Goal: Task Accomplishment & Management: Use online tool/utility

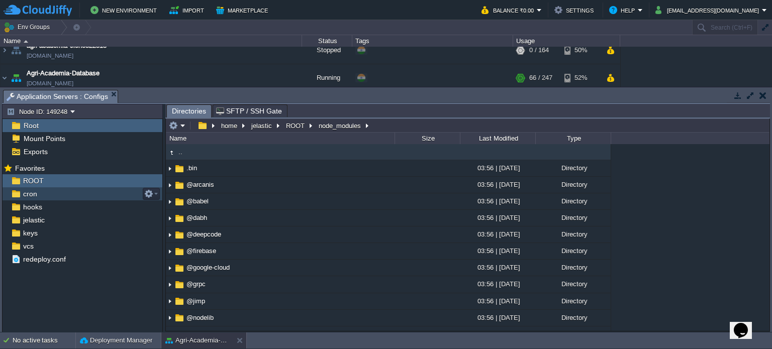
click at [48, 193] on div "cron" at bounding box center [83, 193] width 160 height 13
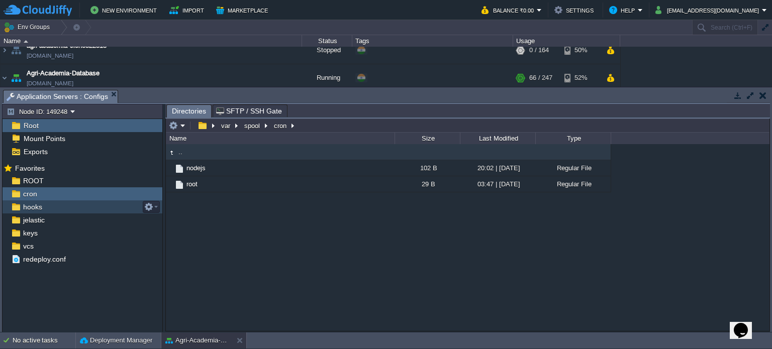
click at [43, 208] on div "hooks" at bounding box center [83, 207] width 160 height 13
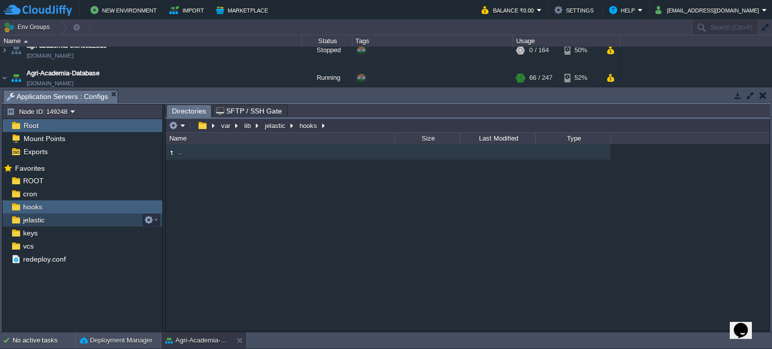
click at [46, 215] on div "jelastic" at bounding box center [83, 220] width 160 height 13
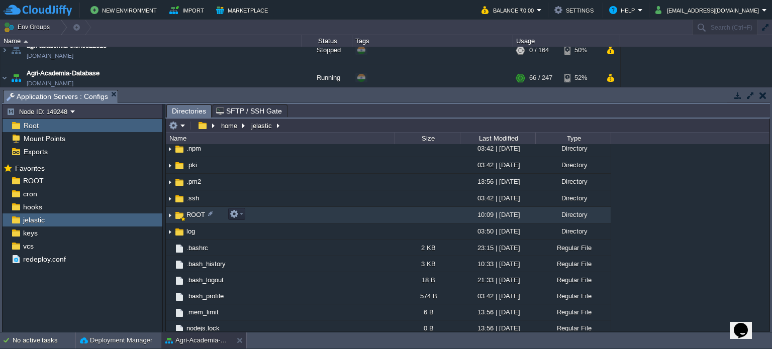
scroll to position [40, 0]
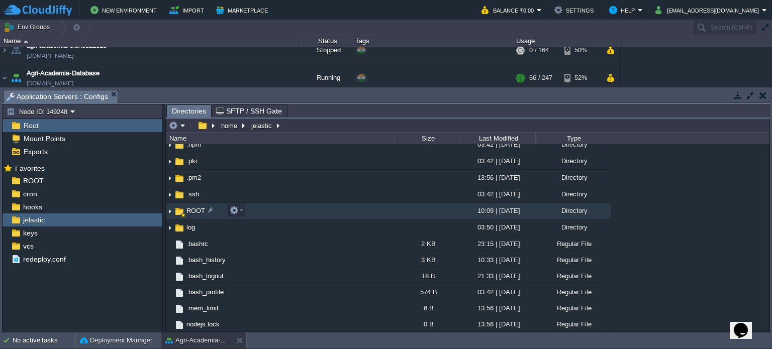
click at [286, 209] on td "ROOT" at bounding box center [280, 211] width 229 height 17
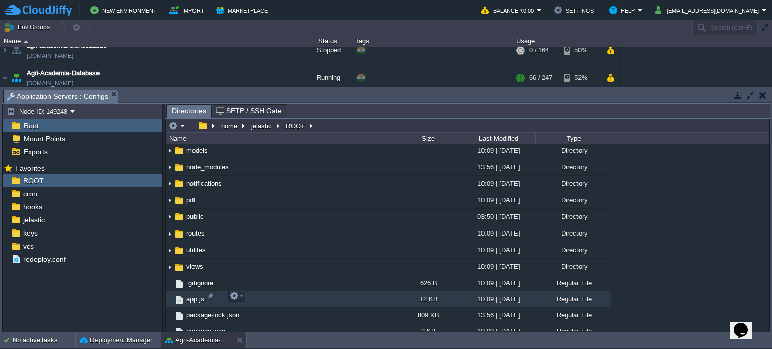
scroll to position [179, 0]
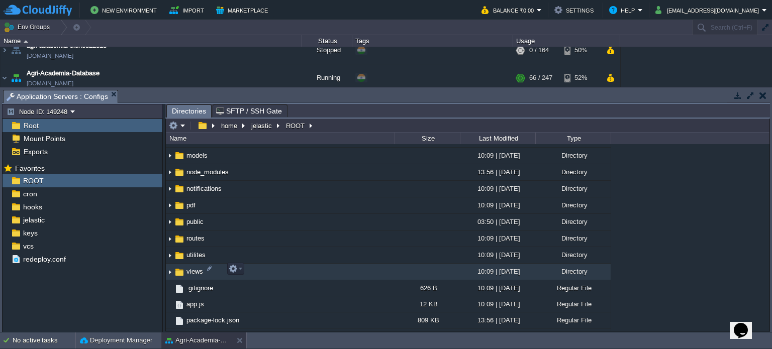
click at [263, 272] on td "views" at bounding box center [280, 272] width 229 height 17
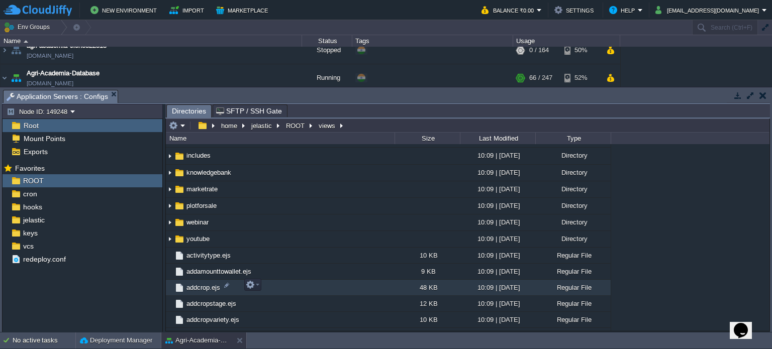
scroll to position [130, 0]
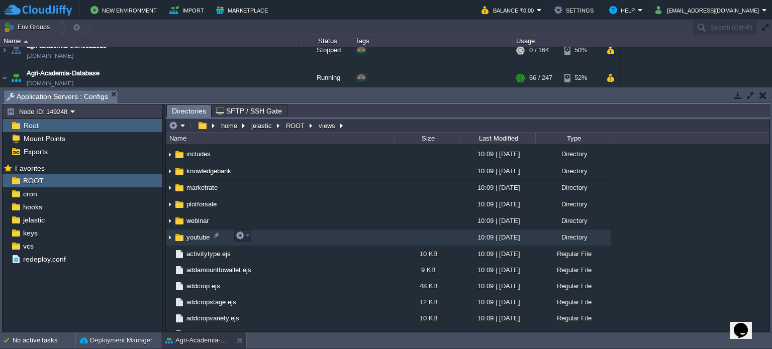
click at [171, 236] on img at bounding box center [170, 238] width 8 height 16
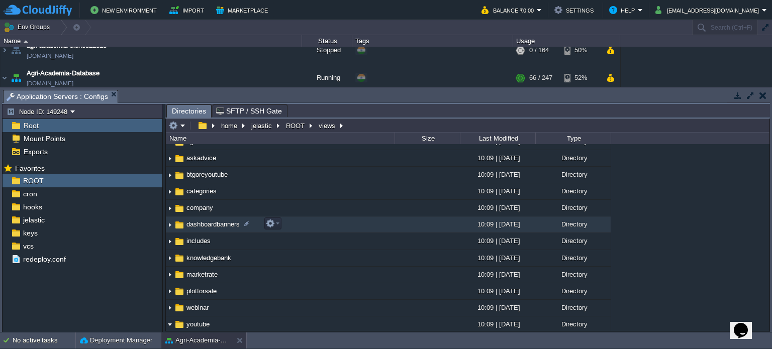
scroll to position [42, 0]
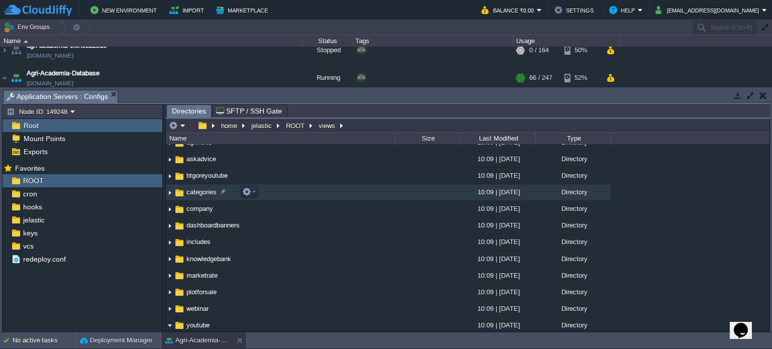
click at [284, 190] on td "categories" at bounding box center [280, 192] width 229 height 17
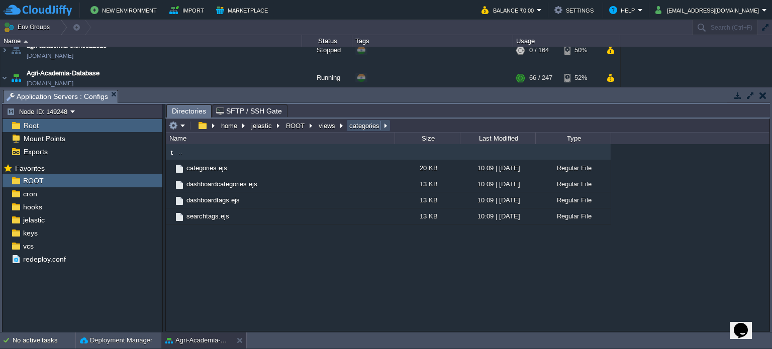
click at [357, 124] on button "categories" at bounding box center [365, 125] width 34 height 9
click at [324, 128] on button "views" at bounding box center [327, 125] width 21 height 9
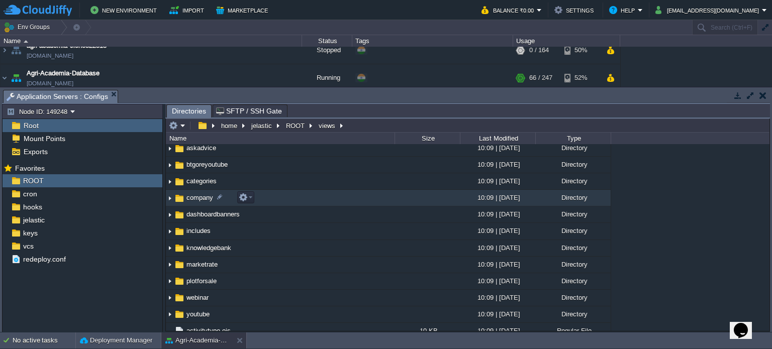
scroll to position [54, 0]
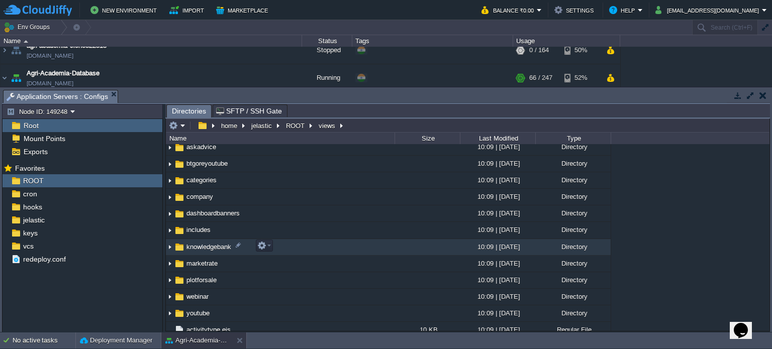
click at [169, 249] on img at bounding box center [170, 248] width 8 height 16
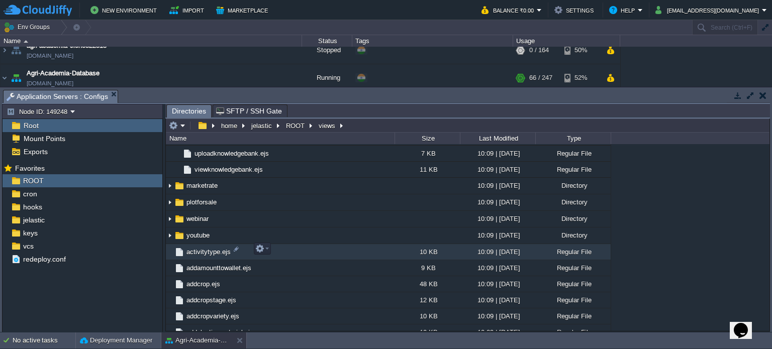
scroll to position [245, 0]
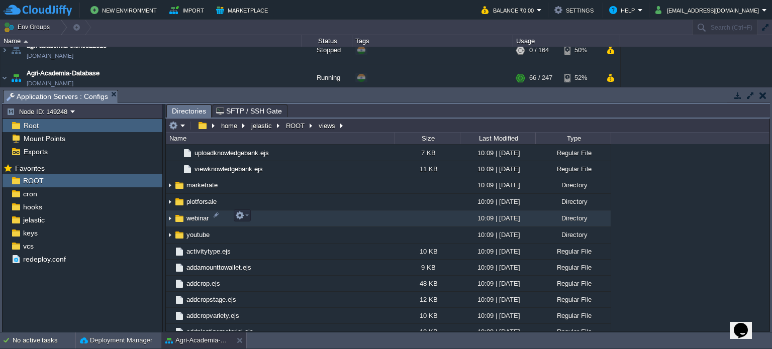
click at [311, 213] on td "webinar" at bounding box center [280, 219] width 229 height 17
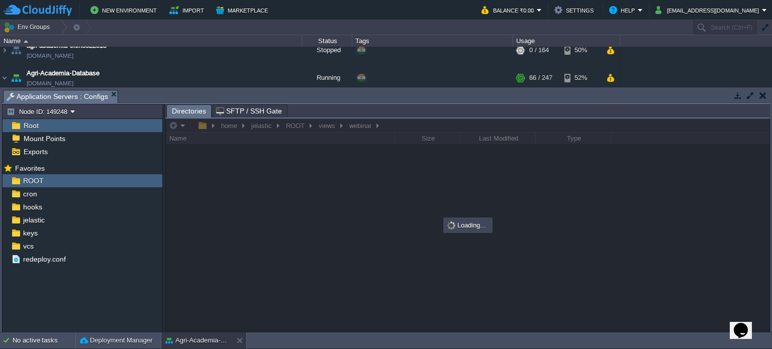
scroll to position [0, 0]
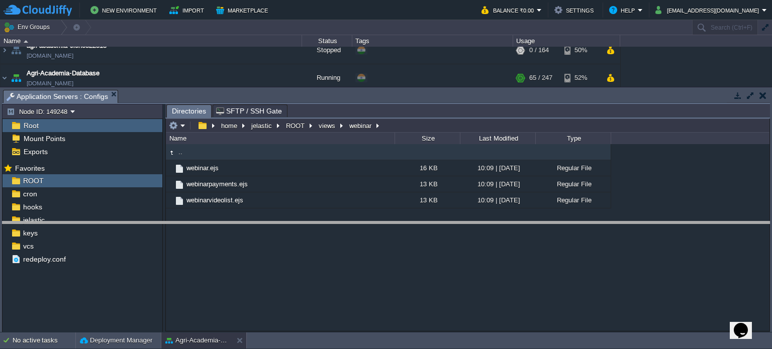
drag, startPoint x: 352, startPoint y: 93, endPoint x: 346, endPoint y: 225, distance: 131.8
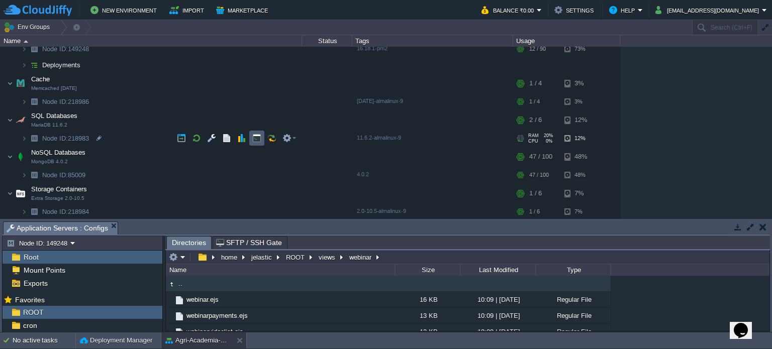
scroll to position [132, 0]
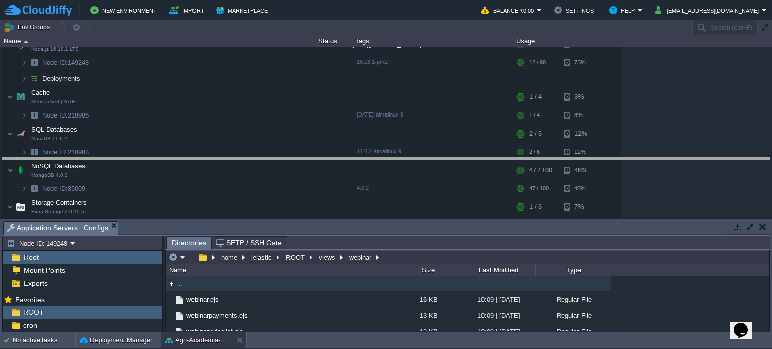
drag, startPoint x: 264, startPoint y: 229, endPoint x: 275, endPoint y: 160, distance: 69.7
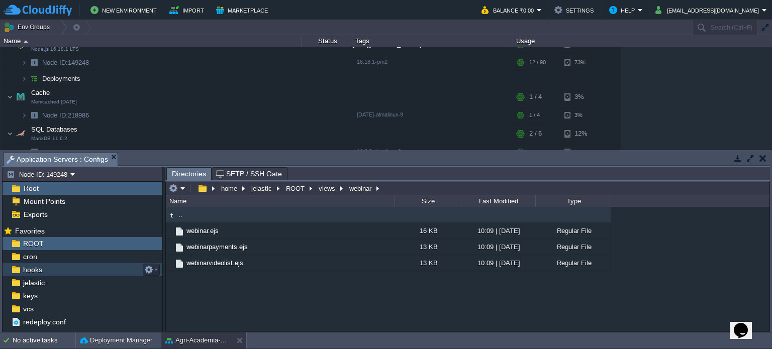
click at [49, 267] on div "hooks" at bounding box center [83, 269] width 160 height 13
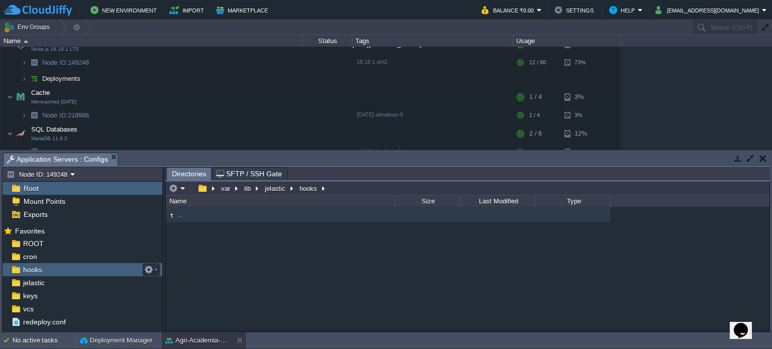
click at [49, 267] on div "hooks" at bounding box center [83, 269] width 160 height 13
click at [49, 282] on div "jelastic" at bounding box center [83, 282] width 160 height 13
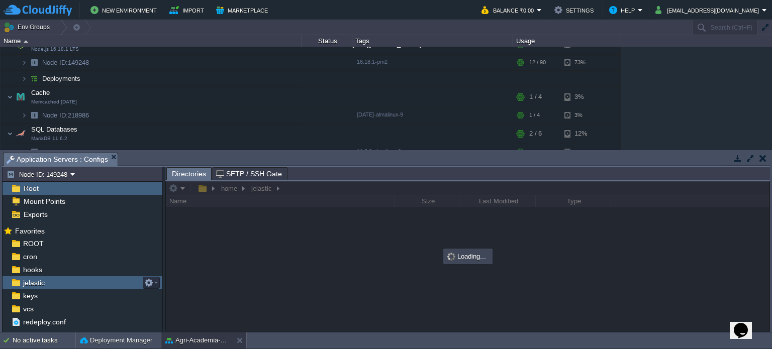
click at [49, 282] on div "jelastic" at bounding box center [83, 282] width 160 height 13
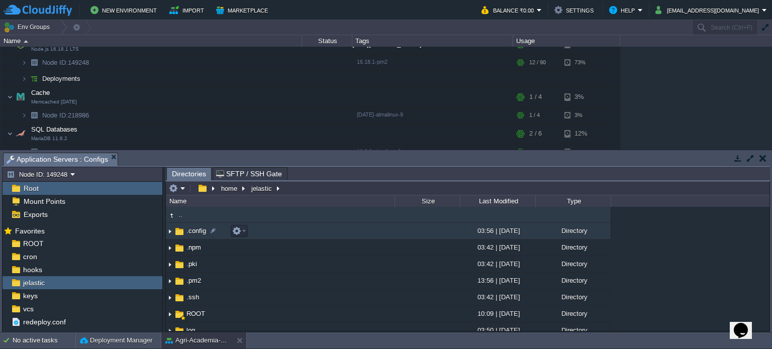
click at [283, 233] on td ".config" at bounding box center [280, 231] width 229 height 17
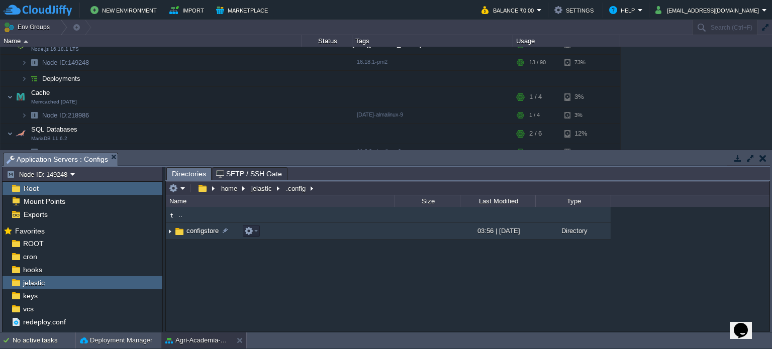
click at [283, 233] on td "configstore" at bounding box center [280, 231] width 229 height 17
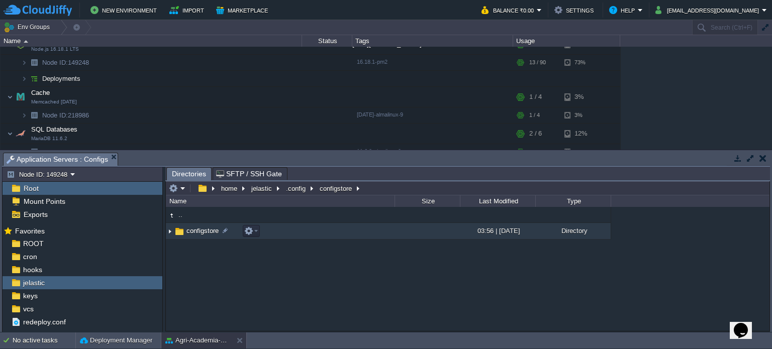
click at [282, 233] on td "configstore" at bounding box center [280, 231] width 229 height 17
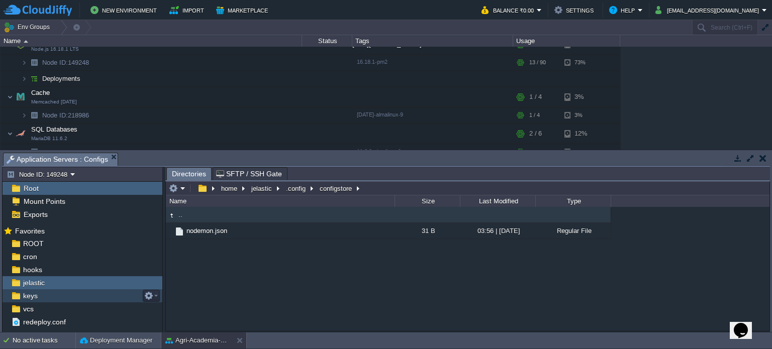
click at [60, 297] on div "keys" at bounding box center [83, 295] width 160 height 13
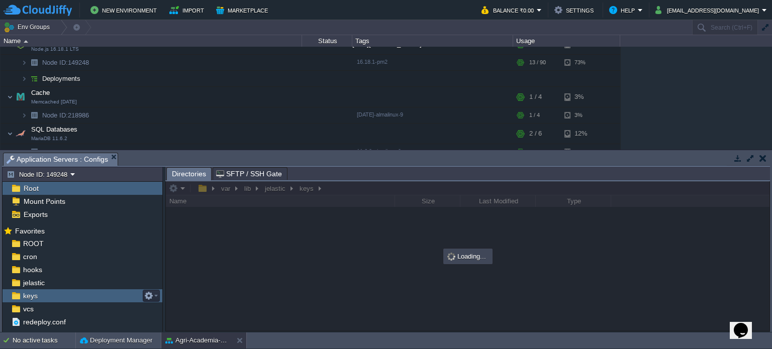
click at [60, 297] on div "keys" at bounding box center [83, 295] width 160 height 13
click at [71, 292] on div "keys" at bounding box center [83, 295] width 160 height 13
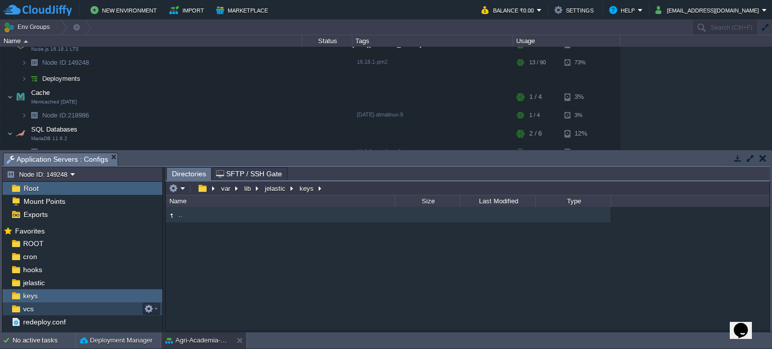
click at [48, 307] on div "vcs" at bounding box center [83, 309] width 160 height 13
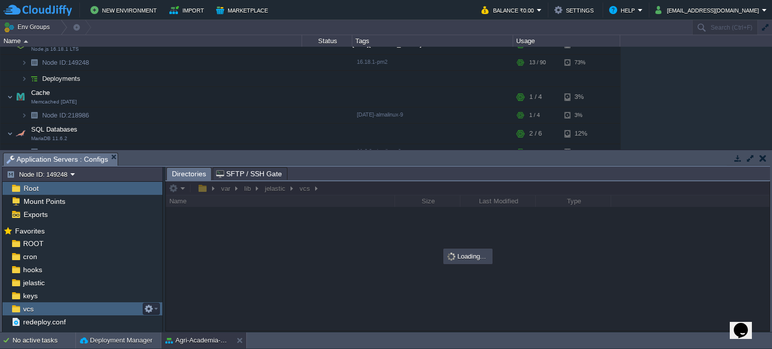
click at [48, 307] on div "vcs" at bounding box center [83, 309] width 160 height 13
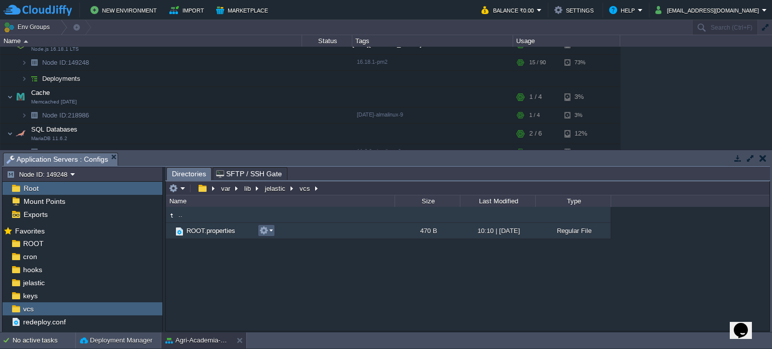
click at [269, 232] on em at bounding box center [266, 230] width 14 height 9
click at [356, 231] on td "ROOT.properties" at bounding box center [280, 231] width 229 height 16
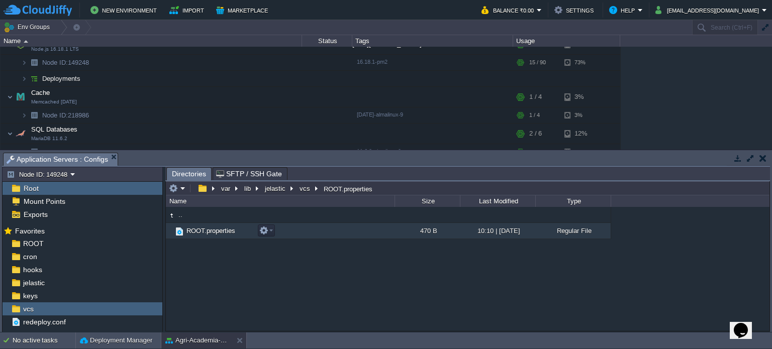
click at [356, 231] on td "ROOT.properties" at bounding box center [280, 231] width 229 height 16
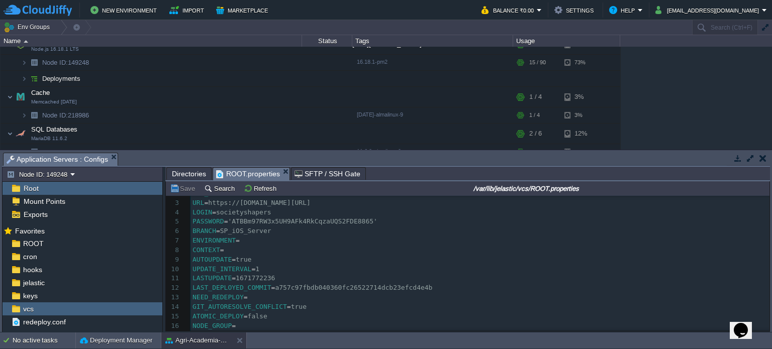
scroll to position [1, 0]
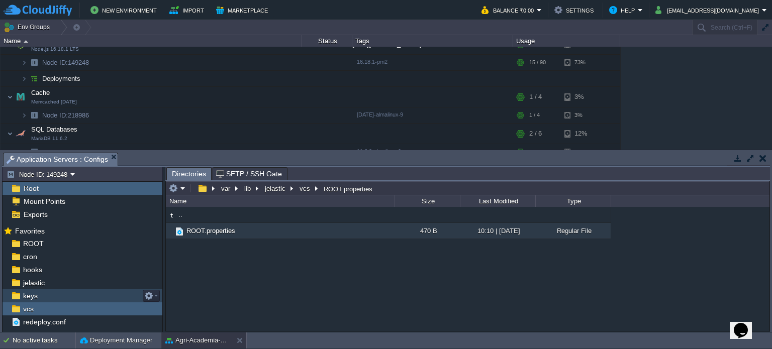
click at [56, 291] on div "keys" at bounding box center [83, 295] width 160 height 13
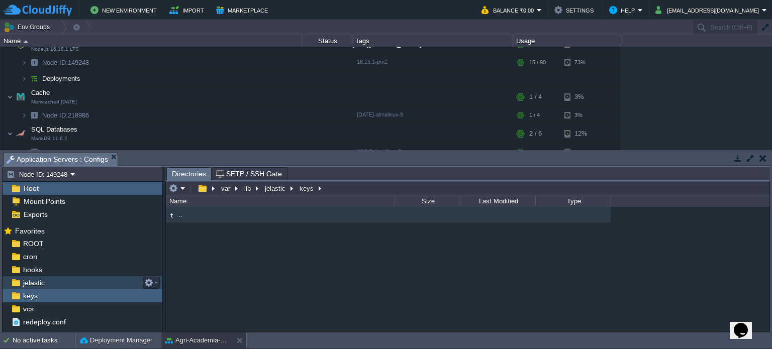
click at [38, 281] on span "jelastic" at bounding box center [33, 282] width 25 height 9
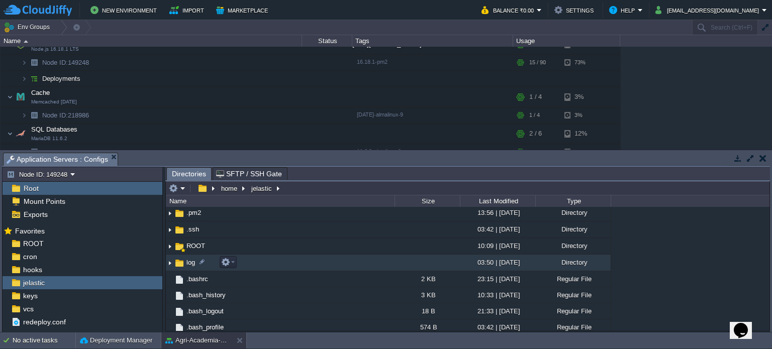
scroll to position [0, 0]
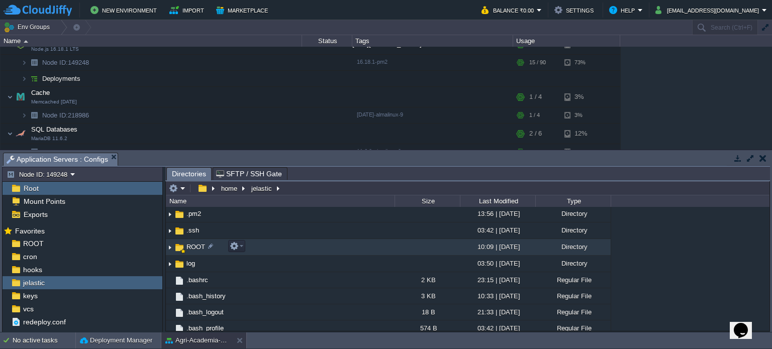
click at [275, 249] on td "ROOT" at bounding box center [280, 247] width 229 height 17
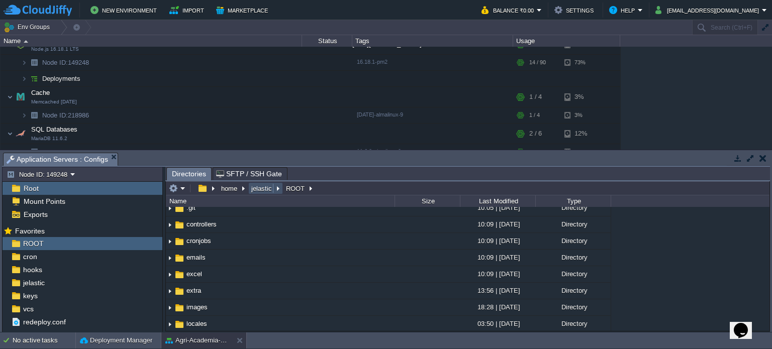
click at [253, 186] on button "jelastic" at bounding box center [262, 188] width 25 height 9
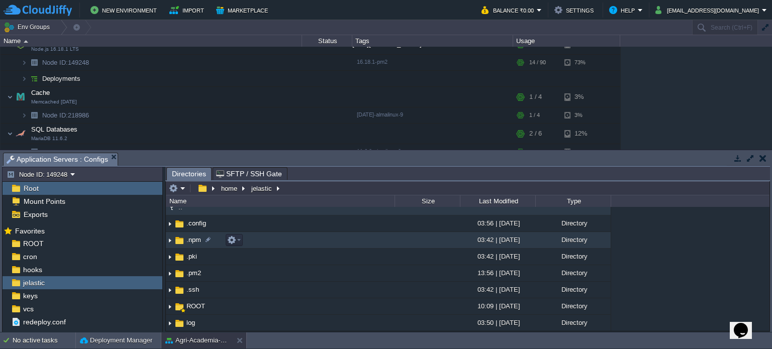
click at [268, 243] on td ".npm" at bounding box center [280, 240] width 229 height 17
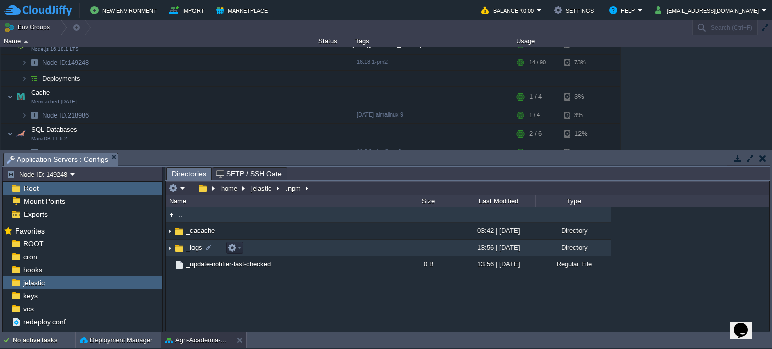
click at [307, 246] on td "_logs" at bounding box center [280, 248] width 229 height 17
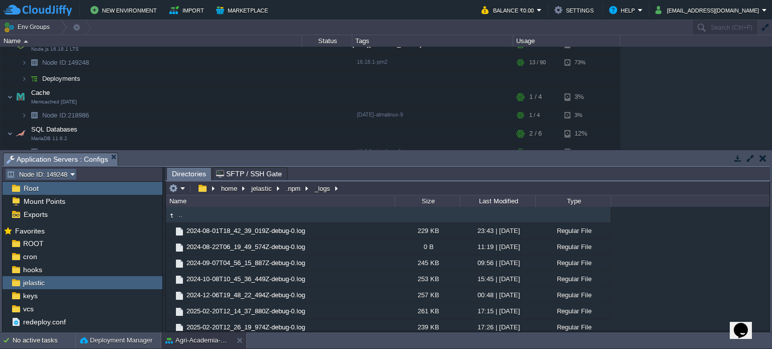
click at [60, 171] on button "Node ID: 149248" at bounding box center [39, 174] width 64 height 9
click at [287, 189] on button ".npm" at bounding box center [293, 188] width 19 height 9
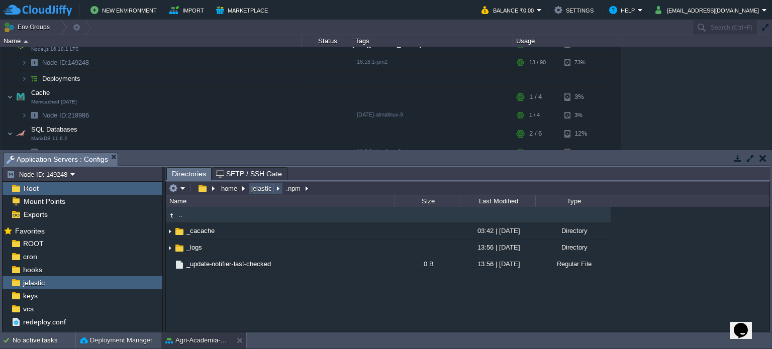
click at [269, 186] on button "jelastic" at bounding box center [262, 188] width 25 height 9
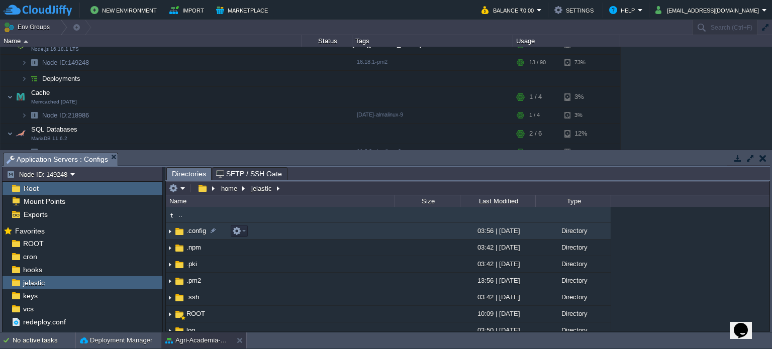
click at [271, 233] on td ".config" at bounding box center [280, 231] width 229 height 17
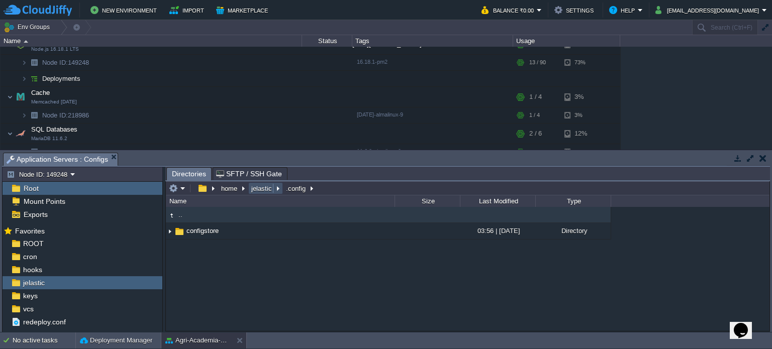
click at [260, 187] on button "jelastic" at bounding box center [262, 188] width 25 height 9
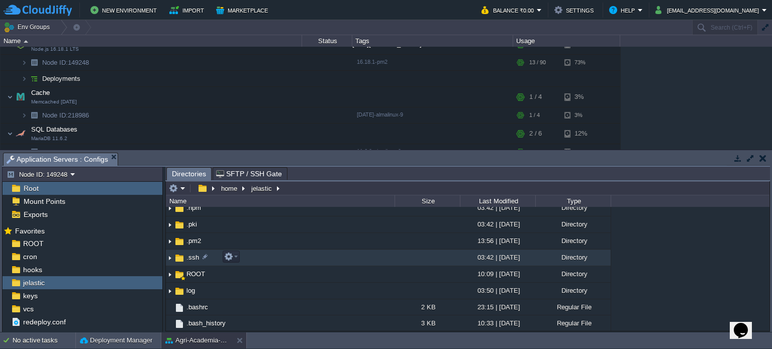
scroll to position [42, 0]
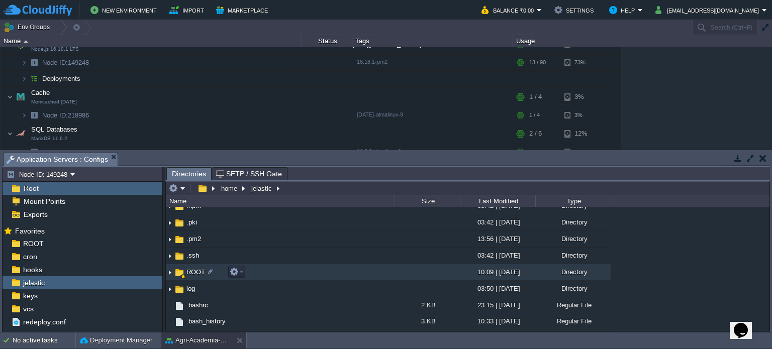
click at [273, 269] on td "ROOT" at bounding box center [280, 272] width 229 height 17
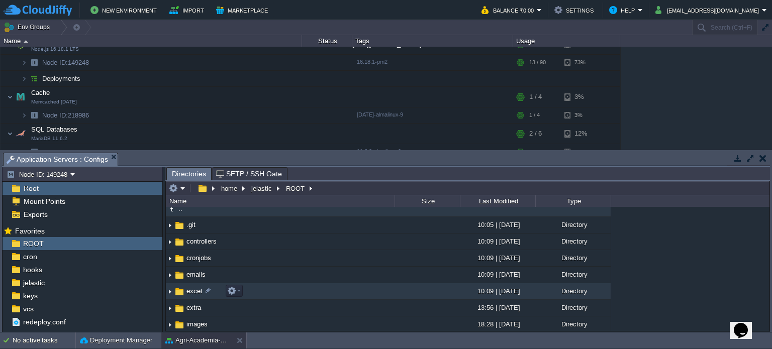
scroll to position [0, 0]
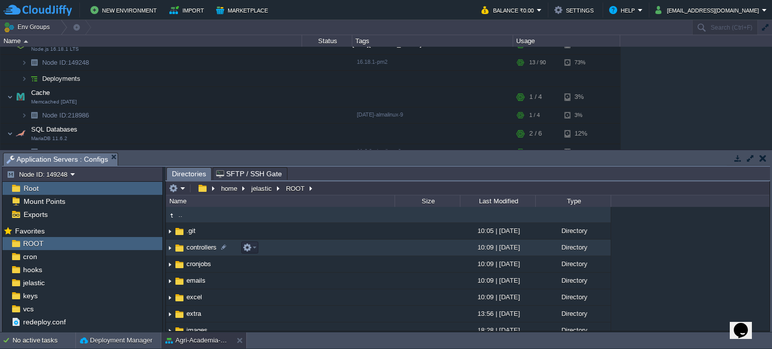
click at [301, 241] on td "controllers" at bounding box center [280, 248] width 229 height 17
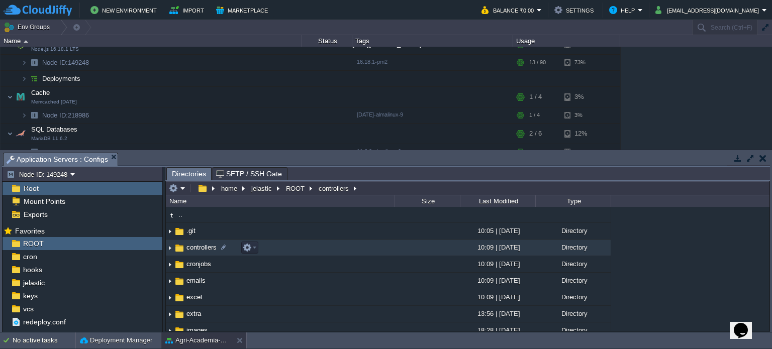
click at [301, 241] on td "controllers" at bounding box center [280, 248] width 229 height 17
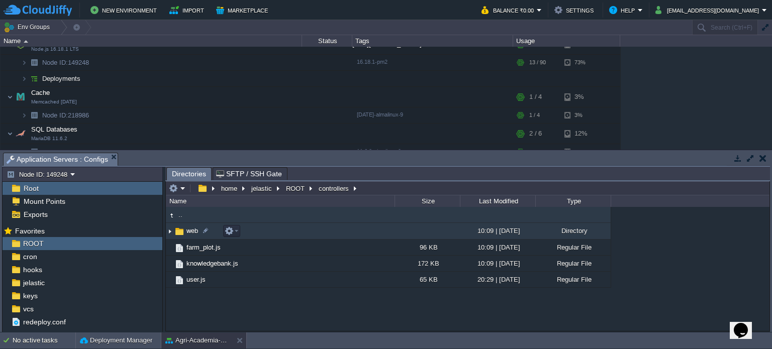
click at [283, 232] on td "web" at bounding box center [280, 231] width 229 height 17
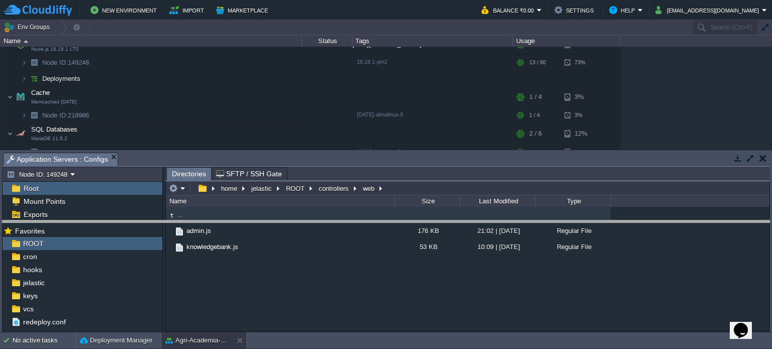
drag, startPoint x: 327, startPoint y: 159, endPoint x: 330, endPoint y: 227, distance: 68.4
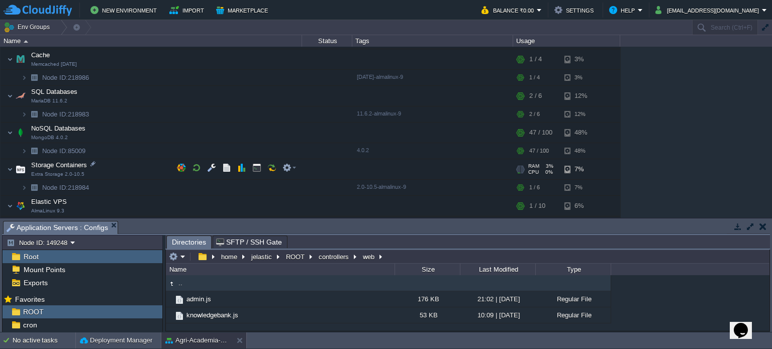
scroll to position [171, 0]
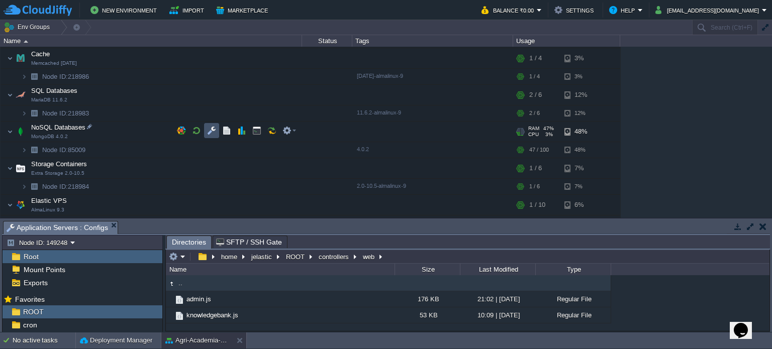
click at [209, 128] on button "button" at bounding box center [211, 130] width 9 height 9
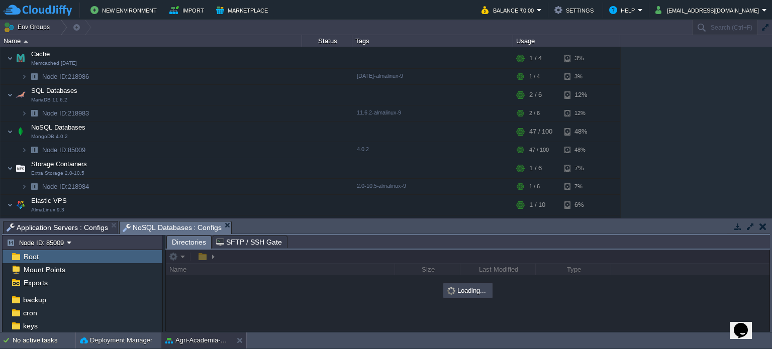
scroll to position [202, 0]
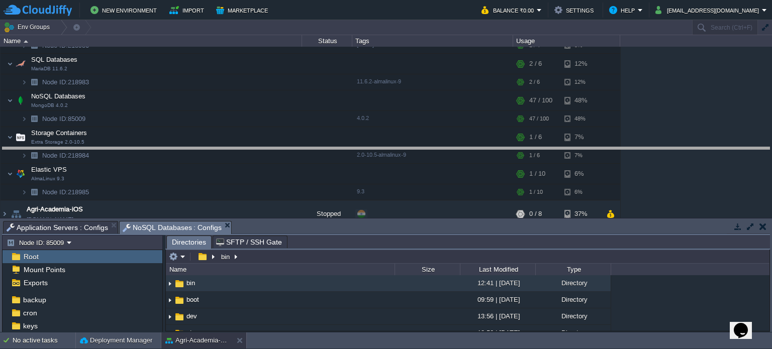
drag, startPoint x: 250, startPoint y: 226, endPoint x: 251, endPoint y: 152, distance: 73.9
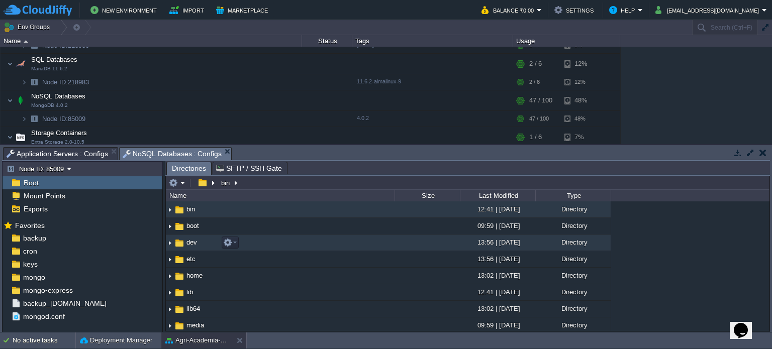
click at [251, 238] on td "dev" at bounding box center [280, 243] width 229 height 17
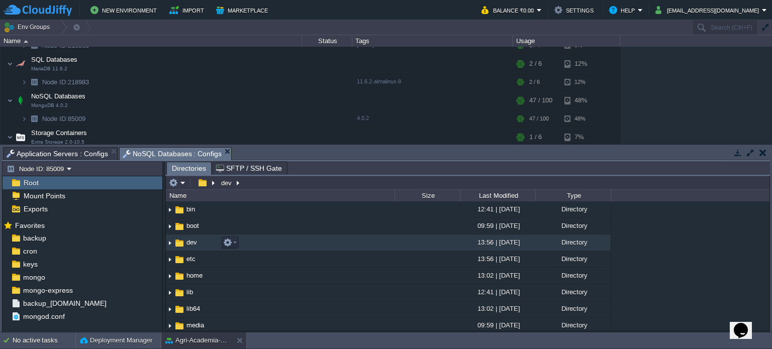
click at [251, 238] on td "dev" at bounding box center [280, 243] width 229 height 17
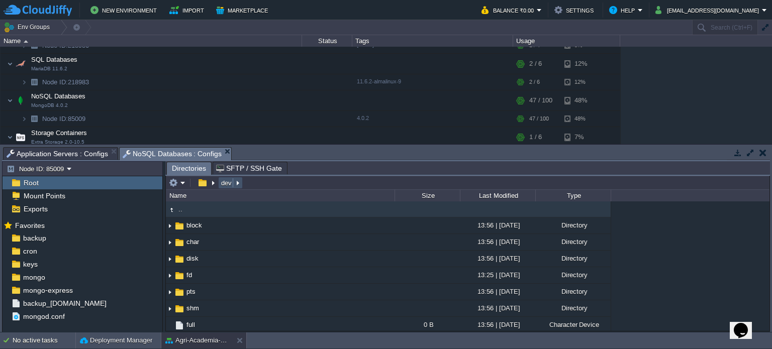
click at [224, 181] on button "dev" at bounding box center [227, 182] width 15 height 9
click at [201, 188] on td at bounding box center [205, 183] width 25 height 12
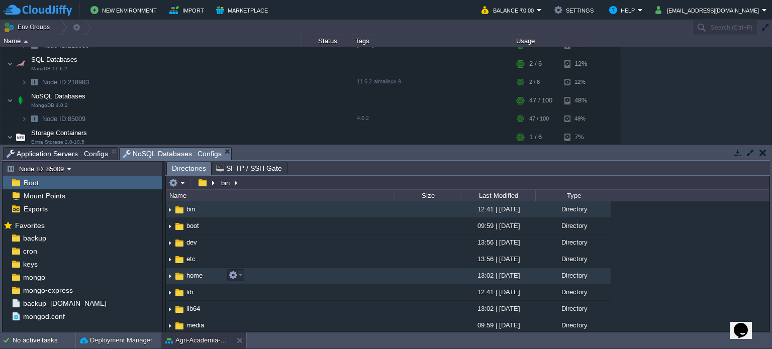
click at [266, 270] on td "home" at bounding box center [280, 276] width 229 height 17
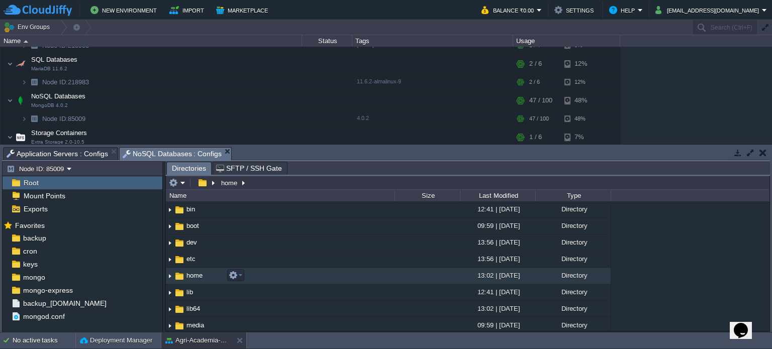
click at [266, 270] on td "home" at bounding box center [280, 276] width 229 height 17
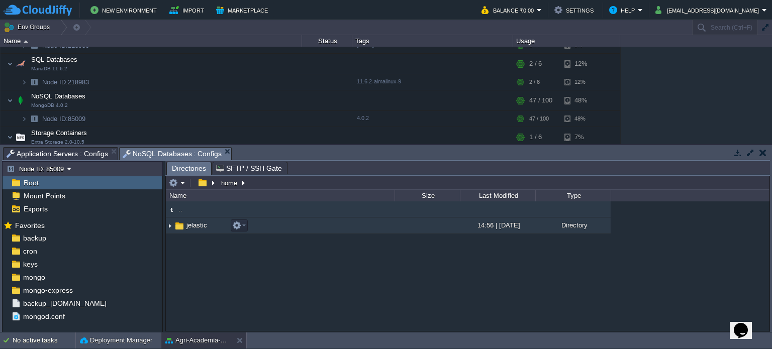
click at [255, 223] on td "jelastic" at bounding box center [280, 226] width 229 height 17
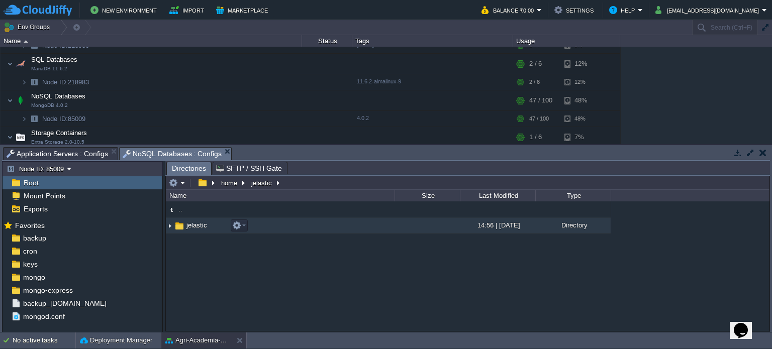
click at [255, 223] on td "jelastic" at bounding box center [280, 226] width 229 height 17
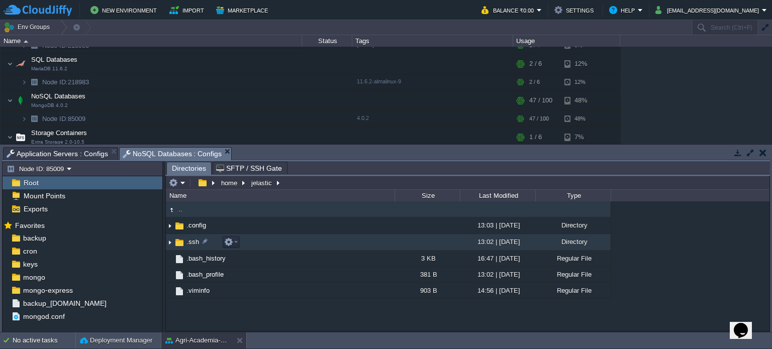
click at [286, 246] on td ".ssh" at bounding box center [280, 242] width 229 height 17
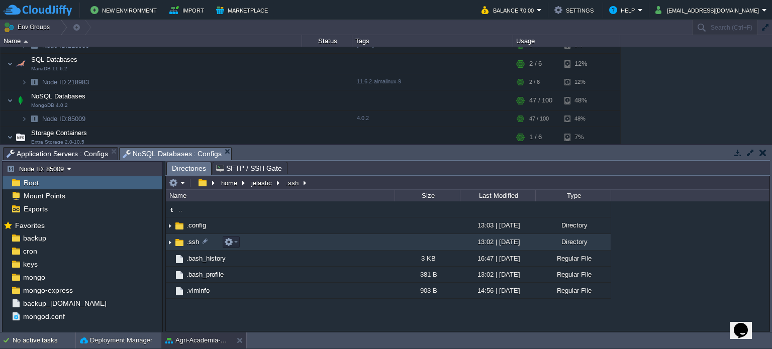
click at [286, 246] on td ".ssh" at bounding box center [280, 242] width 229 height 17
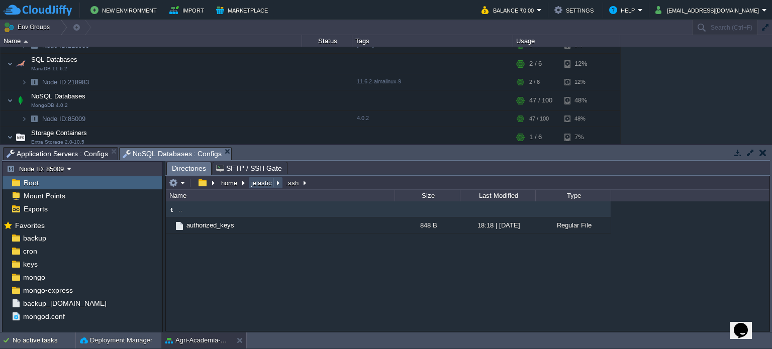
click at [259, 184] on button "jelastic" at bounding box center [262, 182] width 25 height 9
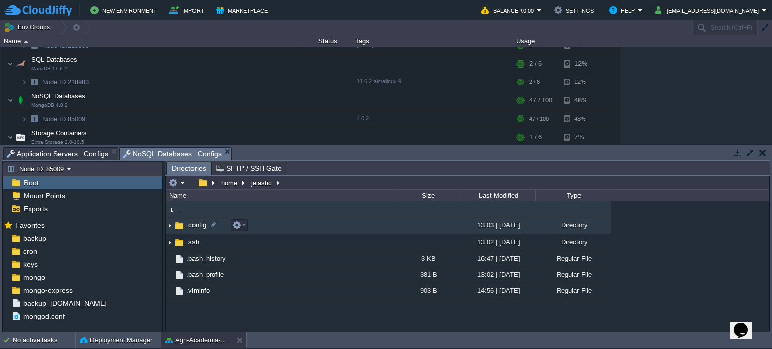
click at [256, 219] on td ".config" at bounding box center [280, 226] width 229 height 17
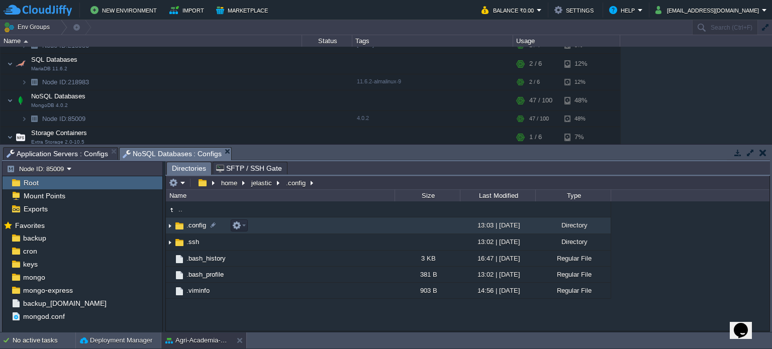
click at [256, 219] on td ".config" at bounding box center [280, 226] width 229 height 17
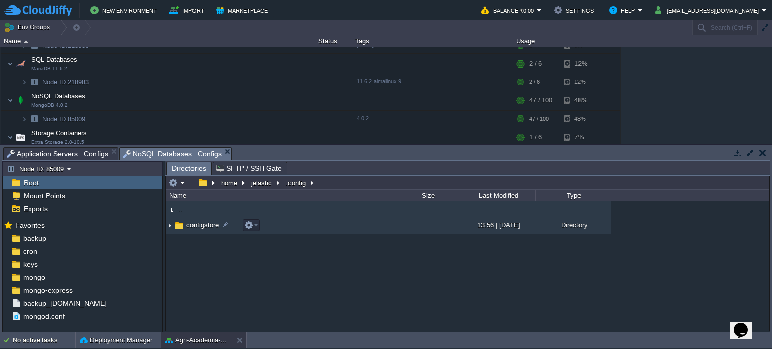
click at [298, 221] on td "configstore" at bounding box center [280, 226] width 229 height 17
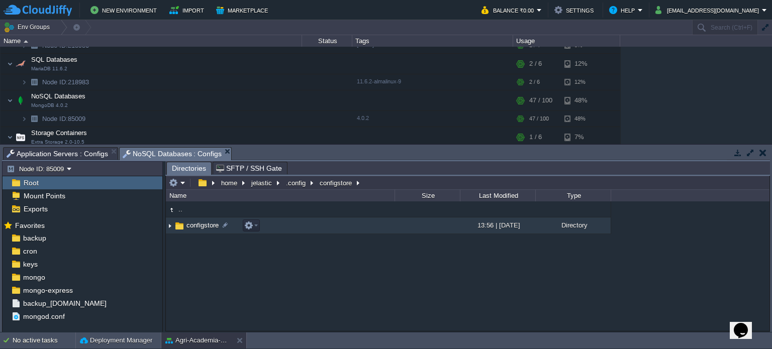
click at [298, 221] on td "configstore" at bounding box center [280, 226] width 229 height 17
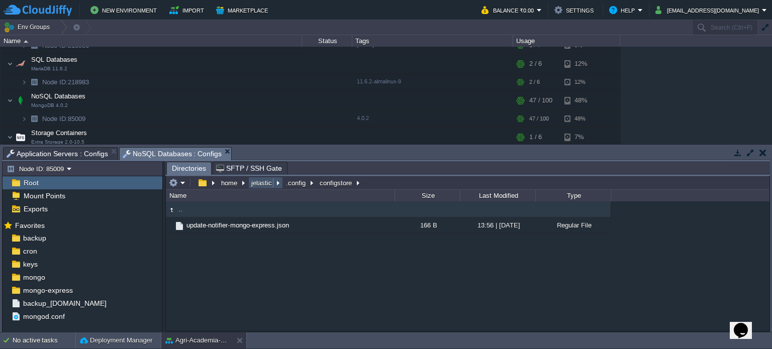
click at [257, 182] on button "jelastic" at bounding box center [262, 182] width 25 height 9
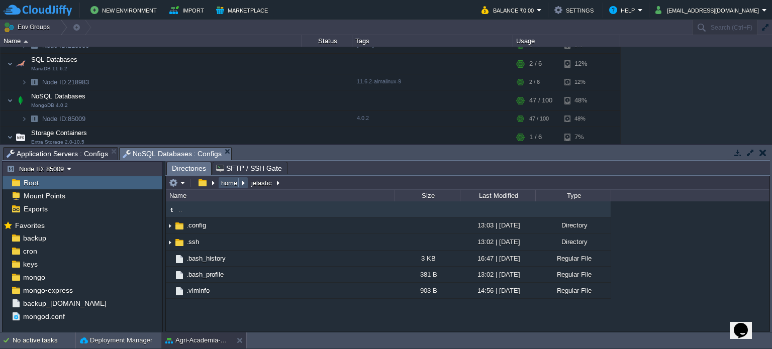
click at [231, 184] on button "home" at bounding box center [230, 182] width 20 height 9
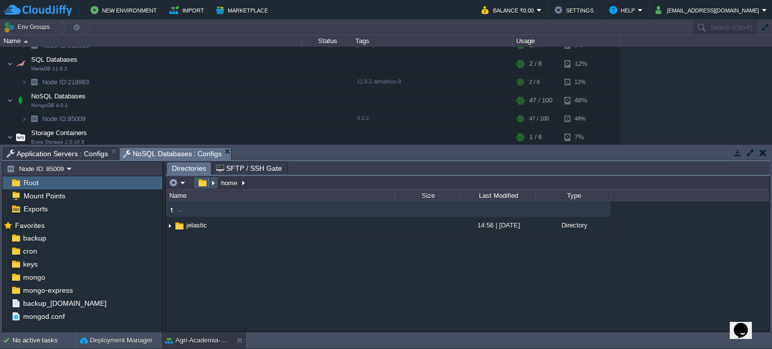
click at [203, 180] on button "button" at bounding box center [202, 182] width 15 height 9
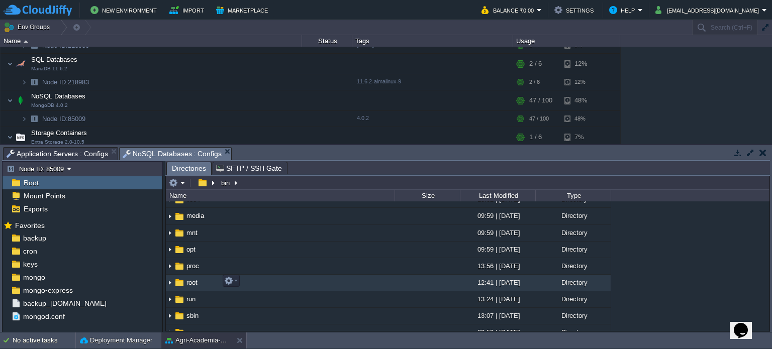
scroll to position [121, 0]
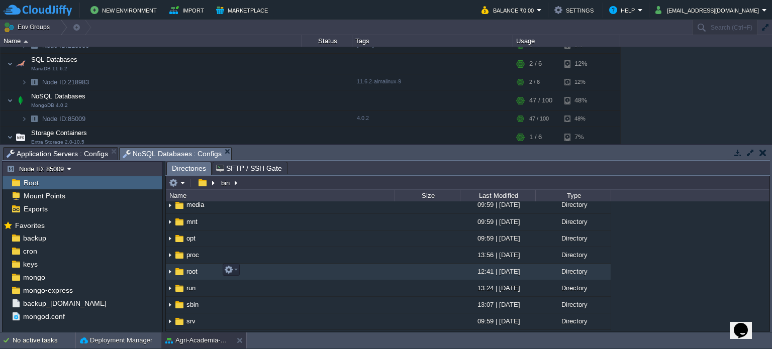
click at [270, 269] on td "root" at bounding box center [280, 272] width 229 height 17
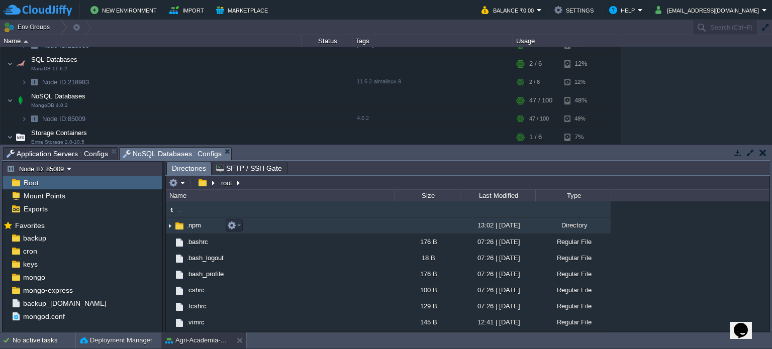
click at [318, 223] on td ".npm" at bounding box center [280, 226] width 229 height 17
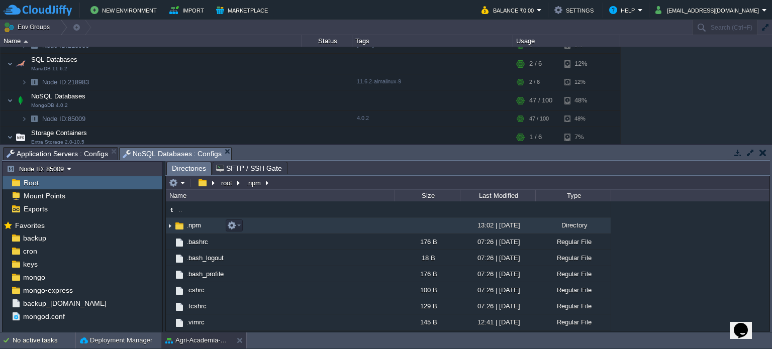
click at [318, 223] on td ".npm" at bounding box center [280, 226] width 229 height 17
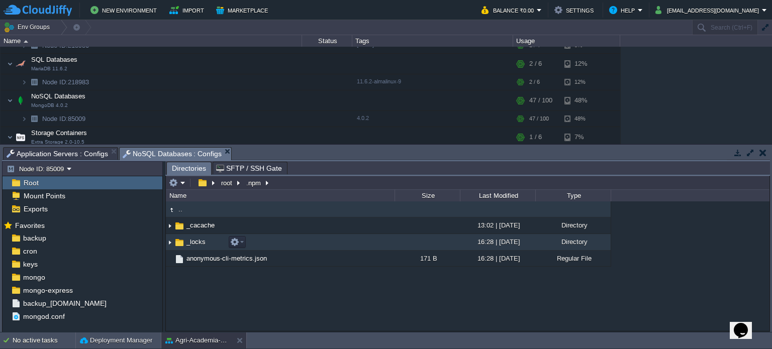
click at [293, 245] on td "_locks" at bounding box center [280, 242] width 229 height 17
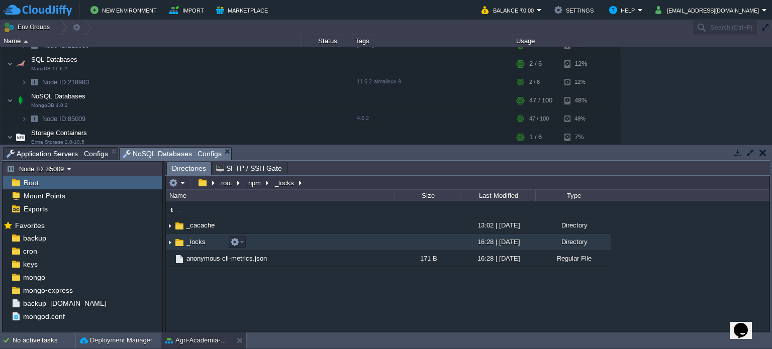
click at [293, 245] on td "_locks" at bounding box center [280, 242] width 229 height 17
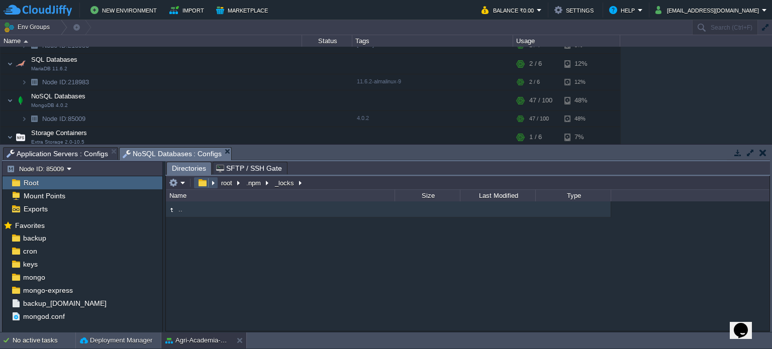
click at [203, 185] on button "button" at bounding box center [202, 182] width 15 height 9
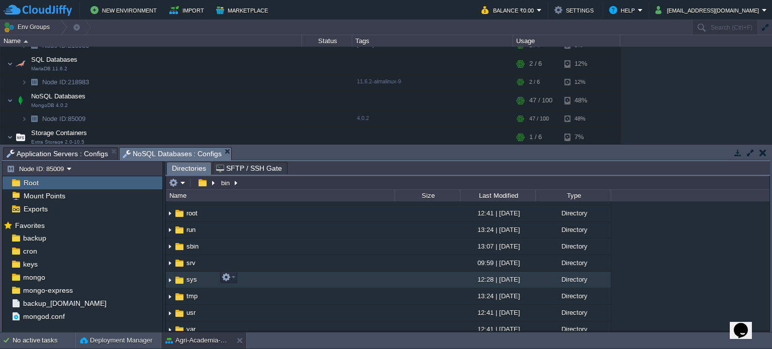
scroll to position [180, 0]
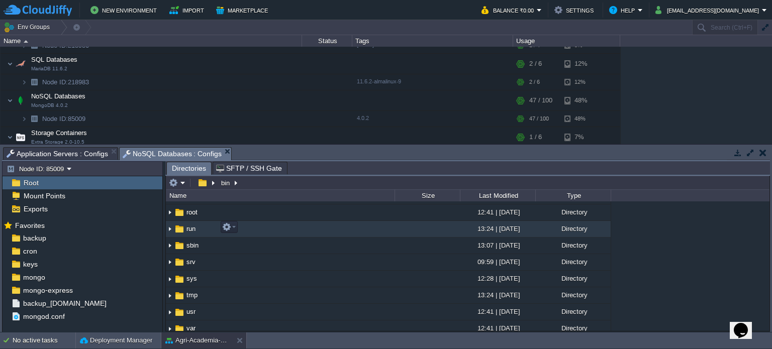
click at [285, 227] on td "run" at bounding box center [280, 229] width 229 height 17
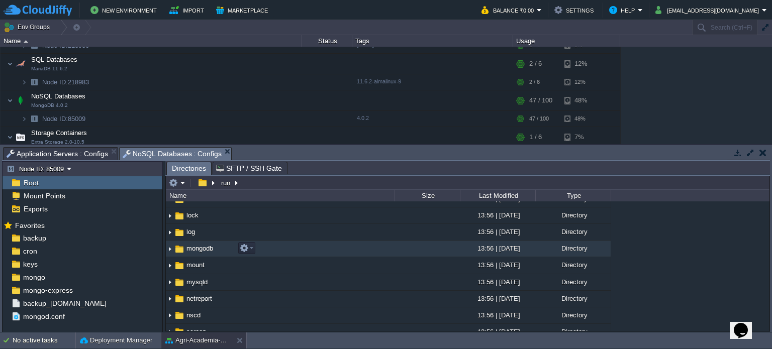
scroll to position [76, 0]
click at [308, 248] on td "mongodb" at bounding box center [280, 249] width 229 height 17
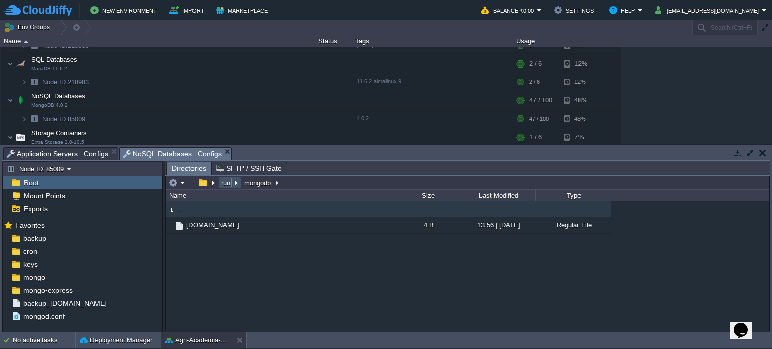
click at [227, 185] on button "run" at bounding box center [226, 182] width 13 height 9
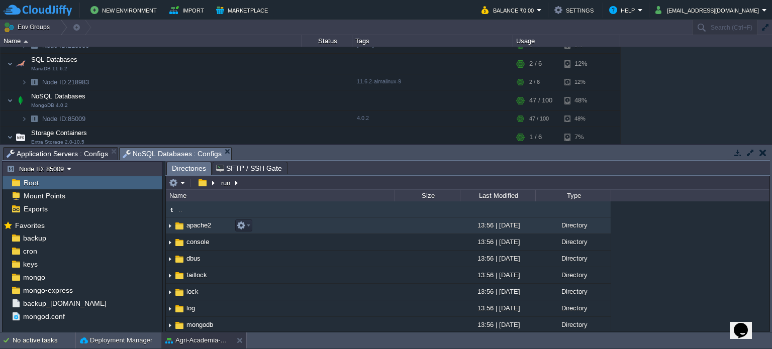
click at [273, 227] on td "apache2" at bounding box center [280, 226] width 229 height 17
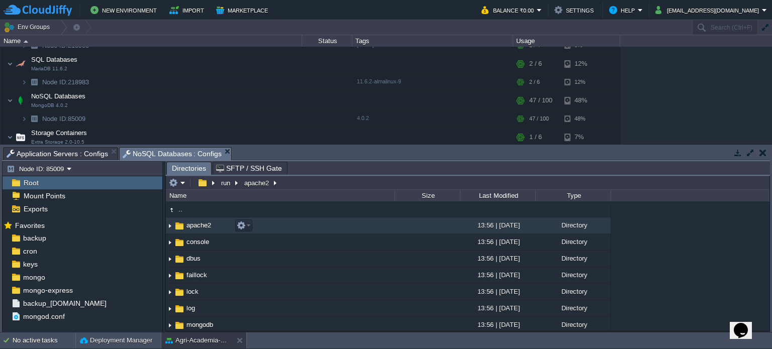
click at [273, 227] on td "apache2" at bounding box center [280, 226] width 229 height 17
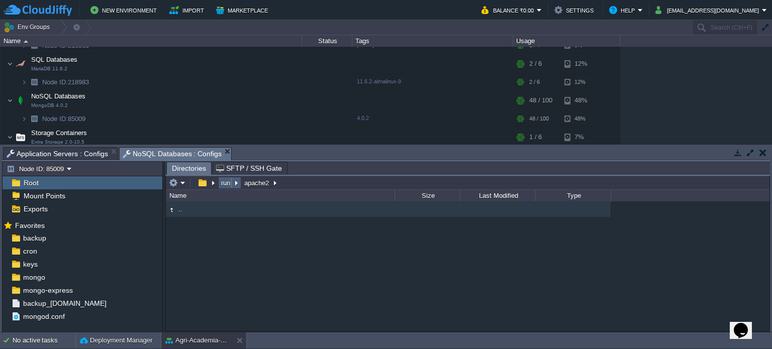
click at [221, 186] on tr "run apache2" at bounding box center [223, 183] width 113 height 12
click at [221, 186] on button "run" at bounding box center [226, 182] width 13 height 9
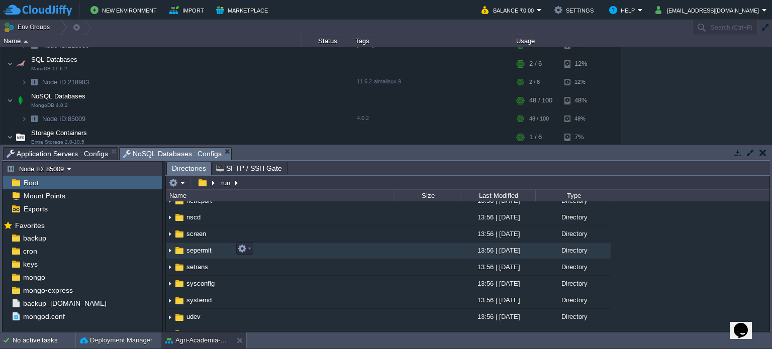
scroll to position [179, 0]
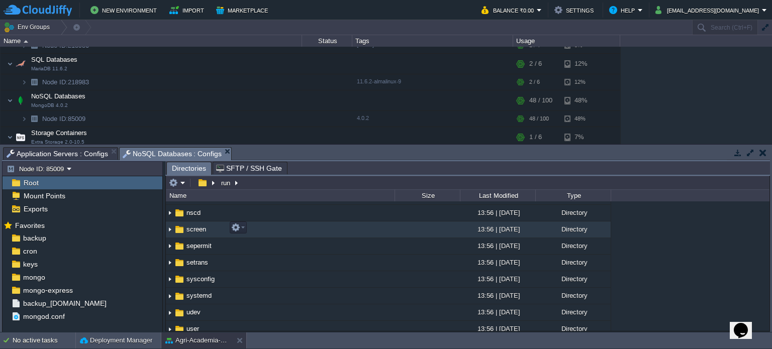
click at [318, 228] on td "screen" at bounding box center [280, 230] width 229 height 17
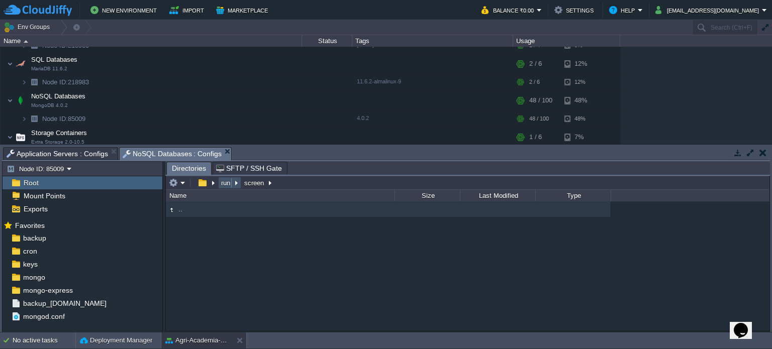
click at [223, 184] on button "run" at bounding box center [226, 182] width 13 height 9
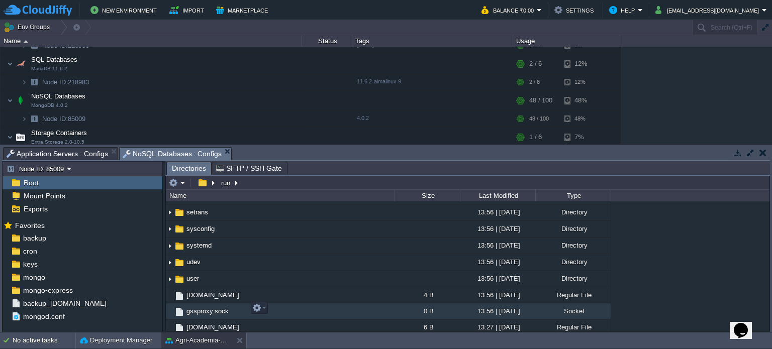
scroll to position [229, 0]
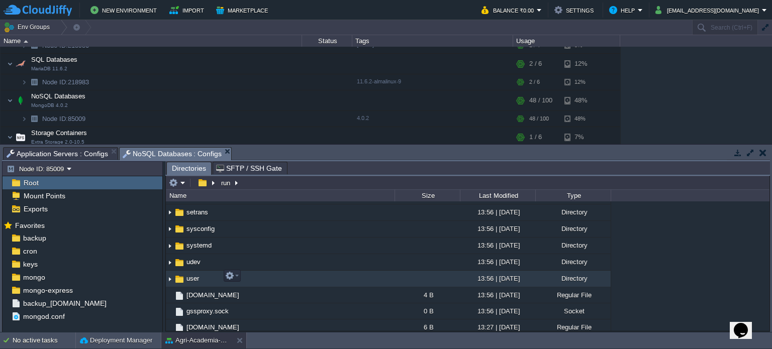
click at [318, 275] on td "user" at bounding box center [280, 279] width 229 height 17
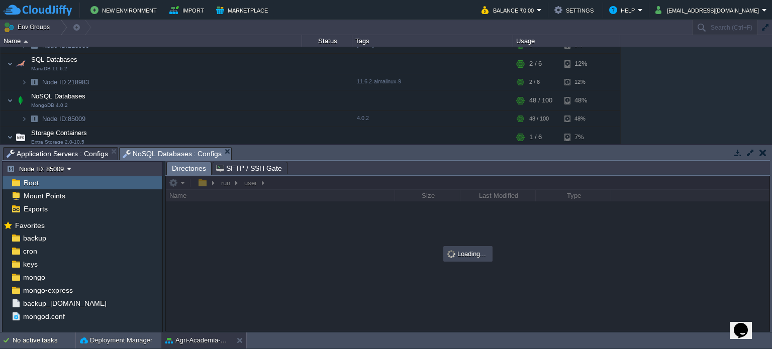
scroll to position [0, 0]
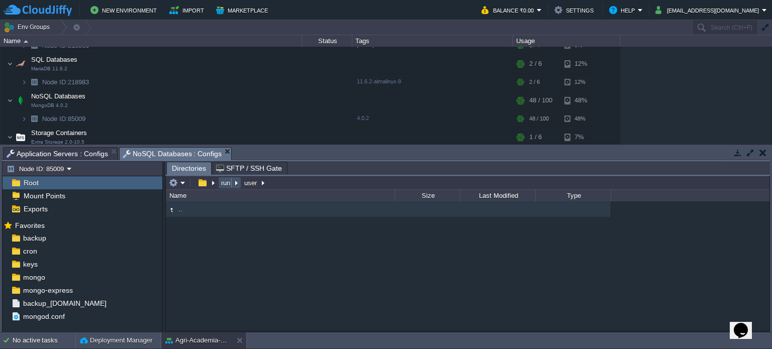
click at [229, 185] on button "run" at bounding box center [226, 182] width 13 height 9
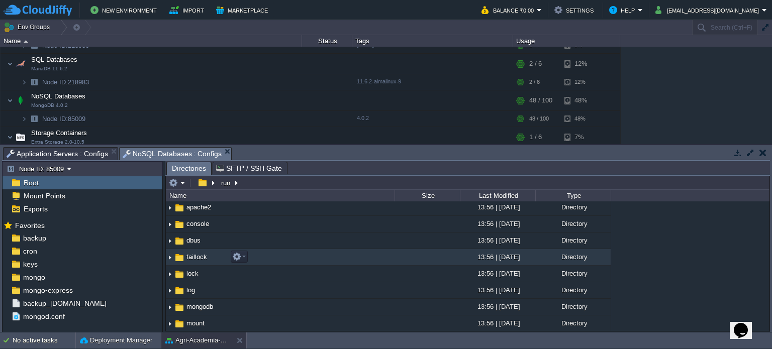
scroll to position [19, 0]
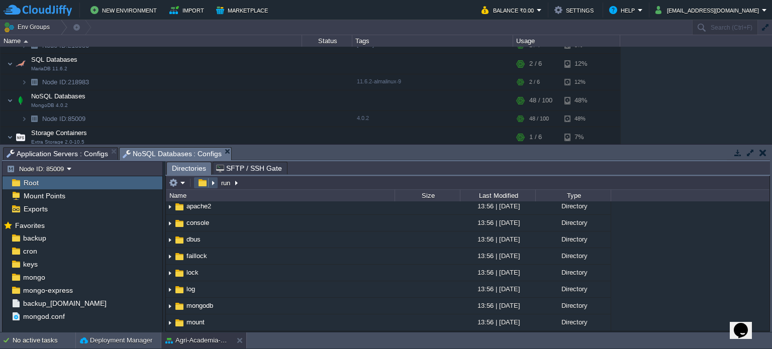
click at [203, 182] on button "button" at bounding box center [202, 182] width 15 height 9
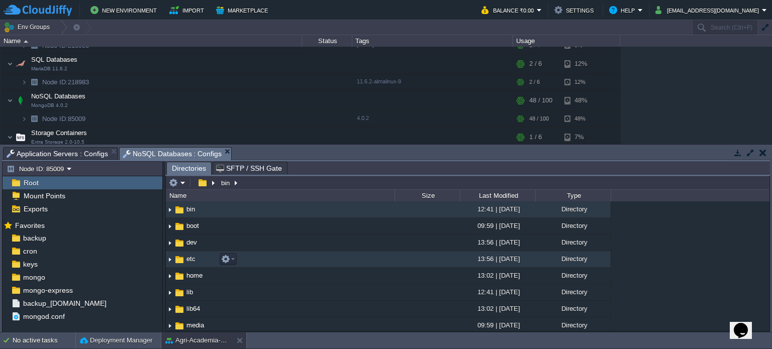
click at [291, 255] on td "etc" at bounding box center [280, 259] width 229 height 17
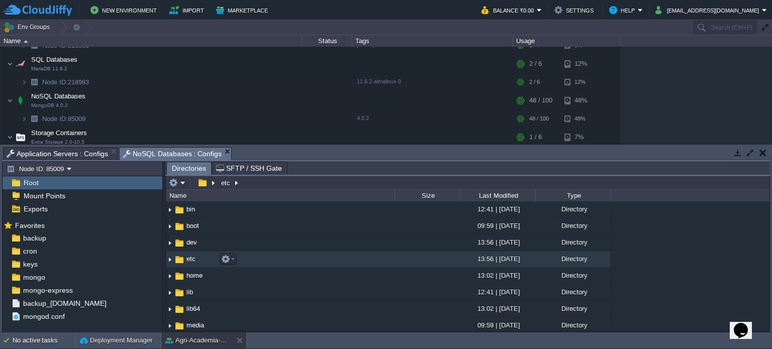
click at [291, 255] on td "etc" at bounding box center [280, 259] width 229 height 17
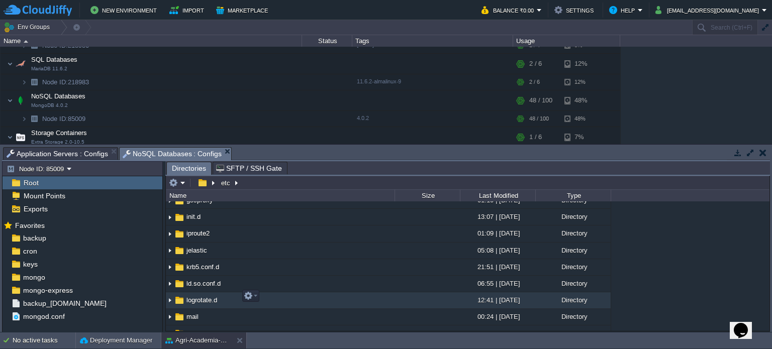
scroll to position [375, 0]
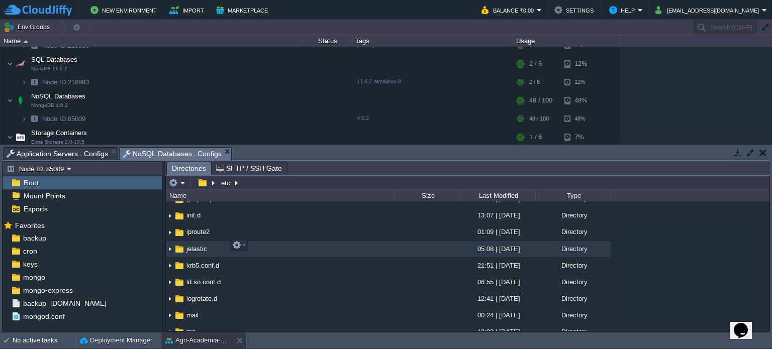
click at [284, 242] on td "jelastic" at bounding box center [280, 249] width 229 height 17
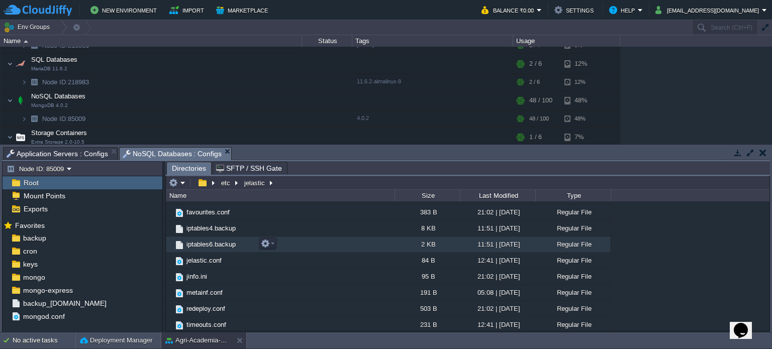
scroll to position [46, 0]
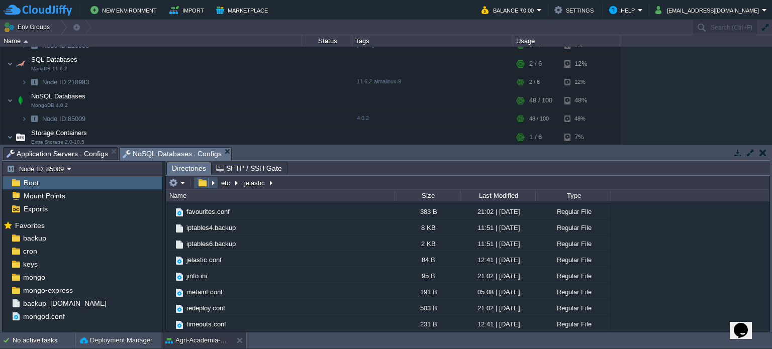
click at [203, 179] on button "button" at bounding box center [202, 182] width 15 height 9
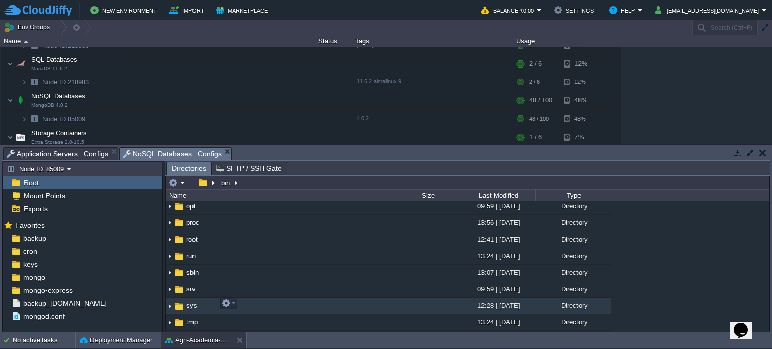
scroll to position [167, 0]
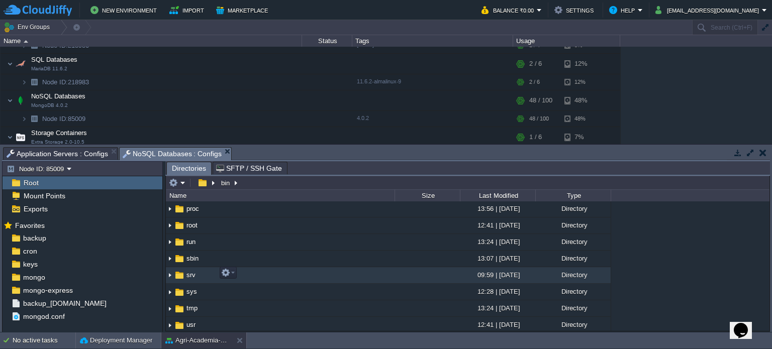
click at [280, 274] on td "srv" at bounding box center [280, 275] width 229 height 17
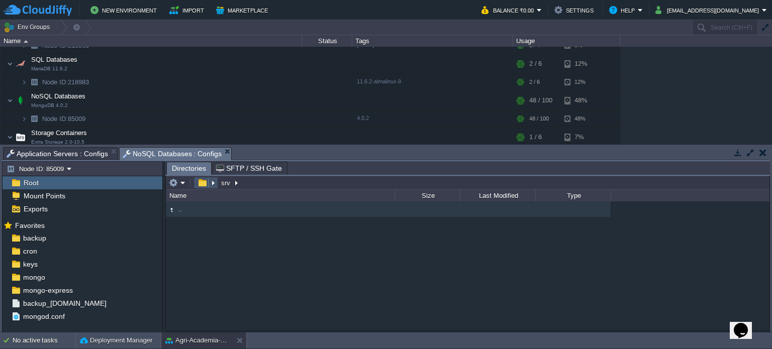
click at [207, 186] on button "button" at bounding box center [202, 182] width 15 height 9
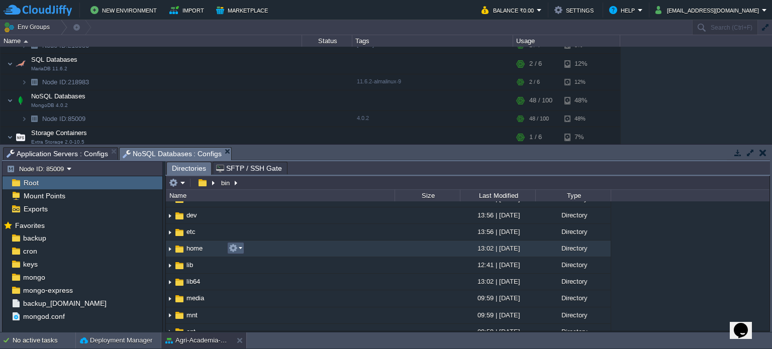
scroll to position [34, 0]
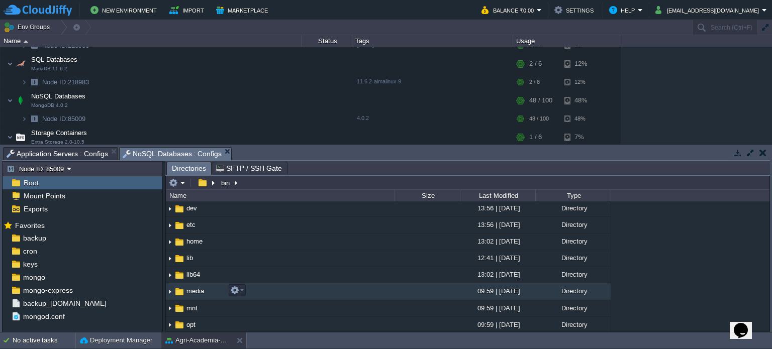
click at [283, 293] on td "media" at bounding box center [280, 291] width 229 height 17
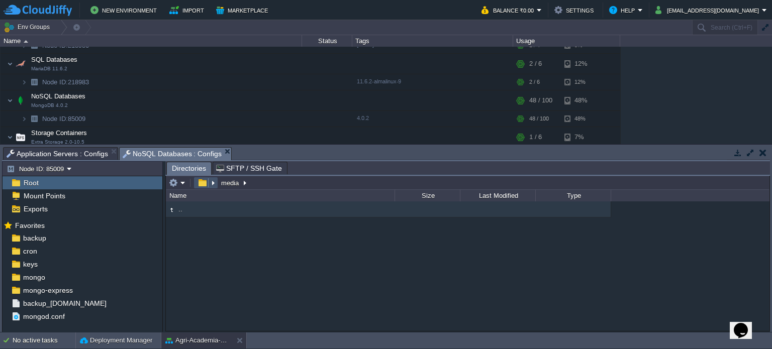
click at [205, 184] on button "button" at bounding box center [202, 182] width 15 height 9
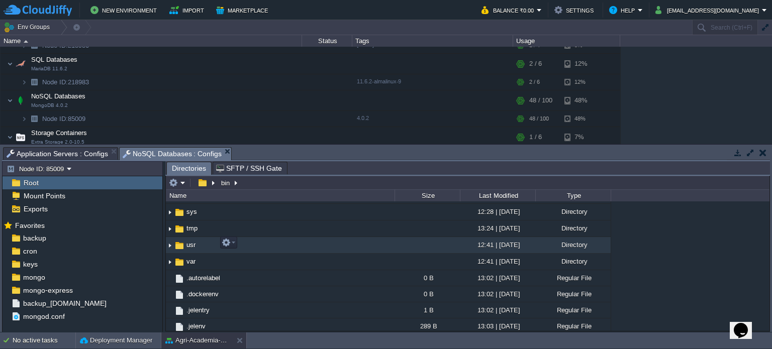
scroll to position [254, 0]
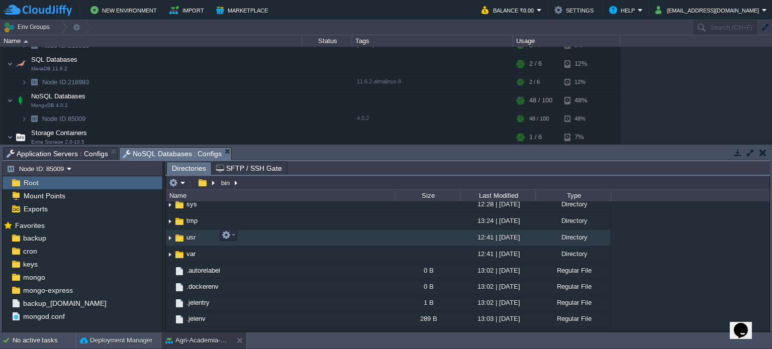
click at [262, 237] on td "usr" at bounding box center [280, 238] width 229 height 17
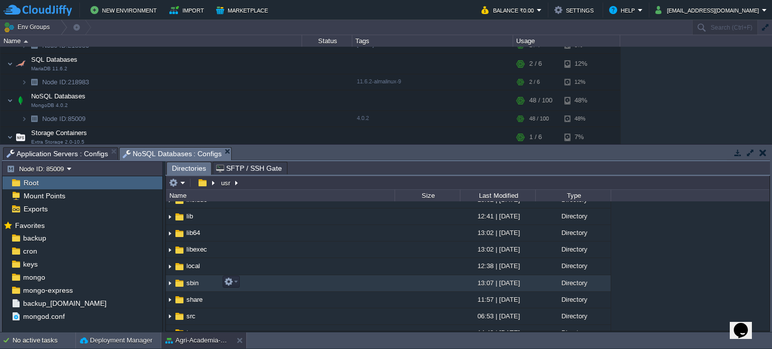
scroll to position [83, 0]
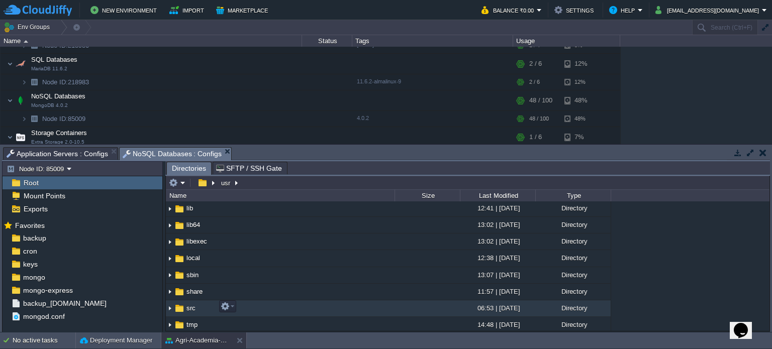
click at [272, 301] on td "src" at bounding box center [280, 309] width 229 height 17
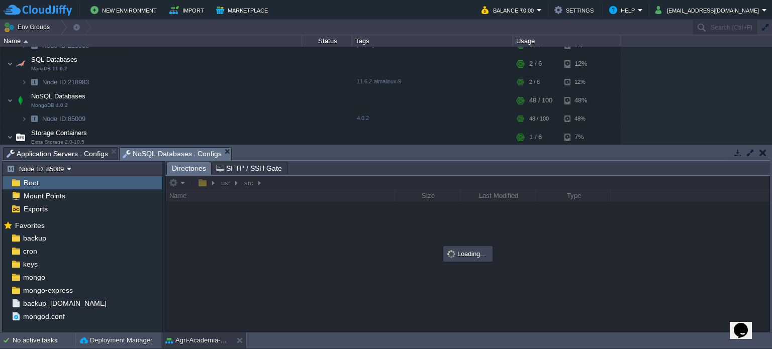
scroll to position [0, 0]
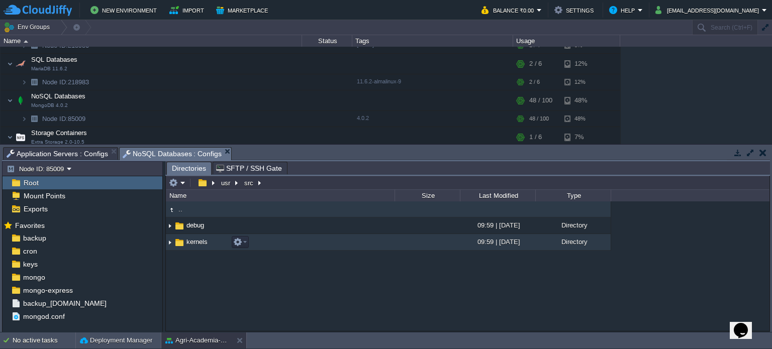
click at [271, 247] on td "kernels" at bounding box center [280, 242] width 229 height 17
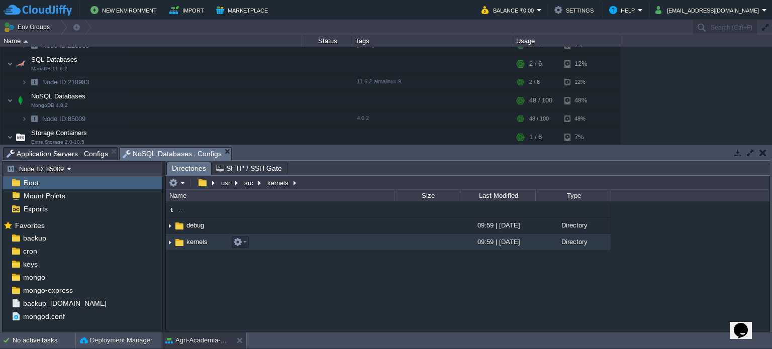
click at [271, 247] on td "kernels" at bounding box center [280, 242] width 229 height 17
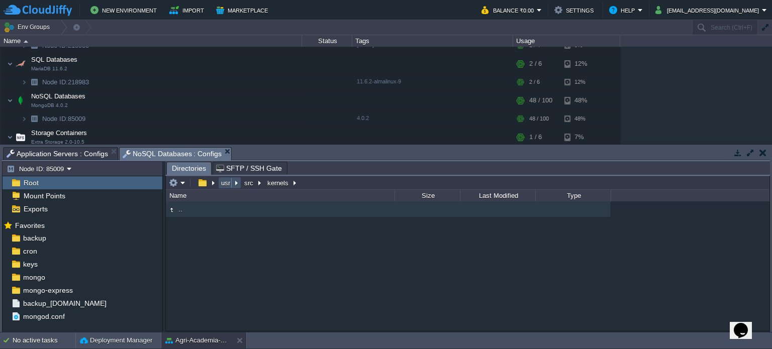
click at [222, 182] on button "usr" at bounding box center [226, 182] width 13 height 9
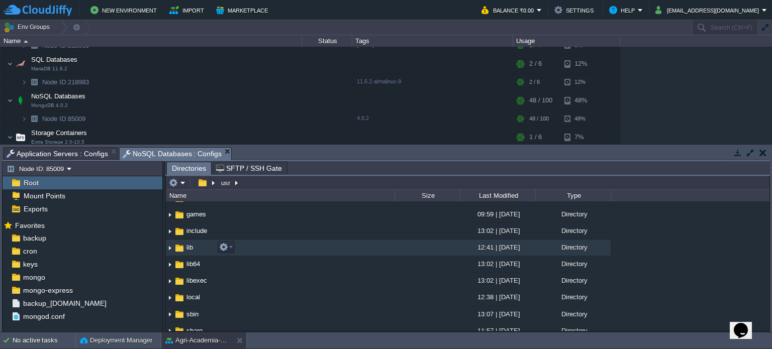
scroll to position [9, 0]
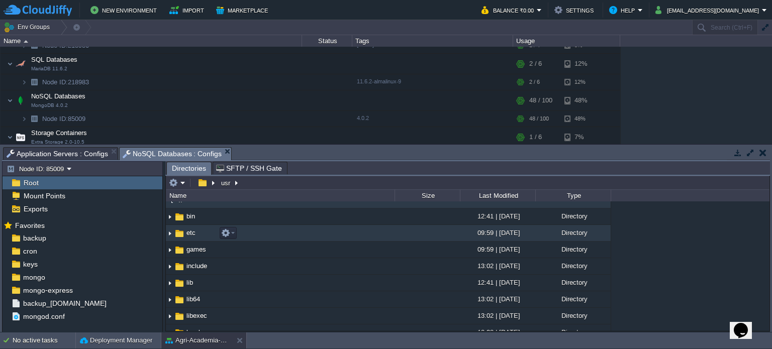
click at [299, 241] on td "etc" at bounding box center [280, 233] width 229 height 17
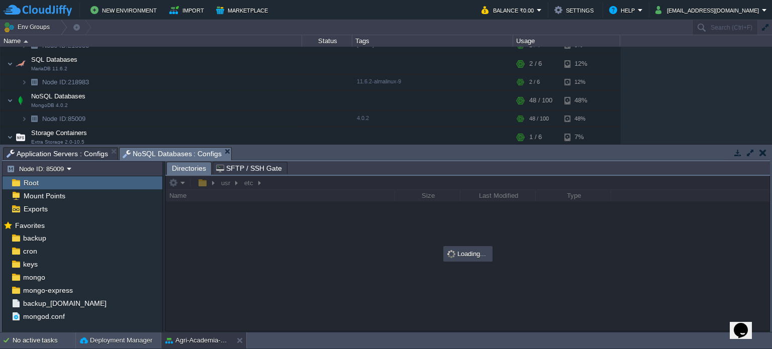
scroll to position [0, 0]
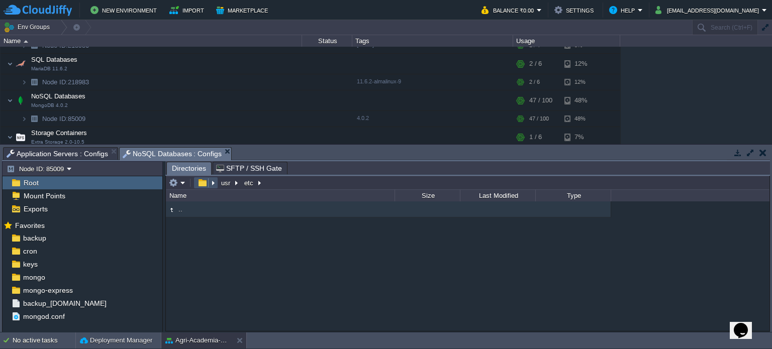
click at [203, 184] on button "button" at bounding box center [202, 182] width 15 height 9
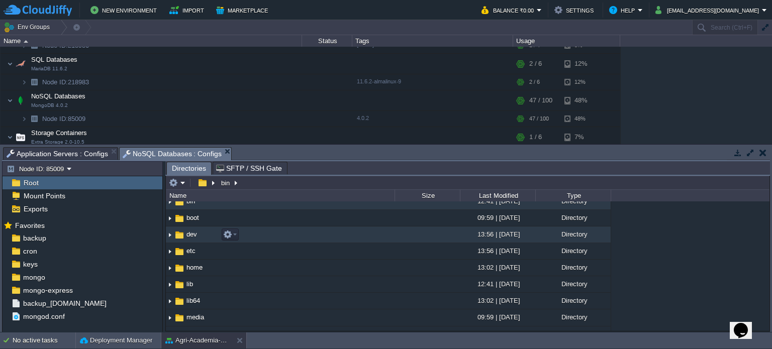
scroll to position [12, 0]
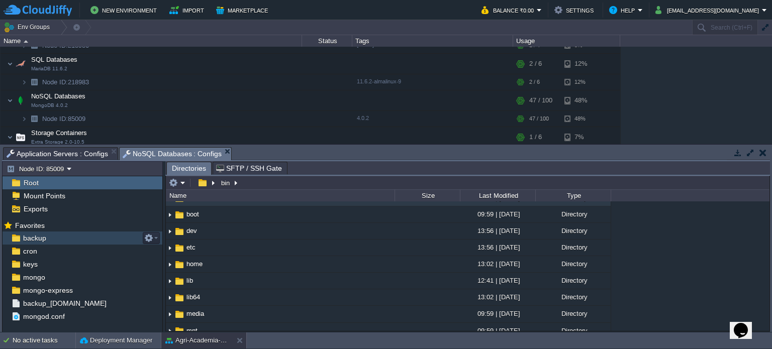
click at [54, 239] on div "backup" at bounding box center [83, 238] width 160 height 13
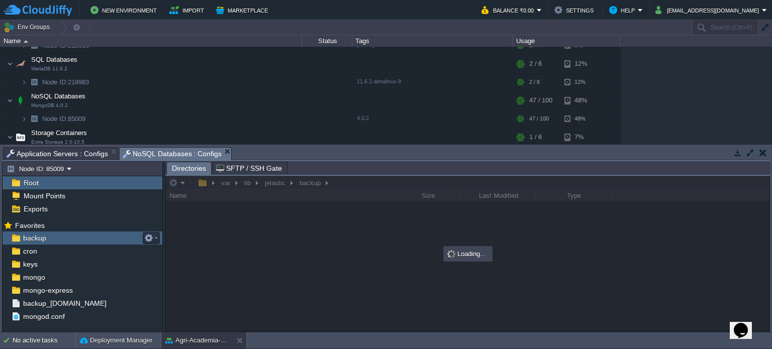
scroll to position [0, 0]
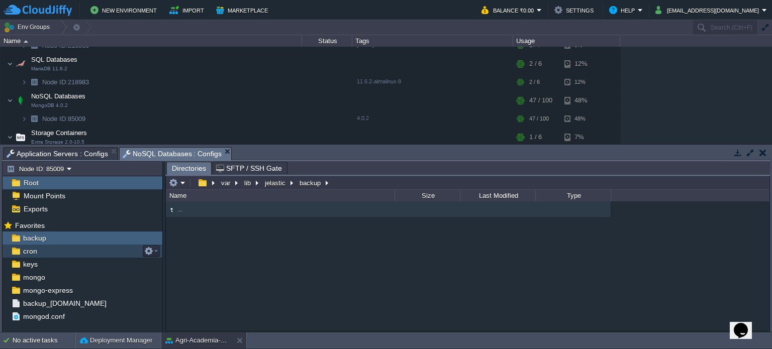
click at [62, 251] on div "cron" at bounding box center [83, 251] width 160 height 13
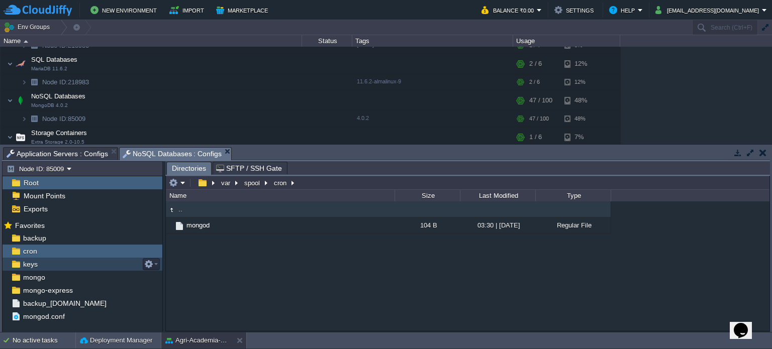
click at [59, 266] on div "keys" at bounding box center [83, 264] width 160 height 13
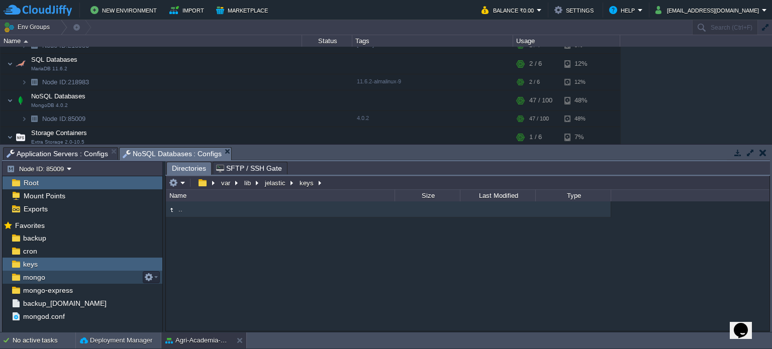
click at [58, 277] on div "mongo" at bounding box center [83, 277] width 160 height 13
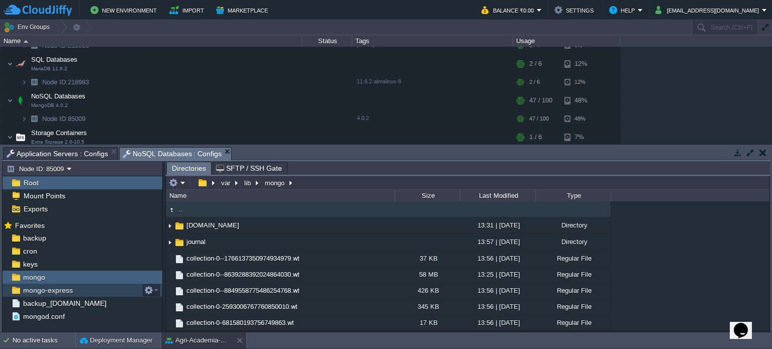
click at [64, 284] on div "mongo-express" at bounding box center [83, 290] width 160 height 13
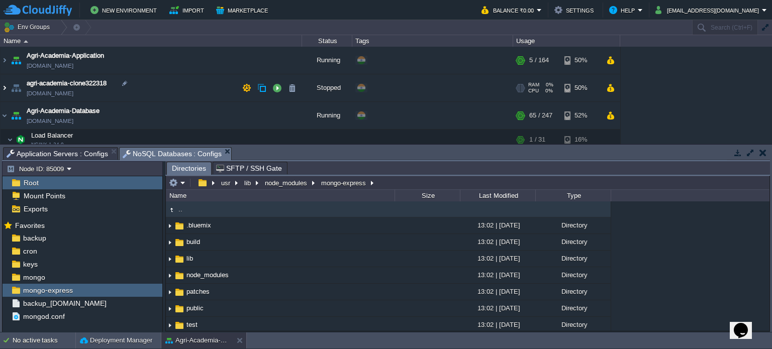
click at [6, 86] on img at bounding box center [5, 87] width 8 height 27
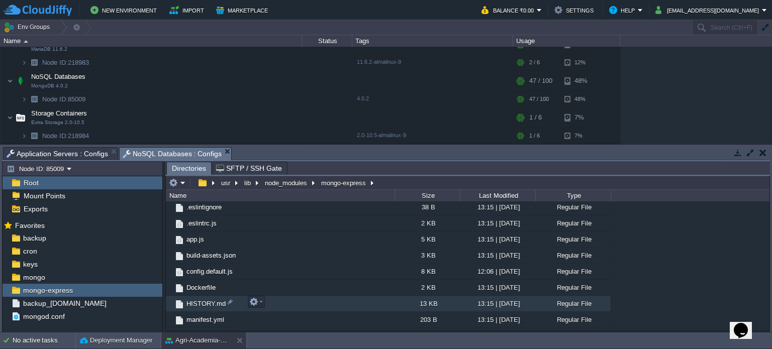
scroll to position [166, 0]
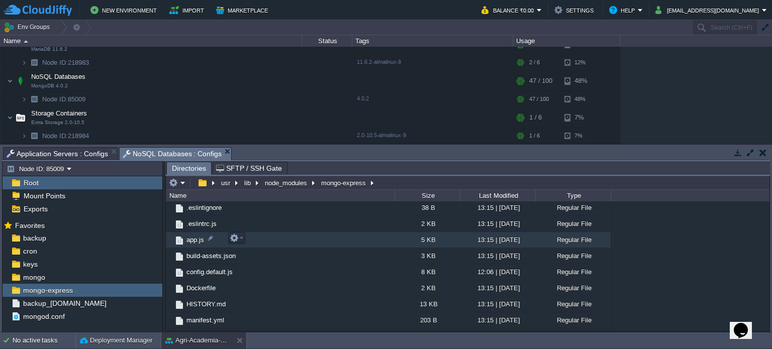
click at [276, 235] on td "app.js" at bounding box center [280, 240] width 229 height 16
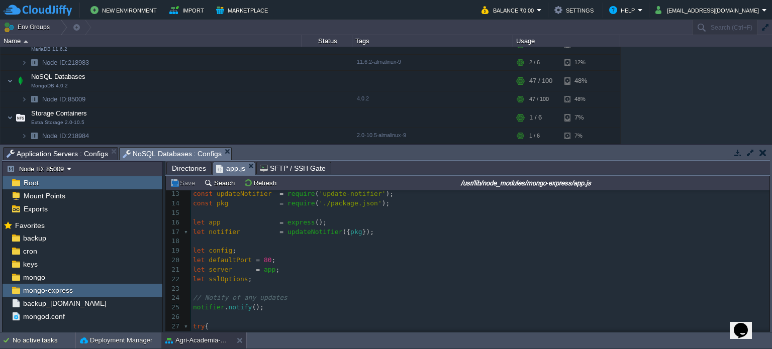
scroll to position [130, 0]
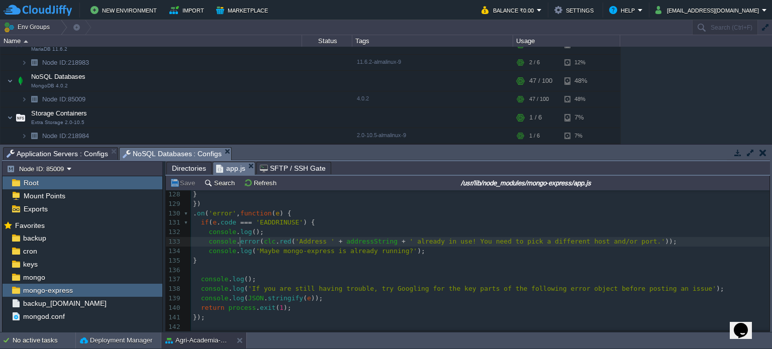
click at [241, 242] on div "142 #!/usr/bin/env node 109 }; 110 server = https . createServer ( sslOptions ,…" at bounding box center [480, 171] width 578 height 322
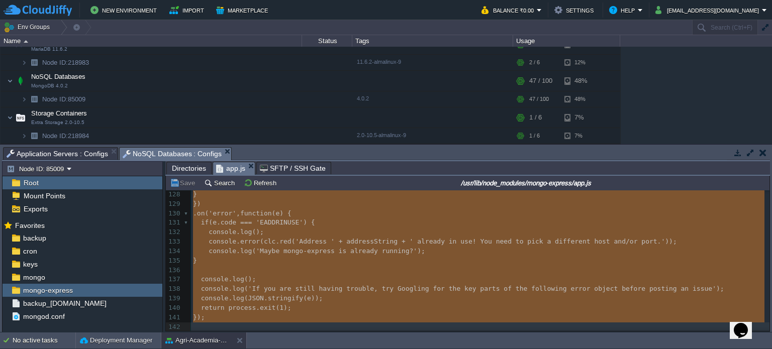
click at [292, 284] on pre "console . log ( 'If you are still having trouble, try Googling for the key part…" at bounding box center [480, 289] width 578 height 10
click at [291, 275] on pre "console . log ();" at bounding box center [480, 280] width 578 height 10
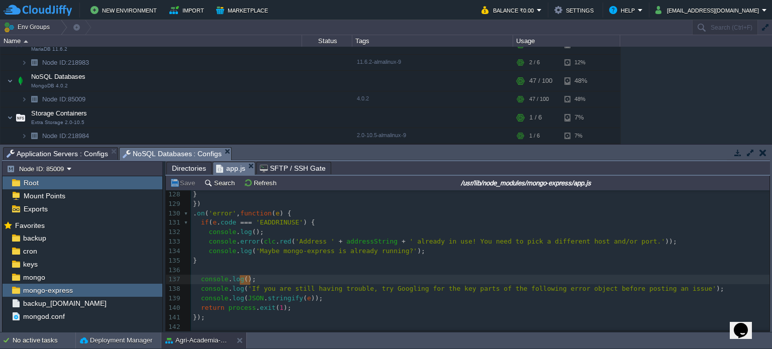
type textarea "console.log();"
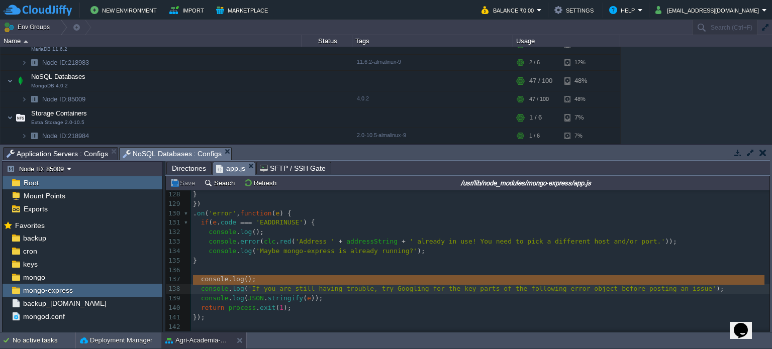
click at [291, 275] on pre "console . log ();" at bounding box center [480, 280] width 578 height 10
click at [268, 280] on pre "console . log ();" at bounding box center [480, 280] width 578 height 10
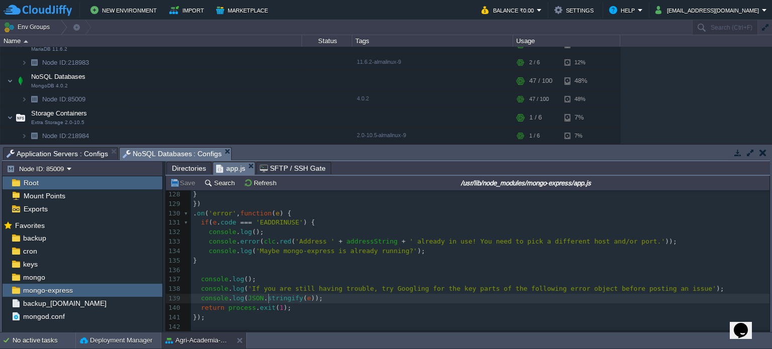
click at [268, 294] on span "stringify" at bounding box center [285, 298] width 35 height 8
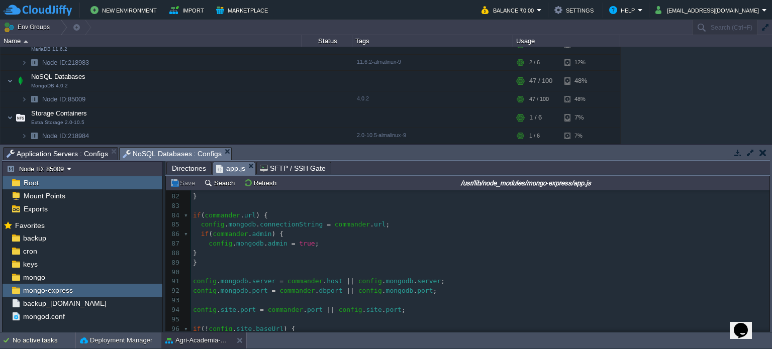
scroll to position [736, 0]
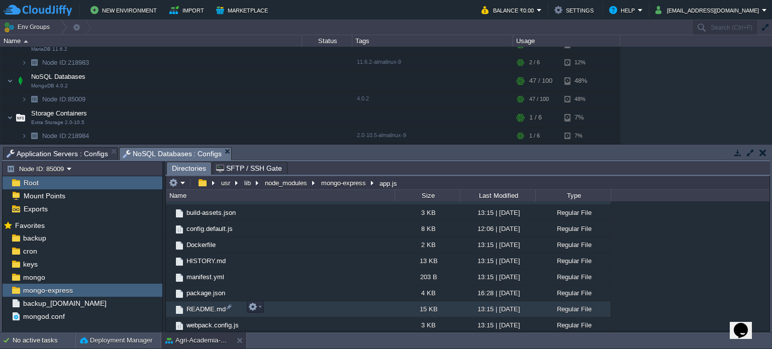
click at [287, 308] on td "README.md" at bounding box center [280, 310] width 229 height 16
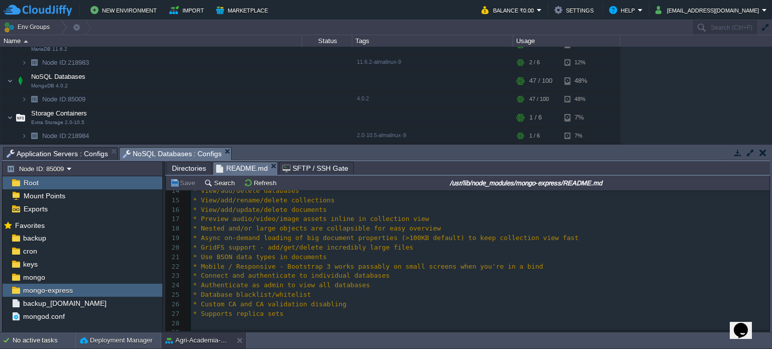
scroll to position [140, 0]
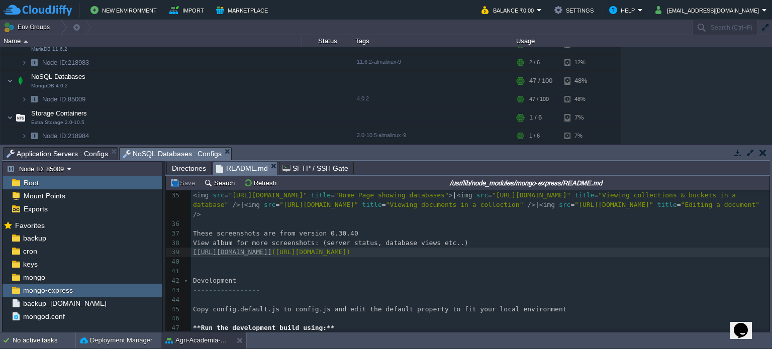
click at [247, 254] on div "355 24 * Authenticate as admin to view all databases 25 * Database blacklist/wh…" at bounding box center [480, 253] width 578 height 332
click at [240, 254] on div "355 24 * Authenticate as admin to view all databases 25 * Database blacklist/wh…" at bounding box center [480, 253] width 578 height 332
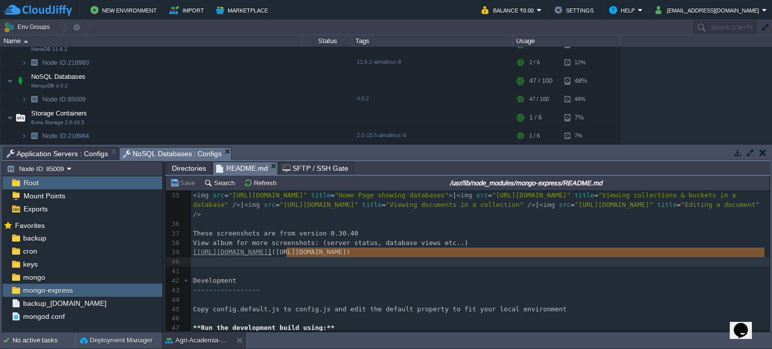
type textarea "[URL][DOMAIN_NAME]"
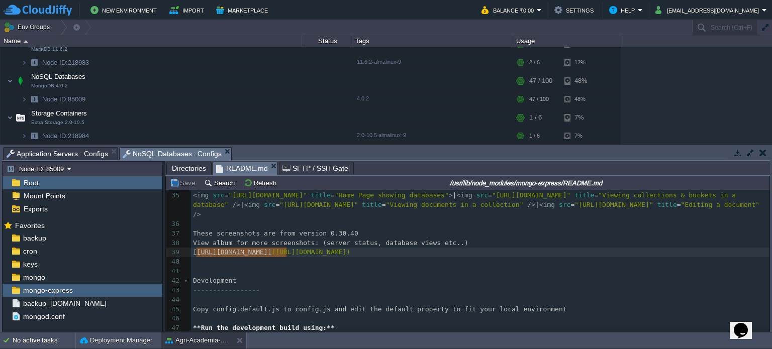
drag, startPoint x: 286, startPoint y: 255, endPoint x: 195, endPoint y: 257, distance: 91.5
type textarea "[URL][DOMAIN_NAME]"
drag, startPoint x: 384, startPoint y: 253, endPoint x: 292, endPoint y: 253, distance: 91.5
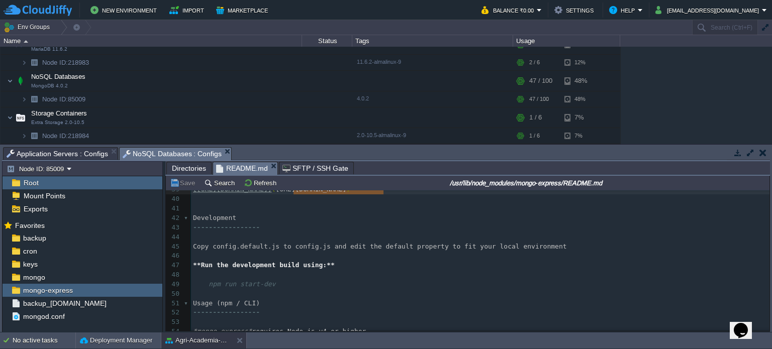
scroll to position [416, 0]
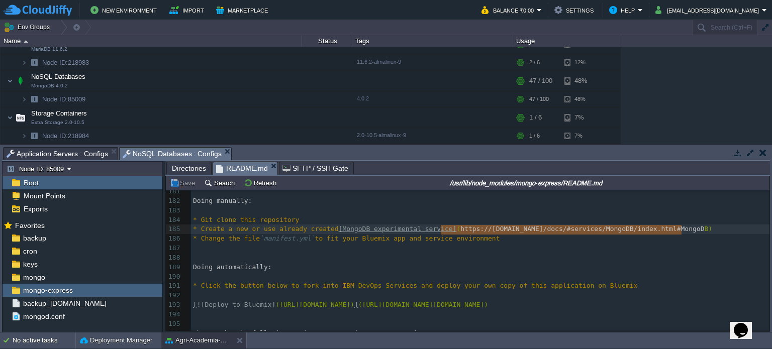
type textarea "https://[DOMAIN_NAME]/docs/#services/MongoDB/index.html#MongoDB"
drag, startPoint x: 442, startPoint y: 230, endPoint x: 683, endPoint y: 232, distance: 241.2
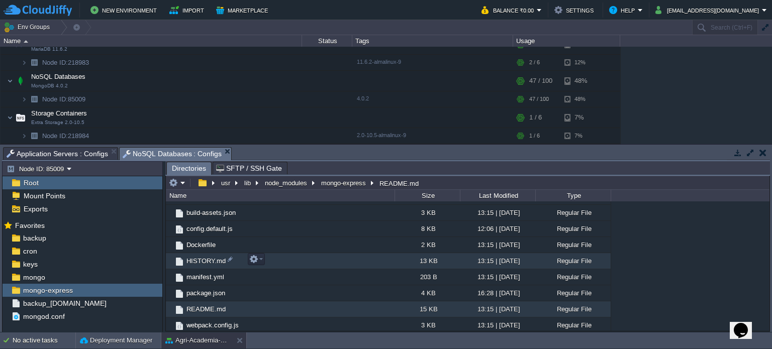
click at [290, 255] on td "HISTORY.md" at bounding box center [280, 261] width 229 height 16
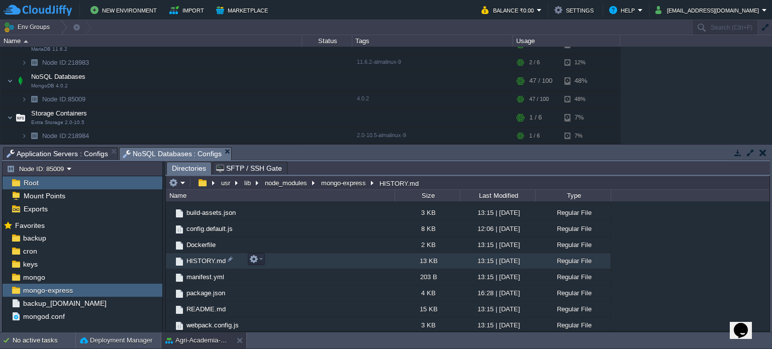
click at [290, 255] on td "HISTORY.md" at bounding box center [280, 261] width 229 height 16
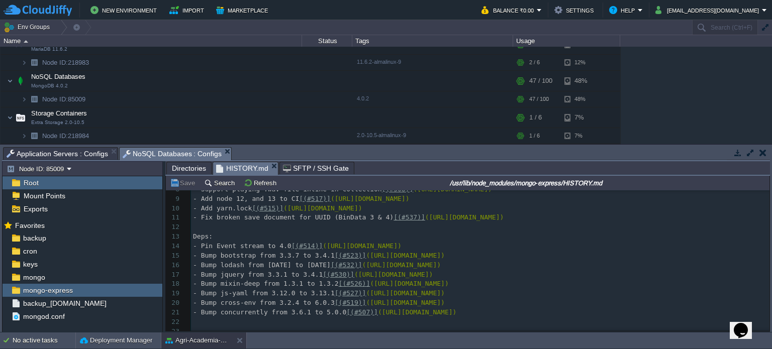
scroll to position [76, 0]
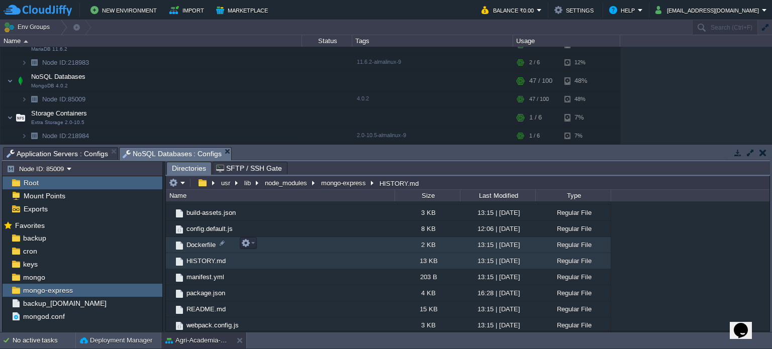
click at [298, 245] on td "Dockerfile" at bounding box center [280, 245] width 229 height 16
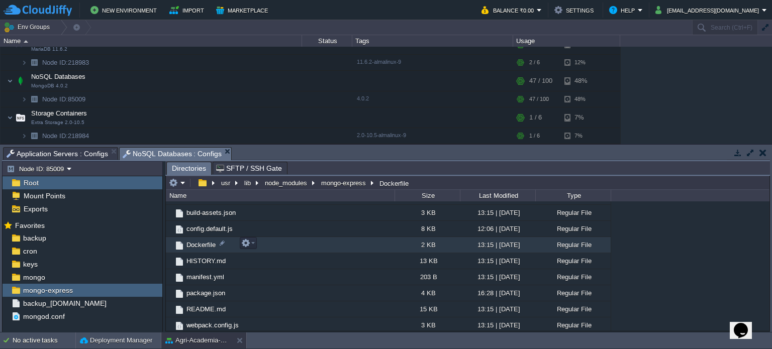
click at [298, 245] on td "Dockerfile" at bounding box center [280, 245] width 229 height 16
click at [55, 303] on span "backup_[DOMAIN_NAME]" at bounding box center [64, 303] width 87 height 9
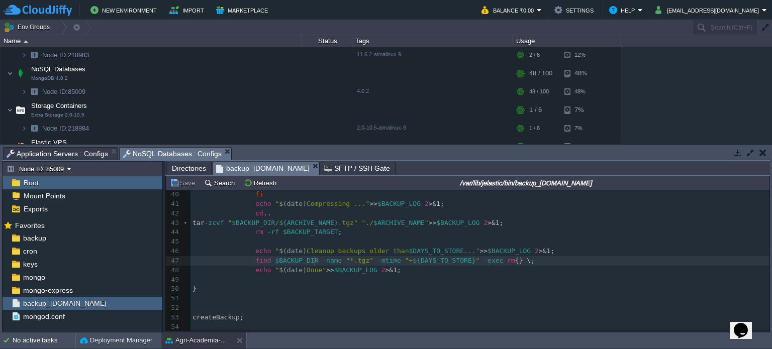
click at [315, 263] on div "54 #!/bin/bash 24 echo ____________________________________ 25 26 echo $(date) …" at bounding box center [479, 185] width 579 height 293
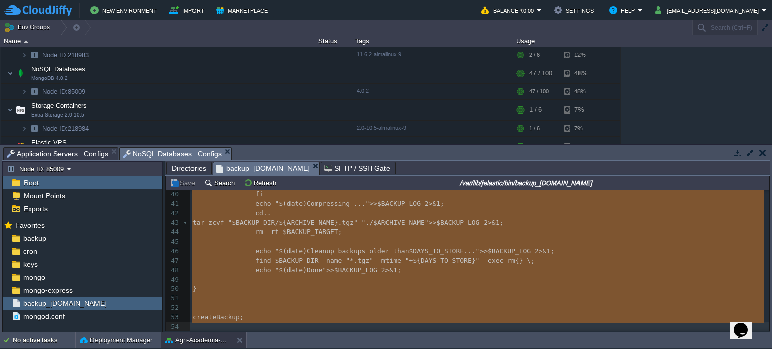
type textarea "-"
click at [63, 264] on div "keys" at bounding box center [83, 264] width 160 height 13
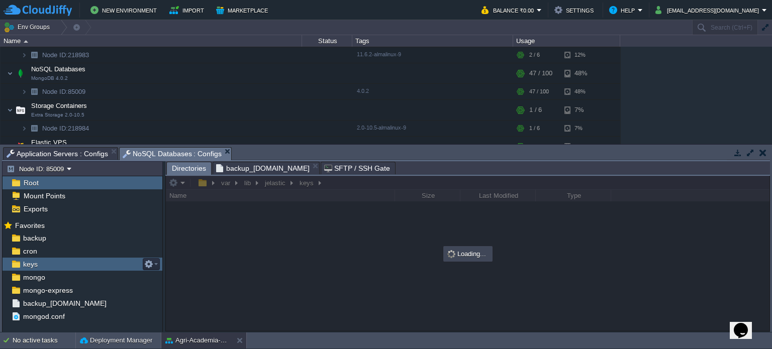
scroll to position [0, 0]
click at [63, 264] on div "keys" at bounding box center [83, 264] width 160 height 13
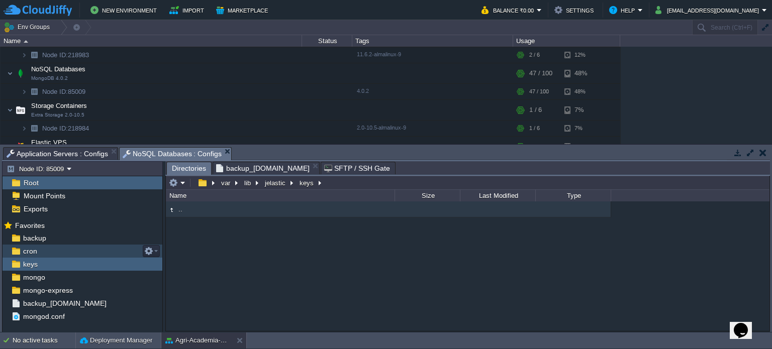
click at [62, 251] on div "cron" at bounding box center [83, 251] width 160 height 13
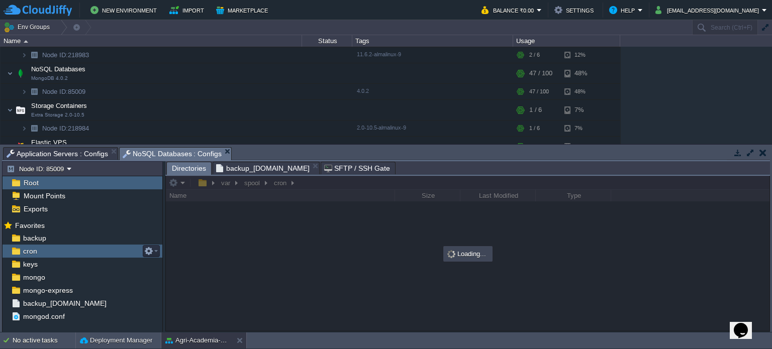
click at [62, 251] on div "cron" at bounding box center [83, 251] width 160 height 13
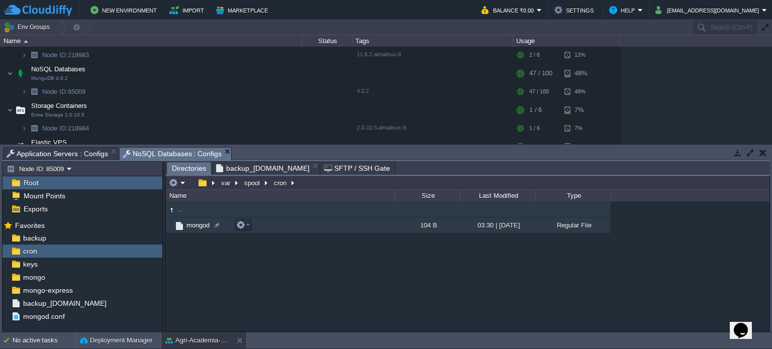
click at [272, 227] on td "mongod" at bounding box center [280, 226] width 229 height 16
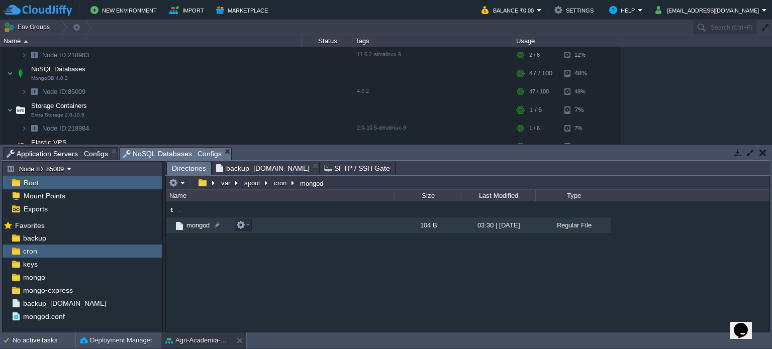
click at [272, 227] on td "mongod" at bounding box center [280, 226] width 229 height 16
click at [41, 180] on div "Root" at bounding box center [83, 182] width 160 height 13
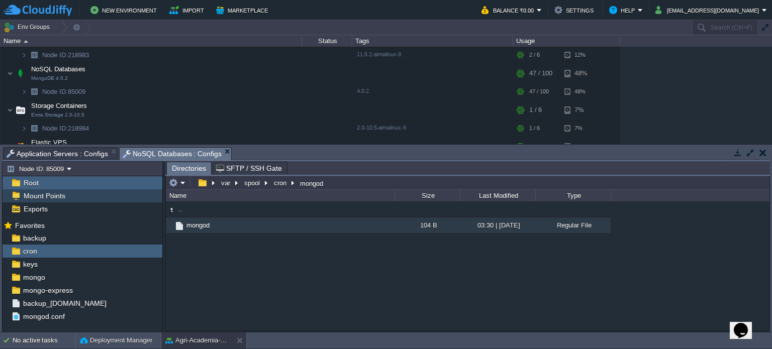
click at [39, 194] on span "Mount Points" at bounding box center [44, 195] width 45 height 9
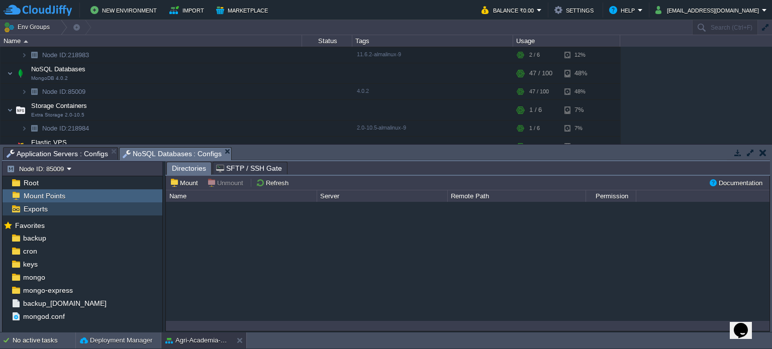
click at [35, 209] on span "Exports" at bounding box center [36, 209] width 28 height 9
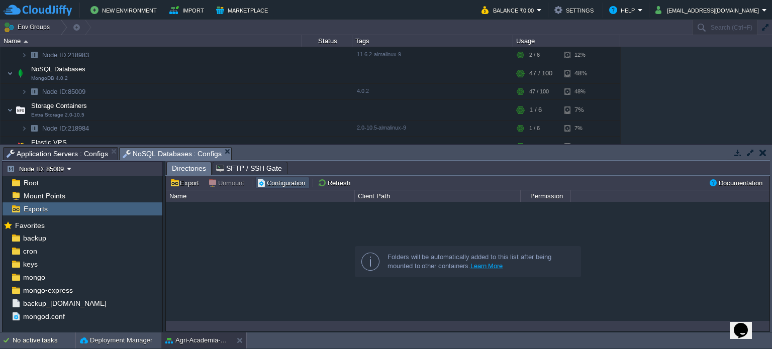
click at [287, 184] on button "Configuration" at bounding box center [282, 182] width 51 height 9
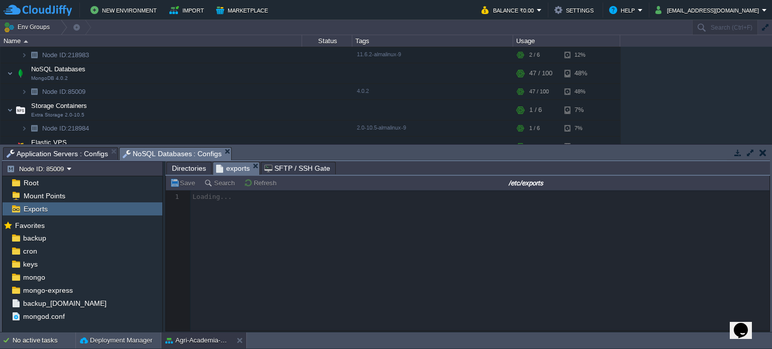
scroll to position [3, 0]
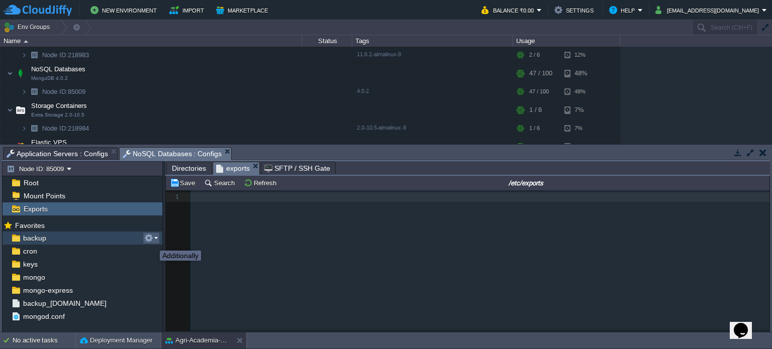
click at [152, 242] on button "button" at bounding box center [148, 238] width 9 height 9
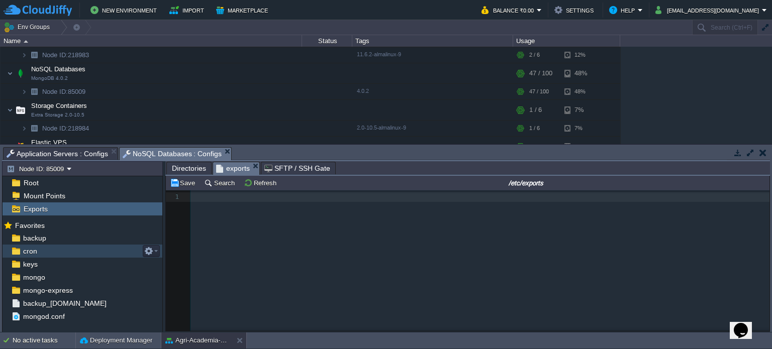
click at [107, 251] on div "cron" at bounding box center [83, 251] width 160 height 13
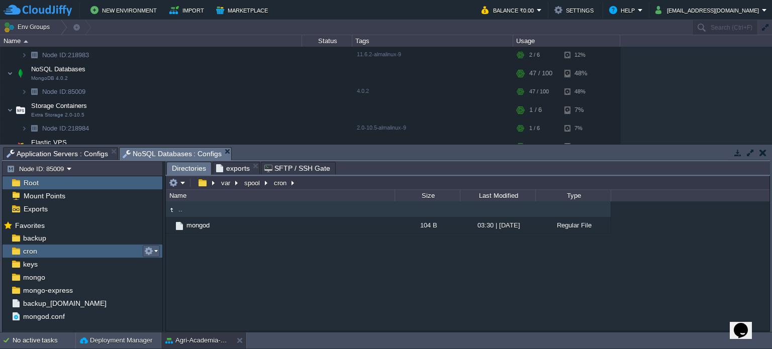
click at [158, 252] on td at bounding box center [151, 251] width 17 height 12
click at [117, 267] on div "keys" at bounding box center [83, 264] width 160 height 13
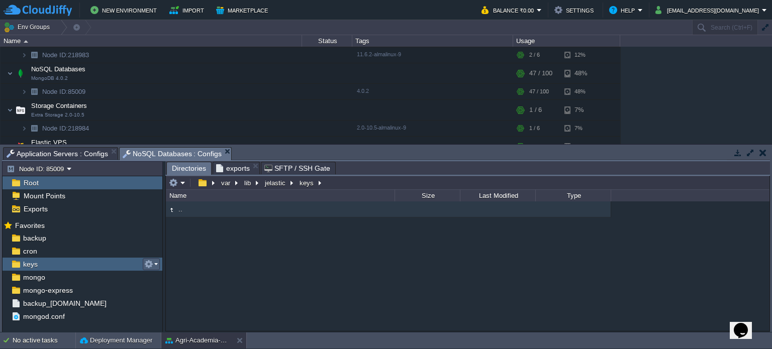
click at [157, 263] on td at bounding box center [151, 264] width 17 height 12
click at [125, 281] on div "mongo" at bounding box center [83, 277] width 160 height 13
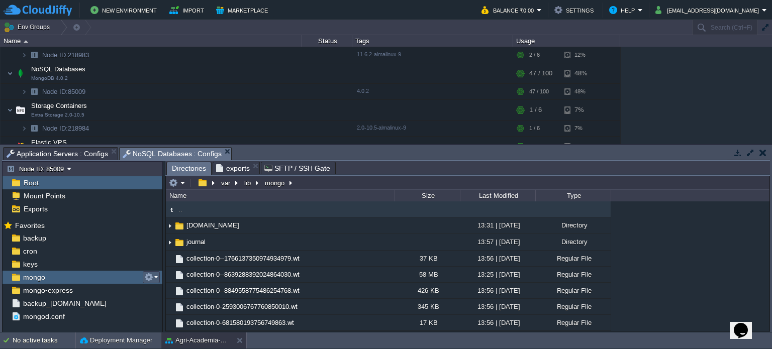
click at [154, 278] on em at bounding box center [151, 277] width 14 height 9
click at [115, 284] on div "mongo-express" at bounding box center [83, 290] width 160 height 13
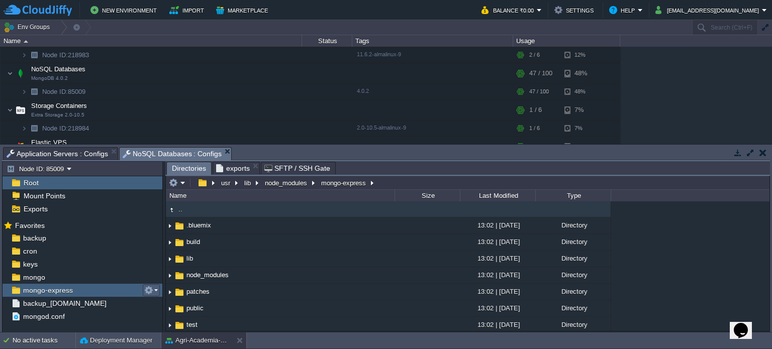
click at [158, 288] on td at bounding box center [151, 290] width 17 height 12
click at [111, 302] on div "backup_[DOMAIN_NAME]" at bounding box center [83, 303] width 160 height 13
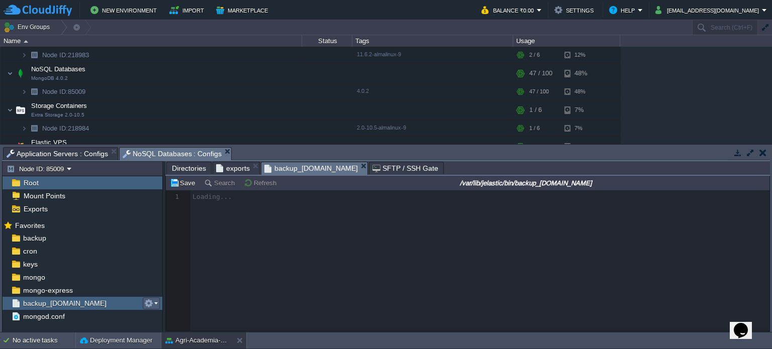
click at [156, 309] on td at bounding box center [151, 304] width 17 height 12
click at [133, 346] on div "Deployment Manager" at bounding box center [118, 341] width 85 height 16
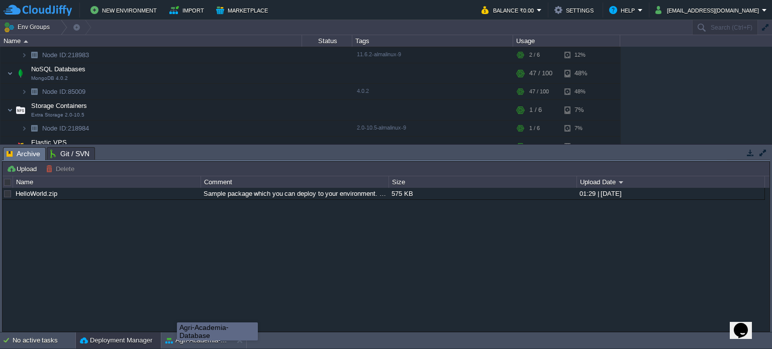
click at [177, 337] on div "Agri-Academia-Database" at bounding box center [217, 332] width 81 height 18
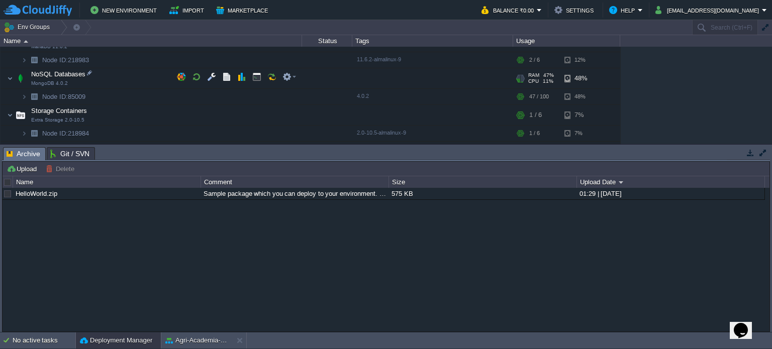
scroll to position [301, 0]
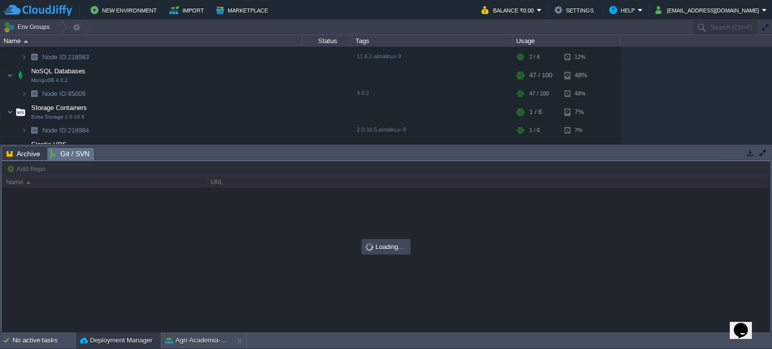
click at [76, 149] on span "Git / SVN" at bounding box center [69, 154] width 39 height 13
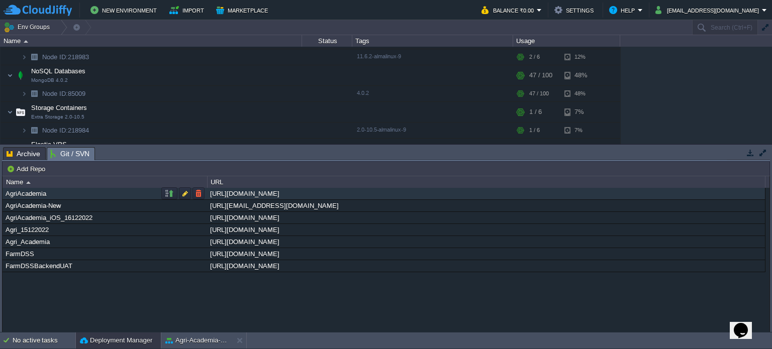
drag, startPoint x: 391, startPoint y: 190, endPoint x: 218, endPoint y: 189, distance: 173.9
click at [218, 189] on div "[URL][DOMAIN_NAME]" at bounding box center [486, 194] width 557 height 12
click at [185, 196] on button "button" at bounding box center [184, 193] width 9 height 9
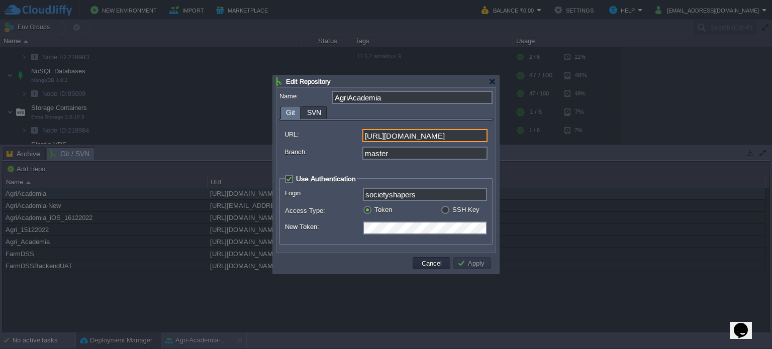
click at [408, 134] on input "[URL][DOMAIN_NAME]" at bounding box center [424, 135] width 125 height 13
click at [432, 260] on button "Cancel" at bounding box center [432, 263] width 26 height 9
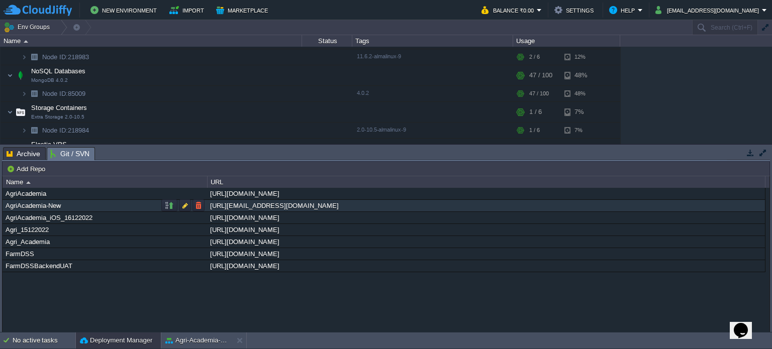
click at [278, 205] on div "[URL][EMAIL_ADDRESS][DOMAIN_NAME]" at bounding box center [486, 206] width 557 height 12
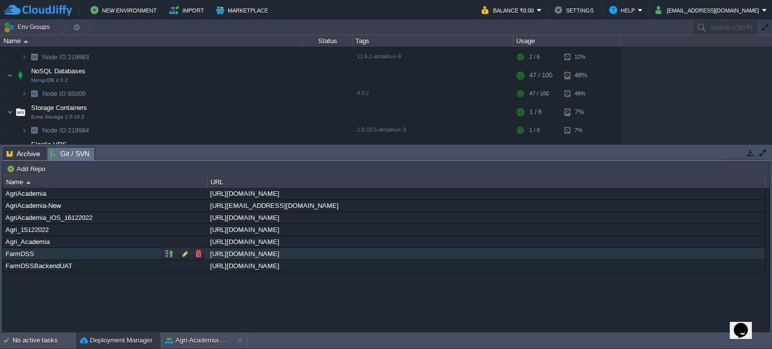
drag, startPoint x: 372, startPoint y: 256, endPoint x: 239, endPoint y: 249, distance: 132.9
click at [239, 249] on div "[URL][DOMAIN_NAME]" at bounding box center [486, 254] width 557 height 12
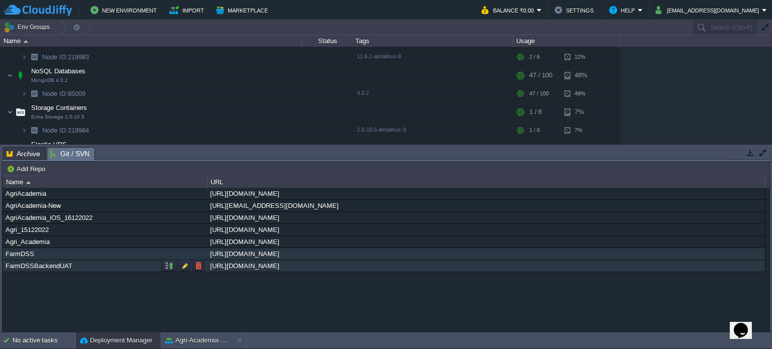
drag, startPoint x: 245, startPoint y: 267, endPoint x: 239, endPoint y: 265, distance: 6.2
click at [239, 265] on div "[URL][DOMAIN_NAME]" at bounding box center [486, 266] width 557 height 12
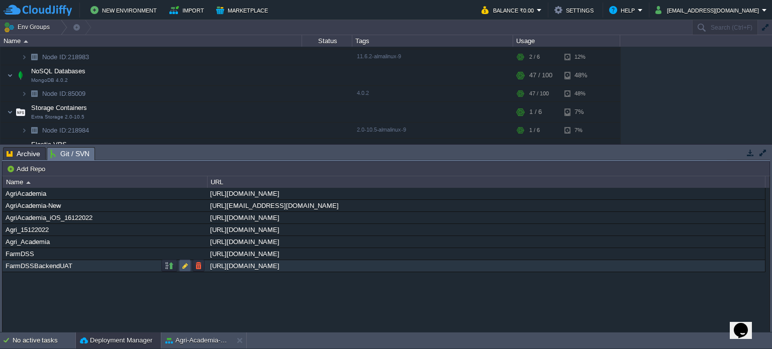
click at [184, 262] on button "button" at bounding box center [184, 265] width 9 height 9
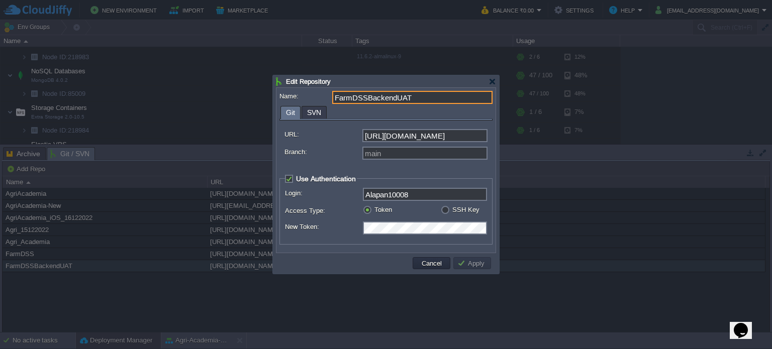
click at [390, 141] on input "[URL][DOMAIN_NAME]" at bounding box center [424, 135] width 125 height 13
click at [452, 209] on label "SSH Key" at bounding box center [465, 210] width 27 height 8
click at [445, 209] on input "radio" at bounding box center [444, 211] width 7 height 7
radio input "true"
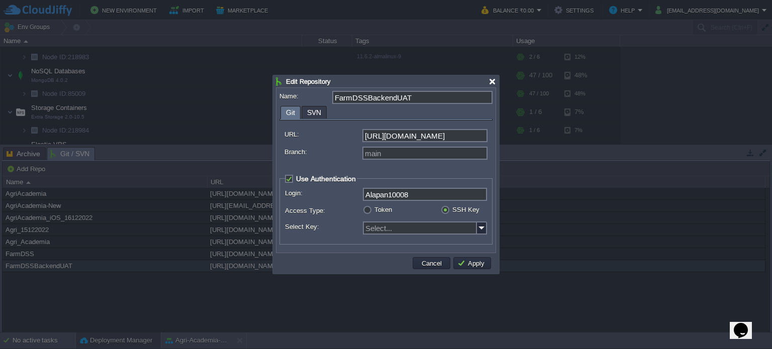
click at [494, 80] on div at bounding box center [492, 82] width 8 height 8
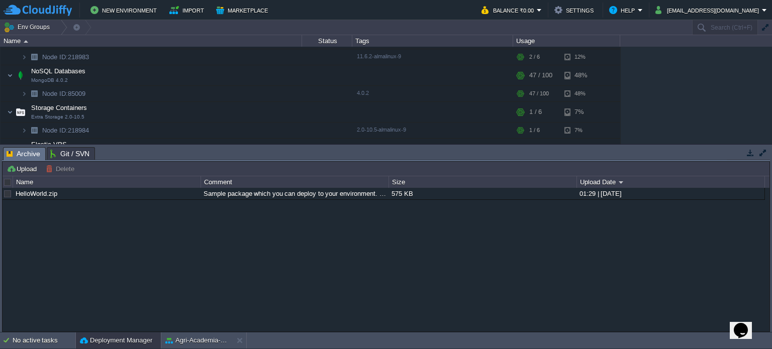
click at [24, 151] on span "Archive" at bounding box center [24, 154] width 34 height 13
click at [200, 337] on div "Agri-Academia-Database" at bounding box center [240, 331] width 80 height 17
click at [185, 340] on div "Agri-Academia-Database" at bounding box center [225, 331] width 80 height 17
click at [182, 338] on div "Agri-Academia-Database" at bounding box center [222, 331] width 80 height 17
click at [191, 340] on div "Agri-Academia-Database" at bounding box center [231, 332] width 81 height 18
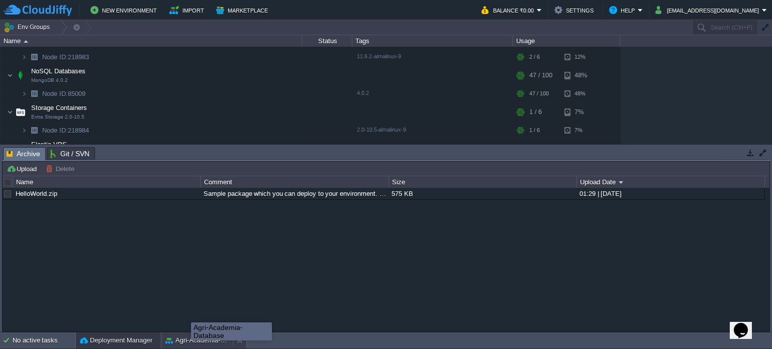
click at [191, 340] on div "Agri-Academia-Database" at bounding box center [231, 332] width 81 height 18
click at [191, 340] on body "New Environment Import Marketplace Bonus ₹0.00 Upgrade Account Balance ₹0.00 Se…" at bounding box center [386, 174] width 772 height 349
click at [191, 340] on div "Agri-Academia-Database" at bounding box center [231, 332] width 81 height 18
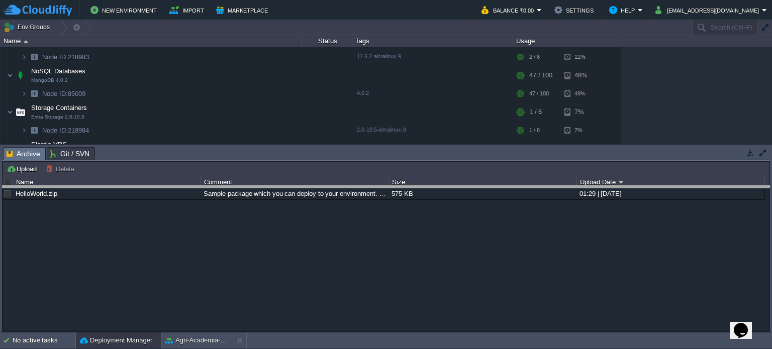
drag, startPoint x: 328, startPoint y: 149, endPoint x: 331, endPoint y: 193, distance: 44.8
click at [331, 193] on body "New Environment Import Marketplace Bonus ₹0.00 Upgrade Account Balance ₹0.00 Se…" at bounding box center [386, 174] width 772 height 349
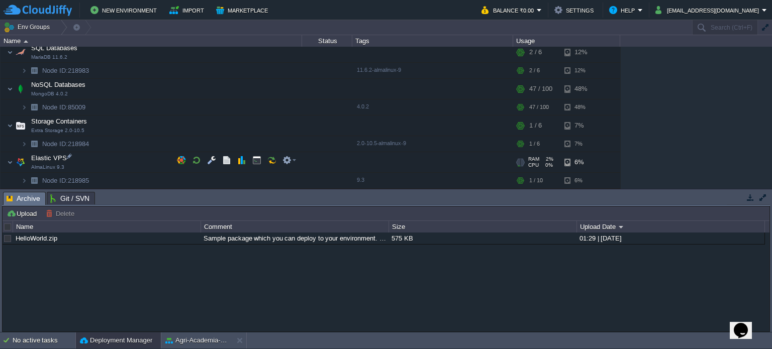
scroll to position [286, 0]
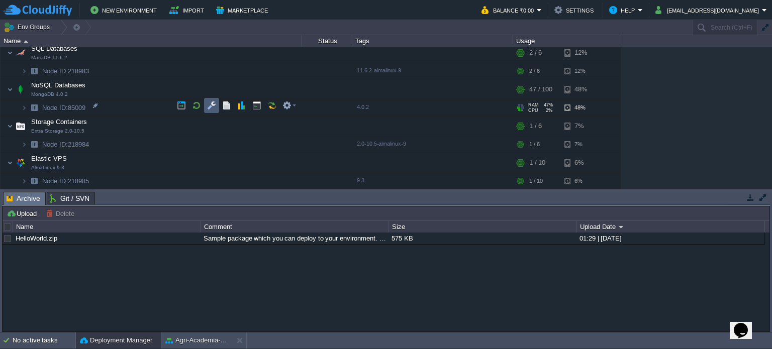
click at [206, 102] on td at bounding box center [211, 105] width 15 height 15
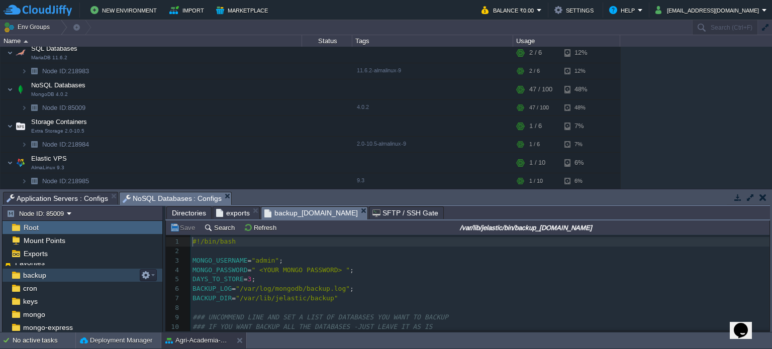
scroll to position [0, 0]
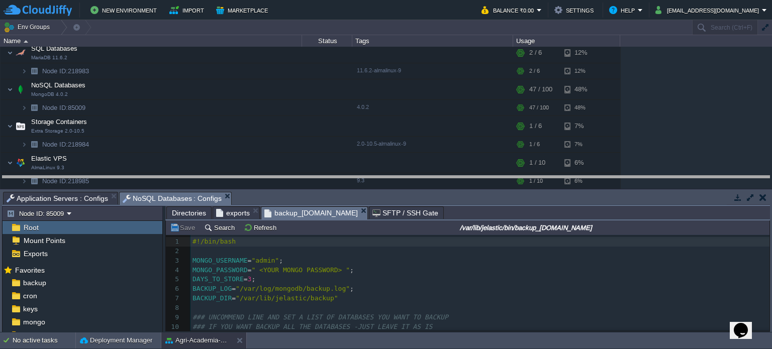
drag, startPoint x: 281, startPoint y: 204, endPoint x: 281, endPoint y: 187, distance: 16.6
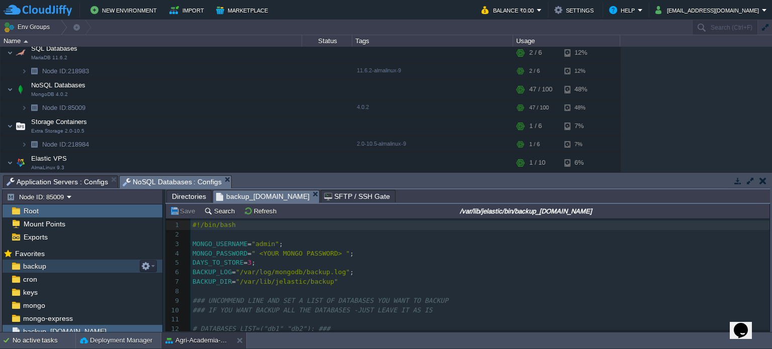
click at [63, 263] on div "backup" at bounding box center [83, 266] width 160 height 13
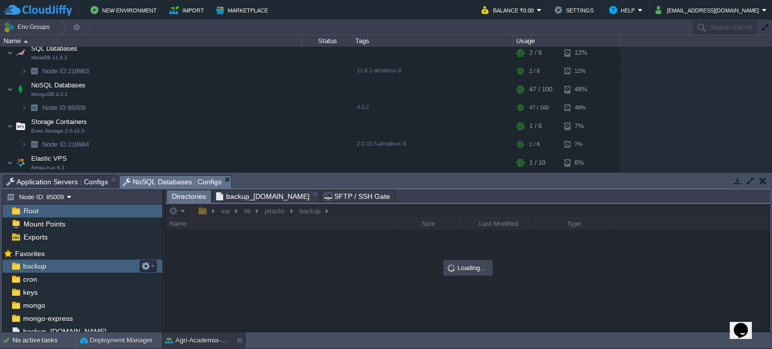
click at [63, 263] on div "backup" at bounding box center [83, 266] width 160 height 13
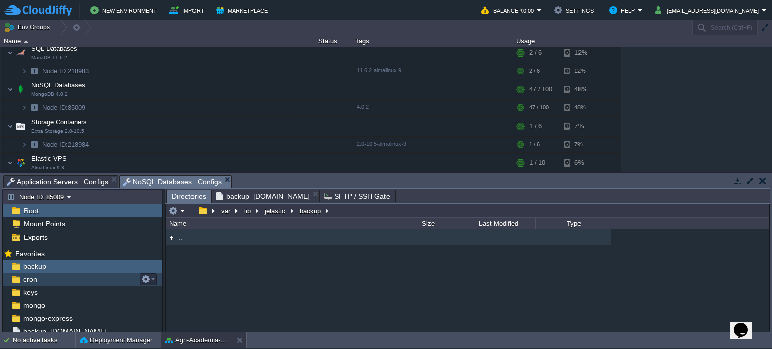
click at [38, 276] on div "cron" at bounding box center [83, 279] width 160 height 13
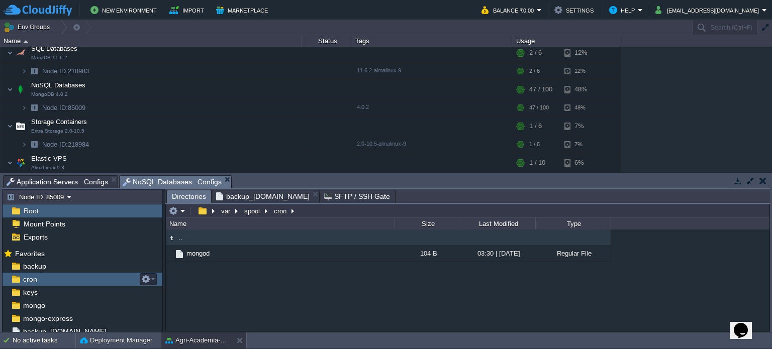
click at [38, 276] on div "cron" at bounding box center [83, 279] width 160 height 13
click at [35, 291] on span "keys" at bounding box center [30, 292] width 18 height 9
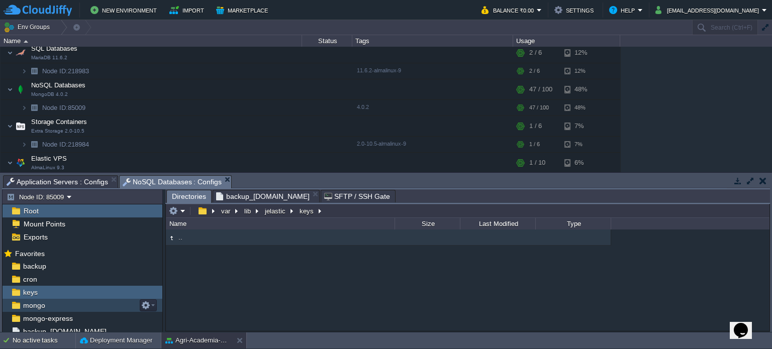
click at [39, 302] on span "mongo" at bounding box center [34, 305] width 26 height 9
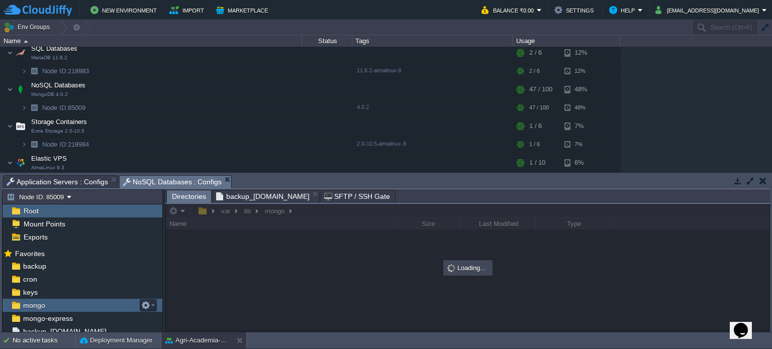
click at [39, 302] on span "mongo" at bounding box center [34, 305] width 26 height 9
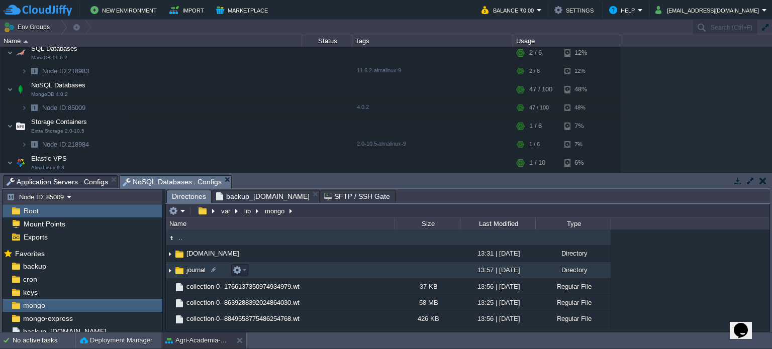
click at [263, 273] on td "journal" at bounding box center [280, 270] width 229 height 17
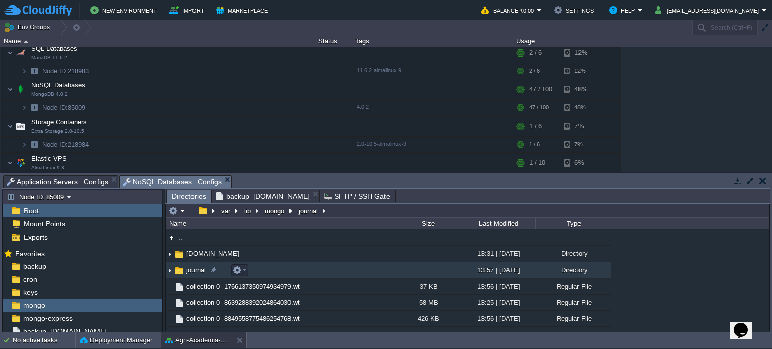
click at [263, 273] on td "journal" at bounding box center [280, 270] width 229 height 17
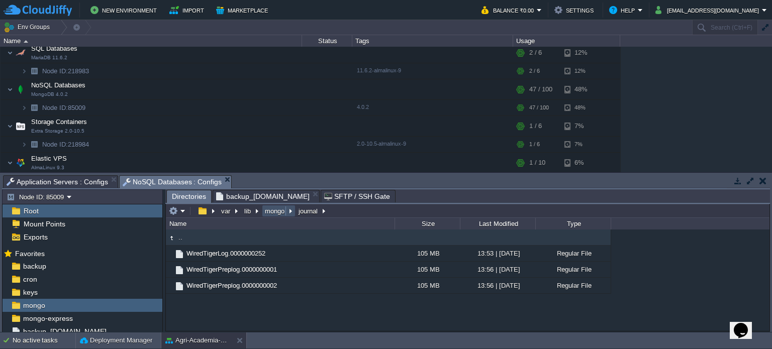
click at [275, 215] on button "mongo" at bounding box center [275, 211] width 24 height 9
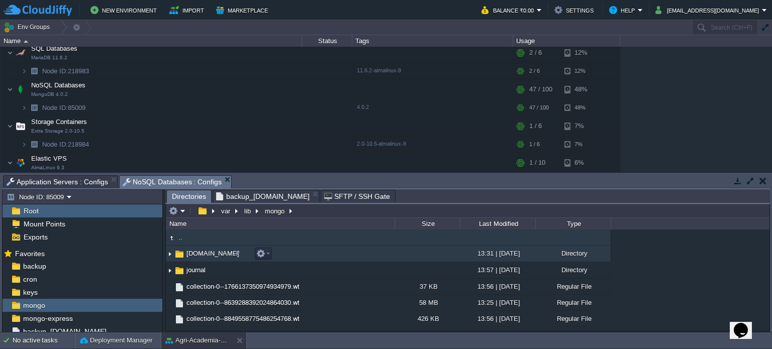
click at [286, 253] on td "[DOMAIN_NAME]" at bounding box center [280, 254] width 229 height 17
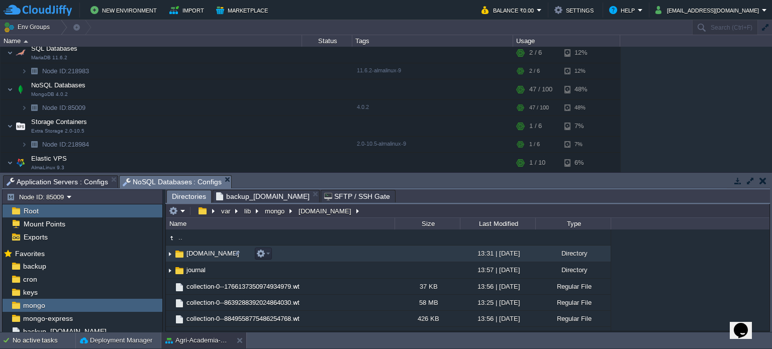
click at [286, 253] on td "[DOMAIN_NAME]" at bounding box center [280, 254] width 229 height 17
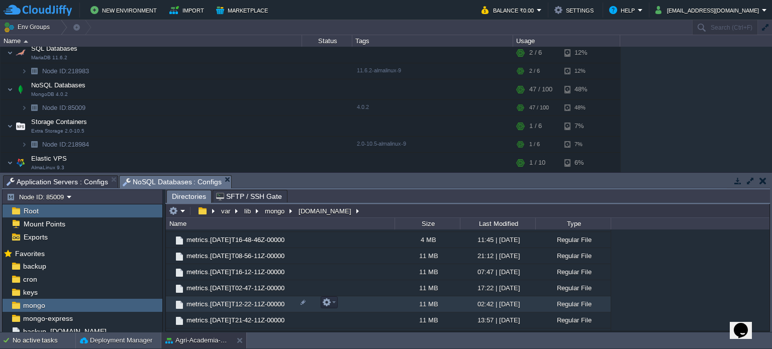
scroll to position [265, 0]
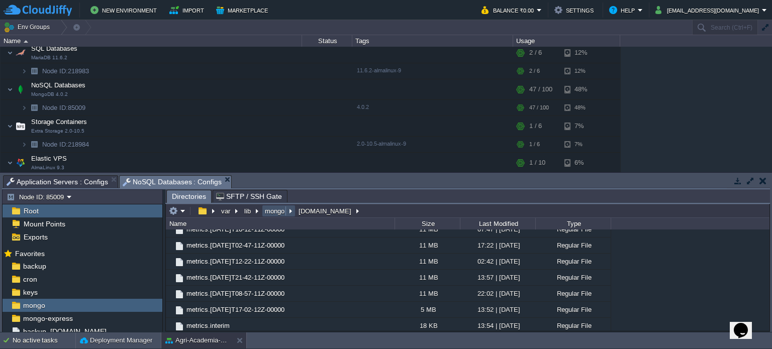
click at [276, 211] on button "mongo" at bounding box center [275, 211] width 24 height 9
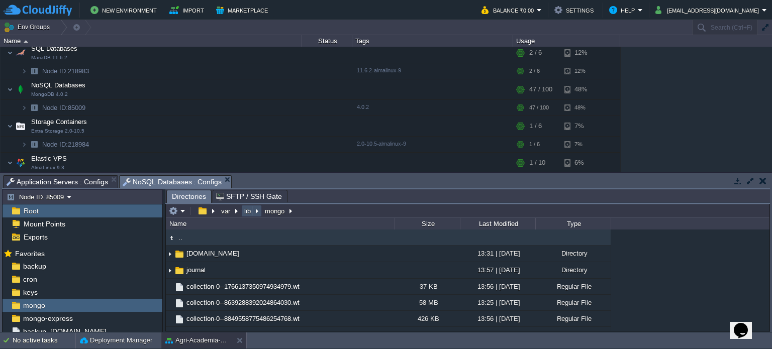
click at [248, 213] on button "lib" at bounding box center [248, 211] width 11 height 9
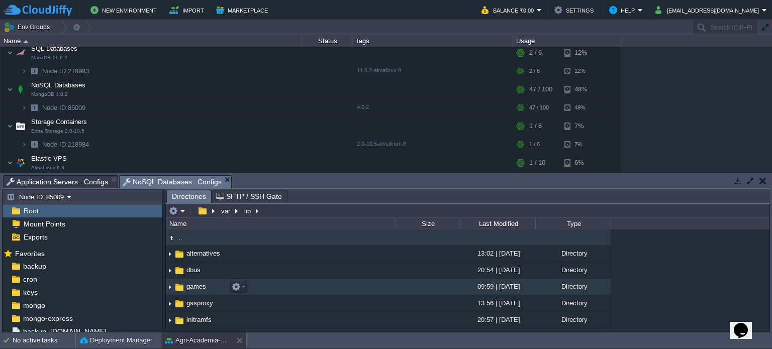
click at [265, 285] on td "games" at bounding box center [280, 287] width 229 height 17
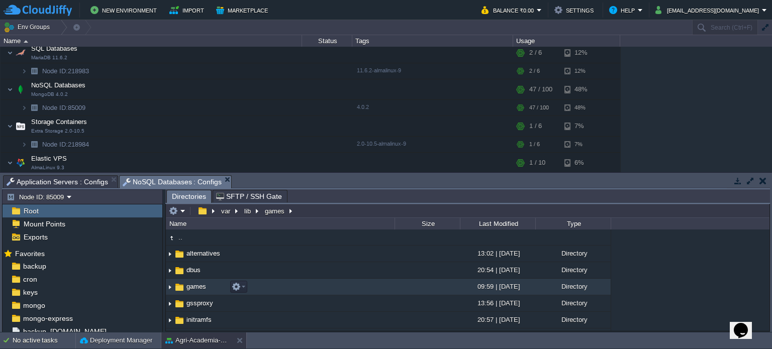
click at [265, 285] on td "games" at bounding box center [280, 287] width 229 height 17
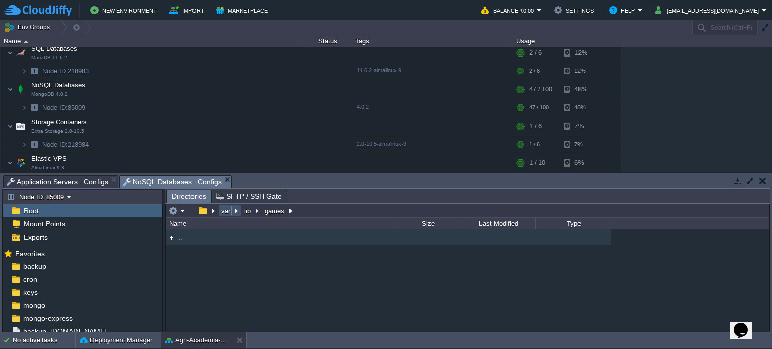
click at [225, 213] on button "var" at bounding box center [226, 211] width 13 height 9
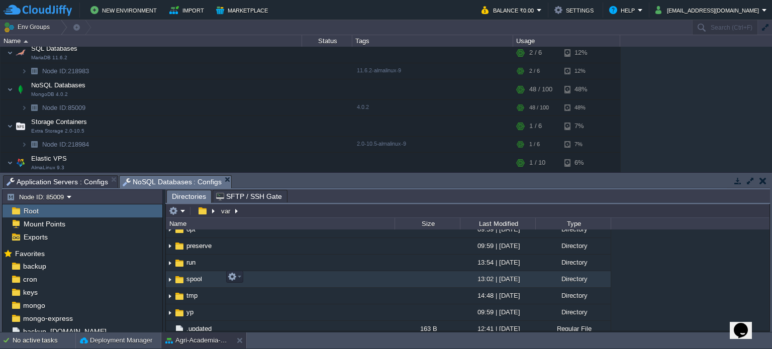
scroll to position [243, 0]
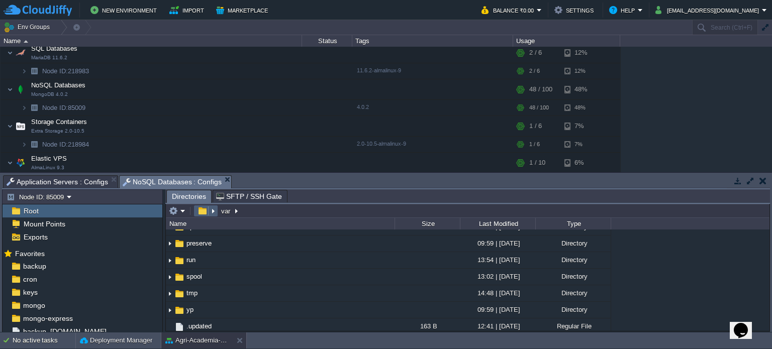
click at [200, 211] on button "button" at bounding box center [202, 211] width 15 height 9
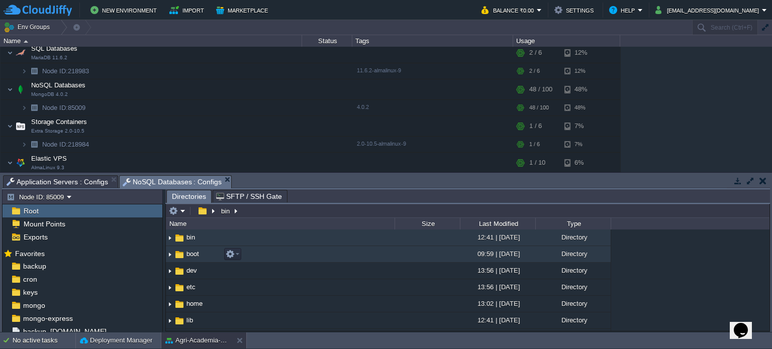
scroll to position [4, 0]
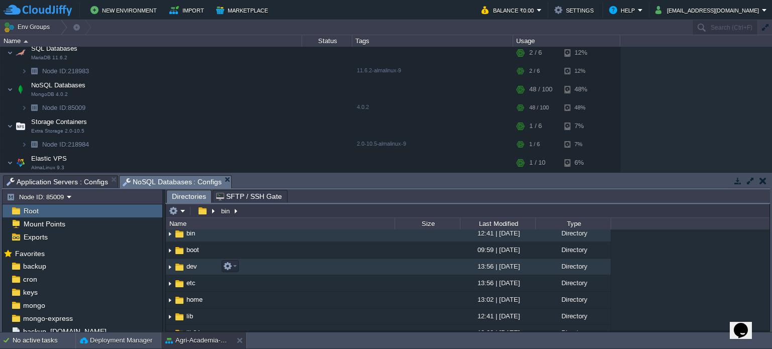
click at [312, 267] on td "dev" at bounding box center [280, 267] width 229 height 17
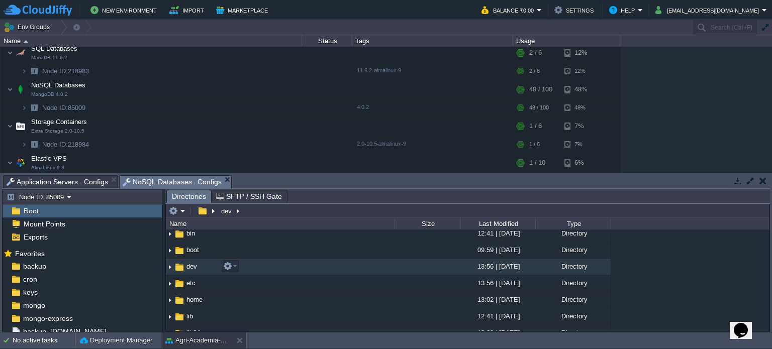
click at [312, 267] on td "dev" at bounding box center [280, 267] width 229 height 17
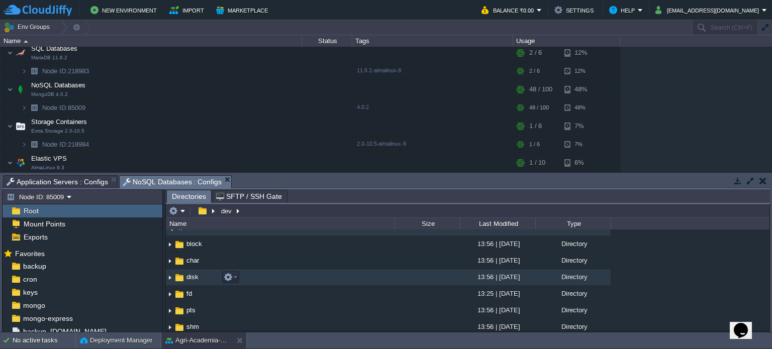
scroll to position [0, 0]
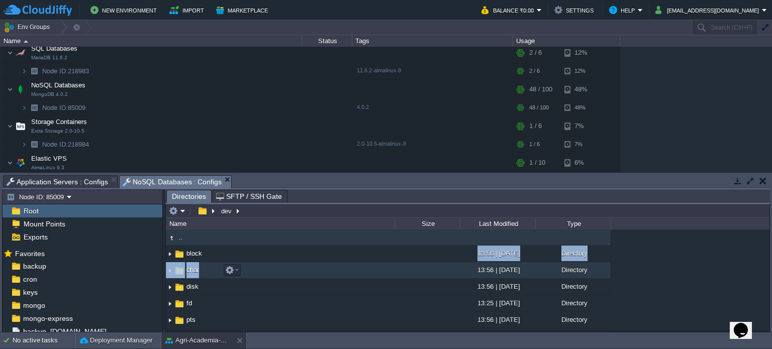
drag, startPoint x: 304, startPoint y: 260, endPoint x: 304, endPoint y: 271, distance: 10.6
click at [304, 271] on td "char" at bounding box center [280, 270] width 229 height 17
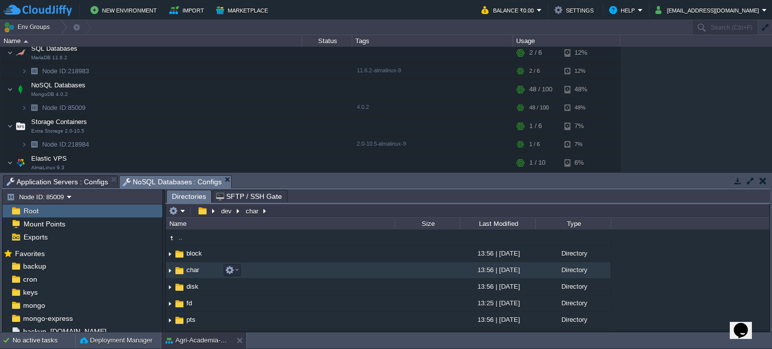
click at [304, 271] on td "char" at bounding box center [280, 270] width 229 height 17
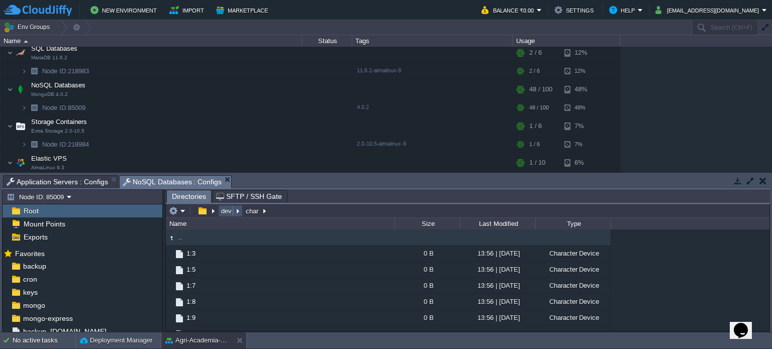
click at [227, 213] on button "dev" at bounding box center [227, 211] width 15 height 9
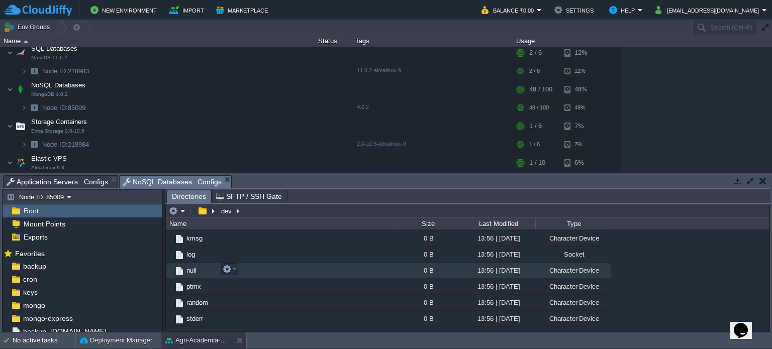
scroll to position [142, 0]
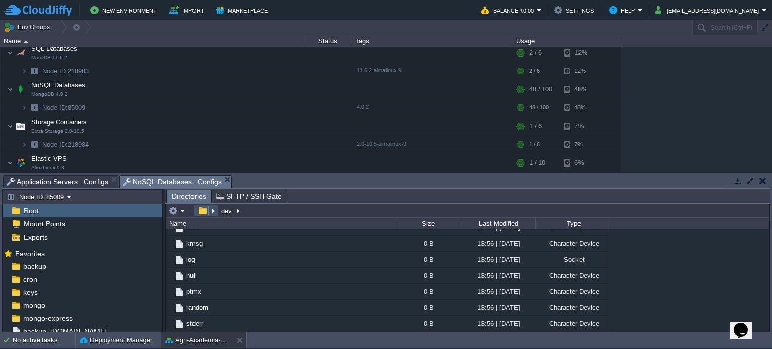
click at [203, 211] on button "button" at bounding box center [202, 211] width 15 height 9
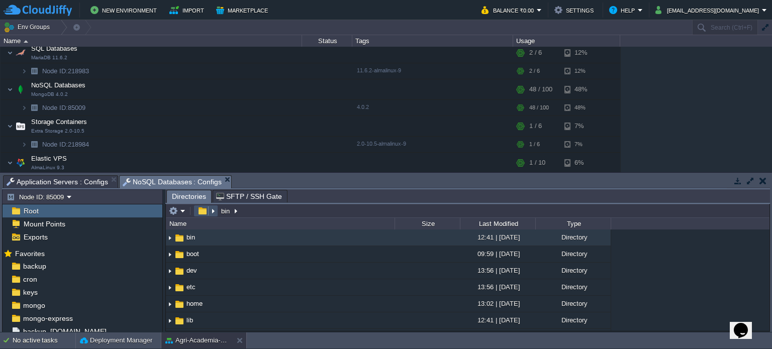
click at [203, 211] on button "button" at bounding box center [202, 211] width 15 height 9
click at [263, 241] on td "bin" at bounding box center [280, 238] width 229 height 17
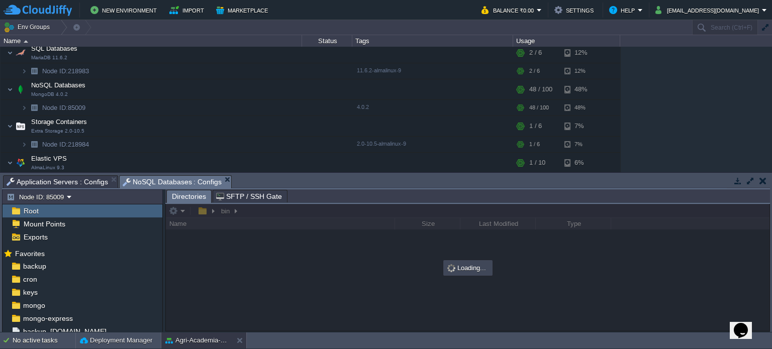
click at [203, 213] on div at bounding box center [468, 267] width 604 height 127
click at [218, 213] on div at bounding box center [468, 267] width 604 height 127
click at [201, 211] on div at bounding box center [468, 267] width 604 height 127
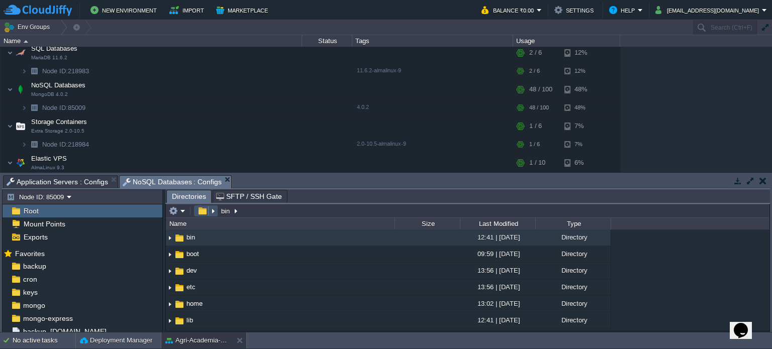
click at [201, 211] on button "button" at bounding box center [202, 211] width 15 height 9
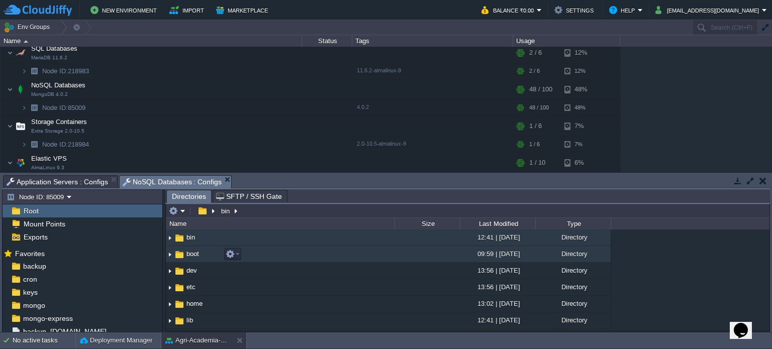
click at [293, 252] on td "boot" at bounding box center [280, 254] width 229 height 17
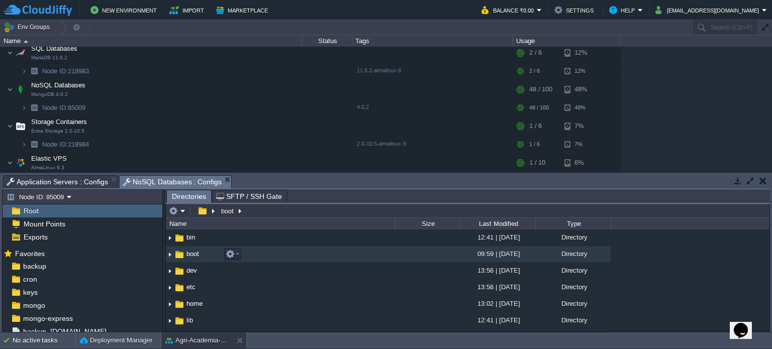
click at [293, 252] on td "boot" at bounding box center [280, 254] width 229 height 17
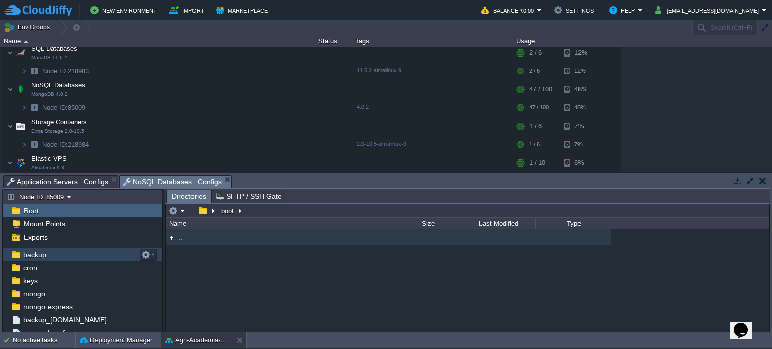
scroll to position [17, 0]
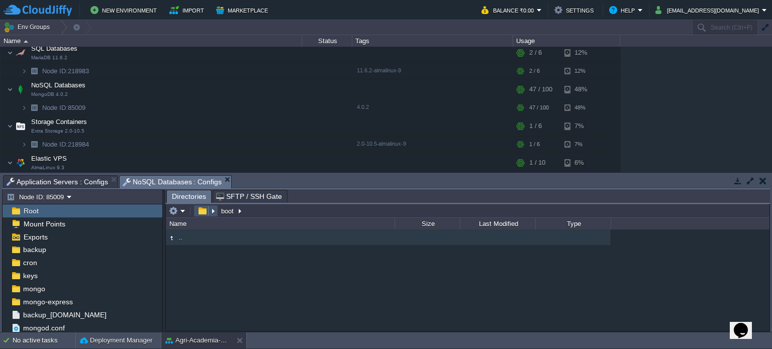
click at [203, 211] on button "button" at bounding box center [202, 211] width 15 height 9
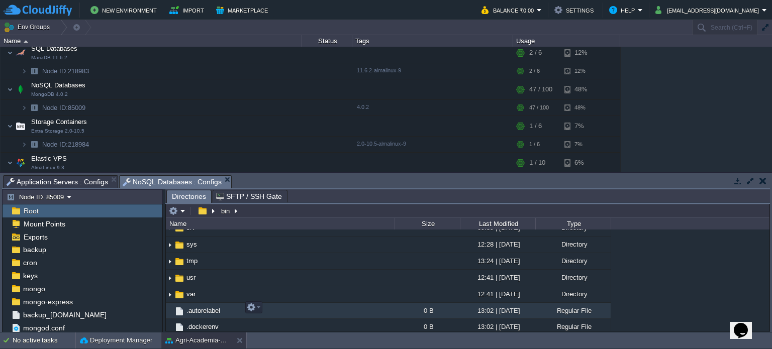
scroll to position [243, 0]
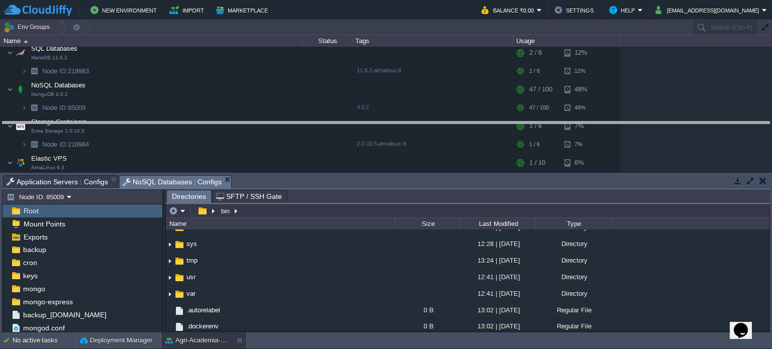
drag, startPoint x: 314, startPoint y: 176, endPoint x: 311, endPoint y: 123, distance: 53.9
click at [311, 123] on body "New Environment Import Marketplace Bonus ₹0.00 Upgrade Account Balance ₹0.00 Se…" at bounding box center [386, 174] width 772 height 349
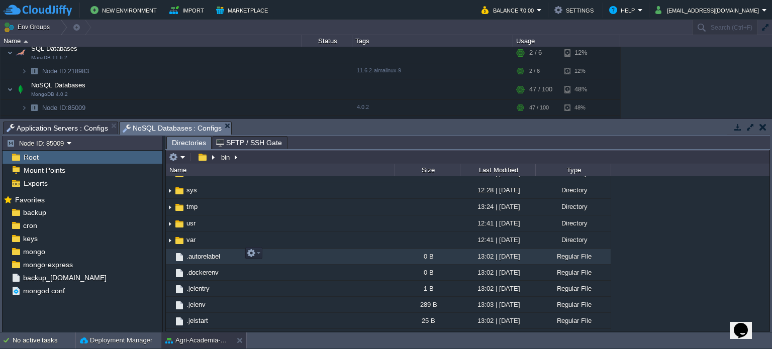
scroll to position [0, 0]
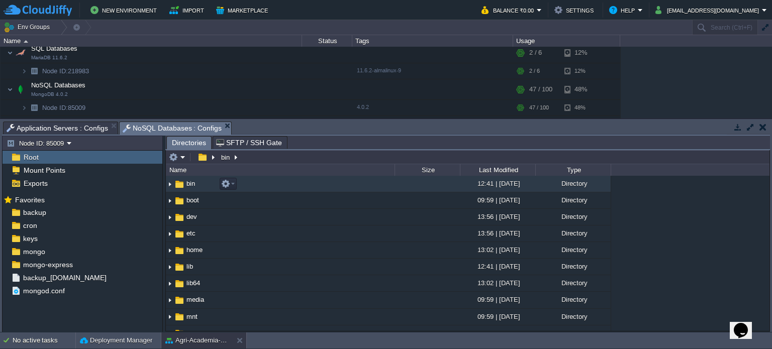
click at [203, 183] on td "bin" at bounding box center [280, 184] width 229 height 17
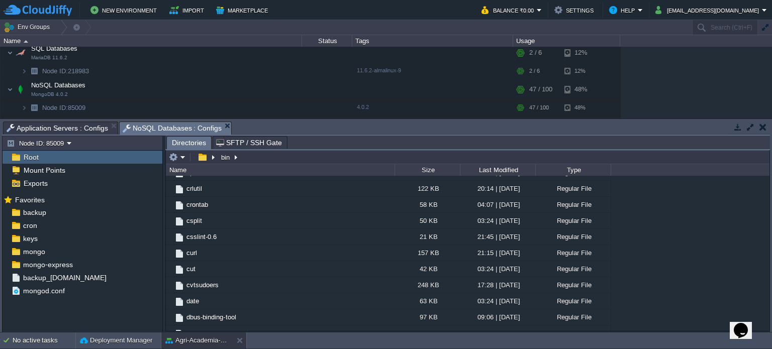
scroll to position [1041, 0]
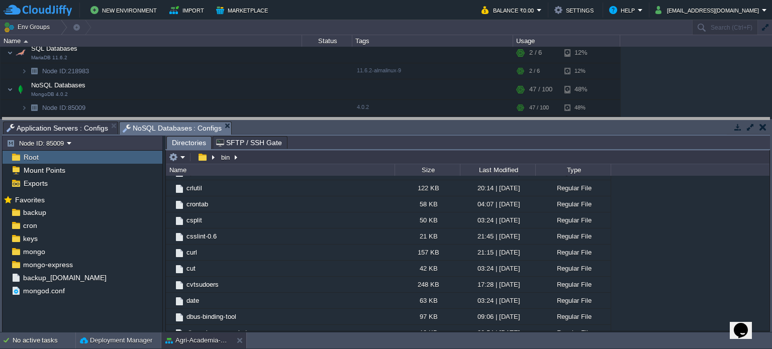
drag, startPoint x: 247, startPoint y: 132, endPoint x: 252, endPoint y: 128, distance: 6.1
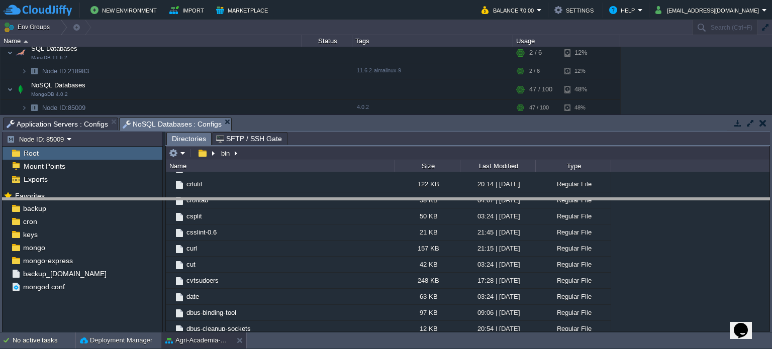
drag, startPoint x: 252, startPoint y: 128, endPoint x: 244, endPoint y: 209, distance: 81.3
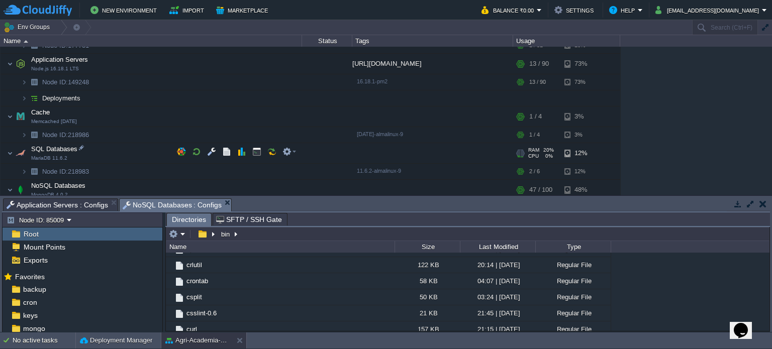
scroll to position [184, 0]
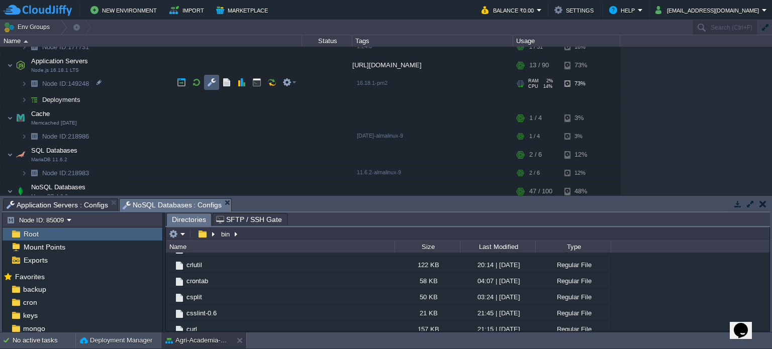
click at [207, 84] on button "button" at bounding box center [211, 82] width 9 height 9
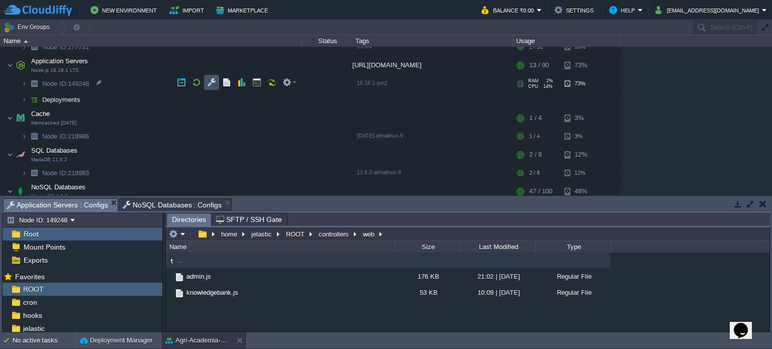
click at [207, 84] on button "button" at bounding box center [211, 82] width 9 height 9
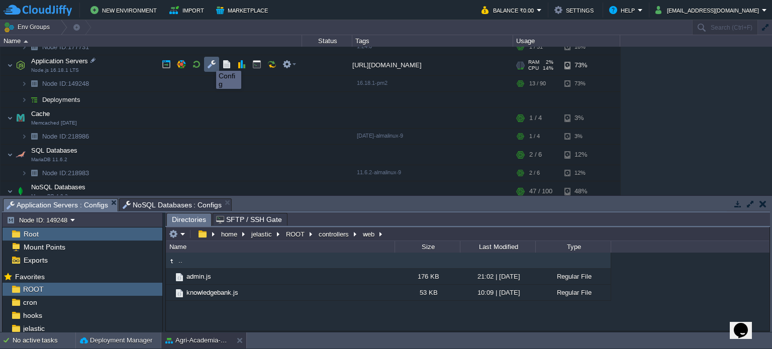
click at [209, 62] on button "button" at bounding box center [211, 64] width 9 height 9
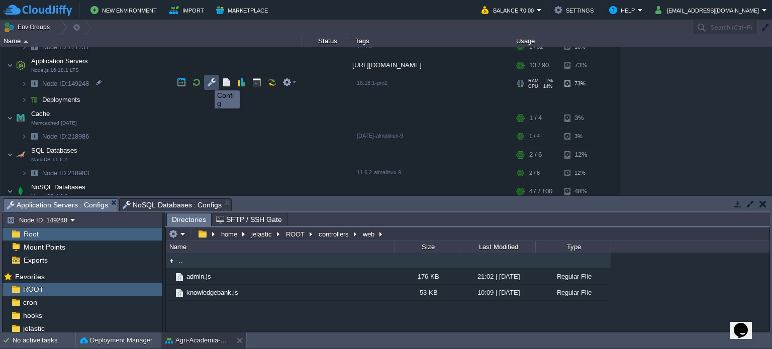
click at [207, 81] on button "button" at bounding box center [211, 82] width 9 height 9
click at [341, 237] on button "controllers" at bounding box center [334, 234] width 34 height 9
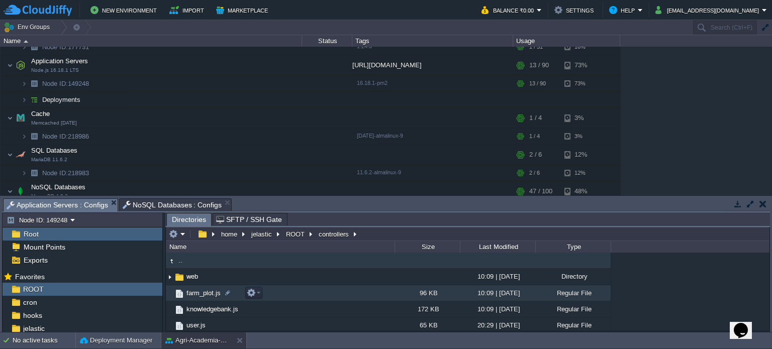
scroll to position [2, 0]
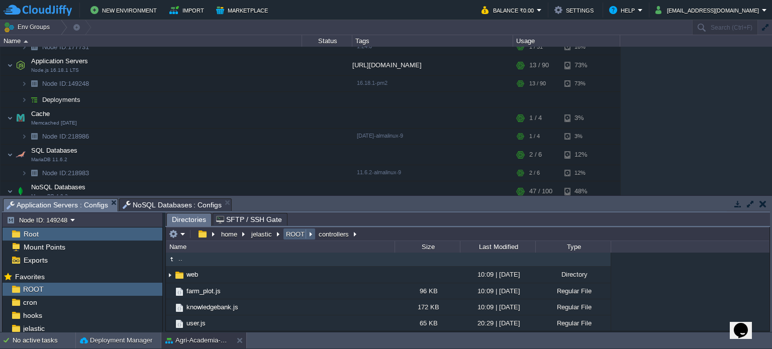
click at [289, 240] on td "ROOT" at bounding box center [299, 234] width 33 height 12
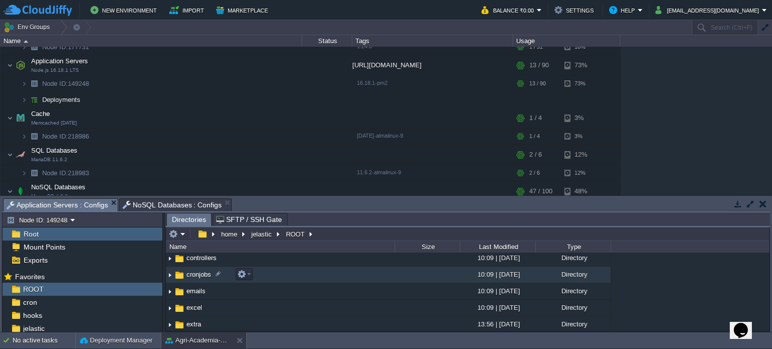
scroll to position [8, 0]
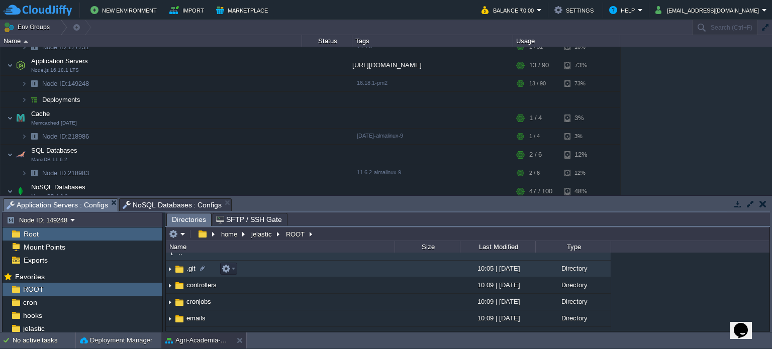
click at [300, 275] on td ".git" at bounding box center [280, 269] width 229 height 17
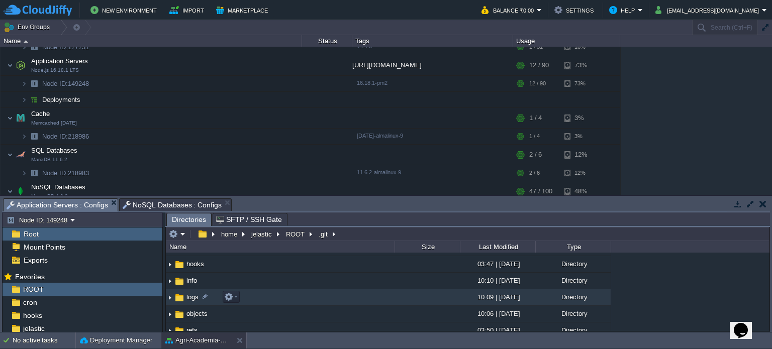
scroll to position [28, 0]
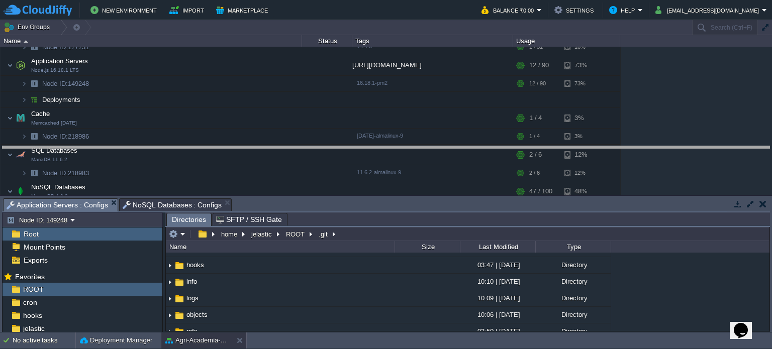
drag, startPoint x: 406, startPoint y: 206, endPoint x: 427, endPoint y: 154, distance: 56.2
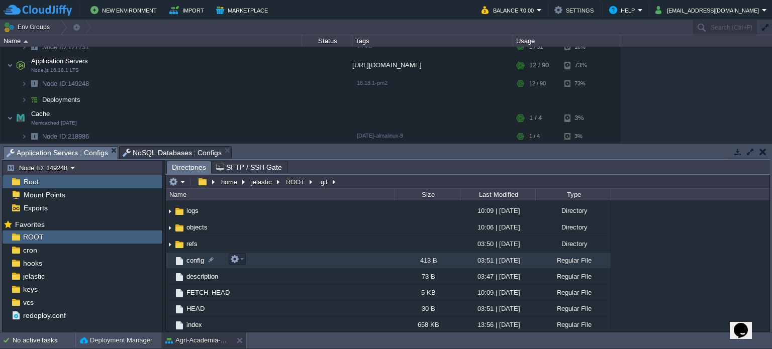
scroll to position [0, 0]
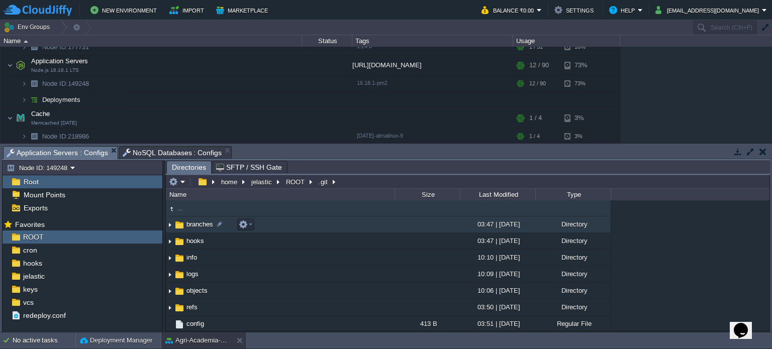
click at [283, 225] on td "branches" at bounding box center [280, 225] width 229 height 17
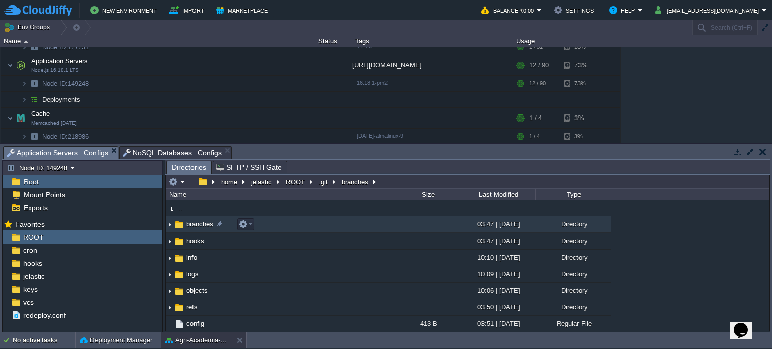
click at [283, 225] on td "branches" at bounding box center [280, 225] width 229 height 17
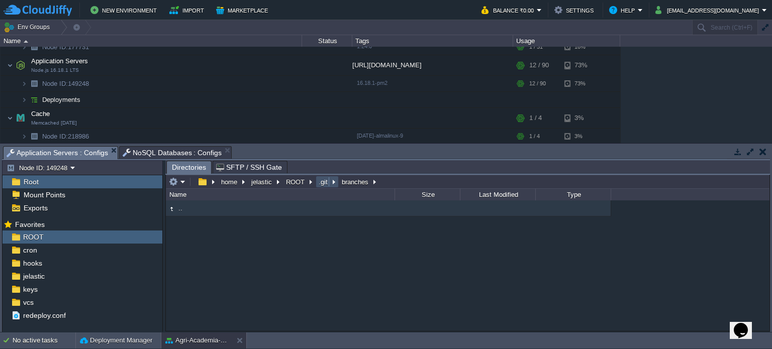
click at [322, 182] on button ".git" at bounding box center [323, 181] width 13 height 9
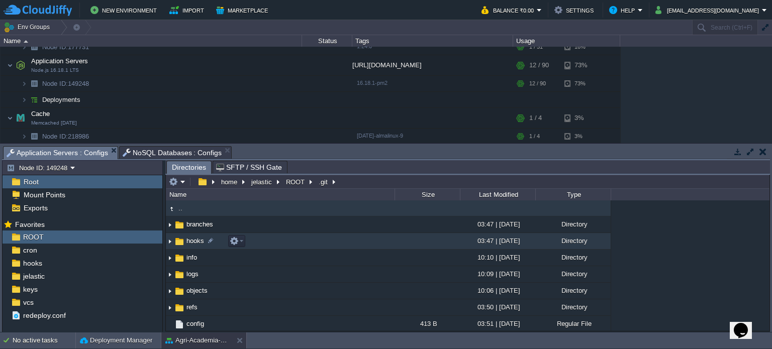
click at [277, 239] on td "hooks" at bounding box center [280, 241] width 229 height 17
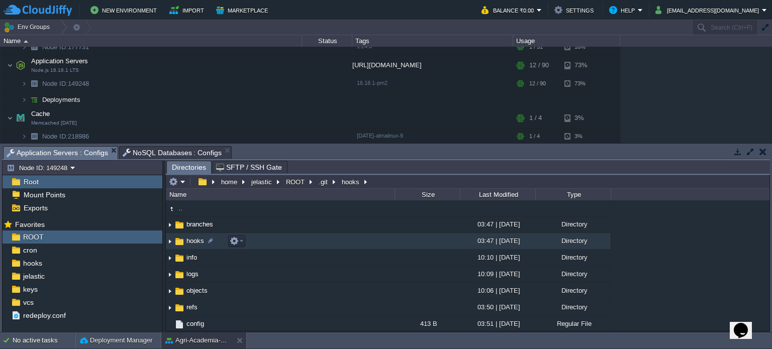
click at [277, 239] on td "hooks" at bounding box center [280, 241] width 229 height 17
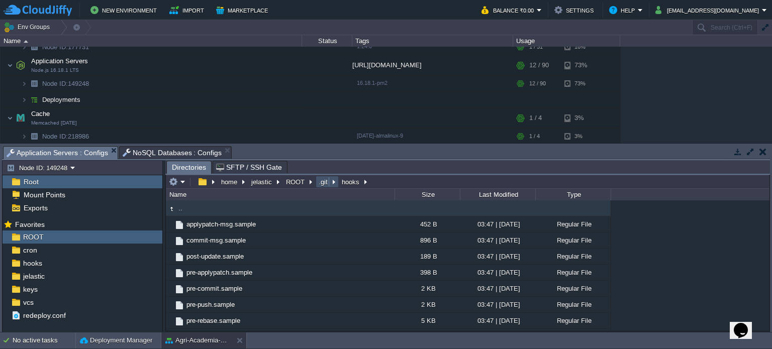
click at [318, 182] on button ".git" at bounding box center [323, 181] width 13 height 9
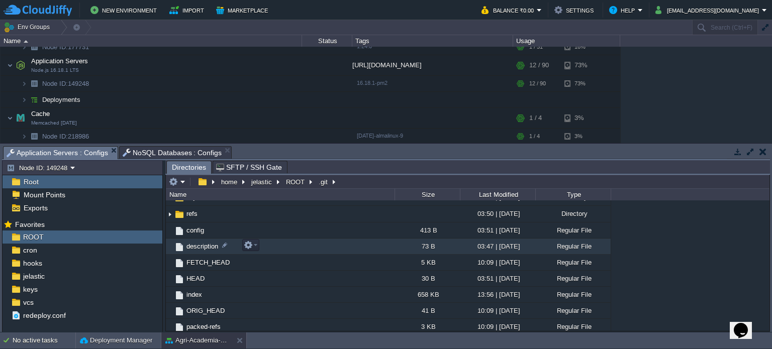
scroll to position [95, 0]
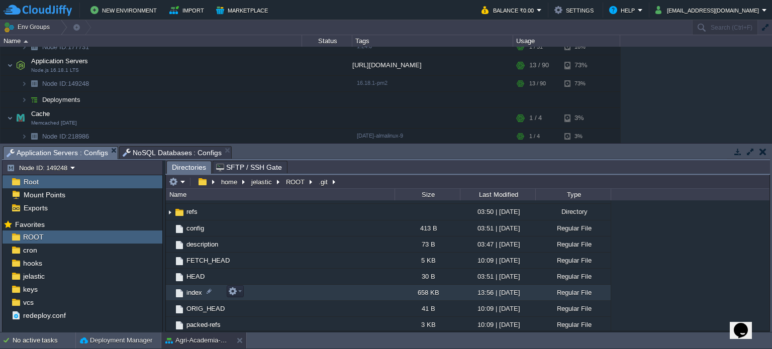
click at [284, 294] on td "index" at bounding box center [280, 293] width 229 height 16
drag, startPoint x: 265, startPoint y: 286, endPoint x: 254, endPoint y: 289, distance: 11.8
click at [254, 289] on td "index" at bounding box center [280, 293] width 229 height 16
click at [241, 293] on em at bounding box center [235, 291] width 14 height 9
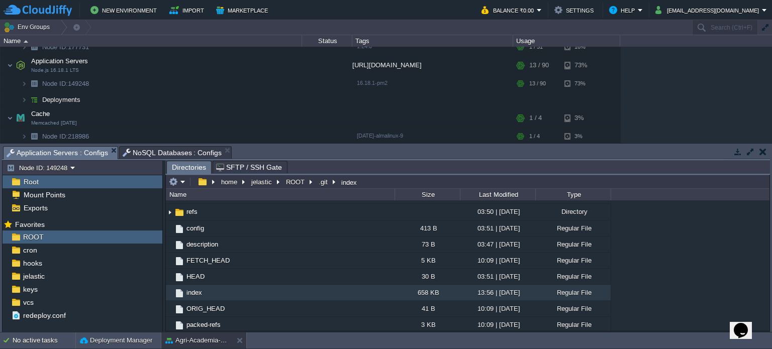
click at [242, 291] on td at bounding box center [235, 291] width 17 height 12
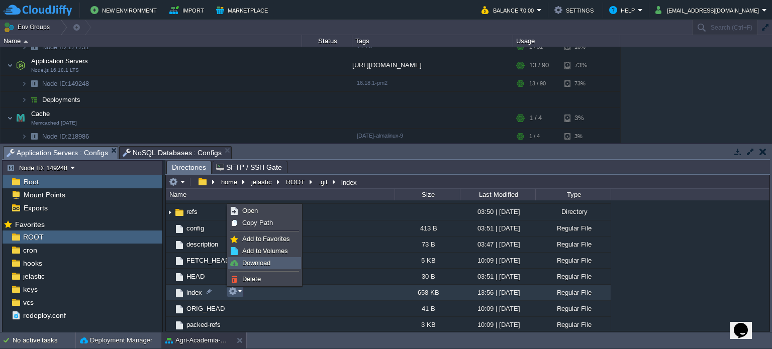
click at [280, 260] on link "Download" at bounding box center [265, 263] width 72 height 11
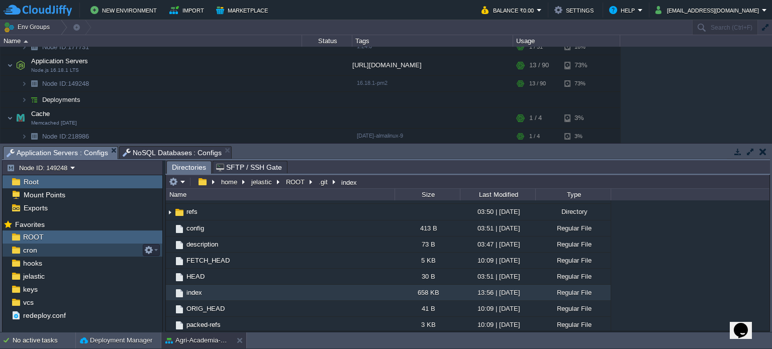
click at [82, 249] on div "cron" at bounding box center [83, 250] width 160 height 13
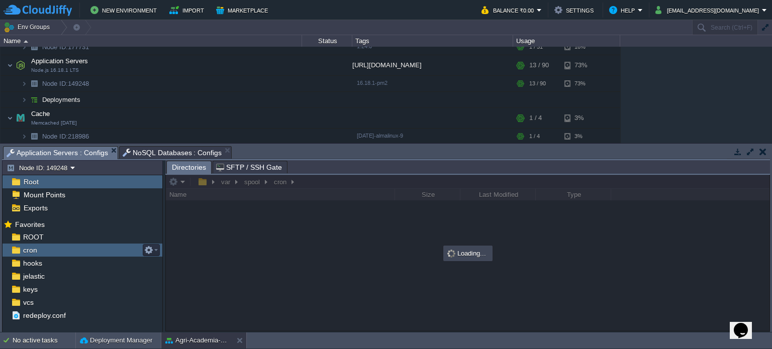
scroll to position [0, 0]
click at [82, 249] on div "cron" at bounding box center [83, 250] width 160 height 13
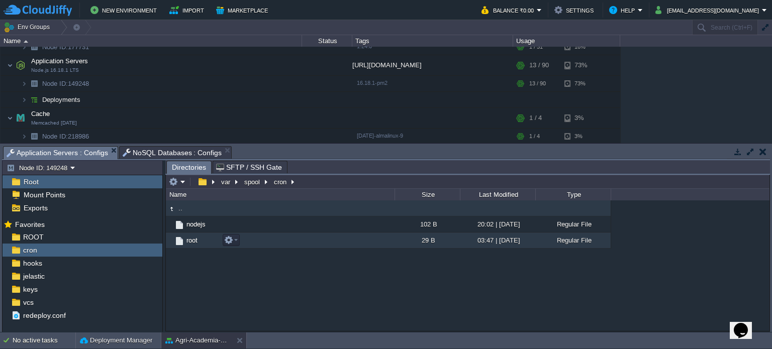
click at [275, 236] on td "root" at bounding box center [280, 241] width 229 height 16
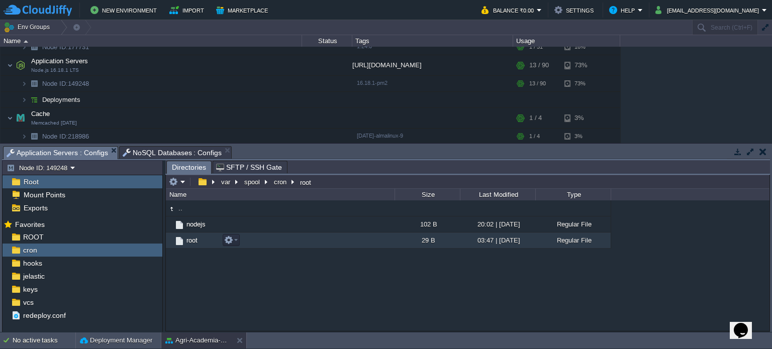
click at [275, 236] on td "root" at bounding box center [280, 241] width 229 height 16
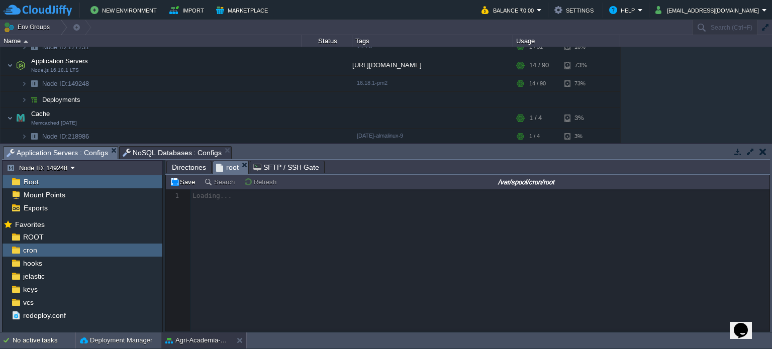
scroll to position [3, 0]
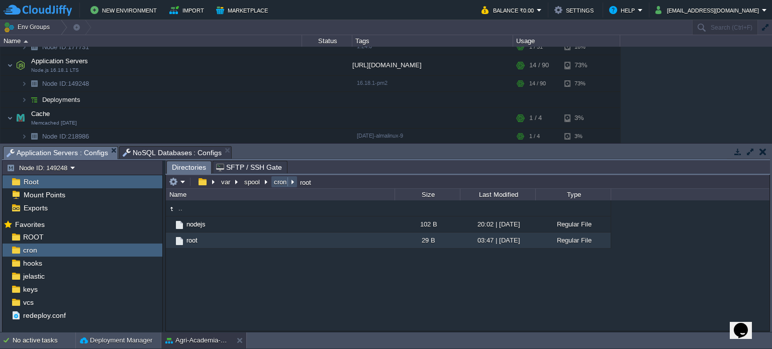
click at [272, 184] on button "cron" at bounding box center [280, 181] width 17 height 9
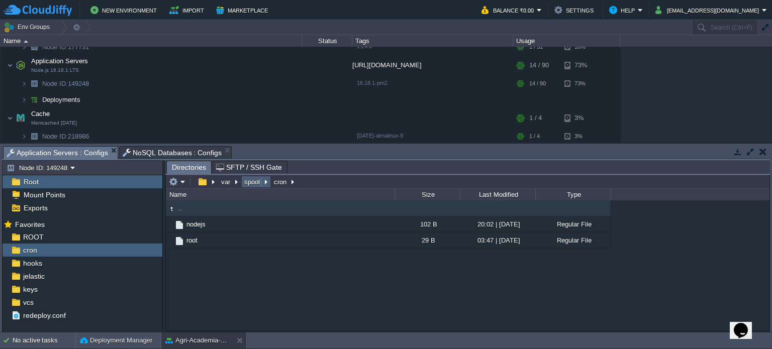
click at [243, 183] on button "spool" at bounding box center [253, 181] width 20 height 9
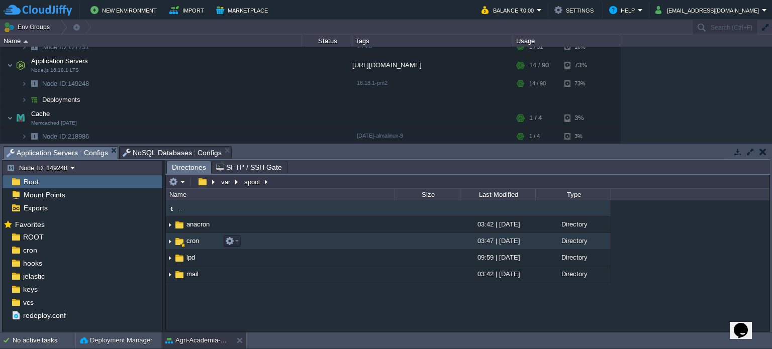
click at [258, 241] on td "cron" at bounding box center [280, 241] width 229 height 17
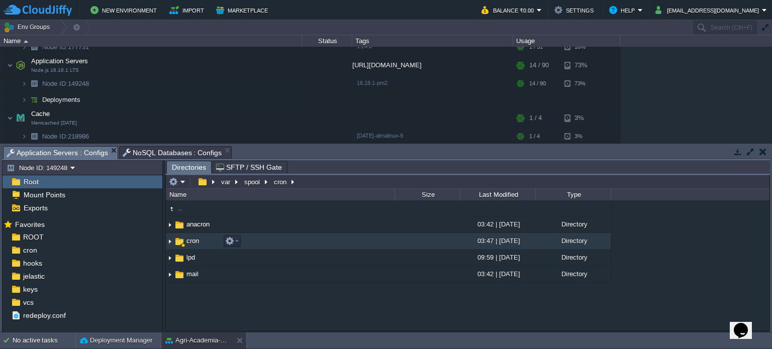
click at [258, 241] on td "cron" at bounding box center [280, 241] width 229 height 17
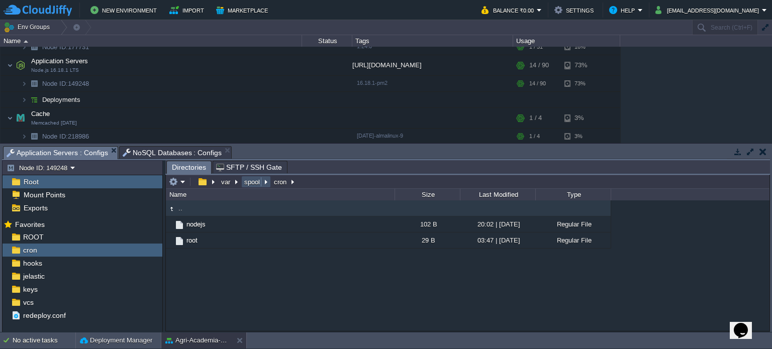
click at [256, 182] on button "spool" at bounding box center [253, 181] width 20 height 9
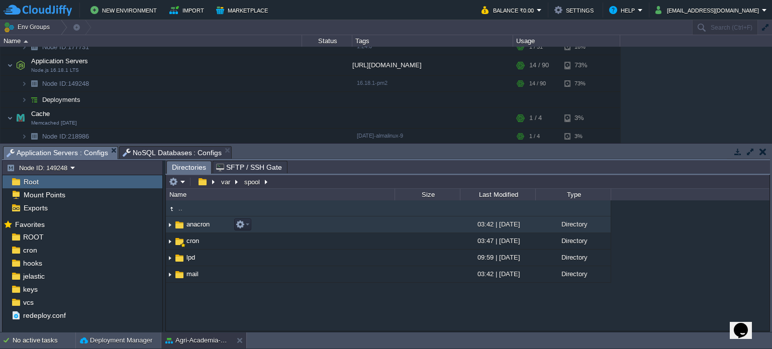
click at [277, 221] on td "anacron" at bounding box center [280, 225] width 229 height 17
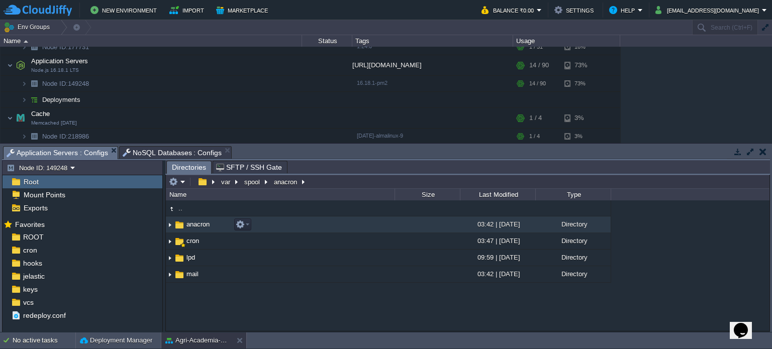
click at [277, 221] on td "anacron" at bounding box center [280, 225] width 229 height 17
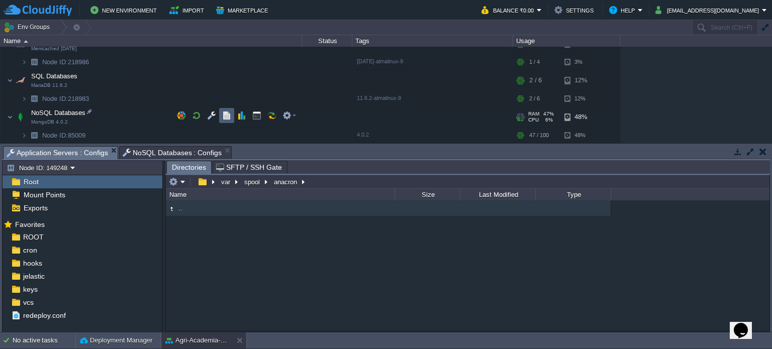
scroll to position [261, 0]
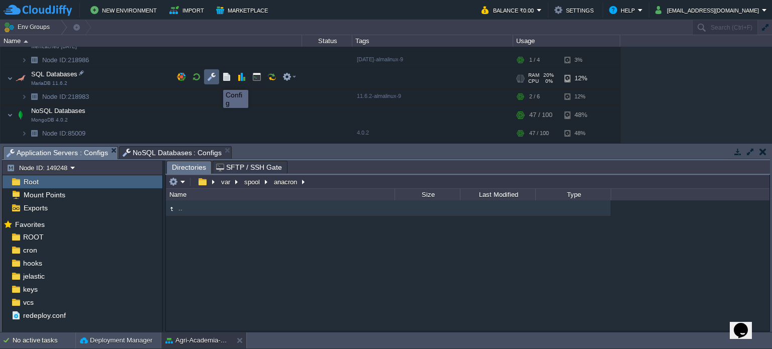
click at [214, 80] on button "button" at bounding box center [211, 76] width 9 height 9
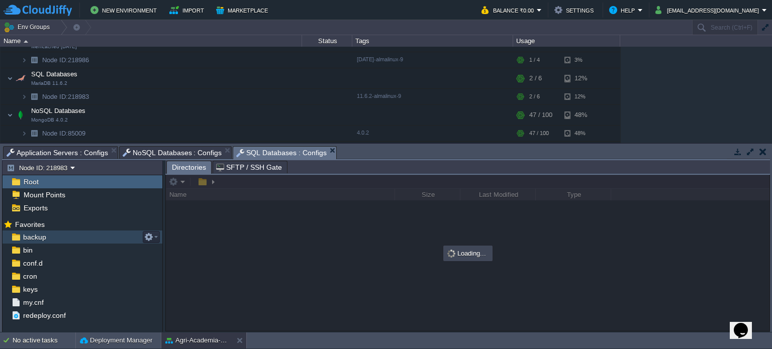
click at [46, 234] on span "backup" at bounding box center [34, 237] width 27 height 9
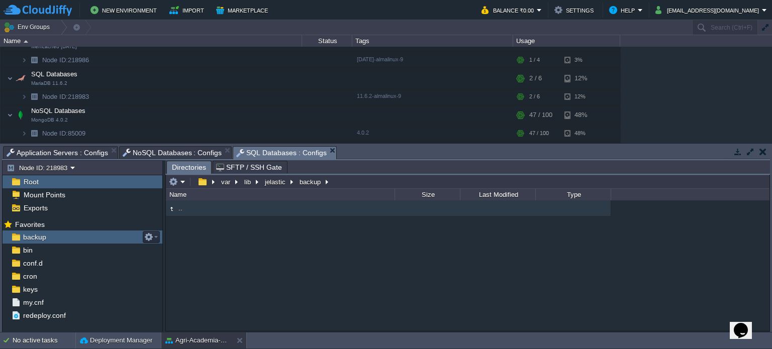
click at [46, 234] on span "backup" at bounding box center [34, 237] width 27 height 9
click at [77, 254] on div "bin" at bounding box center [83, 250] width 160 height 13
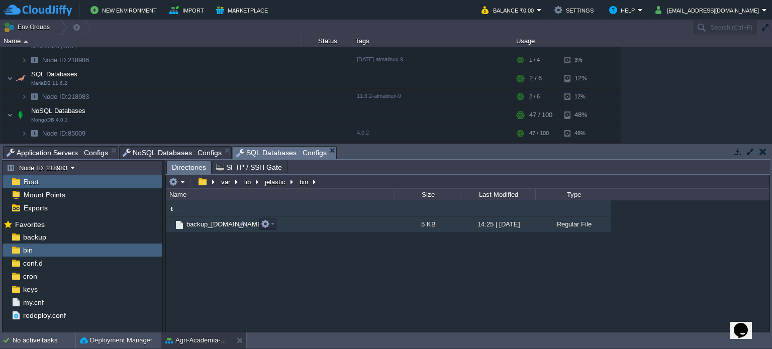
click at [301, 223] on td "backup_[DOMAIN_NAME]" at bounding box center [280, 225] width 229 height 16
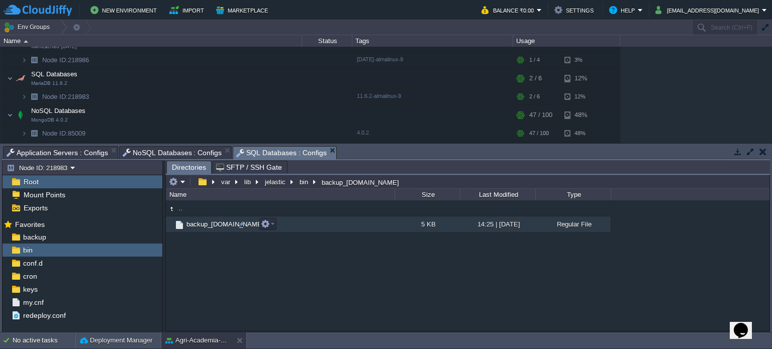
click at [301, 223] on td "backup_[DOMAIN_NAME]" at bounding box center [280, 225] width 229 height 16
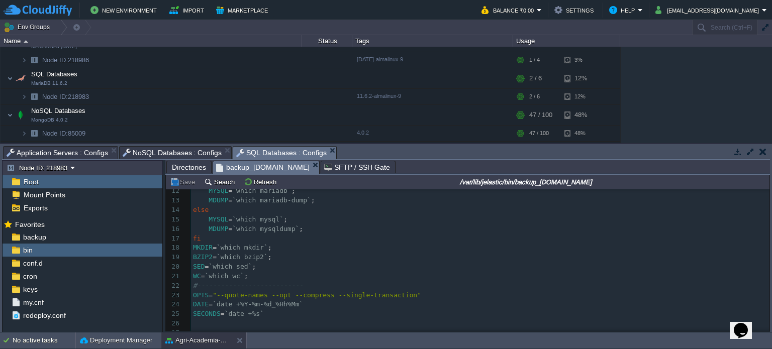
scroll to position [114, 0]
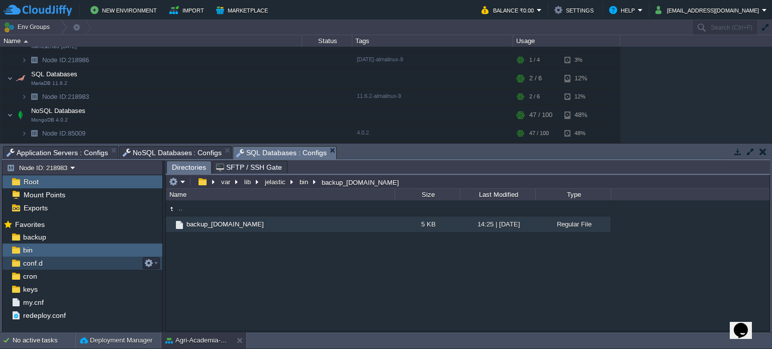
click at [52, 265] on div "conf.d" at bounding box center [83, 263] width 160 height 13
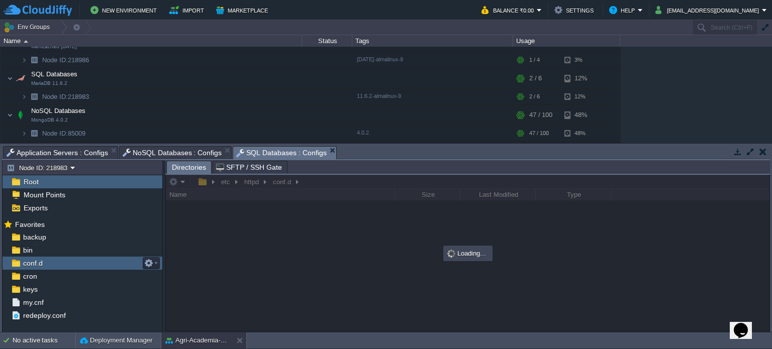
click at [52, 265] on div "conf.d" at bounding box center [83, 263] width 160 height 13
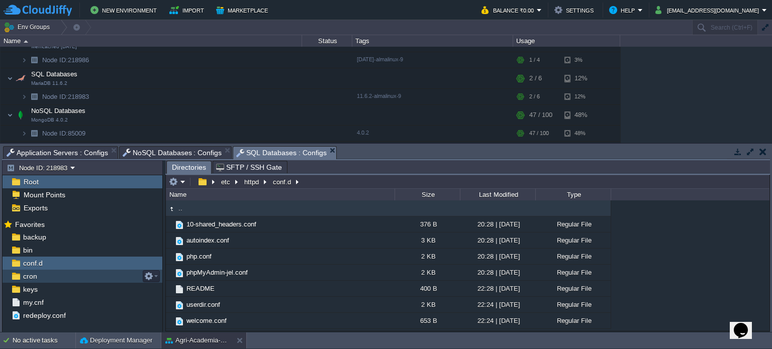
click at [79, 277] on div "cron" at bounding box center [83, 276] width 160 height 13
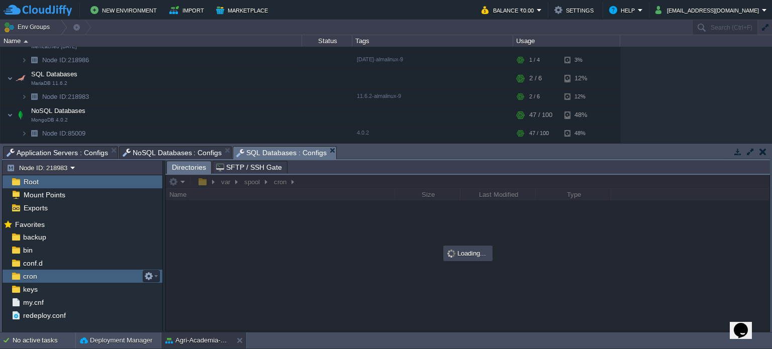
click at [79, 277] on div "cron" at bounding box center [83, 276] width 160 height 13
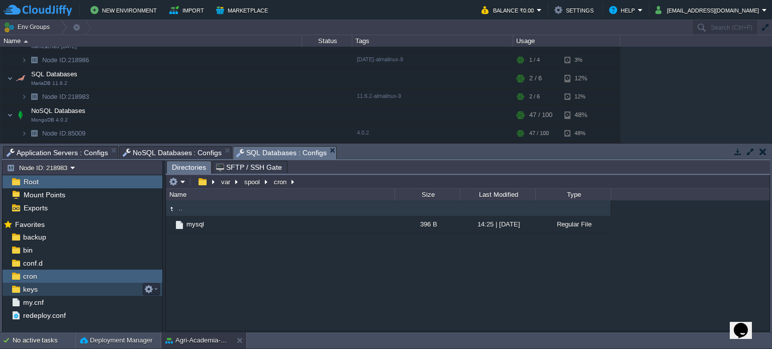
click at [45, 290] on div "keys" at bounding box center [83, 289] width 160 height 13
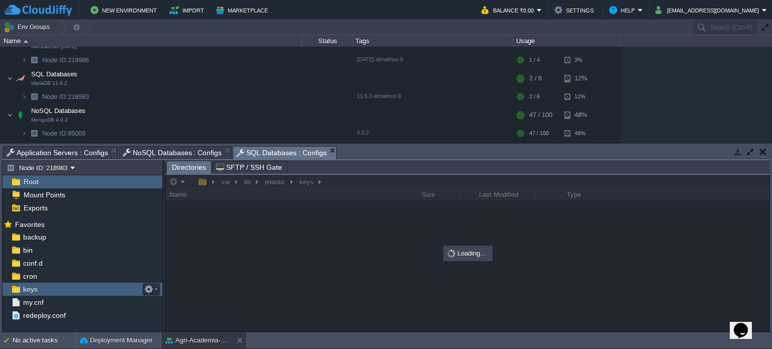
click at [45, 290] on div "keys" at bounding box center [83, 289] width 160 height 13
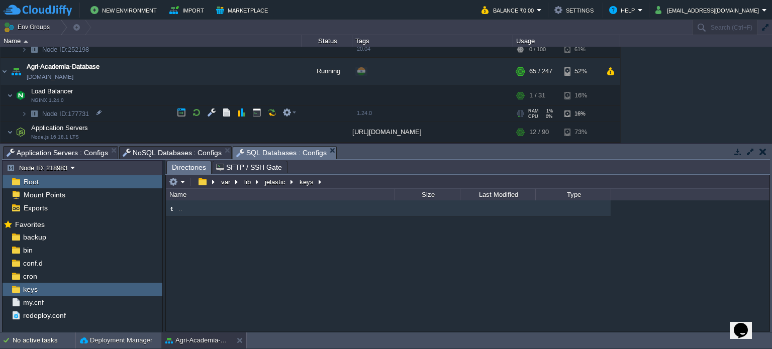
scroll to position [116, 0]
click at [211, 112] on button "button" at bounding box center [211, 114] width 9 height 9
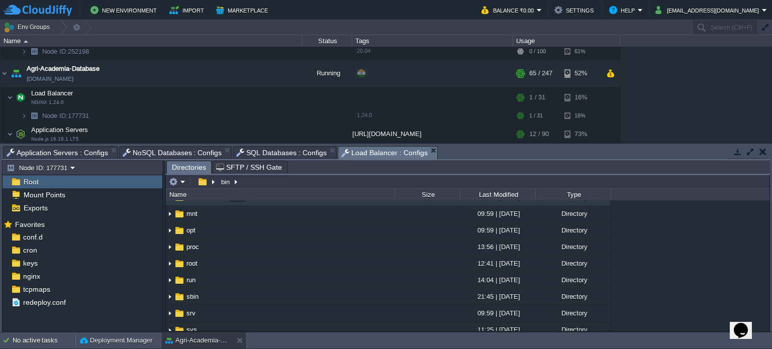
scroll to position [0, 0]
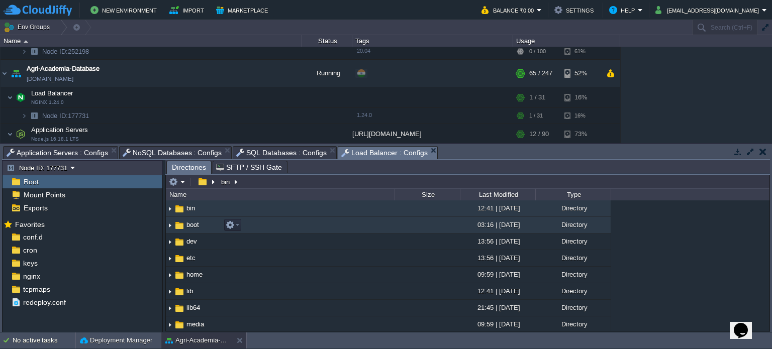
click at [297, 226] on td "boot" at bounding box center [280, 225] width 229 height 17
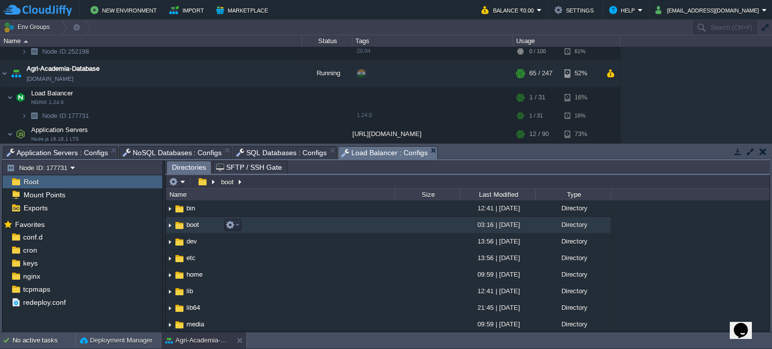
click at [297, 226] on td "boot" at bounding box center [280, 225] width 229 height 17
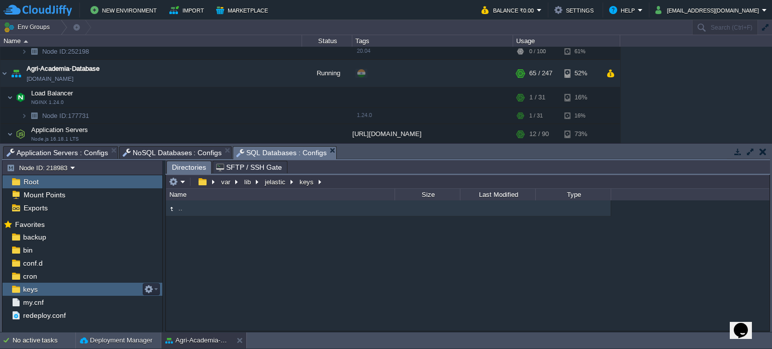
click at [30, 285] on span "keys" at bounding box center [30, 289] width 18 height 9
click at [273, 176] on div "var lib jelastic keys" at bounding box center [245, 182] width 159 height 14
click at [277, 182] on button "jelastic" at bounding box center [275, 181] width 25 height 9
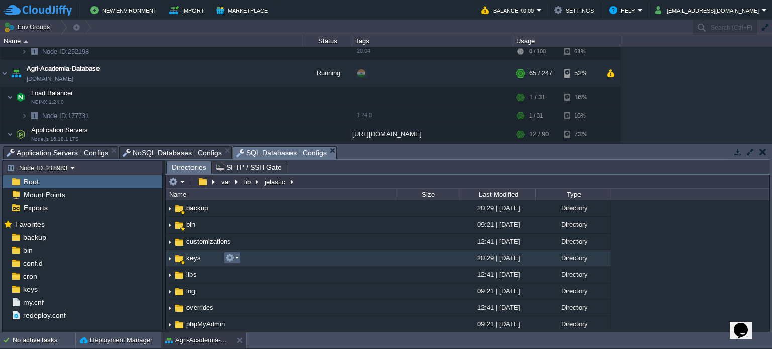
scroll to position [17, 0]
click at [281, 261] on td "keys" at bounding box center [280, 258] width 229 height 17
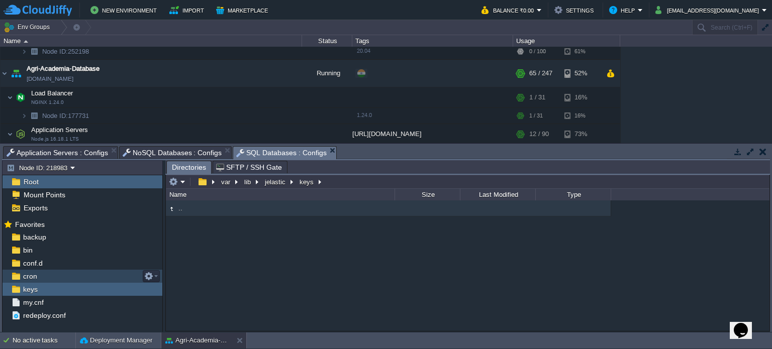
click at [36, 280] on span "cron" at bounding box center [30, 276] width 18 height 9
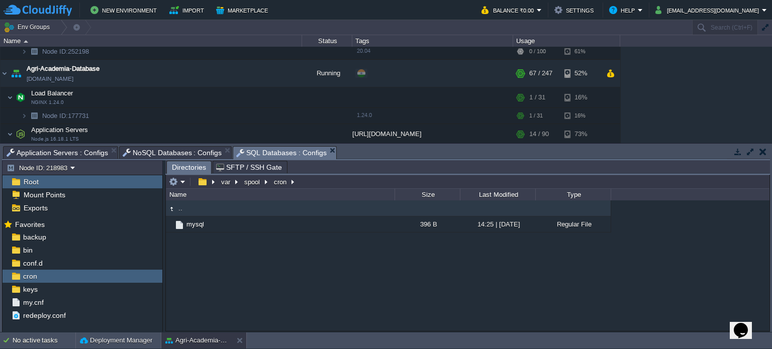
click at [163, 148] on span "NoSQL Databases : Configs" at bounding box center [173, 153] width 100 height 12
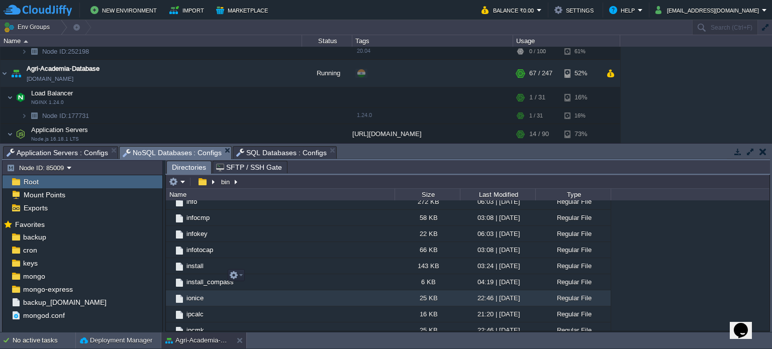
scroll to position [3544, 0]
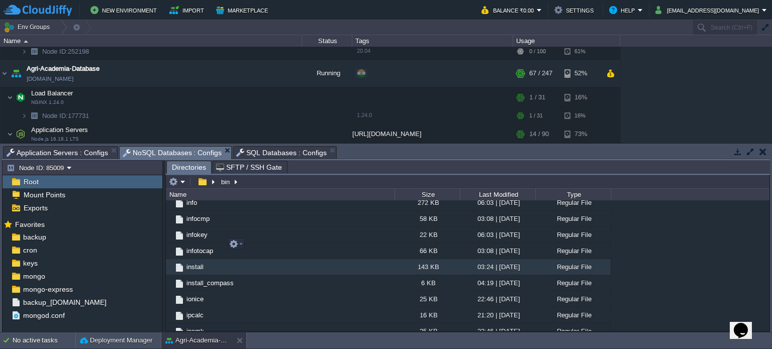
click at [273, 259] on td "install" at bounding box center [280, 267] width 229 height 16
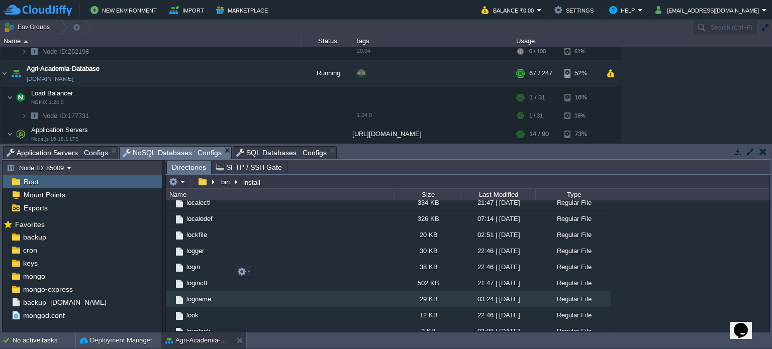
scroll to position [4296, 0]
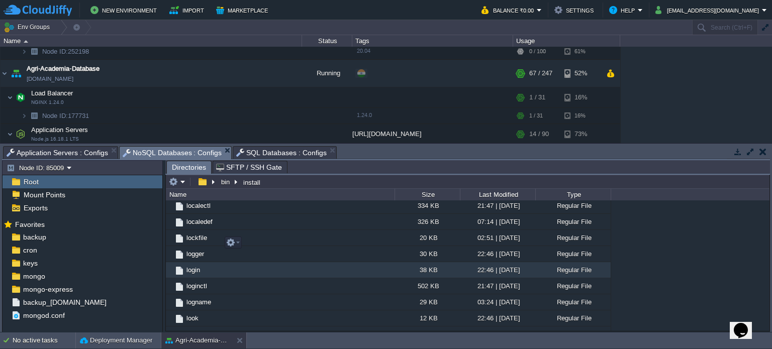
click at [318, 262] on td "login" at bounding box center [280, 270] width 229 height 16
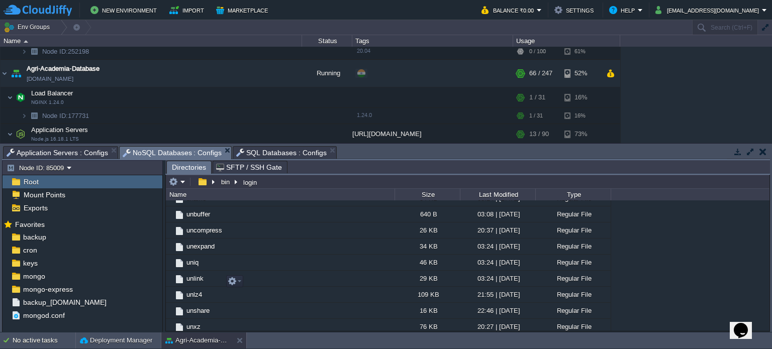
scroll to position [9756, 0]
drag, startPoint x: 28, startPoint y: 243, endPoint x: 328, endPoint y: 286, distance: 303.1
click at [328, 335] on td "unzipsfx" at bounding box center [280, 343] width 229 height 16
click at [155, 239] on em at bounding box center [151, 237] width 14 height 9
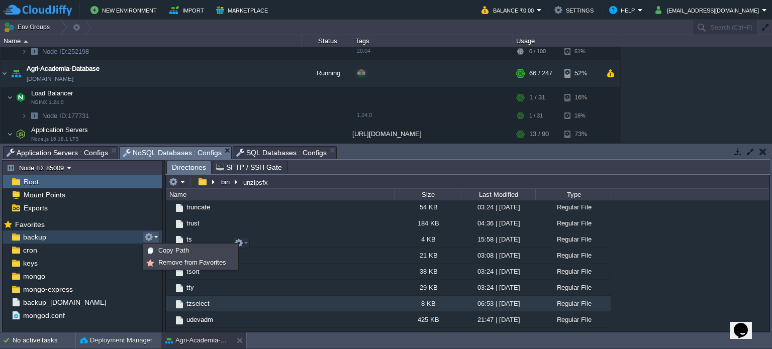
scroll to position [9533, 0]
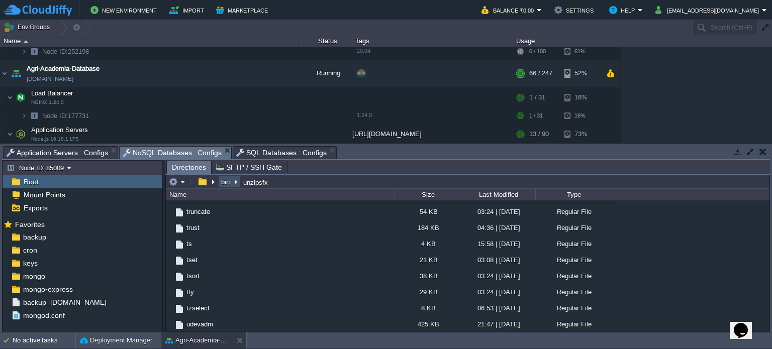
click at [224, 183] on button "bin" at bounding box center [226, 181] width 13 height 9
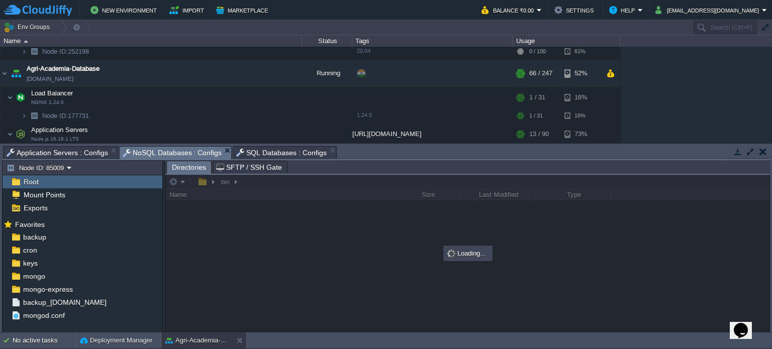
scroll to position [0, 0]
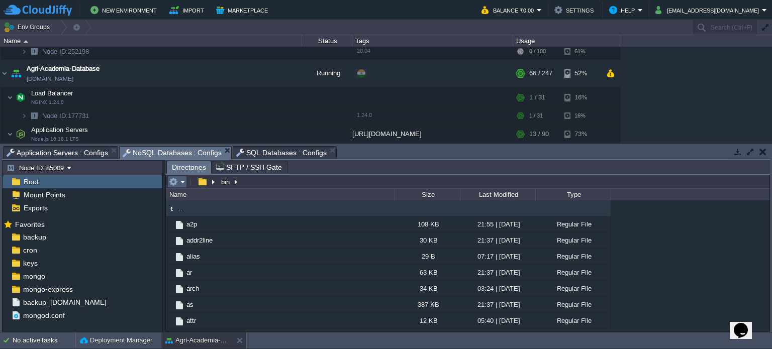
click at [182, 181] on em at bounding box center [177, 181] width 17 height 9
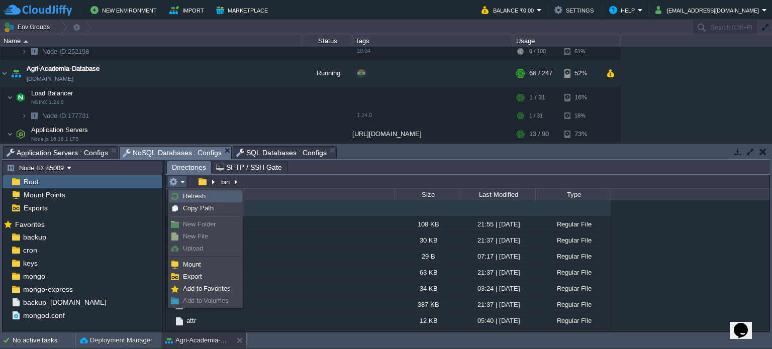
click at [192, 197] on span "Refresh" at bounding box center [194, 196] width 23 height 8
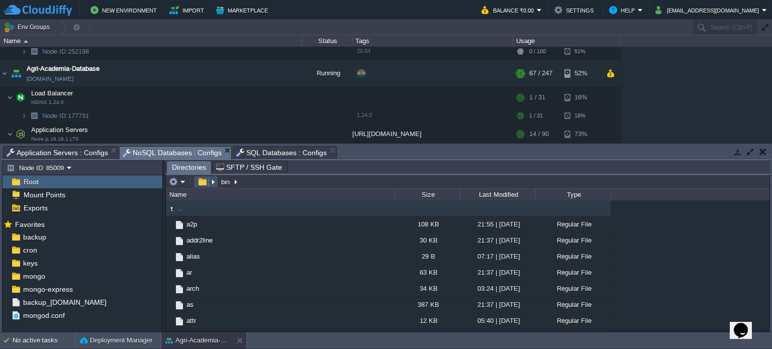
click at [204, 181] on button "button" at bounding box center [202, 181] width 15 height 9
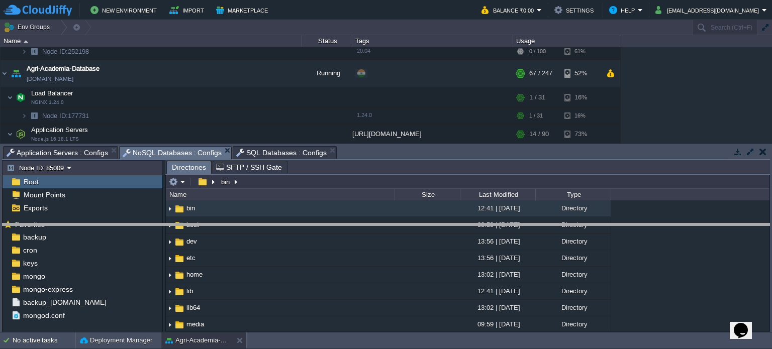
drag, startPoint x: 392, startPoint y: 150, endPoint x: 373, endPoint y: 229, distance: 80.7
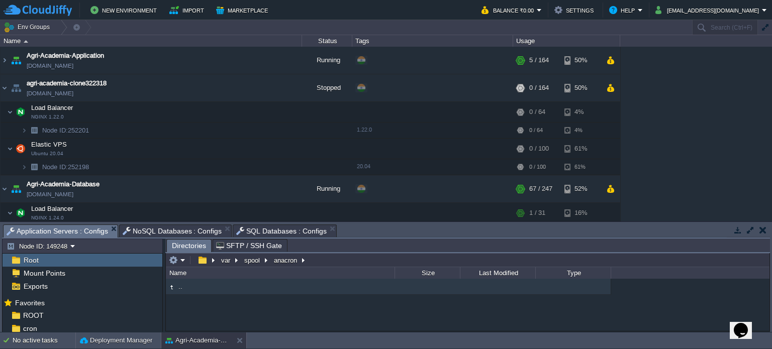
click at [60, 232] on span "Application Servers : Configs" at bounding box center [58, 231] width 102 height 13
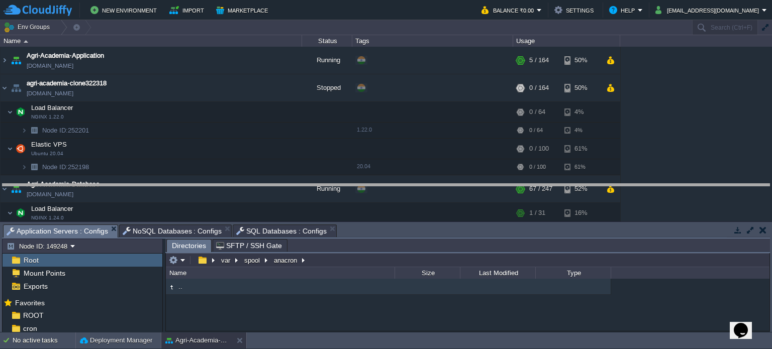
drag, startPoint x: 362, startPoint y: 233, endPoint x: 362, endPoint y: 184, distance: 48.7
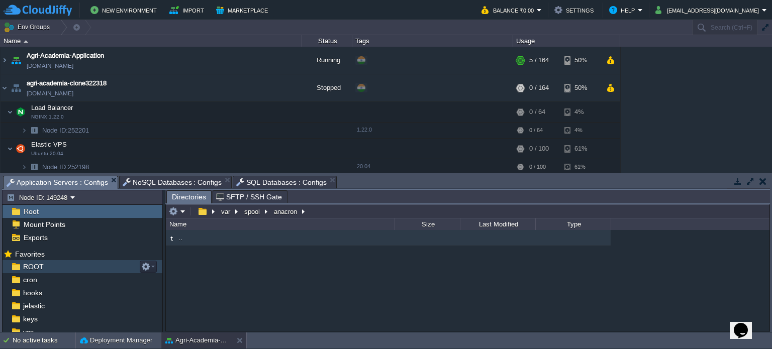
click at [36, 265] on span "ROOT" at bounding box center [33, 266] width 24 height 9
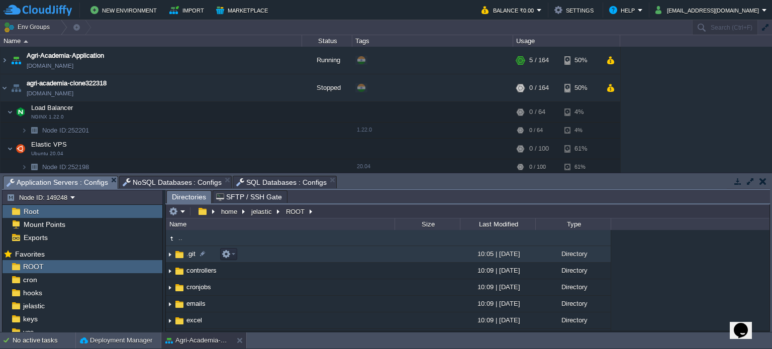
click at [286, 255] on td ".git" at bounding box center [280, 254] width 229 height 17
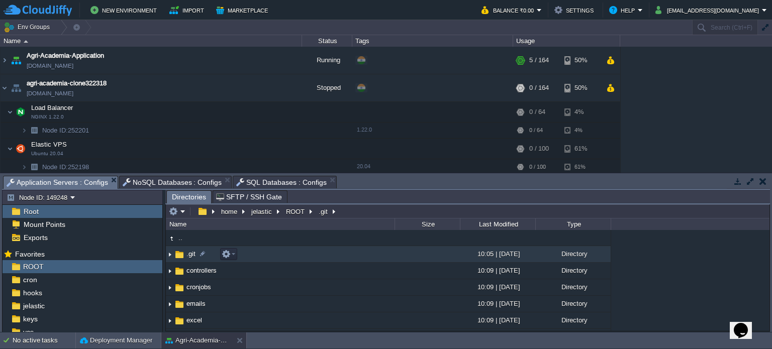
click at [286, 255] on td ".git" at bounding box center [280, 254] width 229 height 17
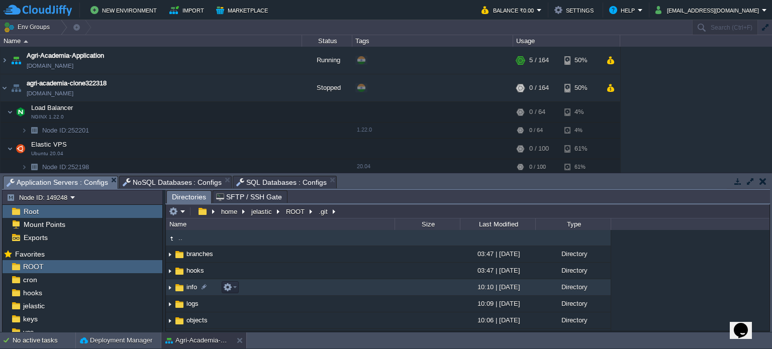
click at [275, 283] on td "info" at bounding box center [280, 287] width 229 height 17
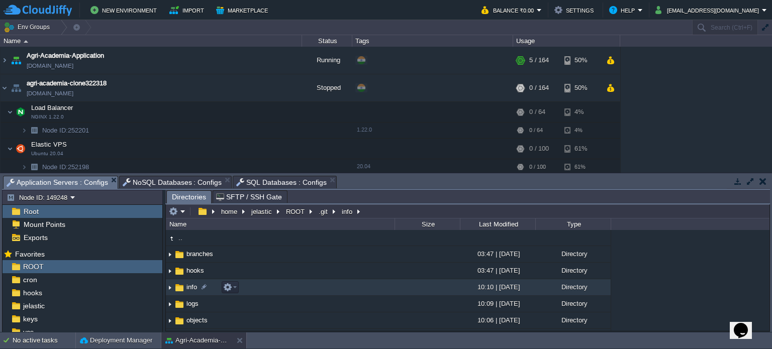
click at [275, 283] on td "info" at bounding box center [280, 287] width 229 height 17
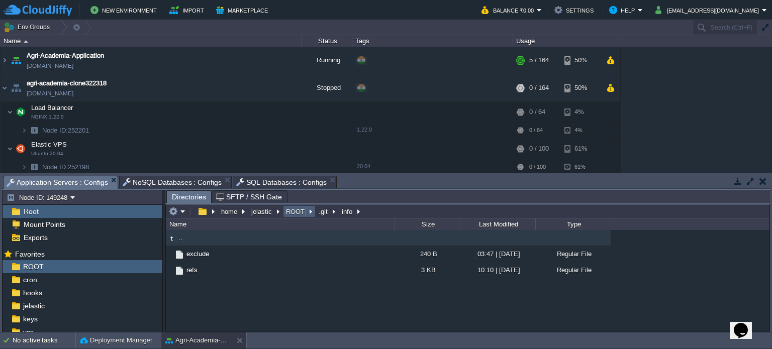
click at [293, 209] on button "ROOT" at bounding box center [295, 211] width 23 height 9
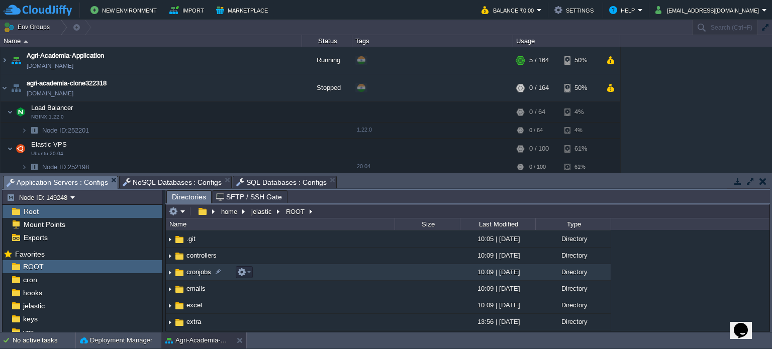
scroll to position [20, 0]
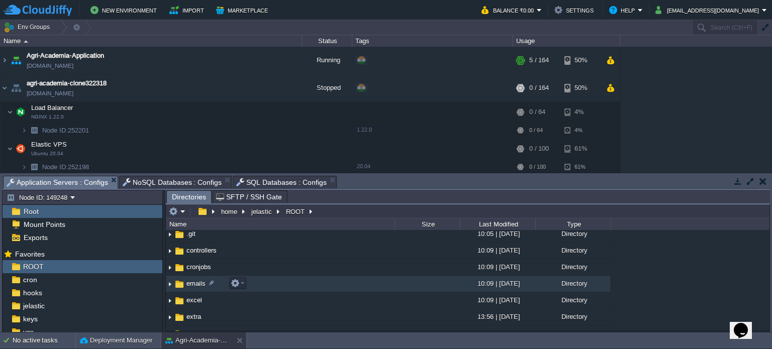
click at [303, 278] on td "emails" at bounding box center [280, 284] width 229 height 17
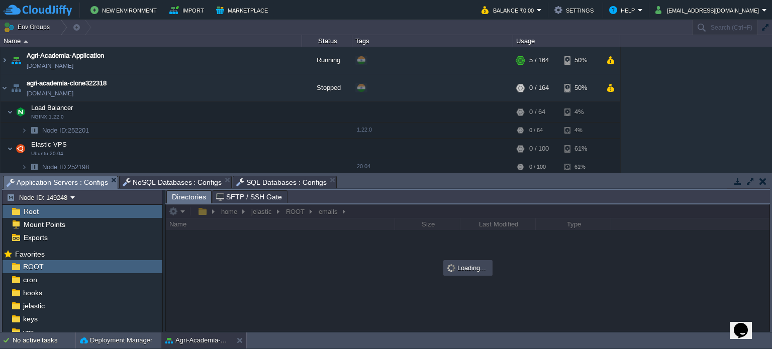
scroll to position [0, 0]
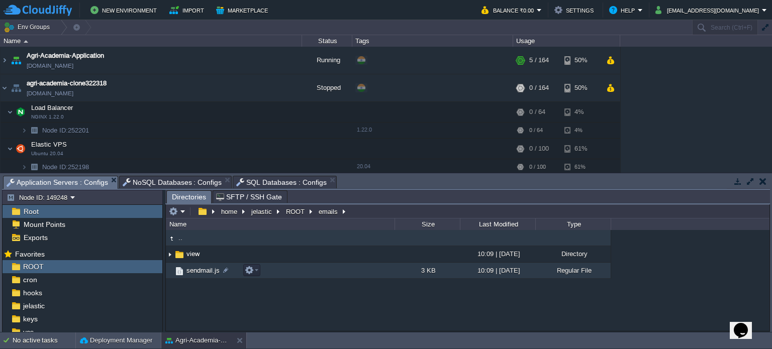
click at [307, 277] on td "sendmail.js" at bounding box center [280, 271] width 229 height 16
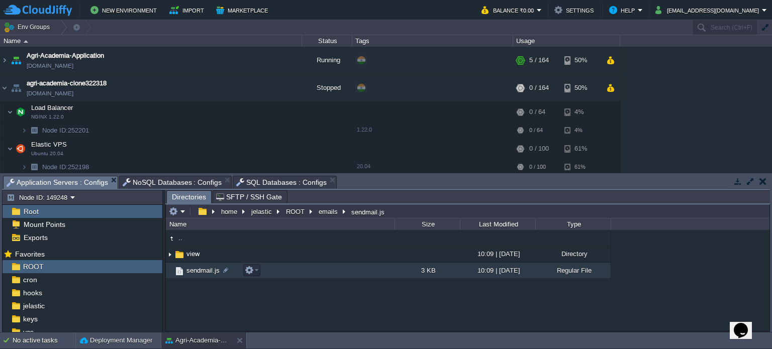
click at [307, 277] on td "sendmail.js" at bounding box center [280, 271] width 229 height 16
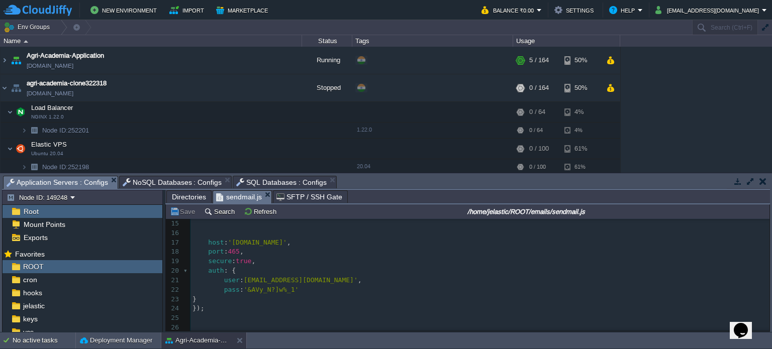
scroll to position [65, 0]
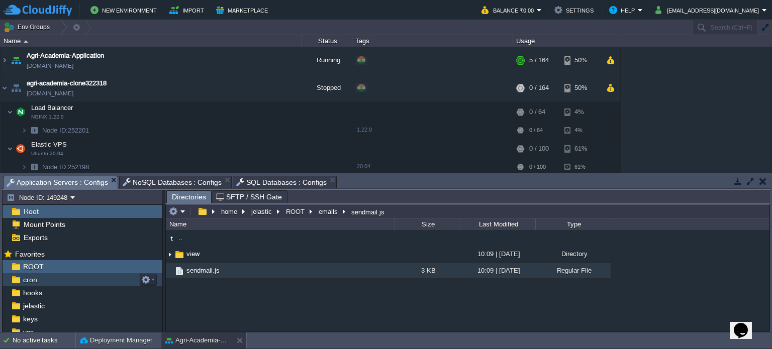
click at [105, 284] on div "cron" at bounding box center [83, 279] width 160 height 13
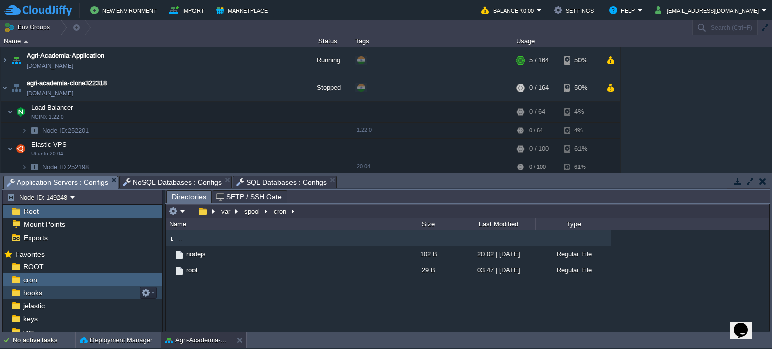
click at [113, 296] on div "hooks" at bounding box center [83, 292] width 160 height 13
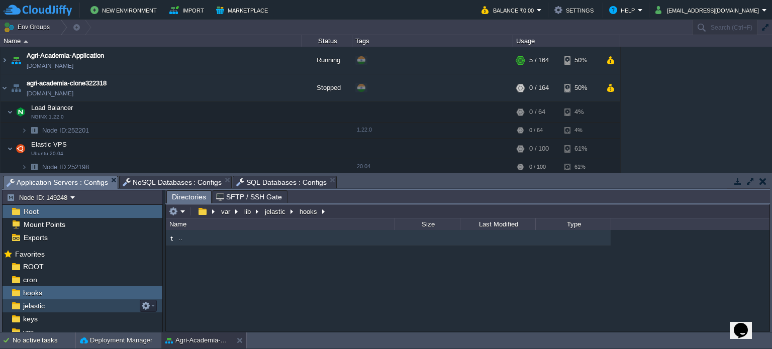
click at [105, 307] on div "jelastic" at bounding box center [83, 306] width 160 height 13
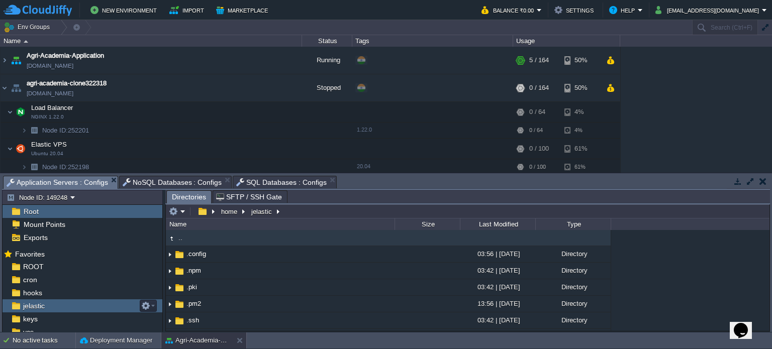
click at [105, 307] on div "jelastic" at bounding box center [83, 306] width 160 height 13
click at [107, 296] on div "hooks" at bounding box center [83, 292] width 160 height 13
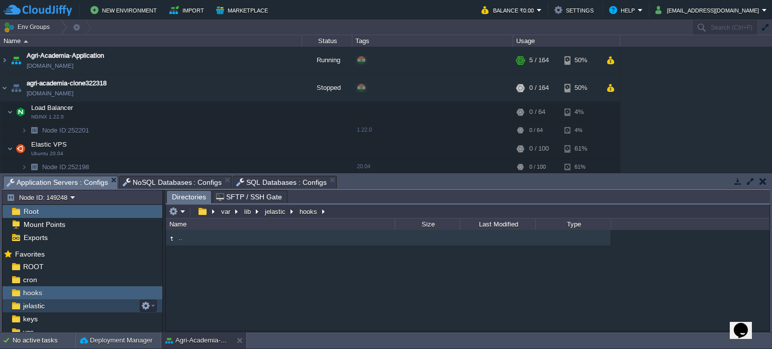
click at [108, 309] on div "jelastic" at bounding box center [83, 306] width 160 height 13
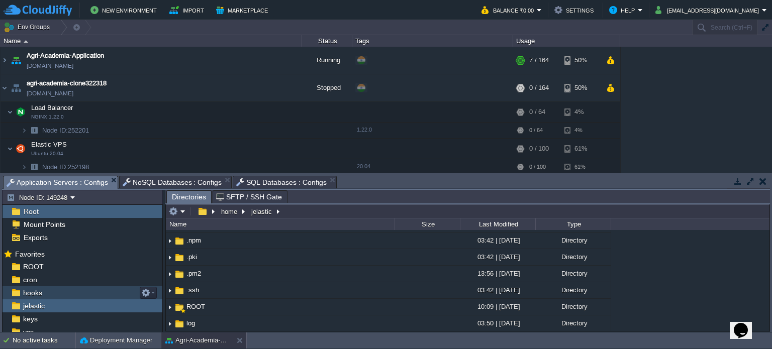
scroll to position [17, 0]
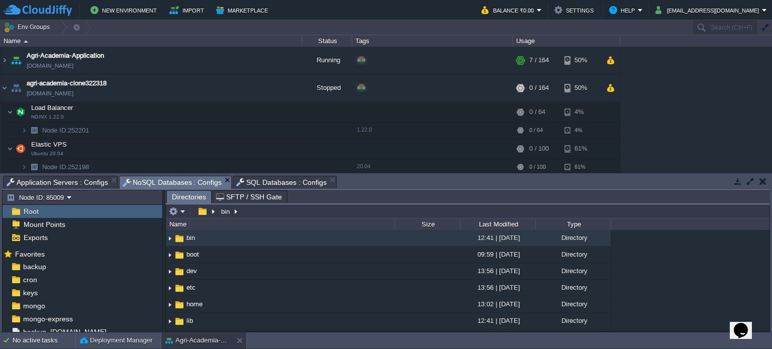
click at [152, 181] on span "NoSQL Databases : Configs" at bounding box center [173, 182] width 100 height 13
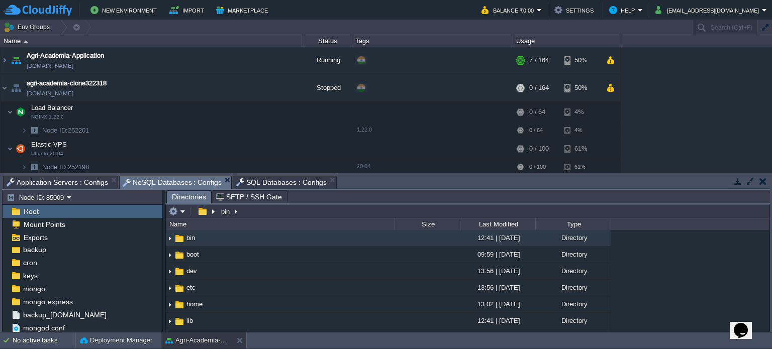
type input "/bin"
click at [351, 211] on input "/bin" at bounding box center [468, 212] width 604 height 14
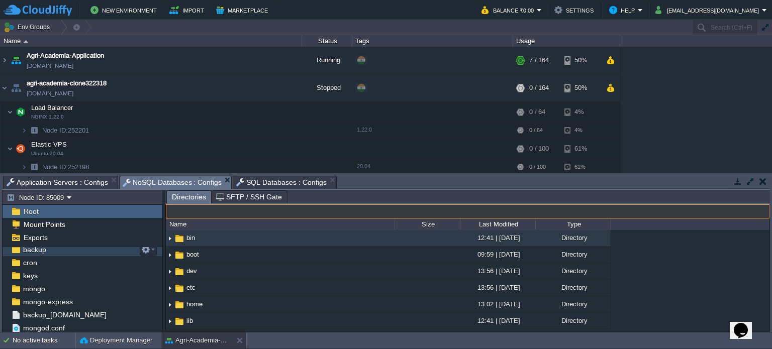
click at [131, 251] on div "backup" at bounding box center [83, 249] width 160 height 13
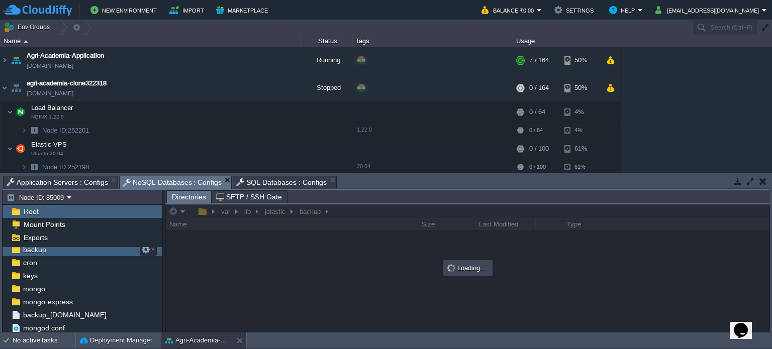
scroll to position [14, 0]
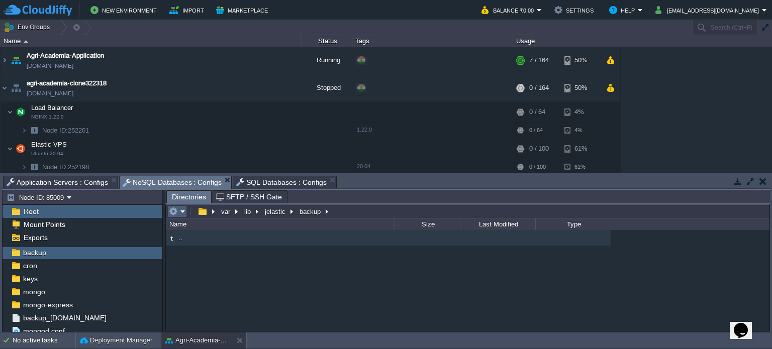
click at [180, 213] on em at bounding box center [177, 211] width 17 height 9
click at [219, 59] on button "button" at bounding box center [216, 60] width 9 height 9
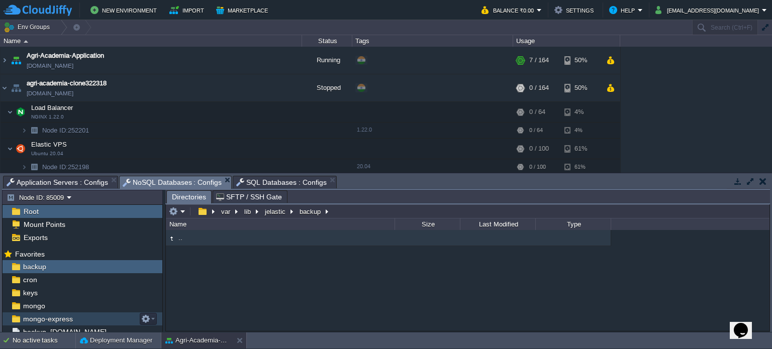
scroll to position [17, 0]
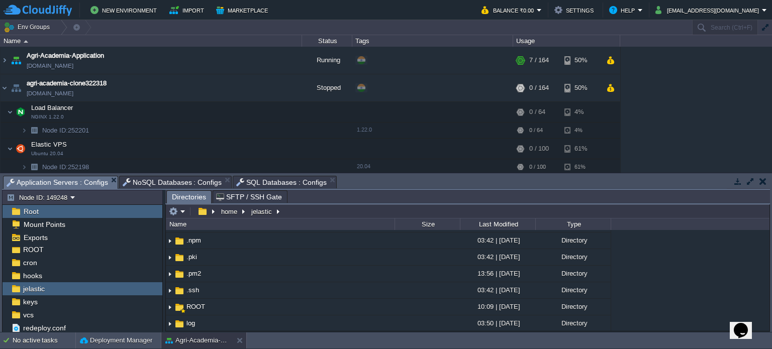
click at [60, 183] on span "Application Servers : Configs" at bounding box center [58, 182] width 102 height 13
click at [91, 289] on div "jelastic" at bounding box center [83, 288] width 160 height 13
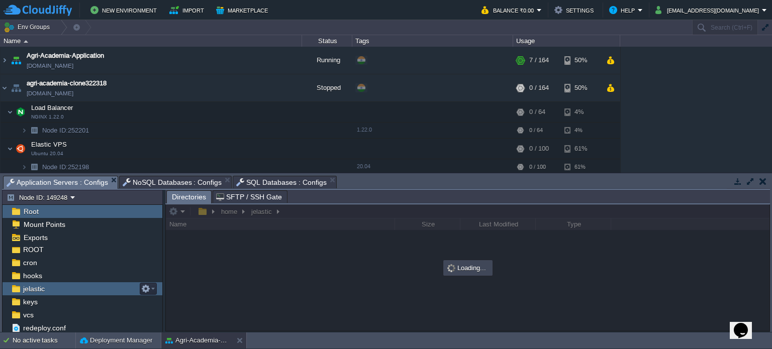
scroll to position [0, 0]
click at [91, 289] on div "jelastic" at bounding box center [83, 288] width 160 height 13
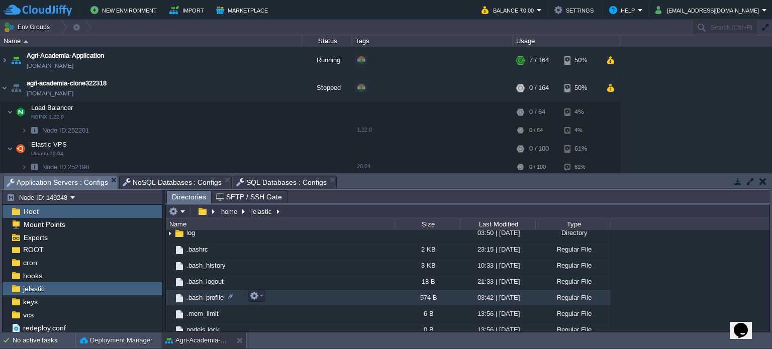
scroll to position [126, 0]
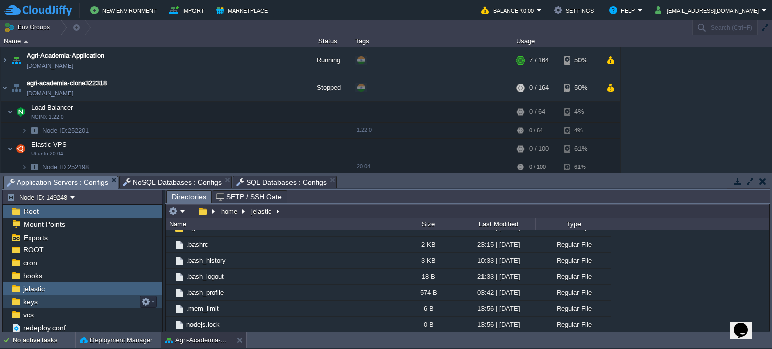
click at [44, 307] on div "keys" at bounding box center [83, 302] width 160 height 13
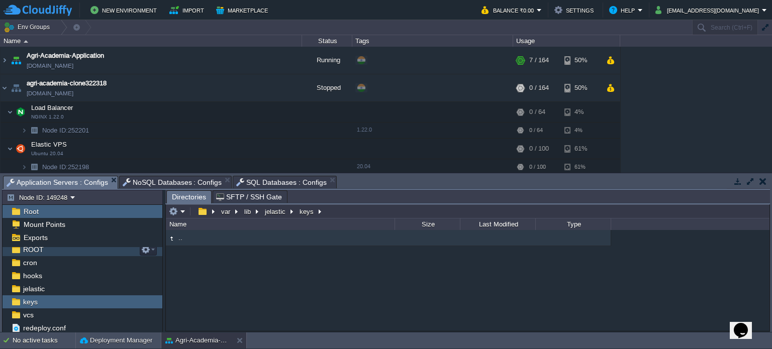
click at [54, 249] on div "ROOT" at bounding box center [83, 249] width 160 height 13
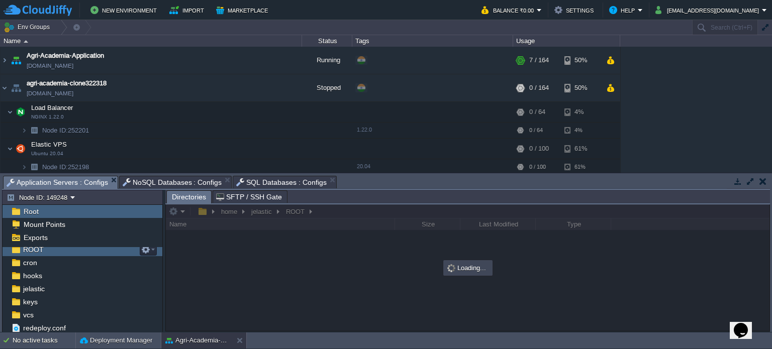
scroll to position [14, 0]
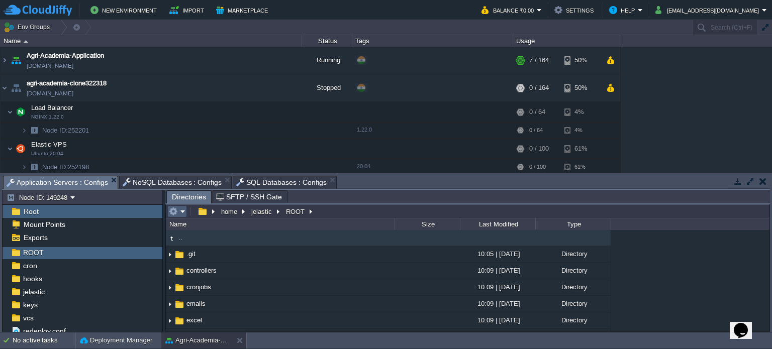
click at [179, 211] on em at bounding box center [177, 211] width 17 height 9
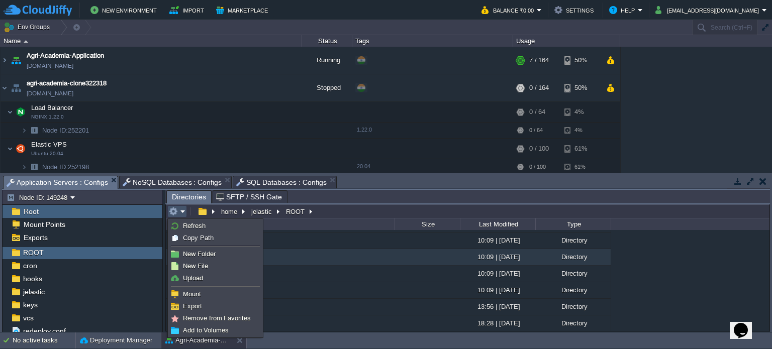
scroll to position [29, 0]
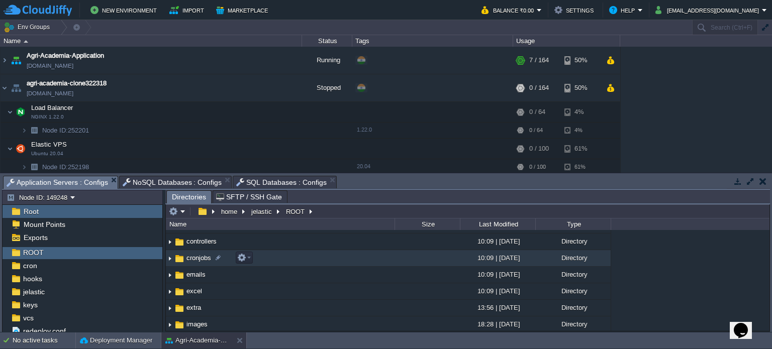
click at [314, 267] on td "cronjobs" at bounding box center [280, 258] width 229 height 17
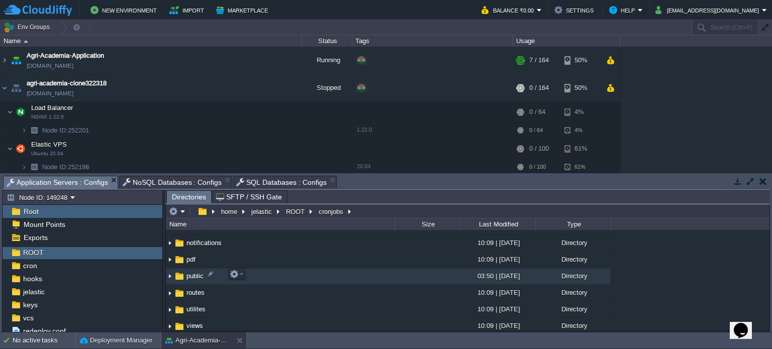
scroll to position [213, 0]
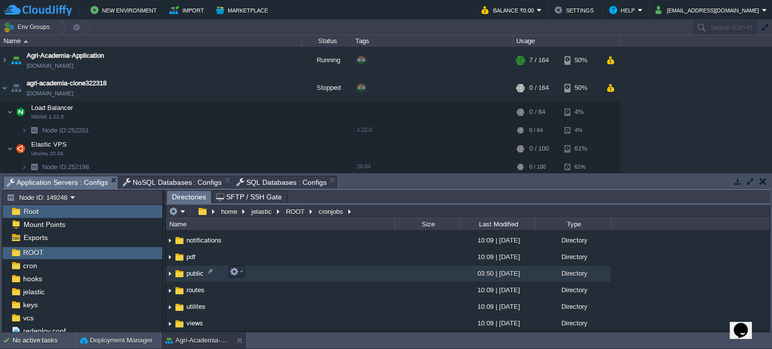
click at [271, 268] on td "public" at bounding box center [280, 274] width 229 height 17
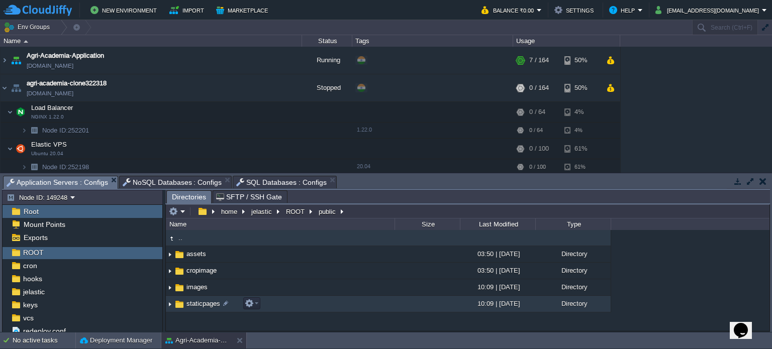
click at [292, 303] on td "staticpages" at bounding box center [280, 304] width 229 height 17
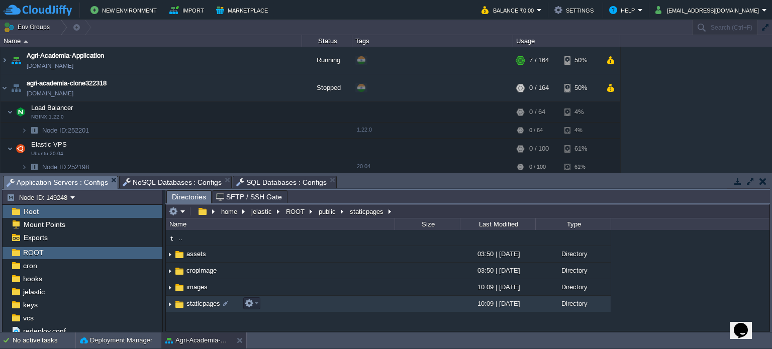
click at [292, 303] on td "staticpages" at bounding box center [280, 304] width 229 height 17
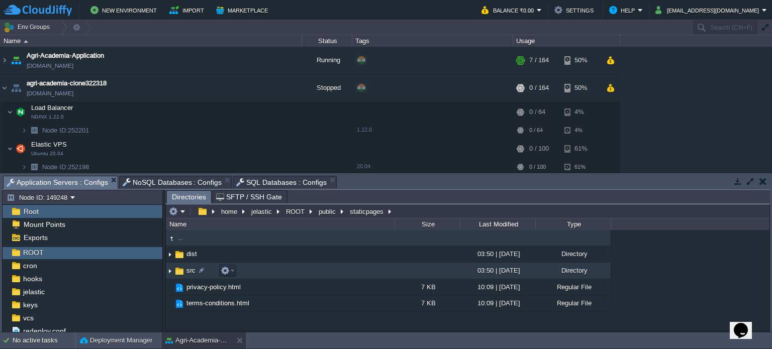
click at [314, 273] on td "src" at bounding box center [280, 271] width 229 height 17
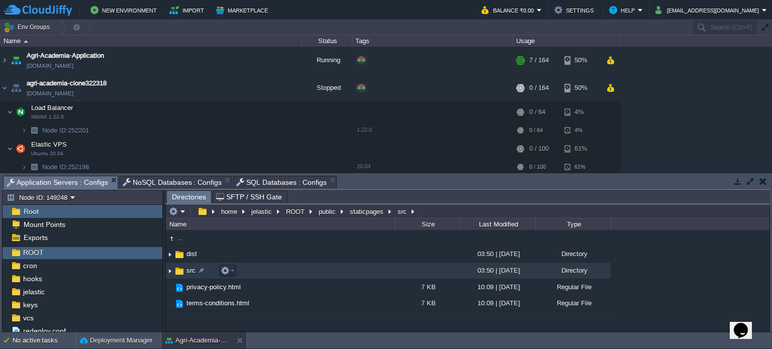
click at [314, 273] on td "src" at bounding box center [280, 271] width 229 height 17
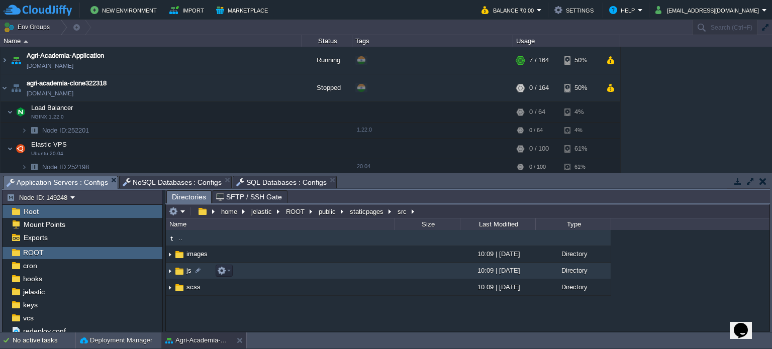
click at [288, 273] on td "js" at bounding box center [280, 271] width 229 height 17
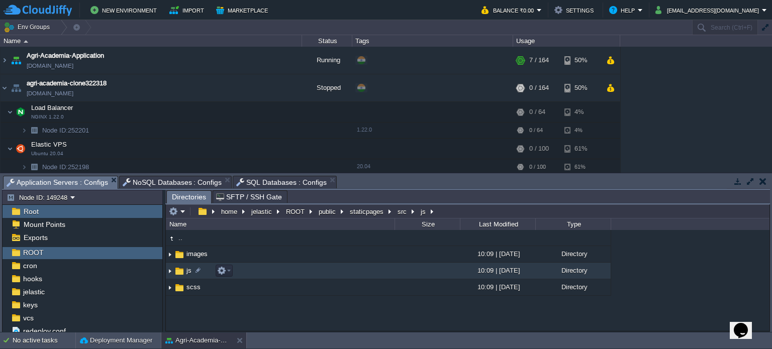
click at [288, 273] on td "js" at bounding box center [280, 271] width 229 height 17
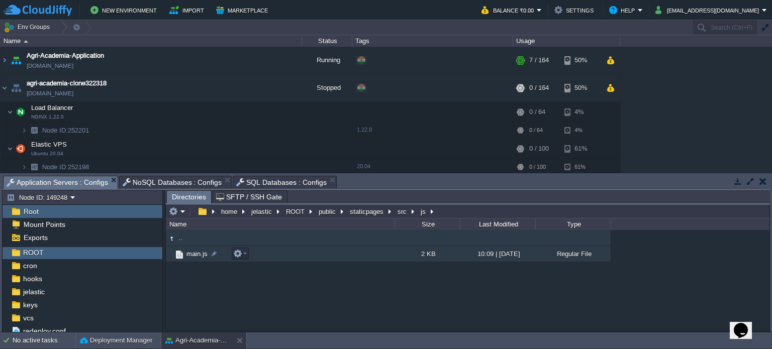
click at [272, 254] on td "main.js" at bounding box center [280, 254] width 229 height 16
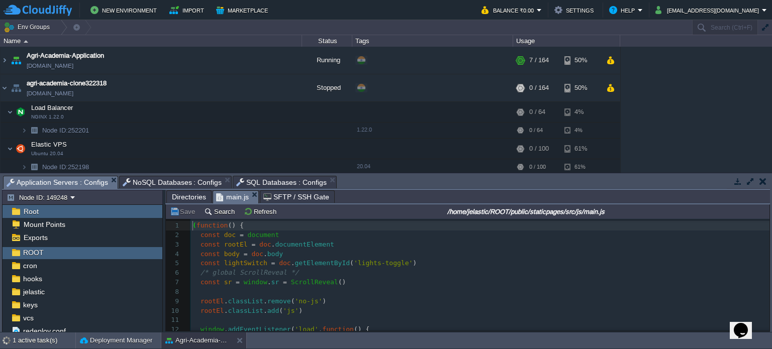
scroll to position [3, 0]
click at [287, 239] on pre "const doc = document" at bounding box center [479, 236] width 579 height 10
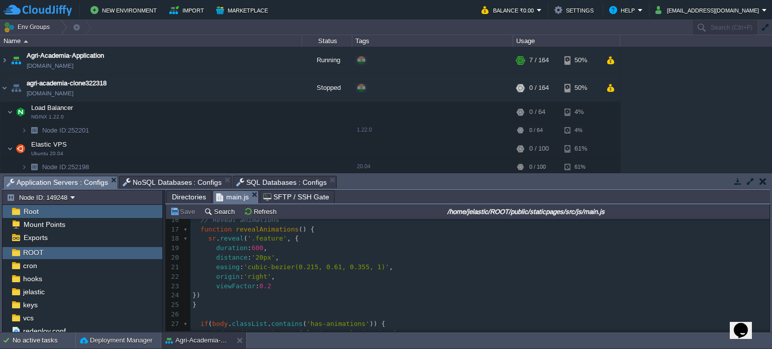
scroll to position [154, 0]
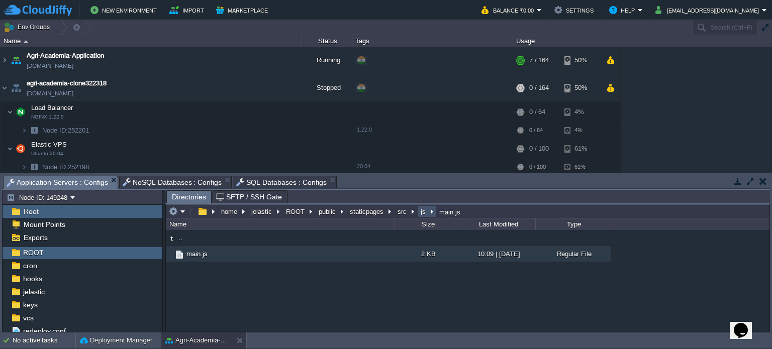
click at [419, 211] on button "js" at bounding box center [423, 211] width 9 height 9
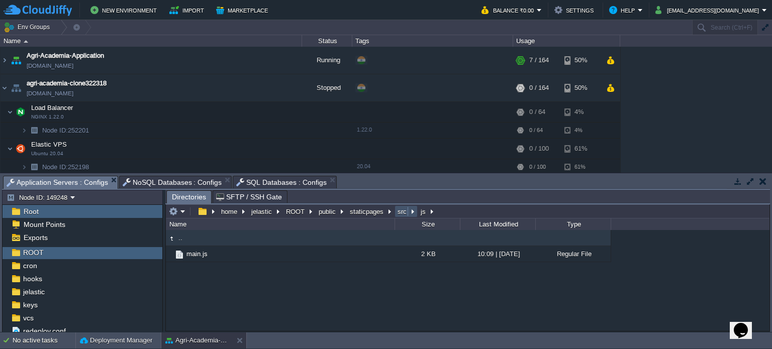
click at [396, 215] on button "src" at bounding box center [402, 211] width 13 height 9
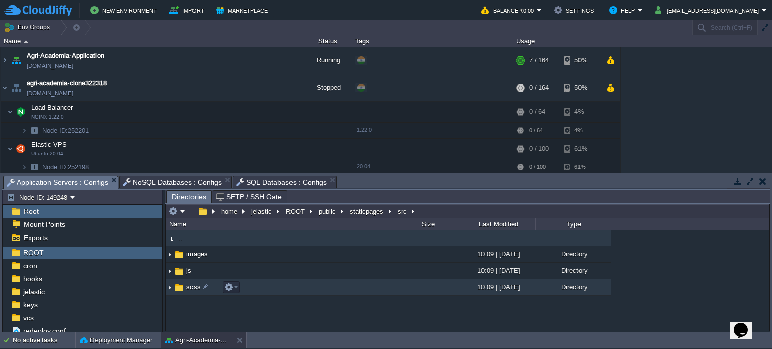
click at [260, 285] on td "scss" at bounding box center [280, 287] width 229 height 17
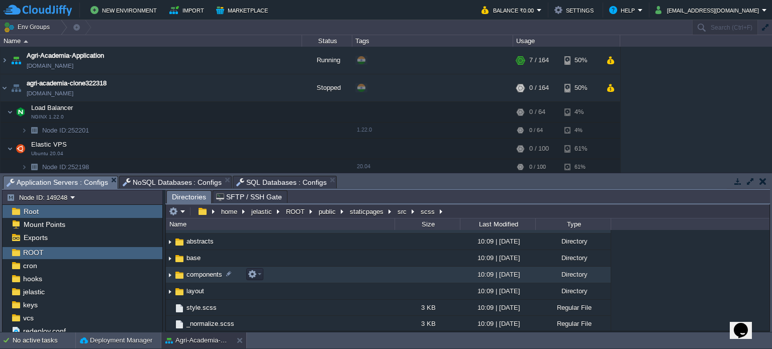
click at [291, 269] on td "components" at bounding box center [280, 275] width 229 height 17
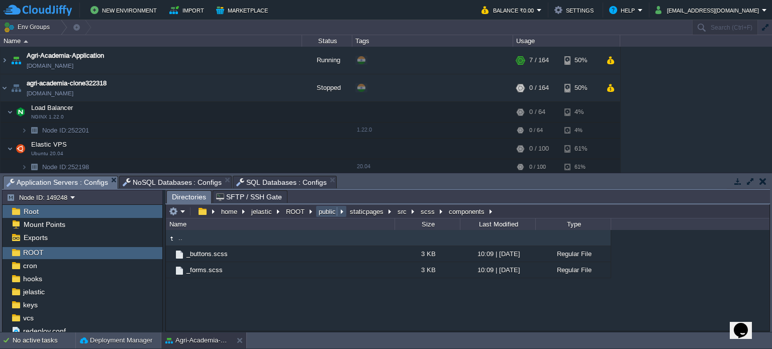
click at [321, 215] on button "public" at bounding box center [327, 211] width 21 height 9
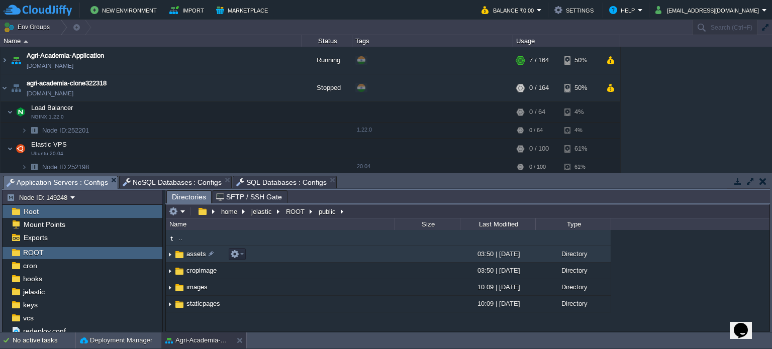
click at [308, 253] on td "assets" at bounding box center [280, 254] width 229 height 17
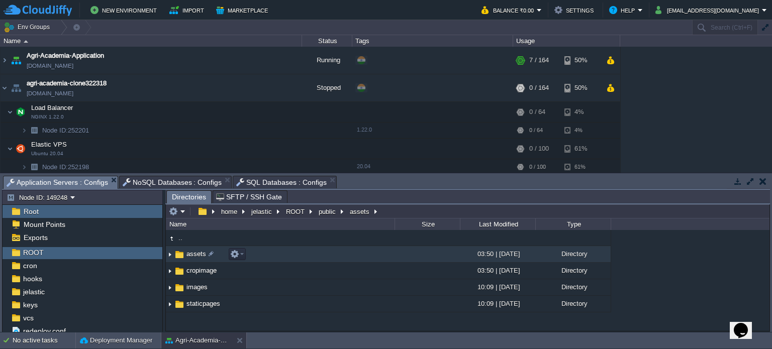
click at [308, 253] on td "assets" at bounding box center [280, 254] width 229 height 17
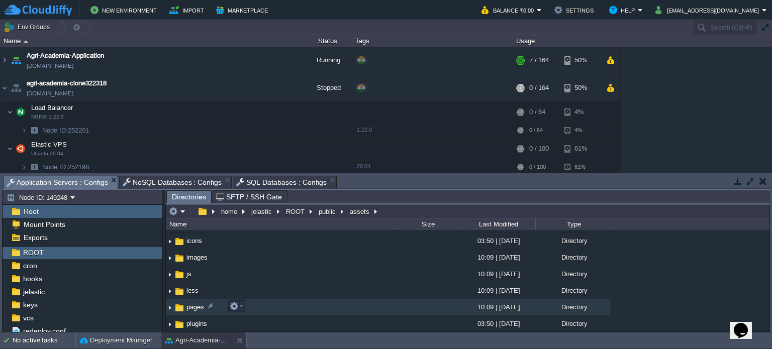
click at [303, 305] on td "pages" at bounding box center [280, 308] width 229 height 17
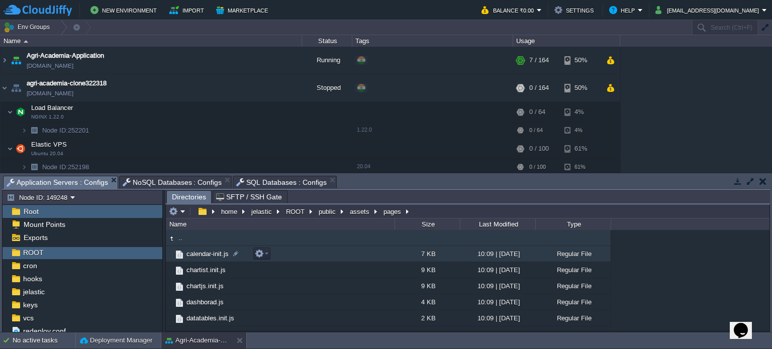
click at [304, 250] on td "calendar-init.js" at bounding box center [280, 254] width 229 height 16
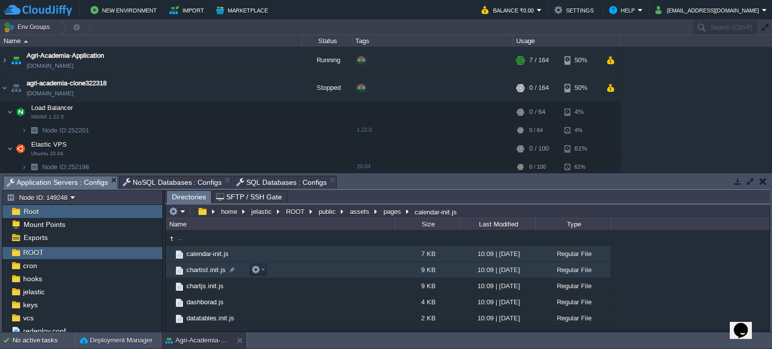
click at [304, 264] on td "chartist.init.js" at bounding box center [280, 270] width 229 height 16
click at [309, 257] on td "calendar-init.js" at bounding box center [280, 254] width 229 height 16
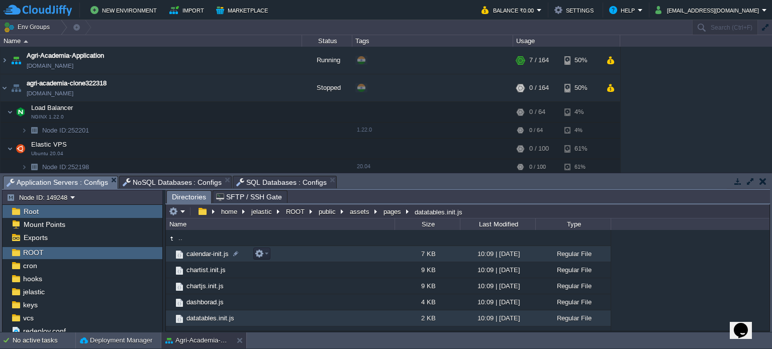
scroll to position [7, 0]
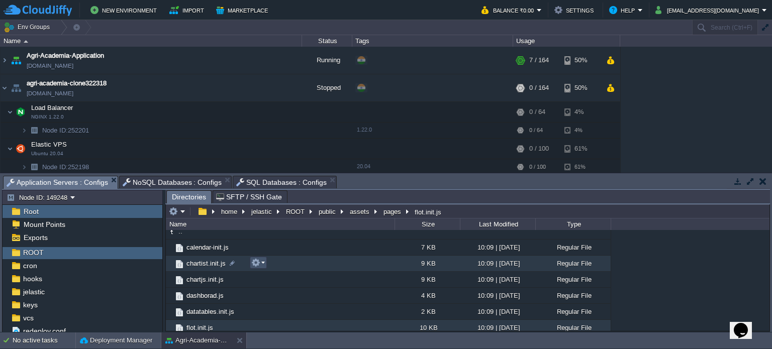
drag, startPoint x: 309, startPoint y: 257, endPoint x: 259, endPoint y: 265, distance: 49.8
click at [259, 265] on button "button" at bounding box center [255, 262] width 9 height 9
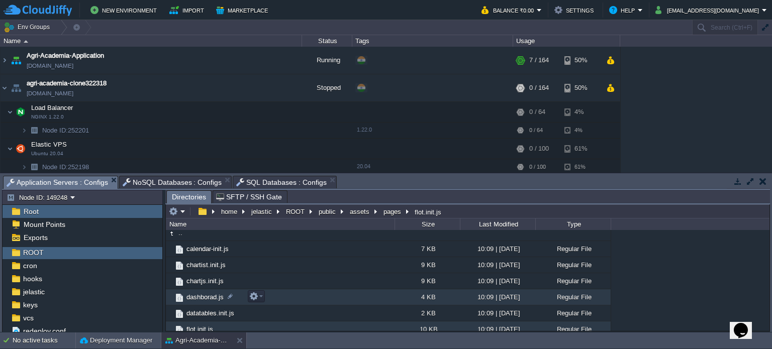
scroll to position [0, 0]
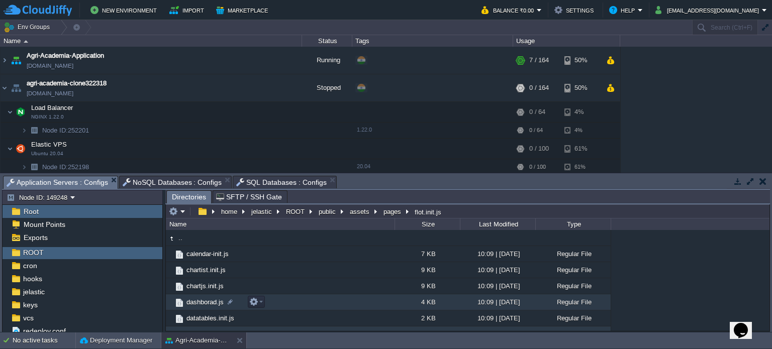
click at [320, 300] on td "dashborad.js" at bounding box center [280, 302] width 229 height 16
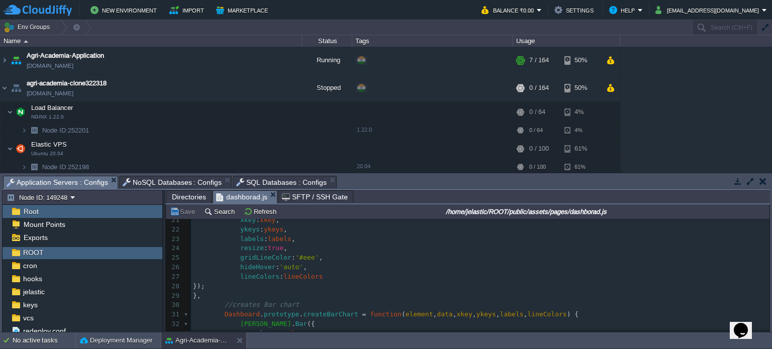
scroll to position [207, 0]
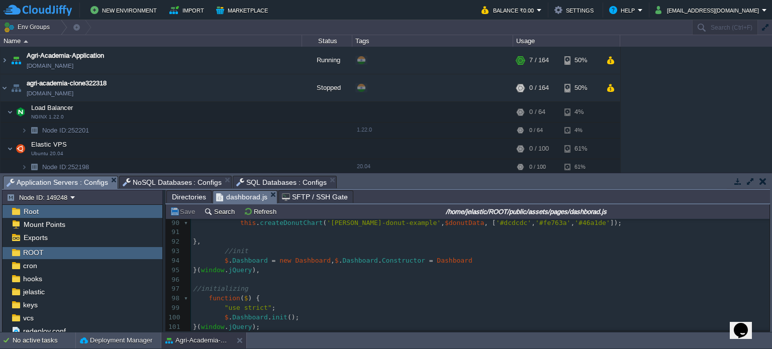
click at [331, 288] on pre "//initializing" at bounding box center [480, 289] width 578 height 10
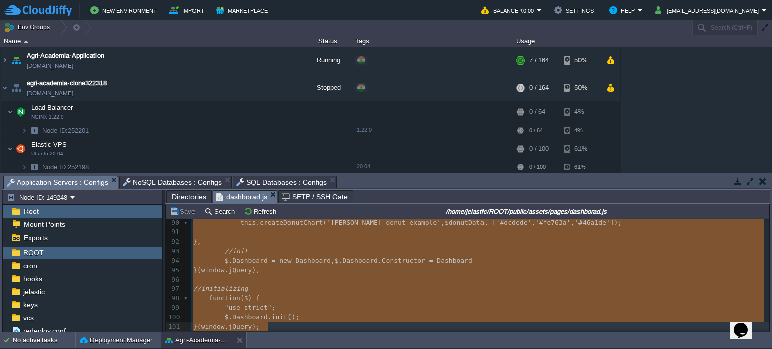
type textarea "-"
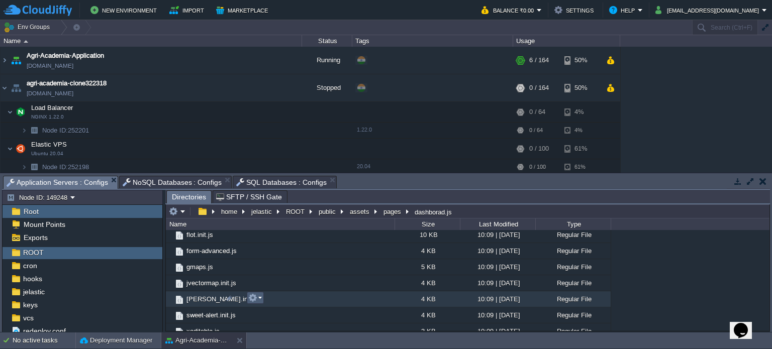
scroll to position [107, 0]
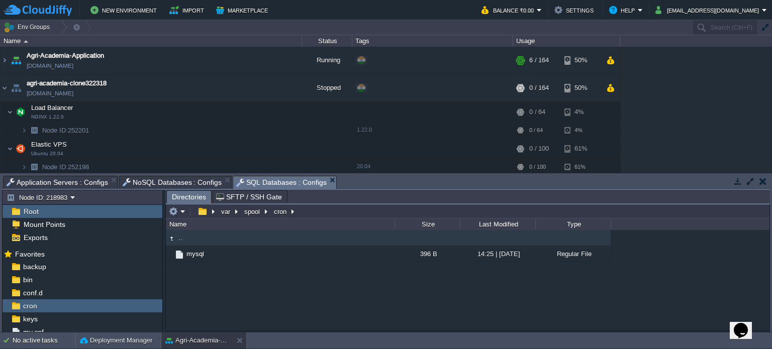
click at [257, 178] on span "SQL Databases : Configs" at bounding box center [281, 182] width 90 height 13
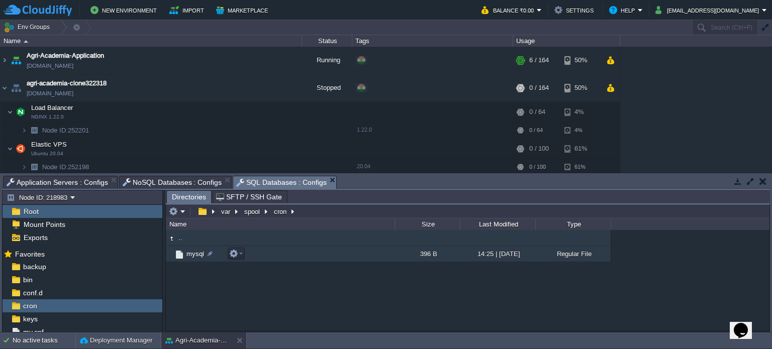
click at [257, 183] on span "SQL Databases : Configs" at bounding box center [281, 182] width 90 height 13
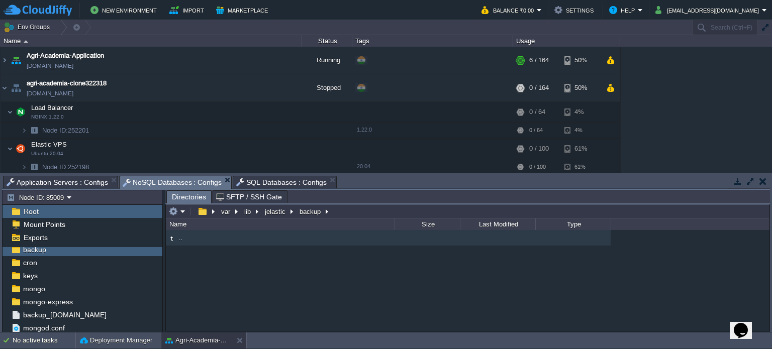
click at [181, 178] on span "NoSQL Databases : Configs" at bounding box center [173, 182] width 100 height 13
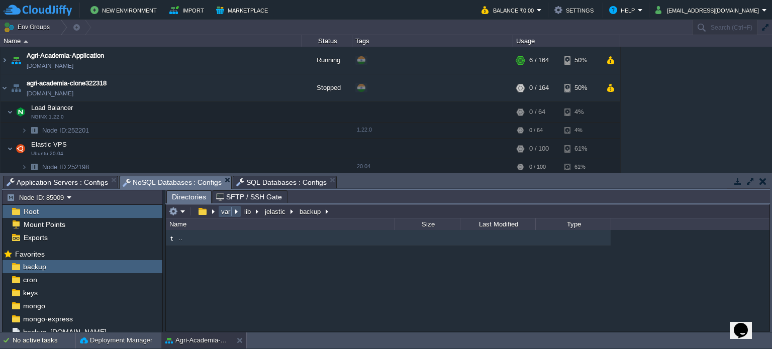
click at [230, 214] on button "var" at bounding box center [226, 211] width 13 height 9
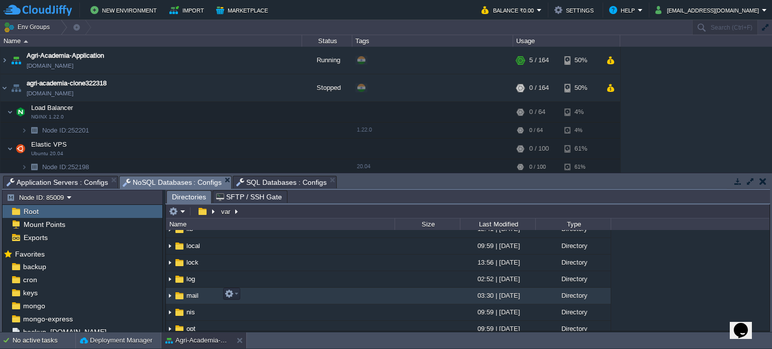
scroll to position [141, 0]
click at [270, 298] on td "mail" at bounding box center [280, 296] width 229 height 17
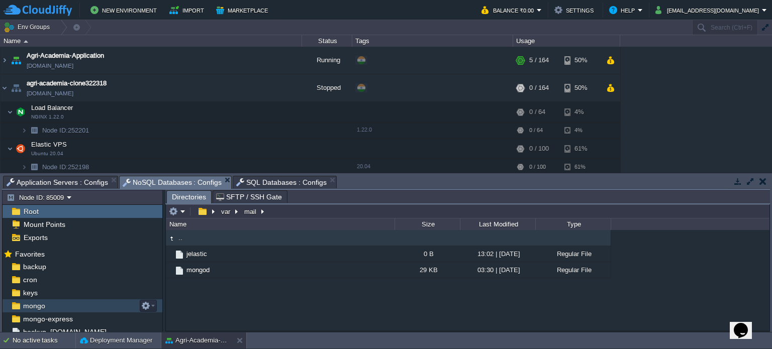
scroll to position [17, 0]
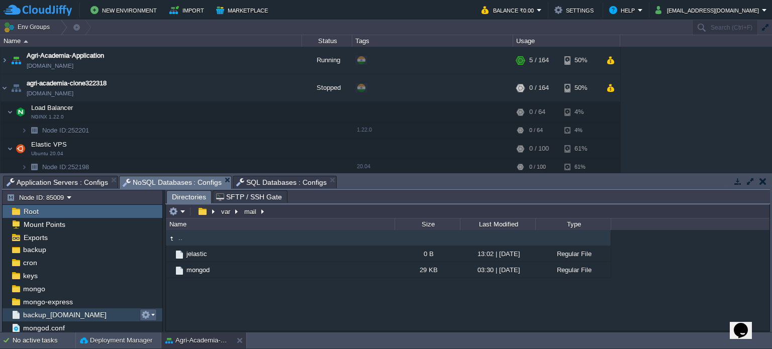
click at [153, 313] on em at bounding box center [148, 315] width 14 height 9
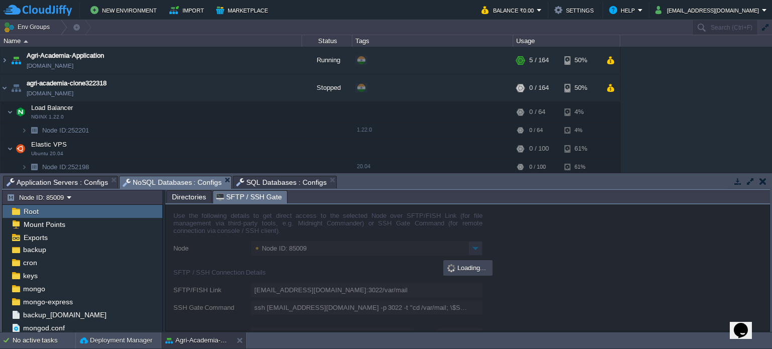
click at [255, 198] on span "SFTP / SSH Gate" at bounding box center [249, 197] width 66 height 13
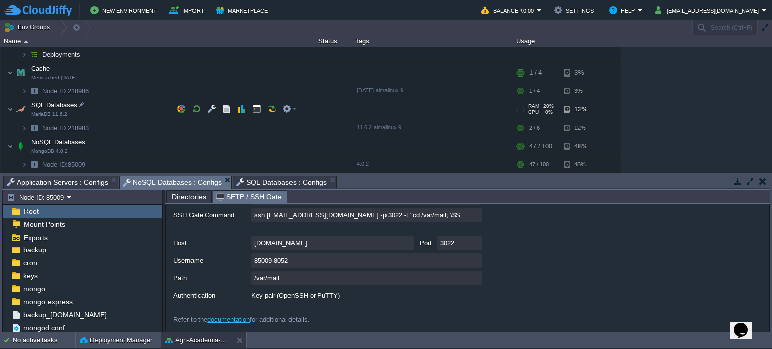
scroll to position [259, 0]
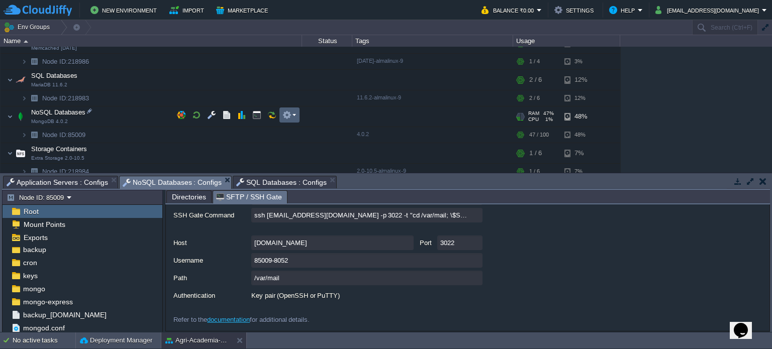
click at [296, 112] on td at bounding box center [289, 115] width 20 height 15
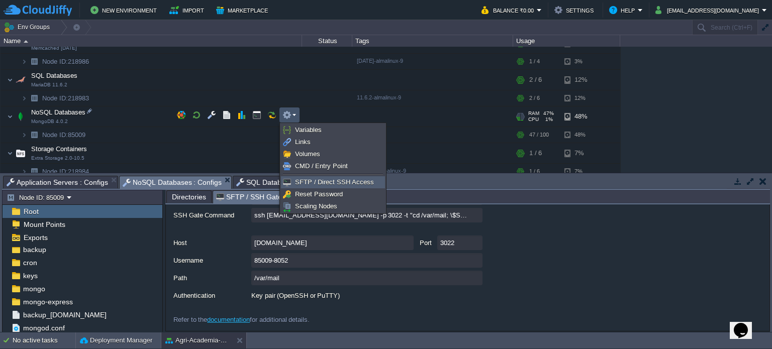
click at [323, 178] on span "SFTP / Direct SSH Access" at bounding box center [334, 182] width 79 height 8
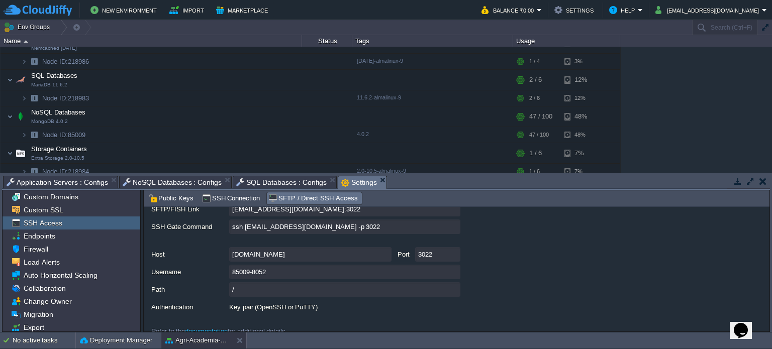
scroll to position [94, 0]
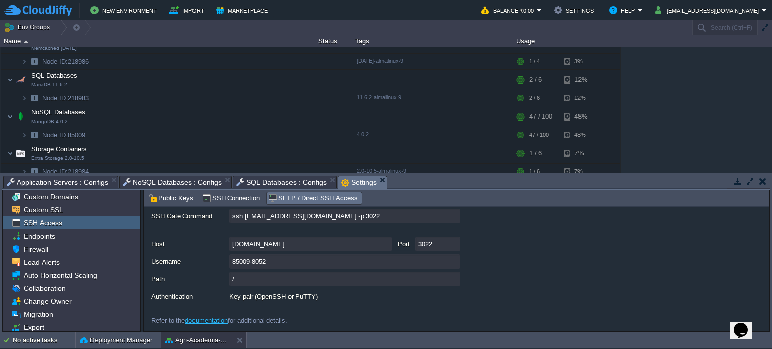
click at [234, 300] on div "Key pair (OpenSSH or PuTTY)" at bounding box center [344, 296] width 231 height 15
click at [288, 131] on button "button" at bounding box center [286, 133] width 9 height 9
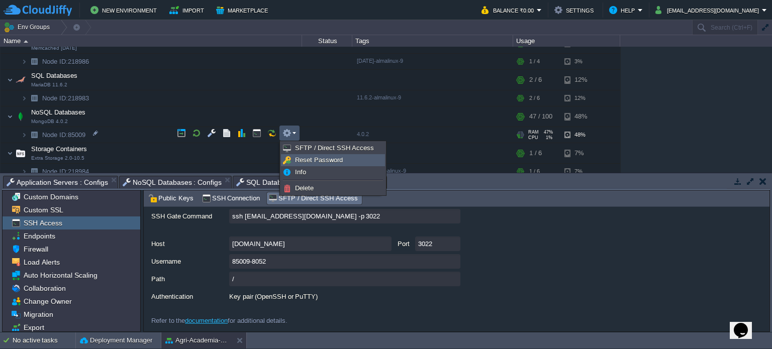
click at [317, 163] on span "Reset Password" at bounding box center [319, 160] width 48 height 8
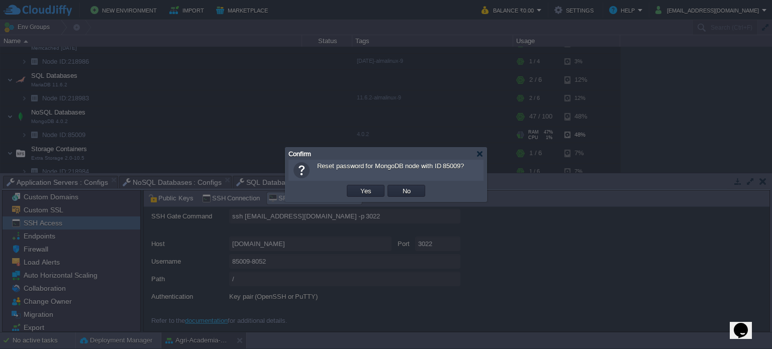
click at [480, 150] on div "Confirm" at bounding box center [385, 154] width 195 height 12
click at [478, 154] on div at bounding box center [480, 154] width 8 height 8
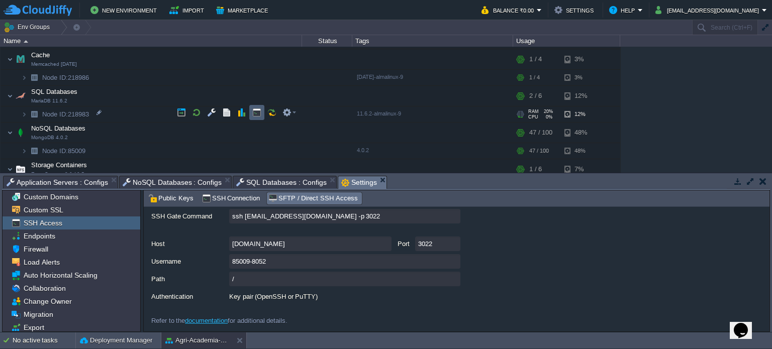
scroll to position [239, 0]
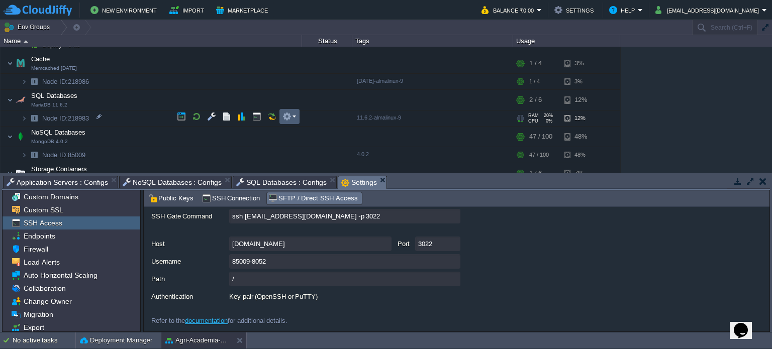
click at [281, 112] on td at bounding box center [289, 116] width 20 height 15
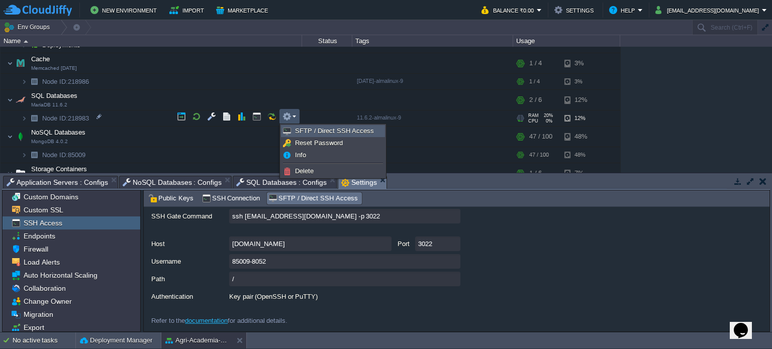
click at [310, 136] on link "SFTP / Direct SSH Access" at bounding box center [332, 131] width 103 height 11
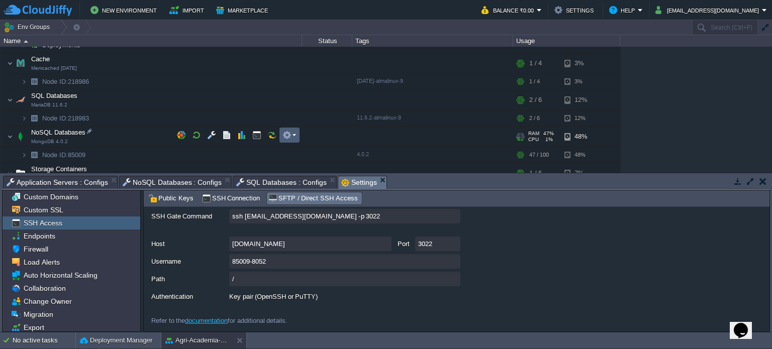
click at [293, 133] on em at bounding box center [289, 135] width 14 height 9
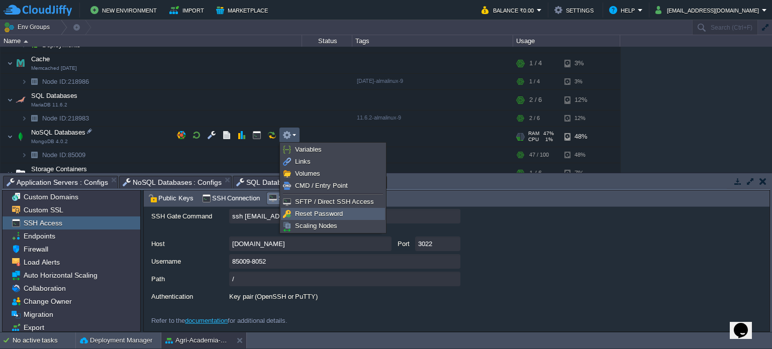
click at [322, 212] on span "Reset Password" at bounding box center [319, 214] width 48 height 8
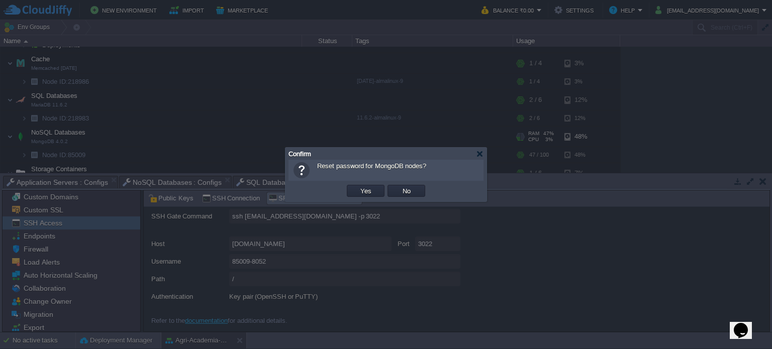
click at [480, 149] on div "Confirm" at bounding box center [385, 154] width 195 height 12
click at [480, 152] on div at bounding box center [480, 154] width 8 height 8
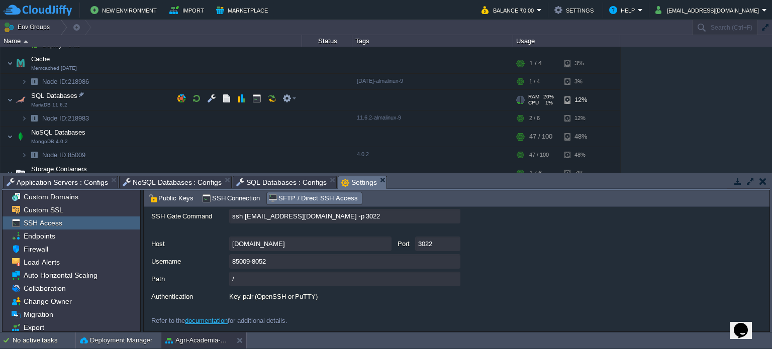
scroll to position [0, 0]
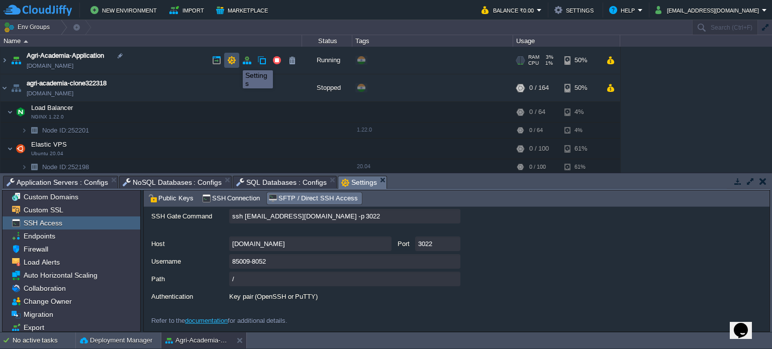
click at [235, 61] on button "button" at bounding box center [231, 60] width 9 height 9
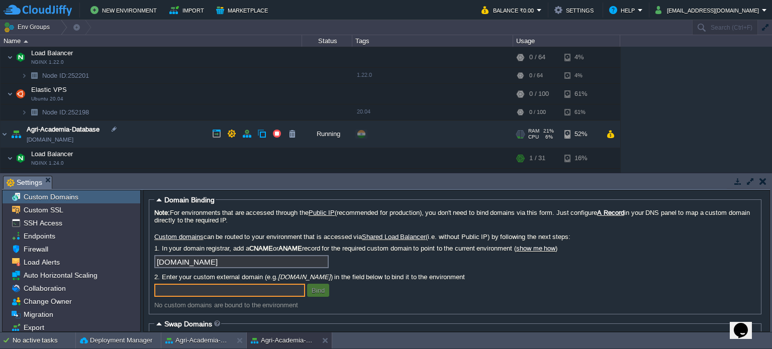
scroll to position [57, 0]
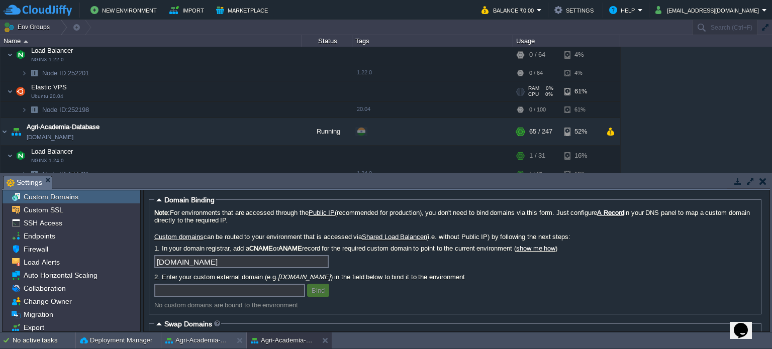
click at [23, 90] on img at bounding box center [21, 91] width 14 height 20
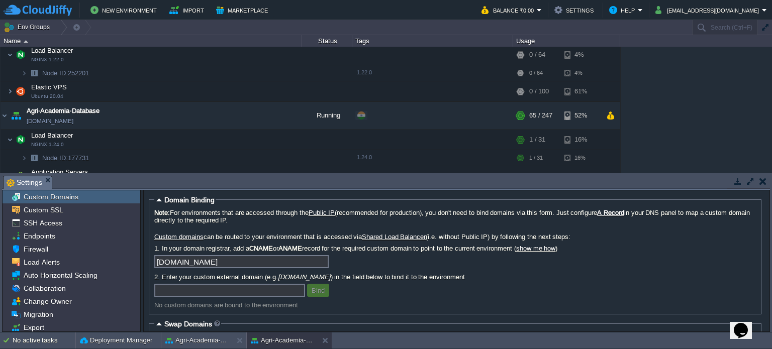
scroll to position [0, 0]
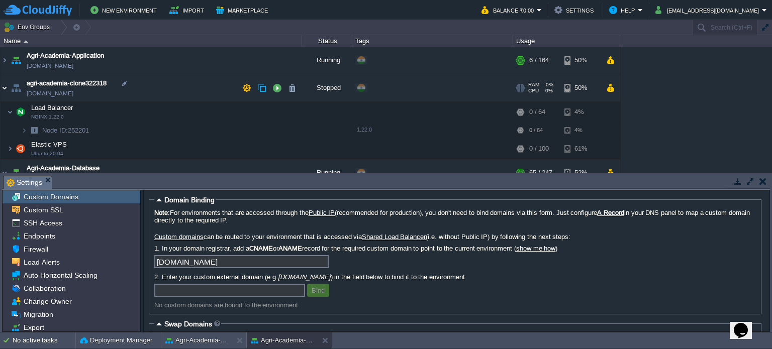
click at [5, 86] on img at bounding box center [5, 87] width 8 height 27
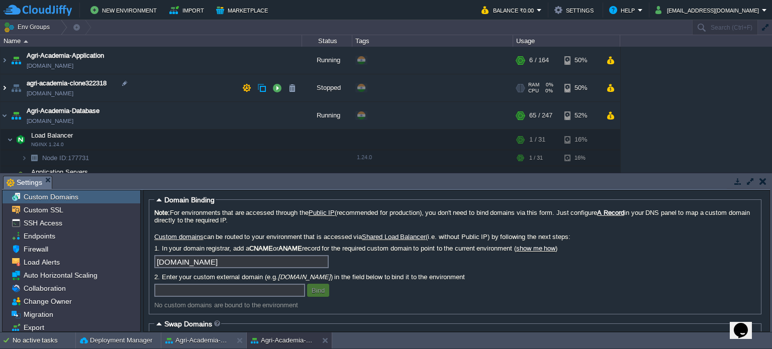
click at [5, 86] on img at bounding box center [5, 87] width 8 height 27
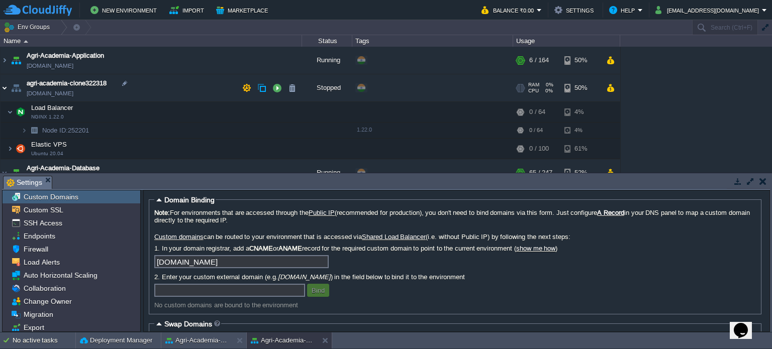
click at [4, 85] on img at bounding box center [5, 87] width 8 height 27
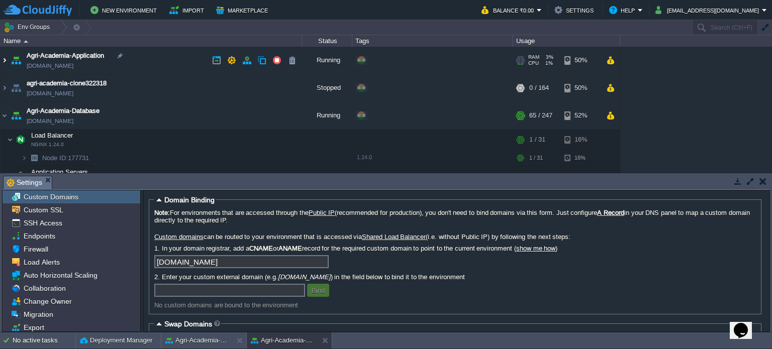
click at [6, 59] on img at bounding box center [5, 60] width 8 height 27
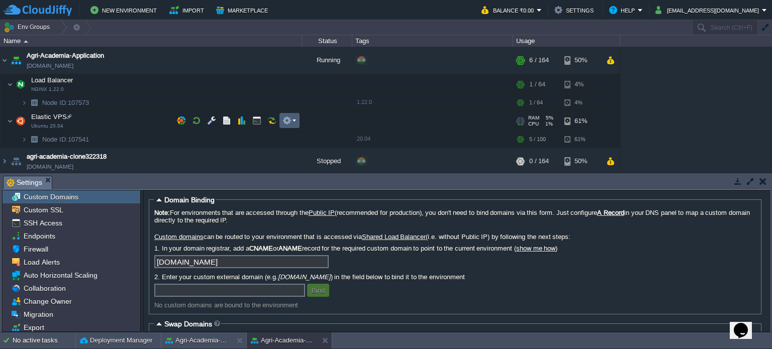
click at [297, 121] on td at bounding box center [289, 120] width 20 height 15
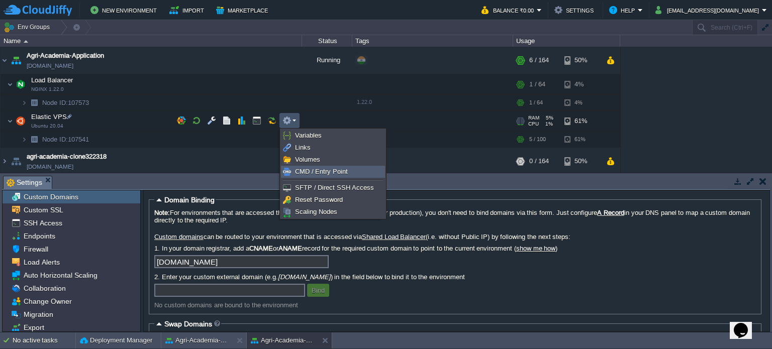
click at [328, 170] on span "CMD / Entry Point" at bounding box center [321, 172] width 53 height 8
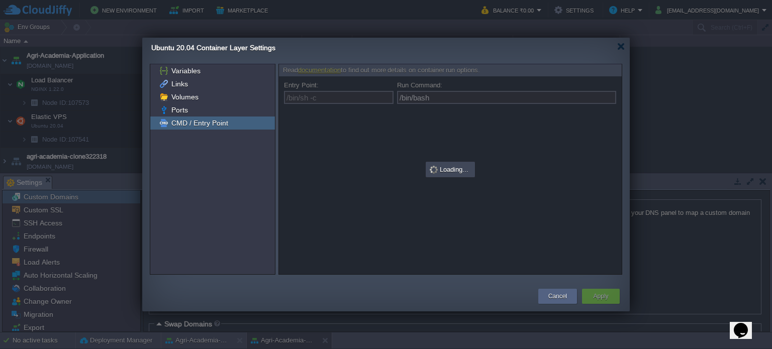
type input "/bin/sh -c"
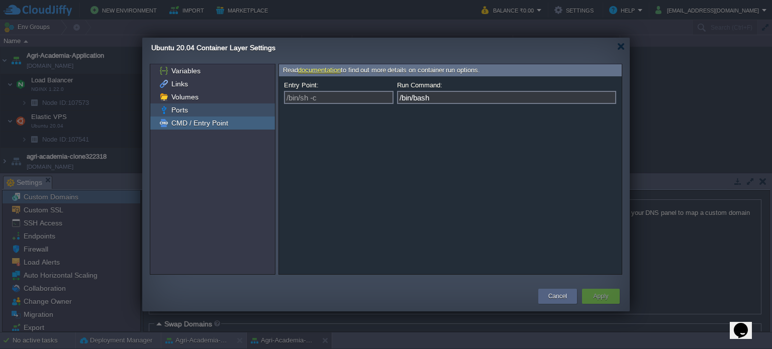
click at [221, 104] on div "Ports" at bounding box center [212, 110] width 125 height 13
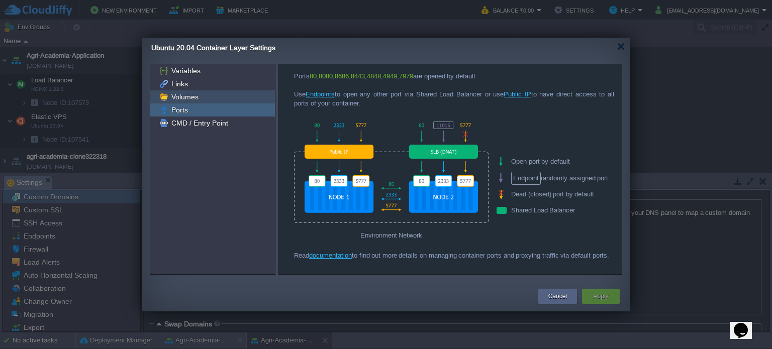
click at [216, 94] on div "Volumes" at bounding box center [212, 96] width 125 height 13
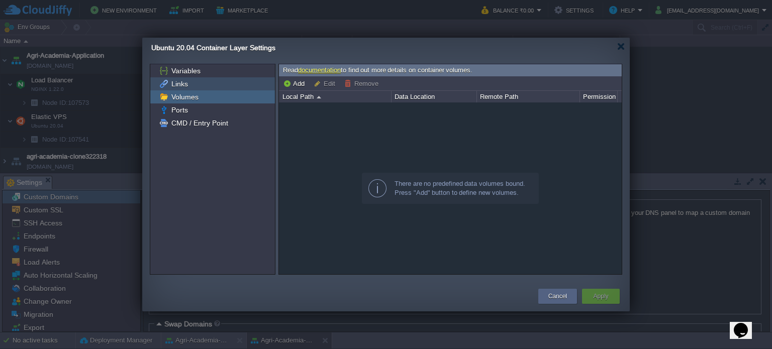
click at [215, 88] on div "Links" at bounding box center [212, 83] width 125 height 13
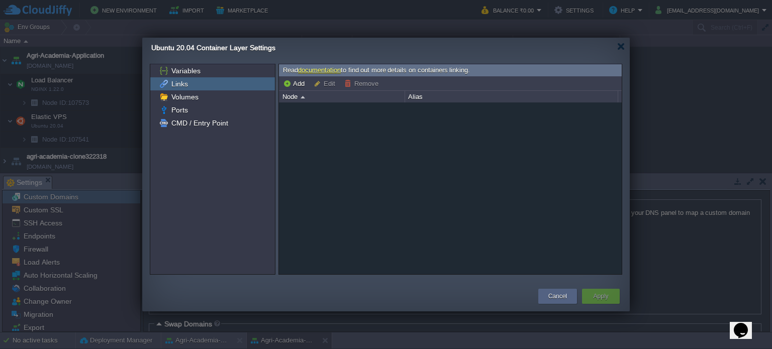
drag, startPoint x: 215, startPoint y: 88, endPoint x: 202, endPoint y: 87, distance: 13.1
click at [202, 87] on div "Links" at bounding box center [212, 83] width 125 height 13
click at [212, 76] on div "Variables" at bounding box center [212, 70] width 125 height 13
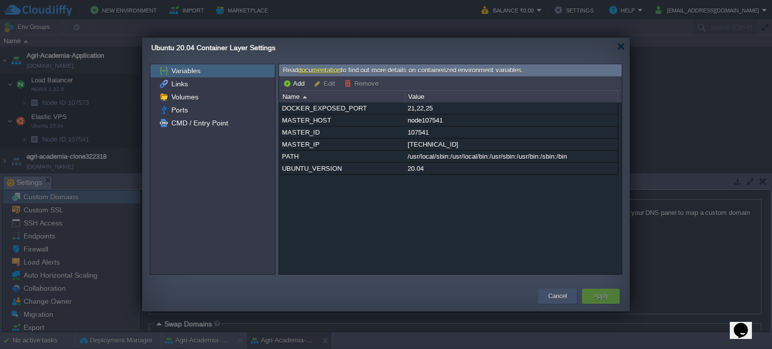
click at [563, 299] on button "Cancel" at bounding box center [557, 296] width 19 height 10
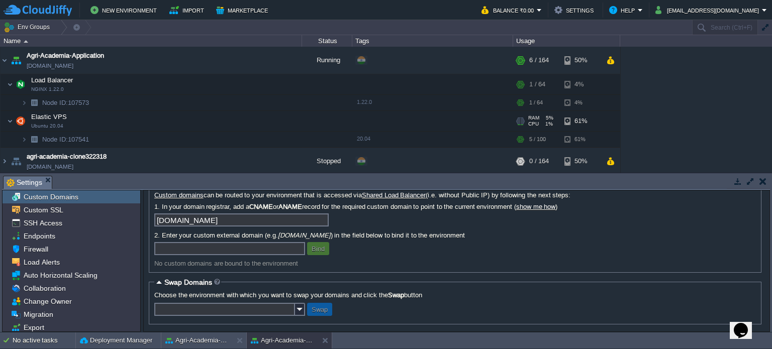
scroll to position [47, 0]
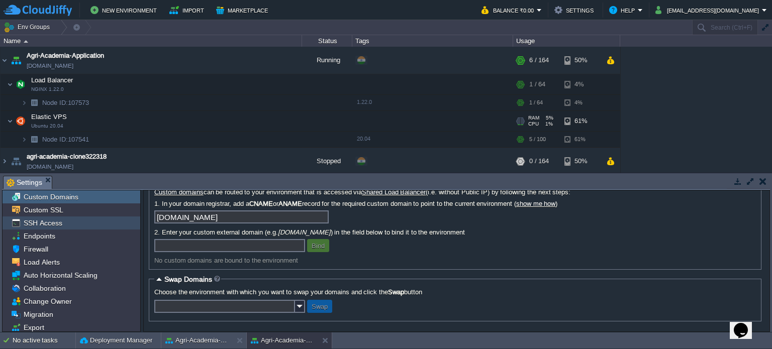
click at [47, 222] on span "SSH Access" at bounding box center [43, 223] width 42 height 9
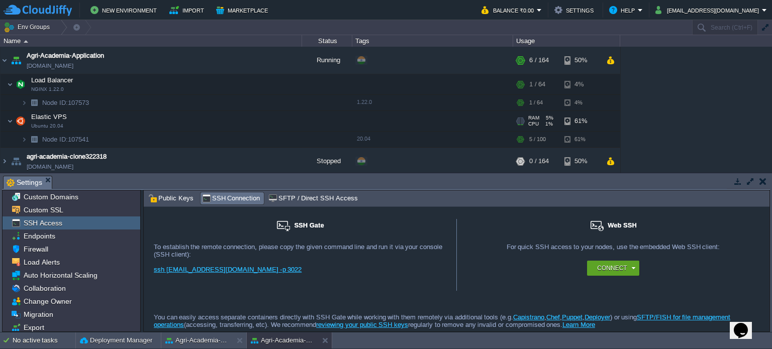
scroll to position [0, 0]
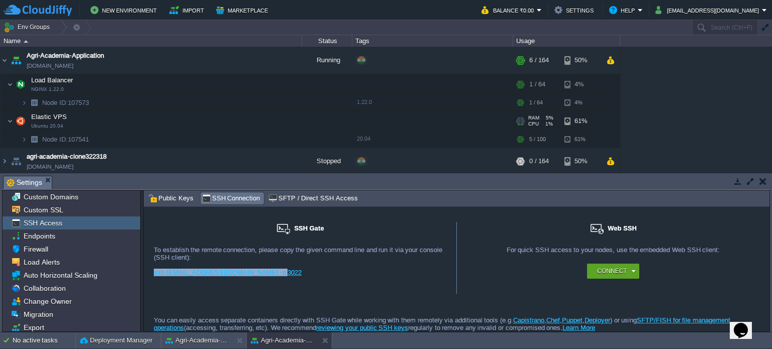
drag, startPoint x: 266, startPoint y: 274, endPoint x: 153, endPoint y: 271, distance: 113.1
click at [154, 271] on div "ssh [EMAIL_ADDRESS][DOMAIN_NAME] -p 3022" at bounding box center [300, 276] width 292 height 15
copy link "ssh [EMAIL_ADDRESS][DOMAIN_NAME] -p 3022"
click at [587, 8] on button "Settings" at bounding box center [575, 10] width 42 height 12
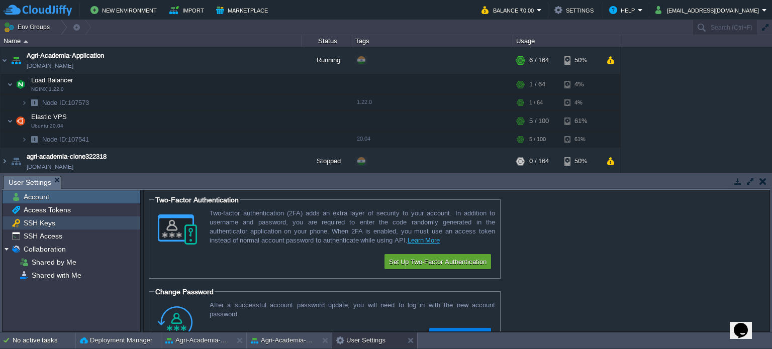
click at [64, 218] on div "SSH Keys" at bounding box center [72, 223] width 138 height 13
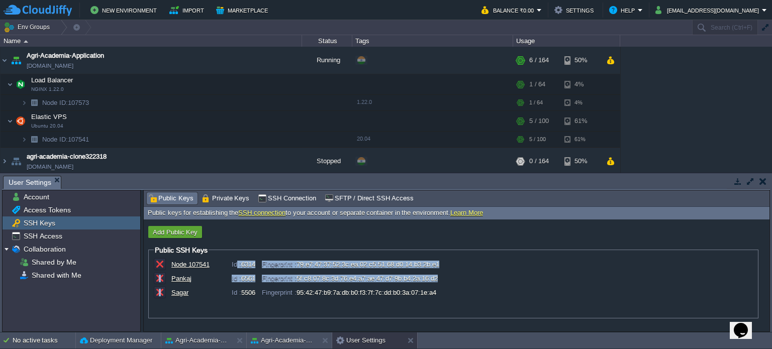
drag, startPoint x: 448, startPoint y: 292, endPoint x: 236, endPoint y: 261, distance: 214.4
click at [236, 261] on div "Node 107541 Id : 6314 Fingerprint : 79:e7:47:37:52:3c:ea:02:c5:51:68:d0:14:b3:2…" at bounding box center [453, 279] width 599 height 42
copy div ": 6314 Fingerprint : 79:e7:47:37:52:3c:ea:02:c5:51:68:d0:14:b3:2b:e1 Pankaj Id …"
click at [316, 298] on div "Sagar Id : 5506 Fingerprint : 95:42:47:b9:7a:db:b0:f3:7f:7c:dd:b0:3a:07:1e:a4" at bounding box center [453, 293] width 599 height 14
drag, startPoint x: 448, startPoint y: 290, endPoint x: 236, endPoint y: 267, distance: 213.9
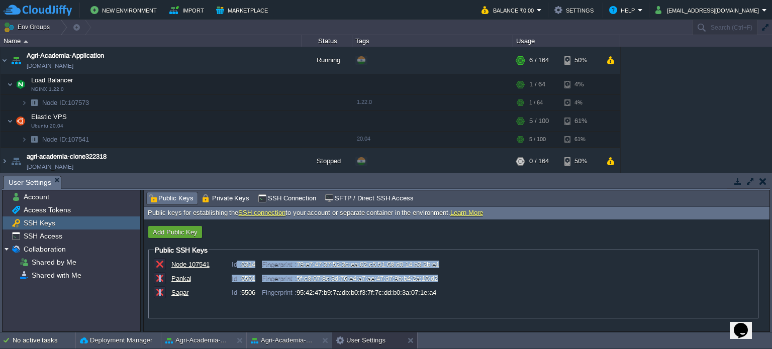
click at [236, 267] on div "Node 107541 Id : 6314 Fingerprint : 79:e7:47:37:52:3c:ea:02:c5:51:68:d0:14:b3:2…" at bounding box center [453, 279] width 599 height 42
click at [536, 282] on div "Pankaj Id : 6561 Fingerprint : 5f:c8:07:8c:3d:76:e4:a7:ae:47:d7:9b:b4:2a:16:d2" at bounding box center [464, 279] width 587 height 8
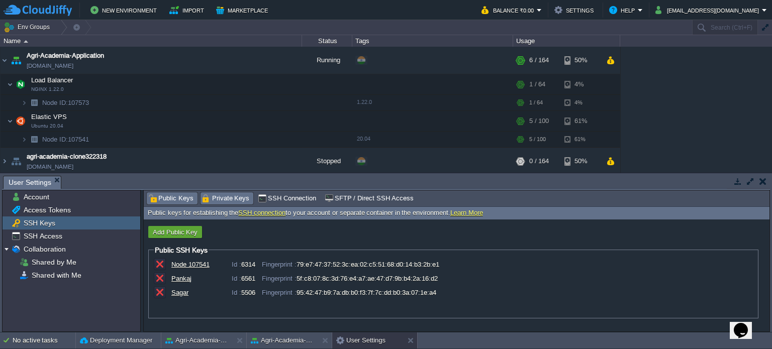
click at [227, 197] on span "Private Keys" at bounding box center [226, 198] width 48 height 11
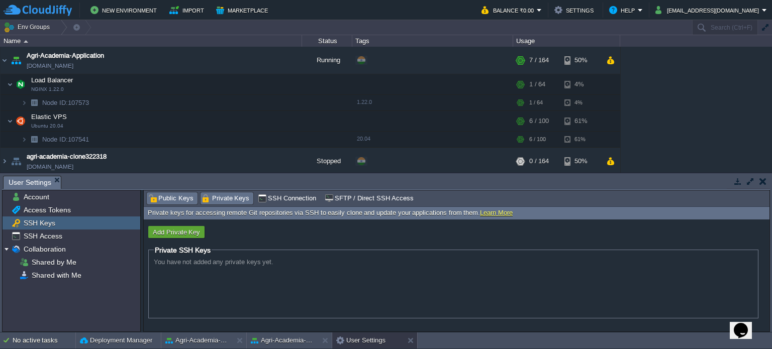
click at [176, 201] on span "Public Keys" at bounding box center [170, 198] width 45 height 11
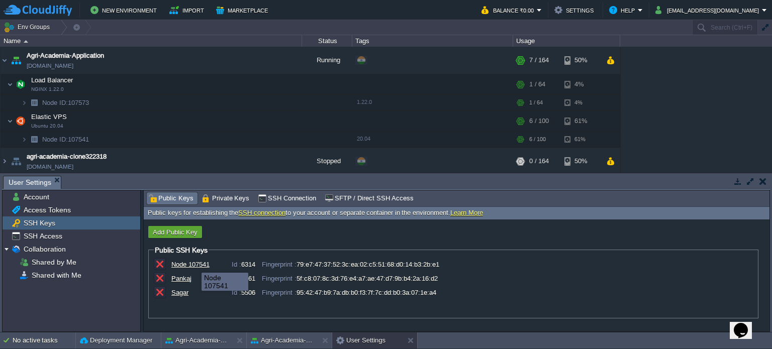
click at [194, 264] on div "Node 107541" at bounding box center [196, 265] width 50 height 8
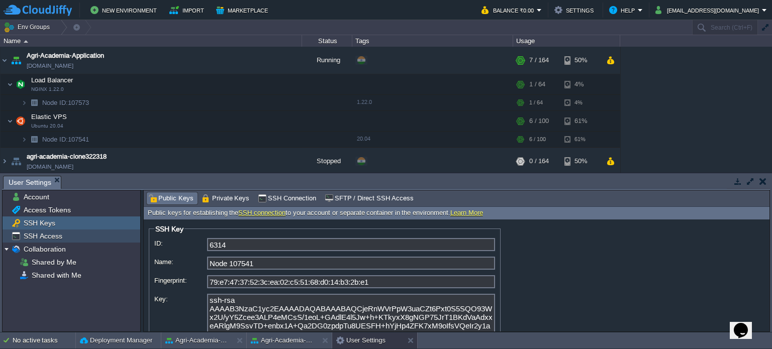
click at [42, 236] on span "SSH Access" at bounding box center [43, 236] width 42 height 9
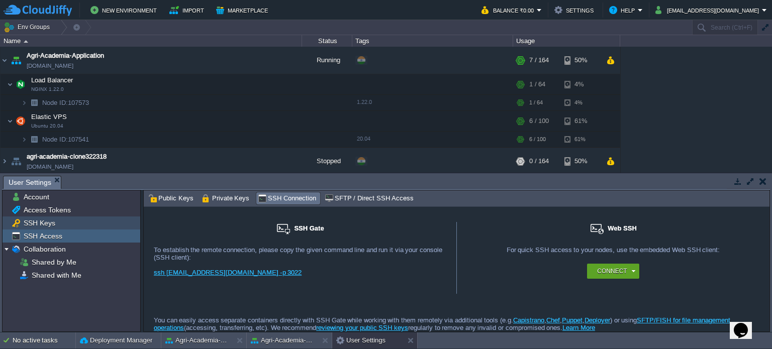
click at [49, 220] on span "SSH Keys" at bounding box center [39, 223] width 35 height 9
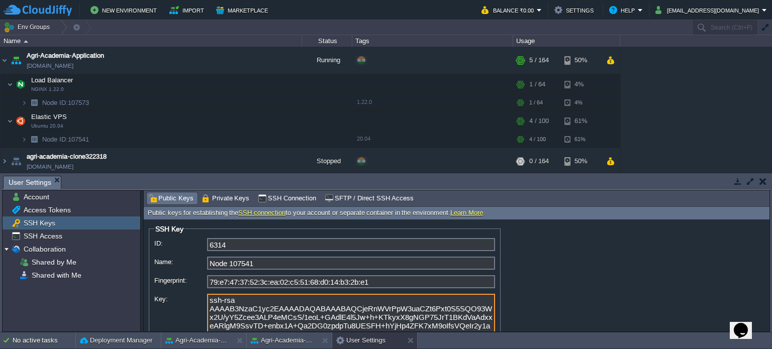
click at [244, 319] on textarea "ssh-rsa AAAAB3NzaC1yc2EAAAADAQABAAABAQCjeRnWVrPpW3uaCZt6Pxt0S5SQO93Wx2U/yY5Zcee…" at bounding box center [351, 320] width 288 height 53
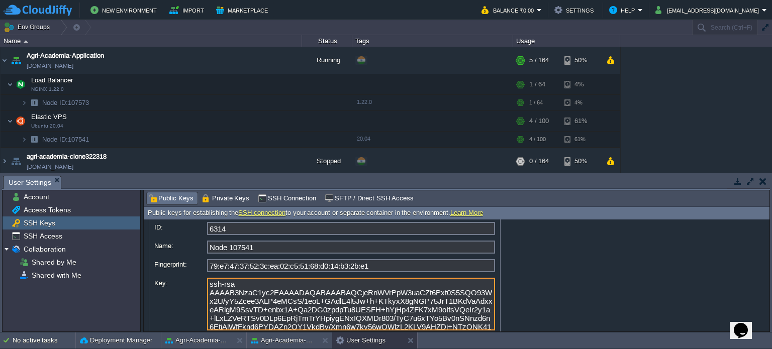
scroll to position [20, 0]
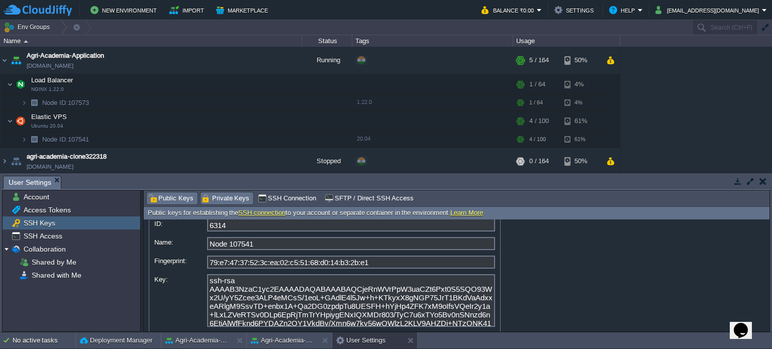
click at [215, 201] on span "Private Keys" at bounding box center [226, 198] width 48 height 11
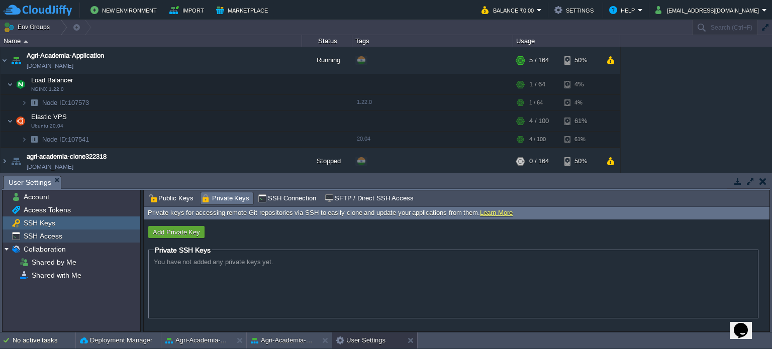
click at [65, 235] on div "SSH Access" at bounding box center [72, 236] width 138 height 13
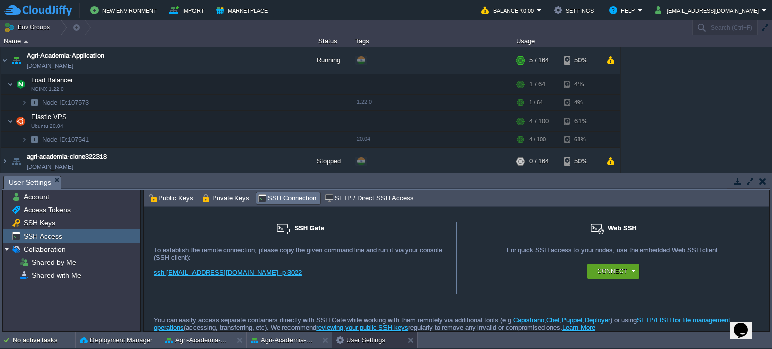
scroll to position [6, 0]
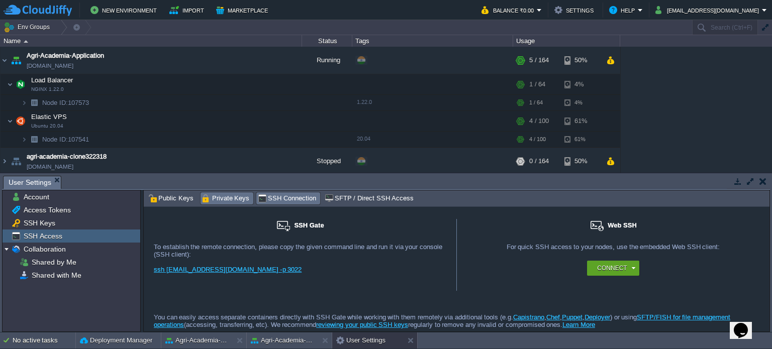
click at [222, 193] on span "Private Keys" at bounding box center [226, 198] width 48 height 11
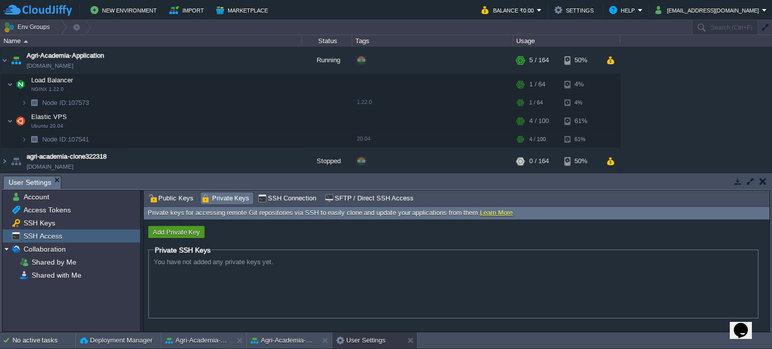
click at [180, 229] on button "Add Private Key" at bounding box center [176, 232] width 53 height 9
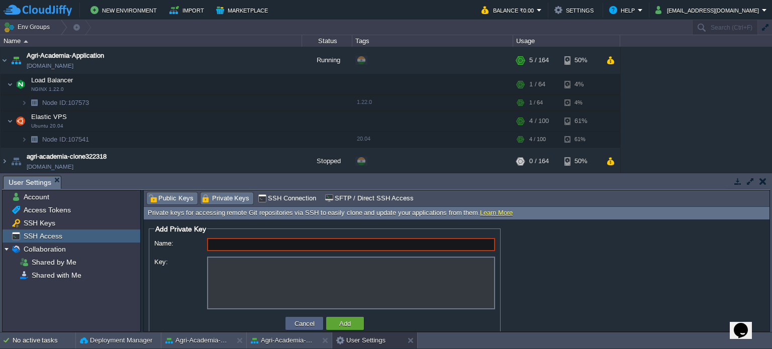
click at [178, 196] on span "Public Keys" at bounding box center [170, 198] width 45 height 11
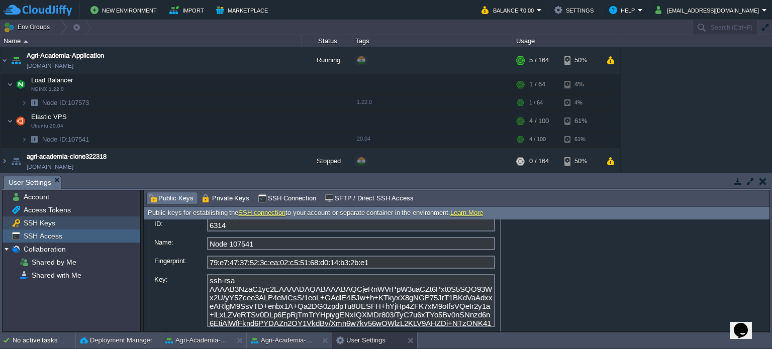
click at [48, 223] on span "SSH Keys" at bounding box center [39, 223] width 35 height 9
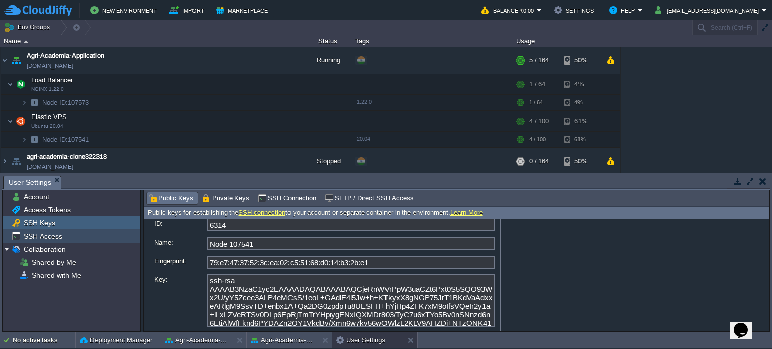
click at [48, 231] on div "SSH Access" at bounding box center [72, 236] width 138 height 13
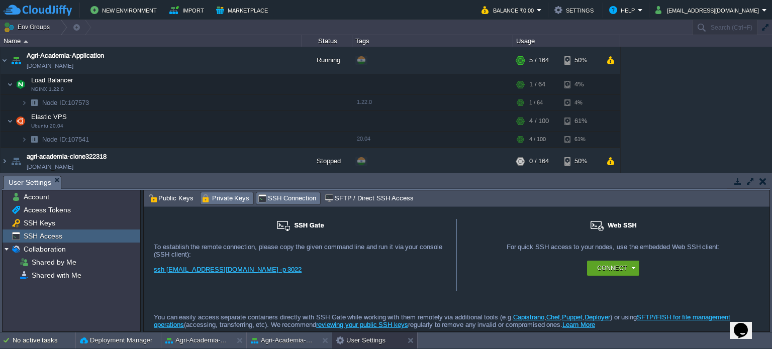
click at [217, 199] on span "Private Keys" at bounding box center [226, 198] width 48 height 11
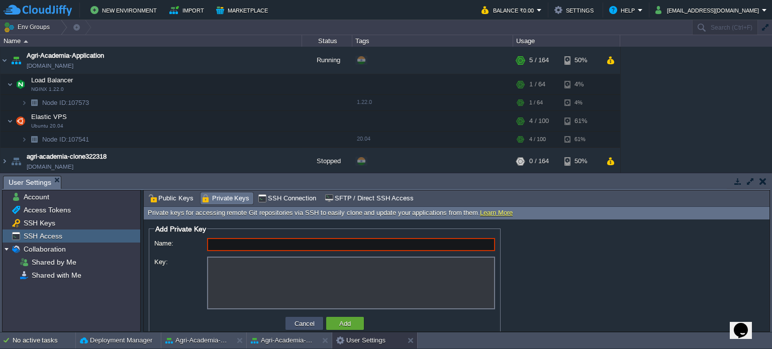
click at [300, 326] on button "Cancel" at bounding box center [304, 323] width 26 height 9
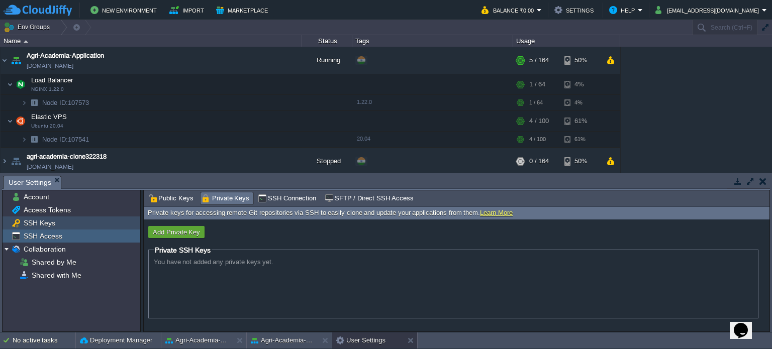
click at [49, 221] on span "SSH Keys" at bounding box center [39, 223] width 35 height 9
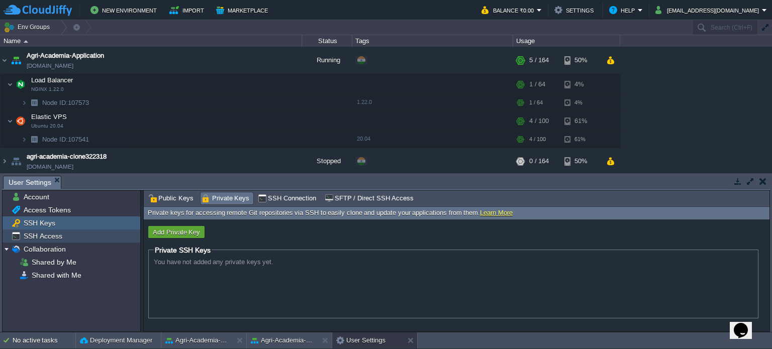
click at [54, 237] on span "SSH Access" at bounding box center [43, 236] width 42 height 9
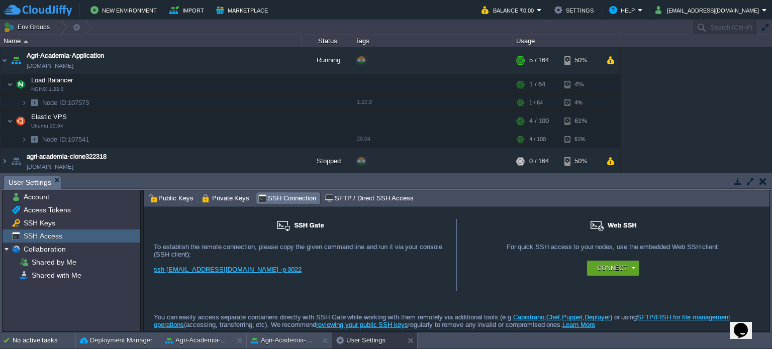
click at [223, 266] on link "ssh [EMAIL_ADDRESS][DOMAIN_NAME] -p 3022" at bounding box center [228, 270] width 148 height 8
drag, startPoint x: 327, startPoint y: 226, endPoint x: 267, endPoint y: 221, distance: 60.0
click at [267, 221] on div "SSH Gate" at bounding box center [300, 231] width 292 height 24
click at [217, 203] on span "Private Keys" at bounding box center [226, 198] width 48 height 11
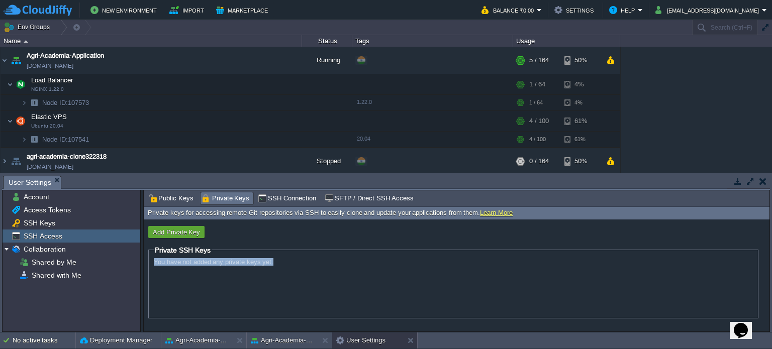
drag, startPoint x: 273, startPoint y: 267, endPoint x: 155, endPoint y: 263, distance: 118.7
click at [155, 263] on div "You have not added any private keys yet." at bounding box center [453, 263] width 599 height 10
copy span "You have not added any private keys yet."
click at [179, 197] on span "Public Keys" at bounding box center [170, 198] width 45 height 11
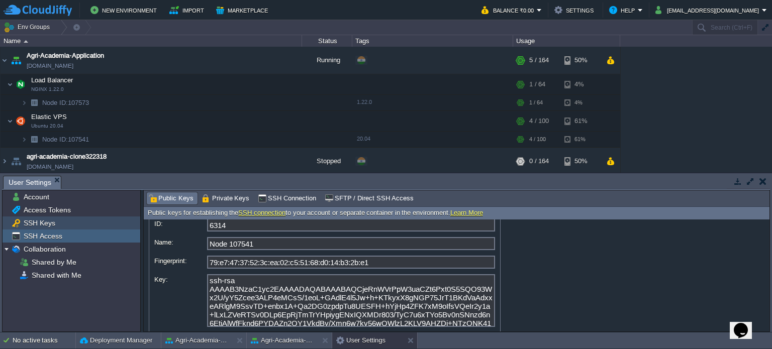
click at [42, 221] on span "SSH Keys" at bounding box center [39, 223] width 35 height 9
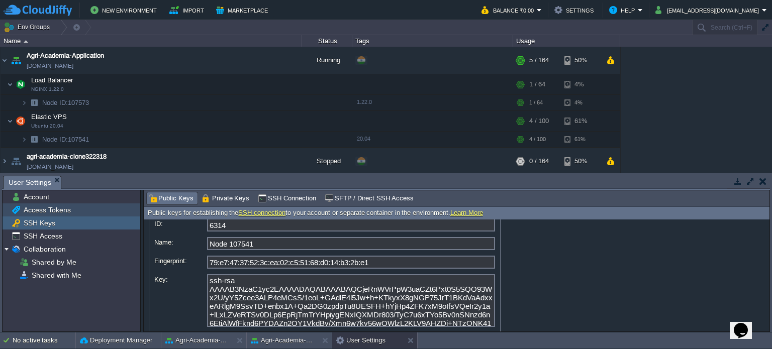
click at [66, 211] on span "Access Tokens" at bounding box center [47, 210] width 51 height 9
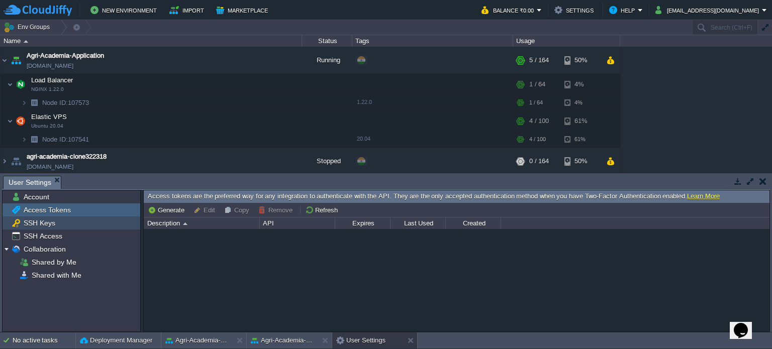
click at [53, 225] on span "SSH Keys" at bounding box center [39, 223] width 35 height 9
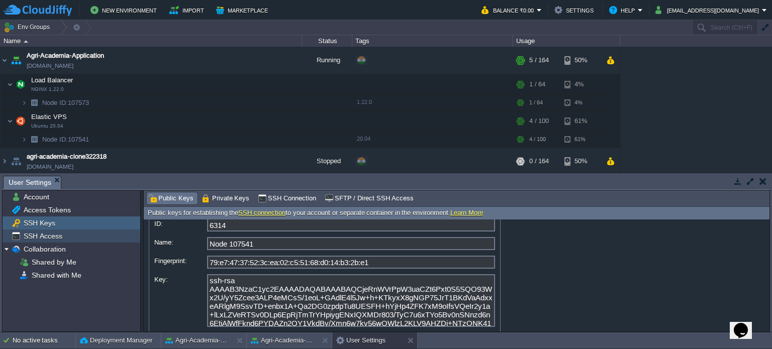
click at [53, 230] on div "SSH Access" at bounding box center [72, 236] width 138 height 13
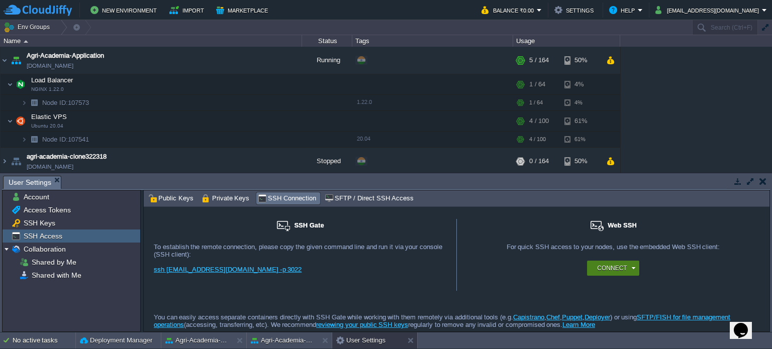
click at [611, 261] on div "Connect" at bounding box center [615, 268] width 40 height 15
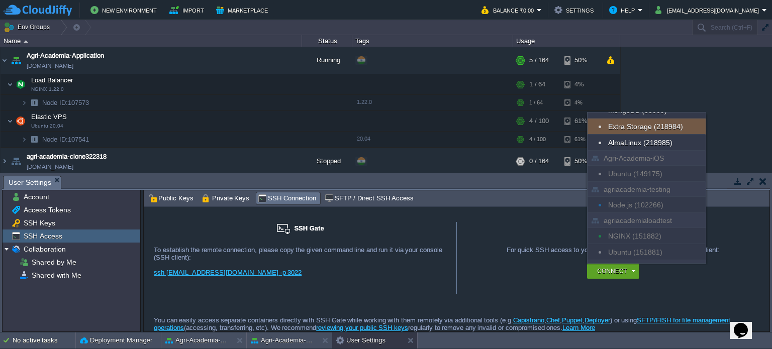
scroll to position [193, 0]
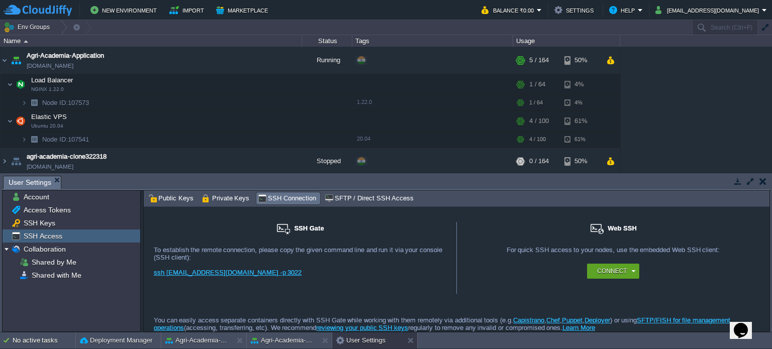
click at [714, 299] on div "You can easily access separate containers directly with SSH Gate while working …" at bounding box center [457, 314] width 626 height 41
click at [766, 186] on td at bounding box center [762, 181] width 13 height 12
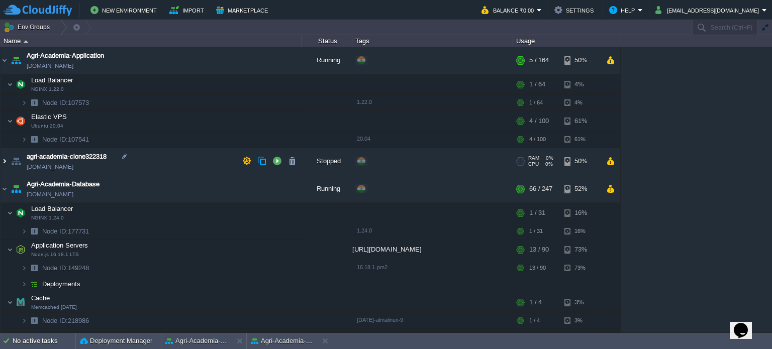
click at [6, 161] on img at bounding box center [5, 161] width 8 height 27
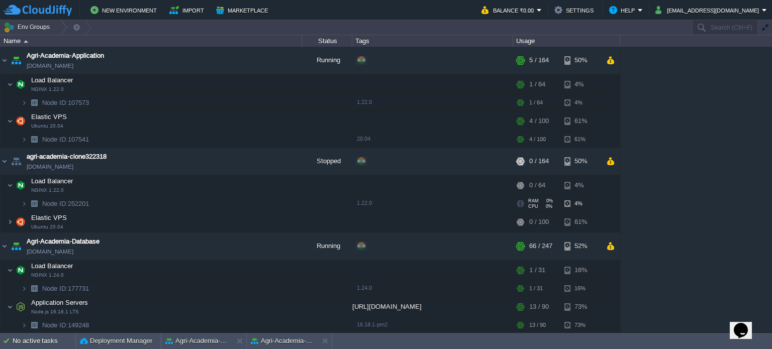
click at [150, 210] on td "Node ID: 252201" at bounding box center [152, 204] width 302 height 16
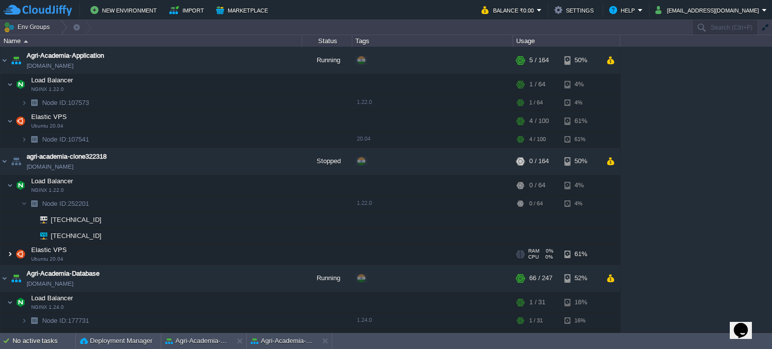
click at [12, 252] on img at bounding box center [10, 254] width 6 height 20
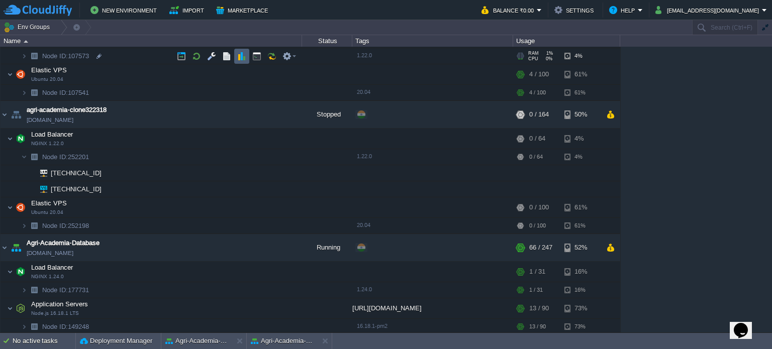
scroll to position [0, 0]
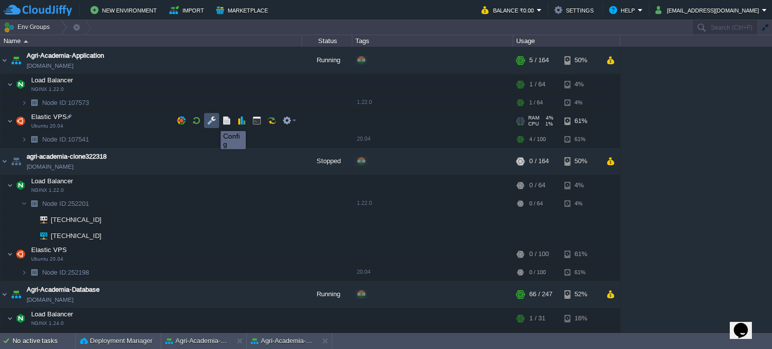
click at [213, 122] on button "button" at bounding box center [211, 120] width 9 height 9
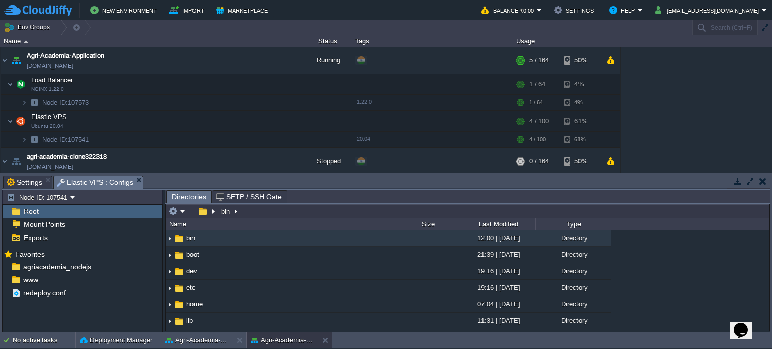
click at [86, 184] on span "Elastic VPS : Configs" at bounding box center [95, 182] width 76 height 13
click at [21, 180] on span "Settings" at bounding box center [25, 182] width 36 height 12
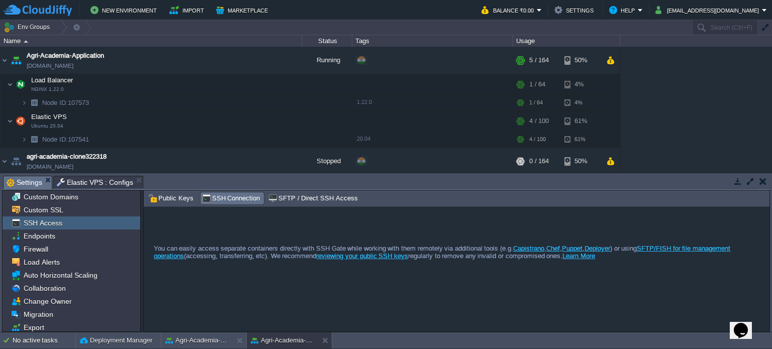
click at [59, 226] on span "SSH Access" at bounding box center [43, 223] width 42 height 9
click at [47, 233] on span "Endpoints" at bounding box center [39, 236] width 35 height 9
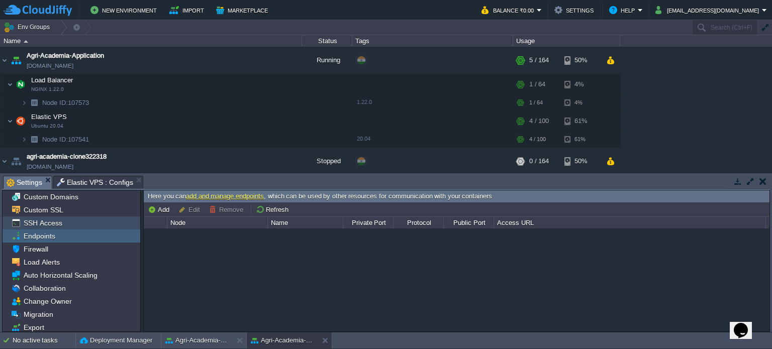
click at [67, 228] on div "SSH Access" at bounding box center [72, 223] width 138 height 13
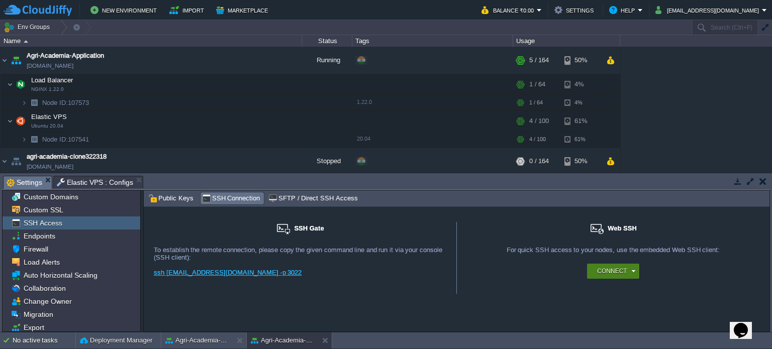
click at [625, 272] on button "Connect" at bounding box center [612, 271] width 30 height 10
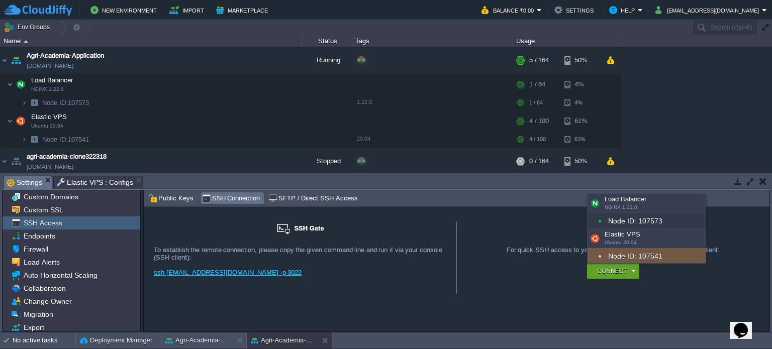
click at [627, 252] on div "Node ID: 107541" at bounding box center [646, 256] width 118 height 16
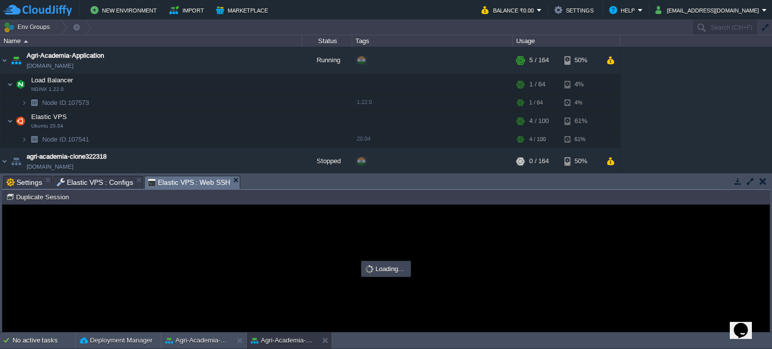
type input "#000000"
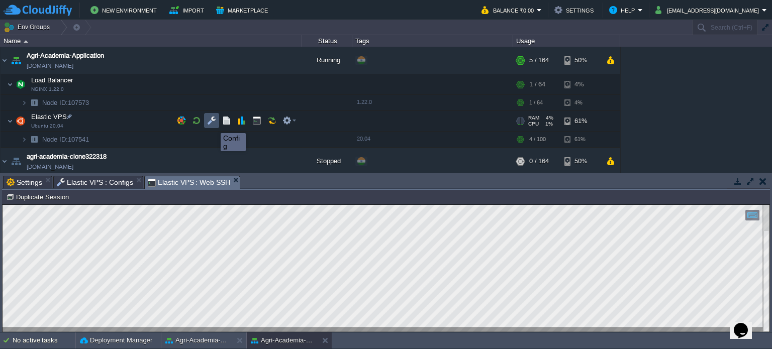
click at [213, 124] on button "button" at bounding box center [211, 120] width 9 height 9
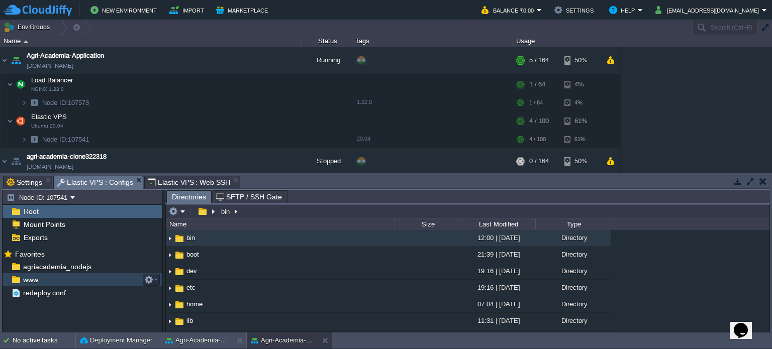
click at [58, 275] on div "www" at bounding box center [83, 279] width 160 height 13
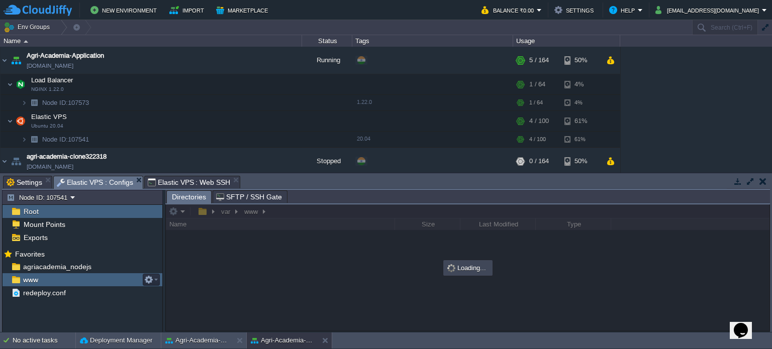
click at [58, 275] on div "www" at bounding box center [83, 279] width 160 height 13
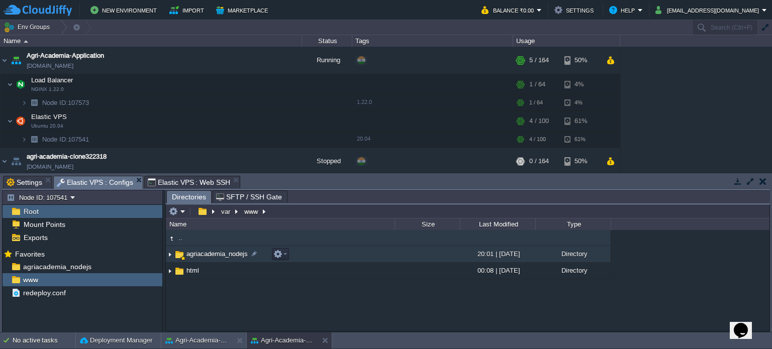
click at [223, 251] on span "agriacademia_nodejs" at bounding box center [217, 254] width 64 height 9
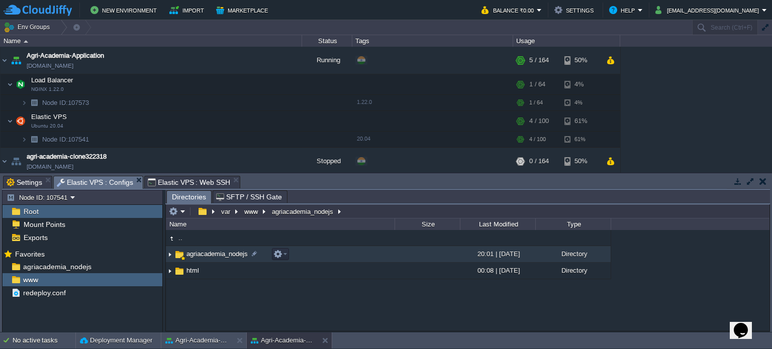
click at [223, 251] on span "agriacademia_nodejs" at bounding box center [217, 254] width 64 height 9
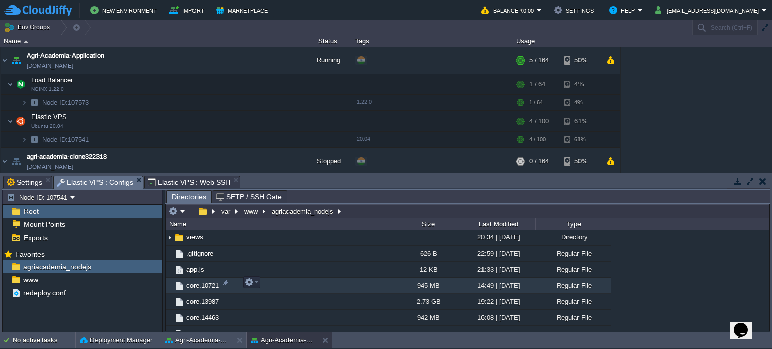
scroll to position [273, 0]
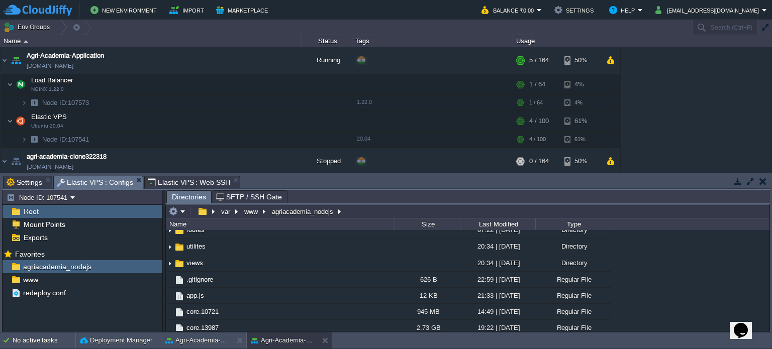
click at [160, 179] on span "Elastic VPS : Web SSH" at bounding box center [189, 182] width 83 height 12
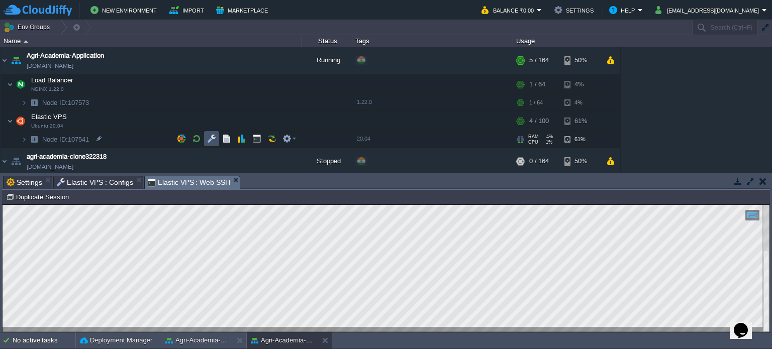
click at [212, 137] on button "button" at bounding box center [211, 138] width 9 height 9
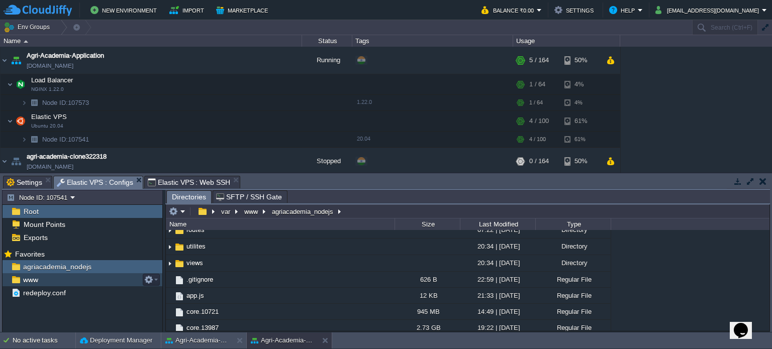
click at [47, 275] on div "www" at bounding box center [83, 279] width 160 height 13
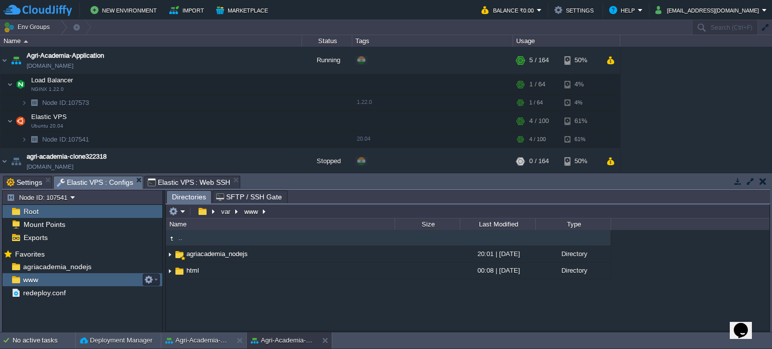
click at [47, 275] on div "www" at bounding box center [83, 279] width 160 height 13
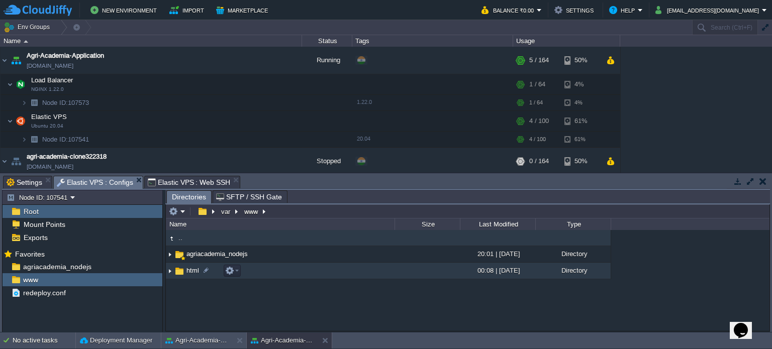
click at [217, 275] on td "html" at bounding box center [280, 271] width 229 height 17
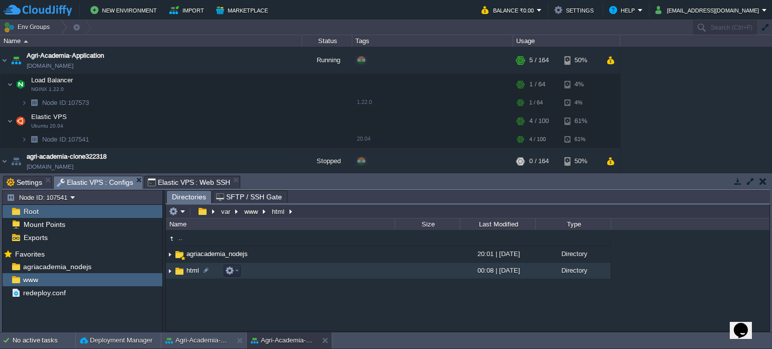
click at [217, 275] on td "html" at bounding box center [280, 271] width 229 height 17
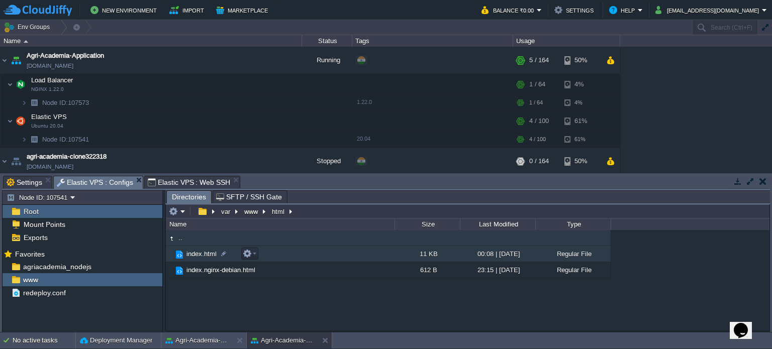
click at [346, 255] on td "index.html" at bounding box center [280, 254] width 229 height 16
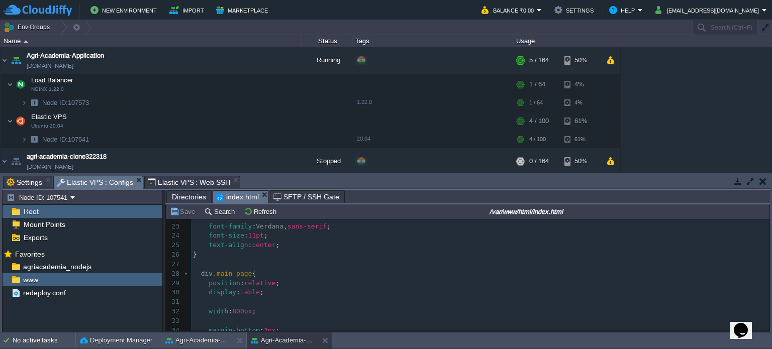
scroll to position [256, 0]
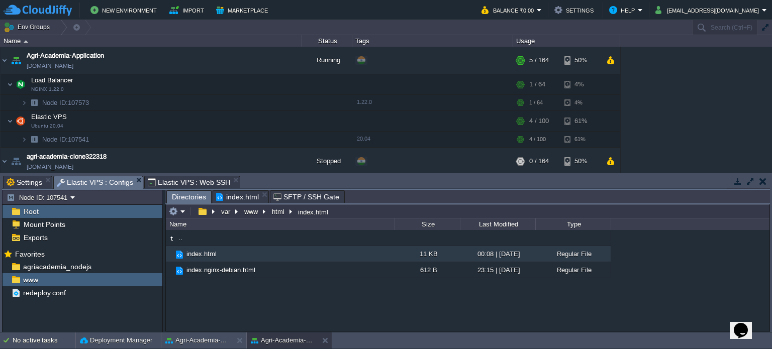
click at [183, 194] on span "Directories" at bounding box center [189, 197] width 34 height 13
click at [36, 278] on span "www" at bounding box center [30, 279] width 19 height 9
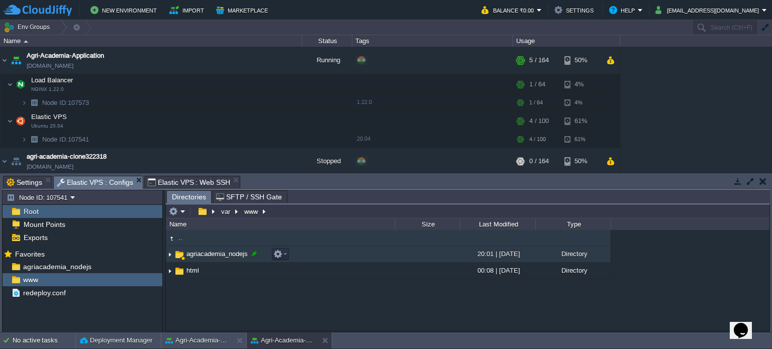
click at [250, 256] on div at bounding box center [254, 253] width 9 height 9
click at [249, 256] on div ".. agriacademia_nodejs 20:01 | 12 Jun 2025 Directory html 00:08 | 06 Jul 2022 D…" at bounding box center [468, 280] width 604 height 101
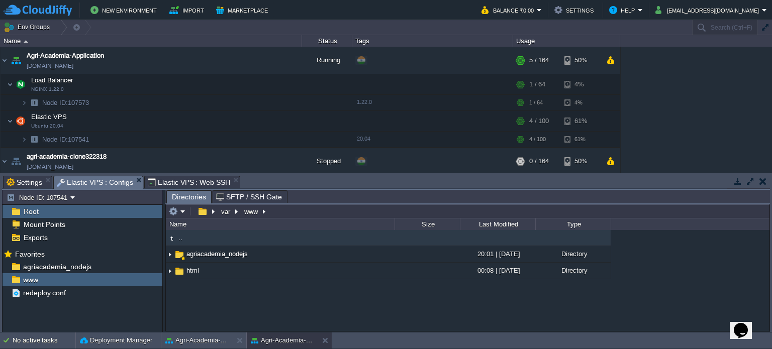
click at [264, 283] on div ".. agriacademia_nodejs 20:01 | 12 Jun 2025 Directory html 00:08 | 06 Jul 2022 D…" at bounding box center [468, 280] width 604 height 101
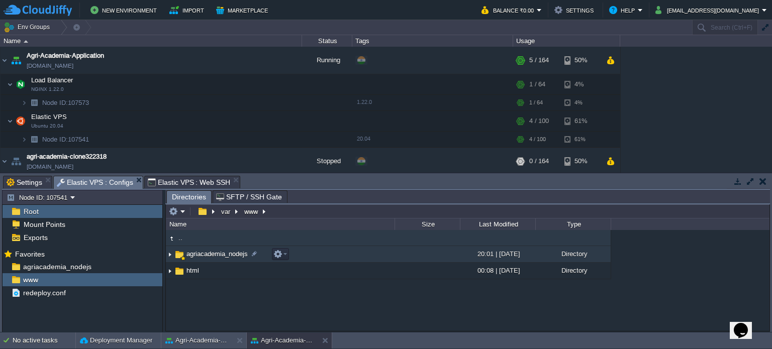
click at [304, 255] on td "agriacademia_nodejs" at bounding box center [280, 254] width 229 height 17
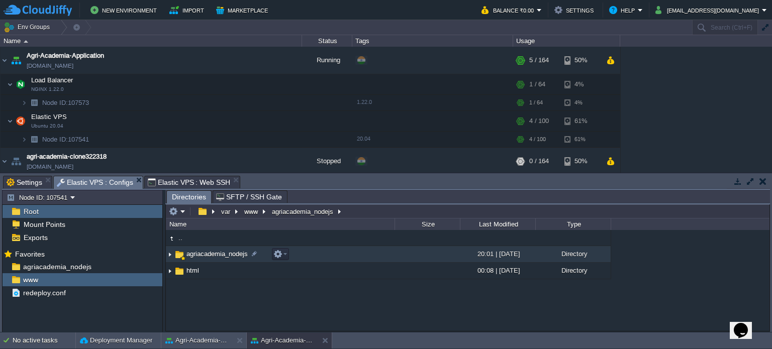
click at [304, 255] on td "agriacademia_nodejs" at bounding box center [280, 254] width 229 height 17
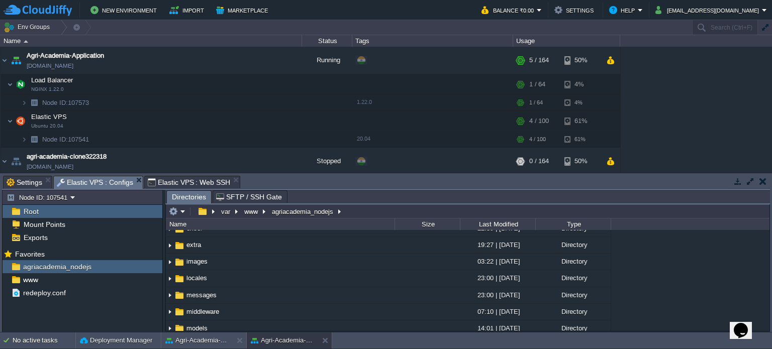
click at [750, 178] on button "button" at bounding box center [750, 181] width 9 height 9
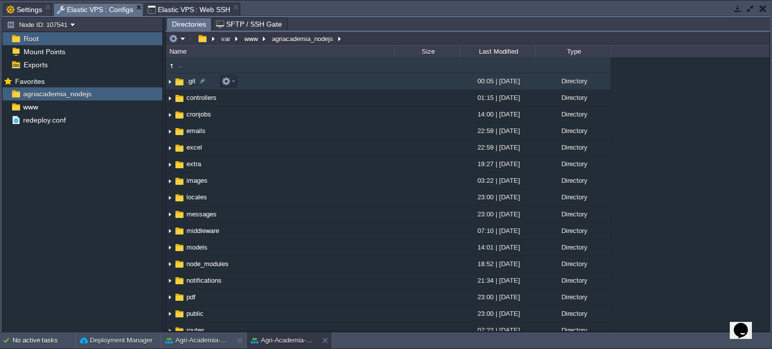
click at [304, 81] on td ".git" at bounding box center [280, 81] width 229 height 17
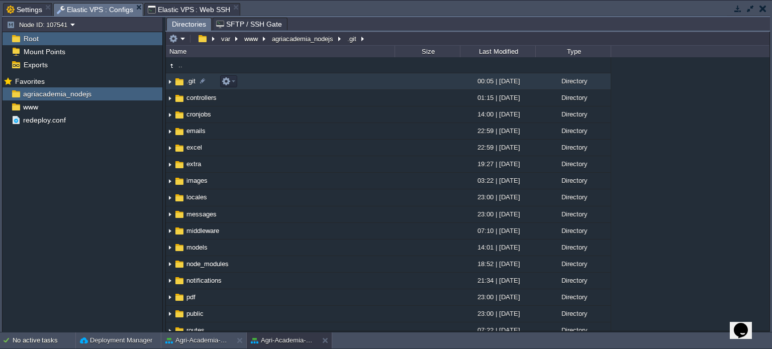
click at [304, 81] on td ".git" at bounding box center [280, 81] width 229 height 17
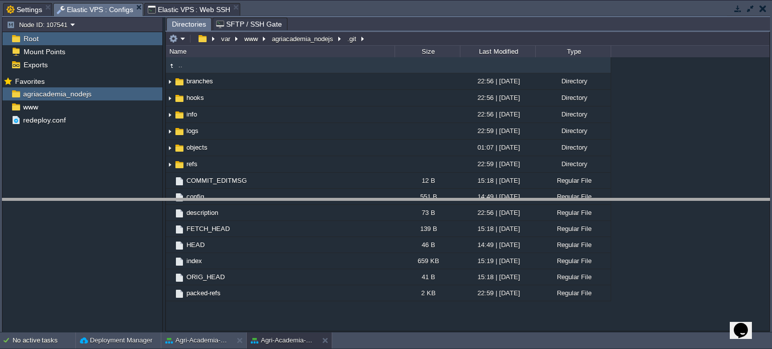
drag, startPoint x: 468, startPoint y: 8, endPoint x: 495, endPoint y: 204, distance: 197.9
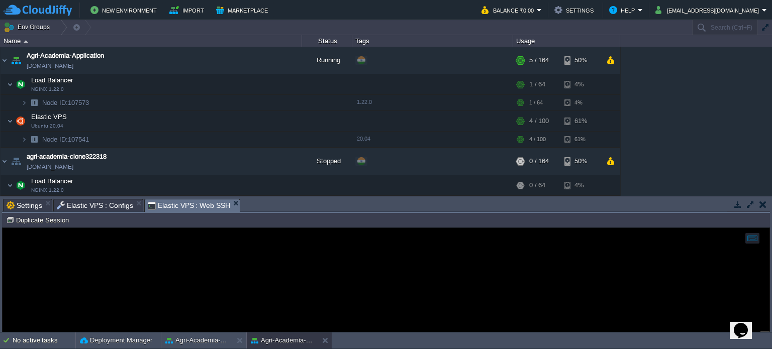
click at [167, 206] on span "Elastic VPS : Web SSH" at bounding box center [189, 206] width 83 height 13
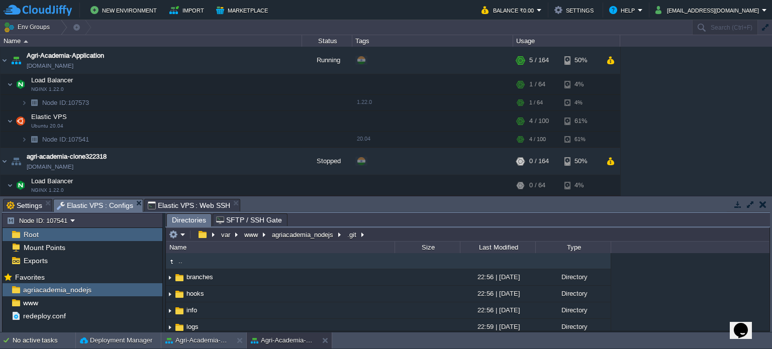
click at [101, 205] on span "Elastic VPS : Configs" at bounding box center [95, 206] width 76 height 13
click at [48, 233] on div "Root" at bounding box center [83, 234] width 160 height 13
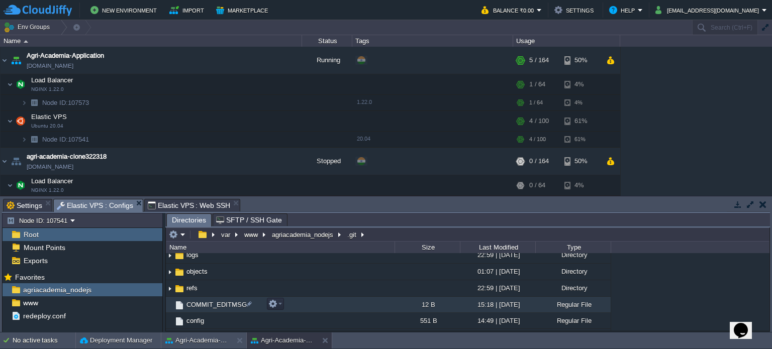
scroll to position [71, 0]
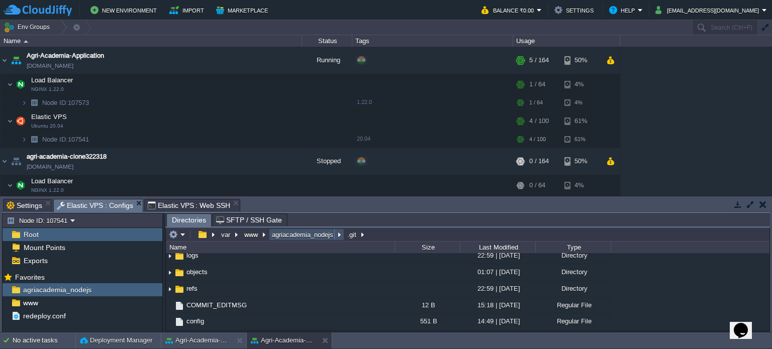
click at [288, 233] on button "agriacademia_nodejs" at bounding box center [302, 234] width 65 height 9
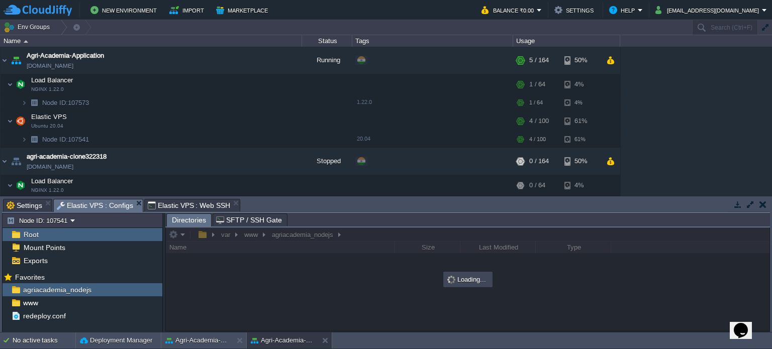
scroll to position [0, 0]
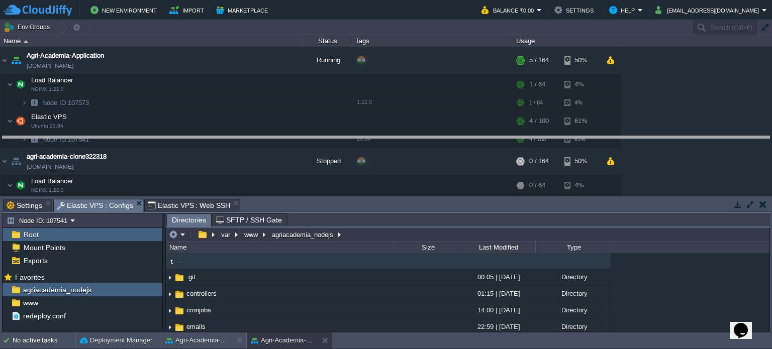
drag, startPoint x: 368, startPoint y: 208, endPoint x: 364, endPoint y: 144, distance: 64.0
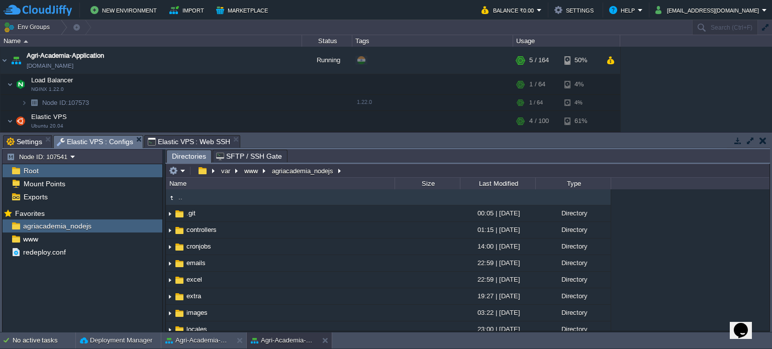
click at [46, 170] on div "Root" at bounding box center [83, 170] width 160 height 13
click at [34, 168] on span "Root" at bounding box center [31, 170] width 19 height 9
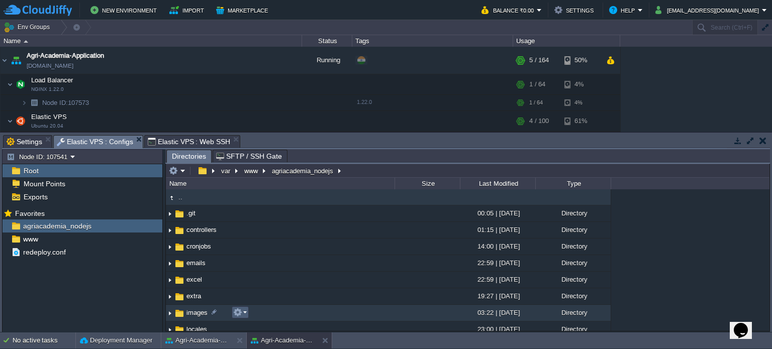
scroll to position [14, 0]
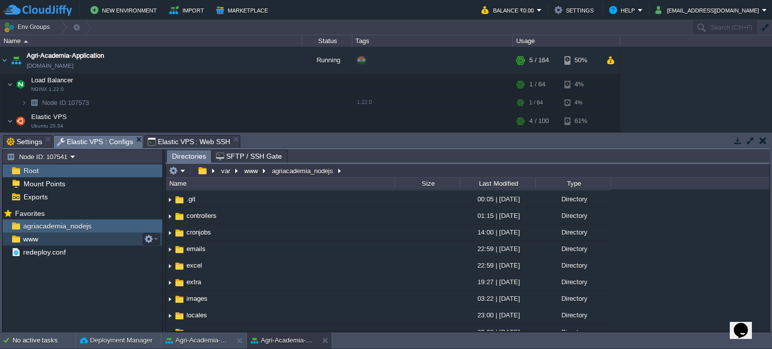
click at [36, 234] on div "www" at bounding box center [83, 239] width 160 height 13
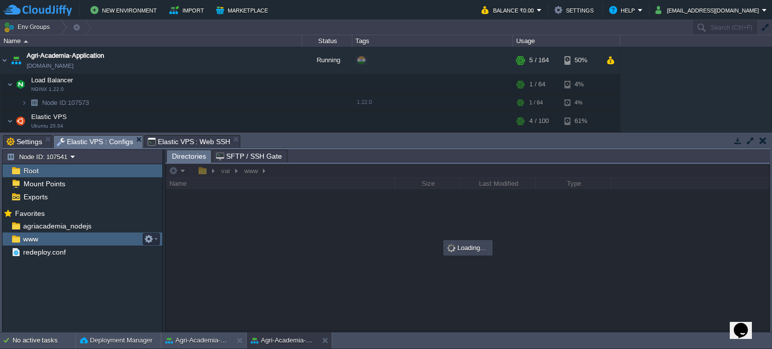
scroll to position [0, 0]
click at [36, 234] on div "www" at bounding box center [83, 239] width 160 height 13
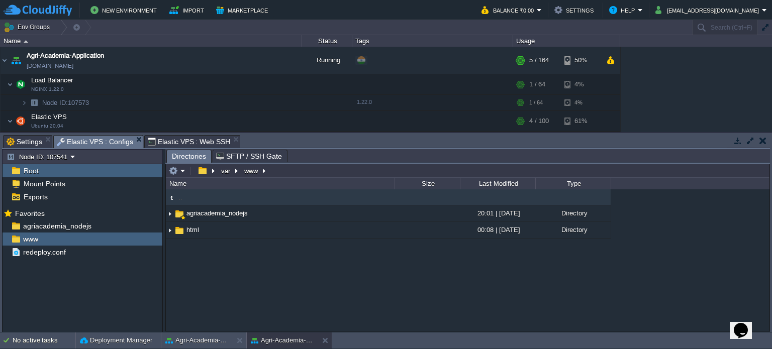
click at [92, 139] on span "Elastic VPS : Configs" at bounding box center [95, 142] width 76 height 13
click at [195, 144] on span "Elastic VPS : Web SSH" at bounding box center [189, 142] width 83 height 12
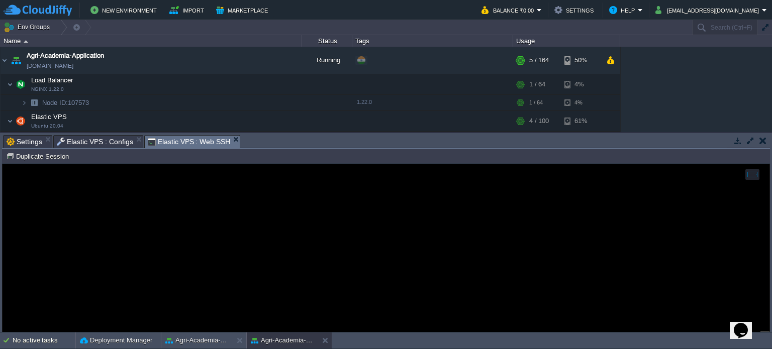
click at [94, 145] on span "Elastic VPS : Configs" at bounding box center [95, 142] width 76 height 12
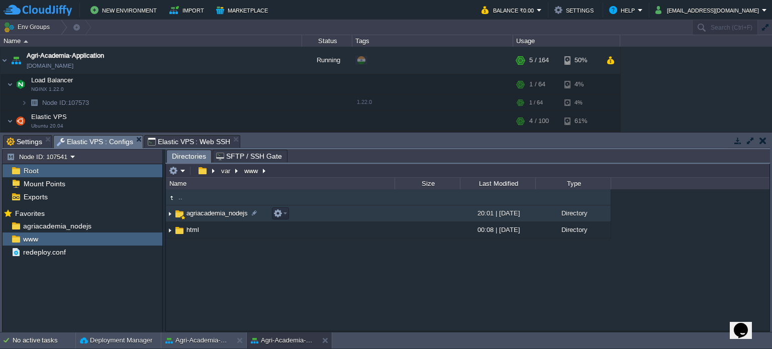
click at [216, 216] on span "agriacademia_nodejs" at bounding box center [217, 213] width 64 height 9
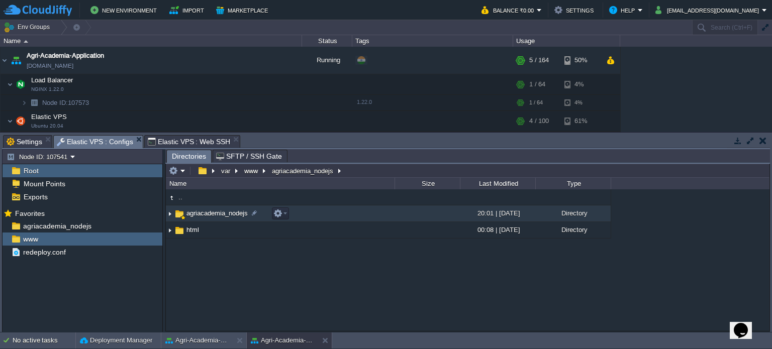
click at [216, 216] on span "agriacademia_nodejs" at bounding box center [217, 213] width 64 height 9
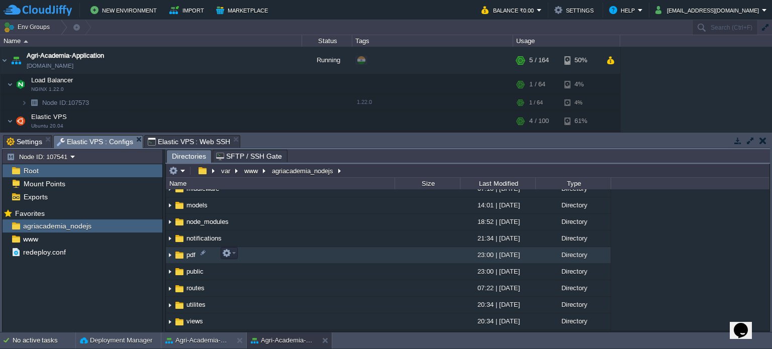
scroll to position [175, 0]
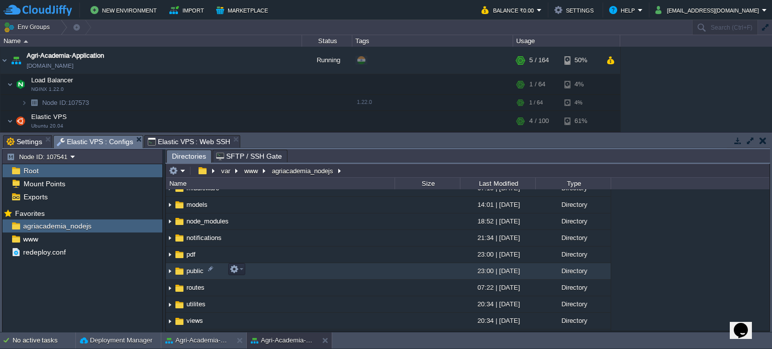
click at [297, 268] on td "public" at bounding box center [280, 271] width 229 height 17
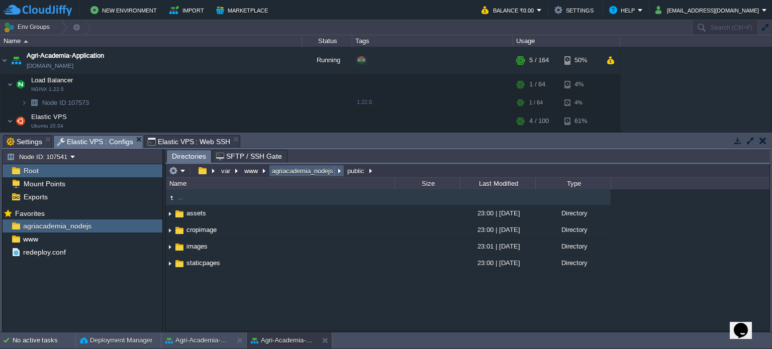
drag, startPoint x: 280, startPoint y: 178, endPoint x: 298, endPoint y: 175, distance: 17.4
click at [298, 175] on div "var www agriacademia_nodejs public" at bounding box center [271, 171] width 210 height 14
click at [298, 175] on button "agriacademia_nodejs" at bounding box center [302, 170] width 65 height 9
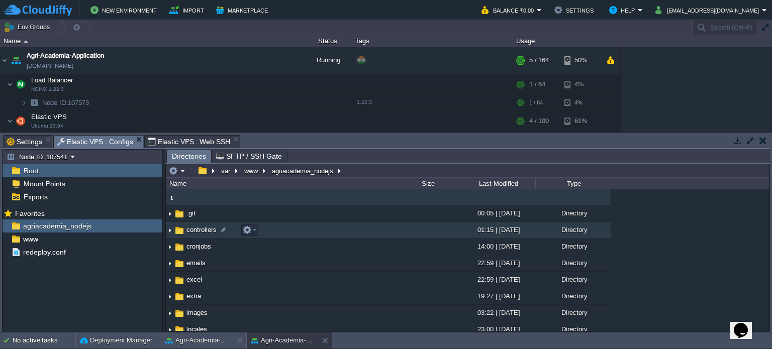
click at [279, 235] on td "controllers" at bounding box center [280, 230] width 229 height 17
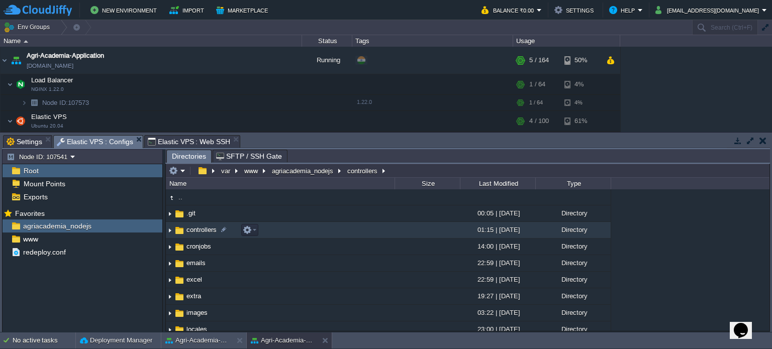
click at [279, 235] on td "controllers" at bounding box center [280, 230] width 229 height 17
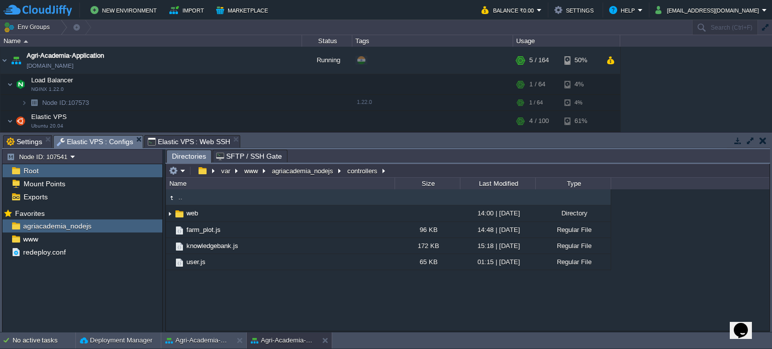
drag, startPoint x: 176, startPoint y: 134, endPoint x: 177, endPoint y: 140, distance: 6.6
click at [177, 140] on div "Tasks Activity Log Archive Git / SVN Application Servers : Configs NoSQL Databa…" at bounding box center [386, 233] width 772 height 200
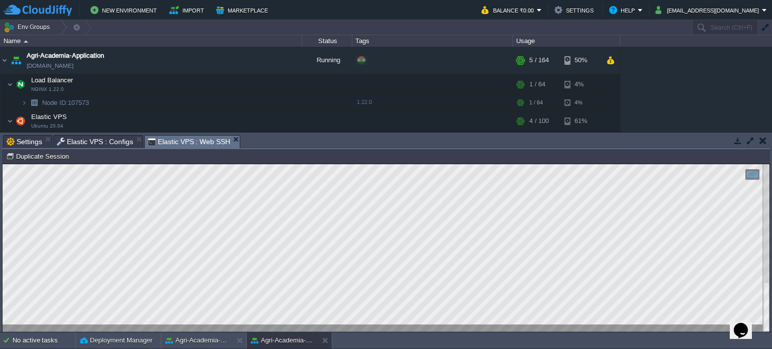
click at [177, 140] on span "Elastic VPS : Web SSH" at bounding box center [189, 142] width 83 height 13
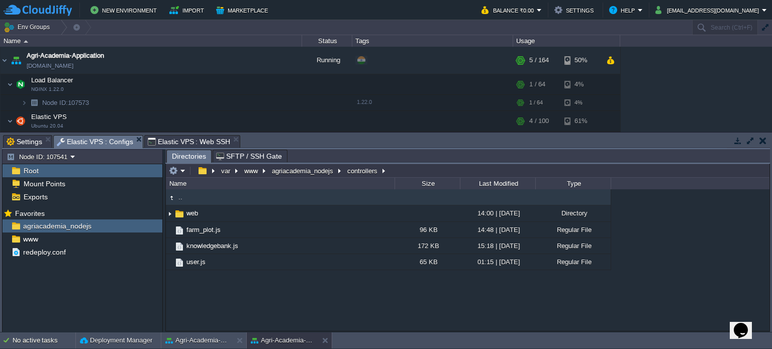
click at [100, 140] on span "Elastic VPS : Configs" at bounding box center [95, 142] width 76 height 13
click at [49, 234] on div "www" at bounding box center [83, 239] width 160 height 13
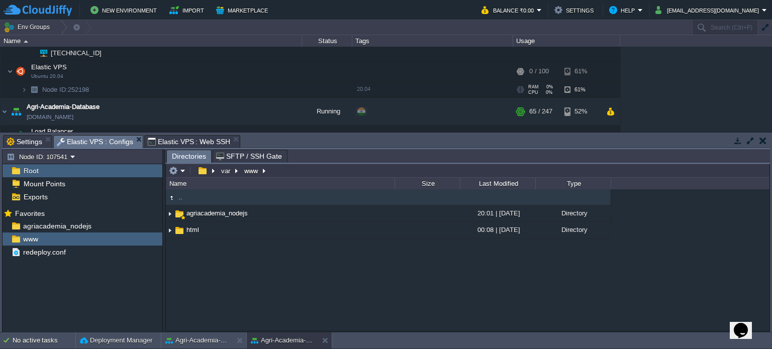
scroll to position [198, 0]
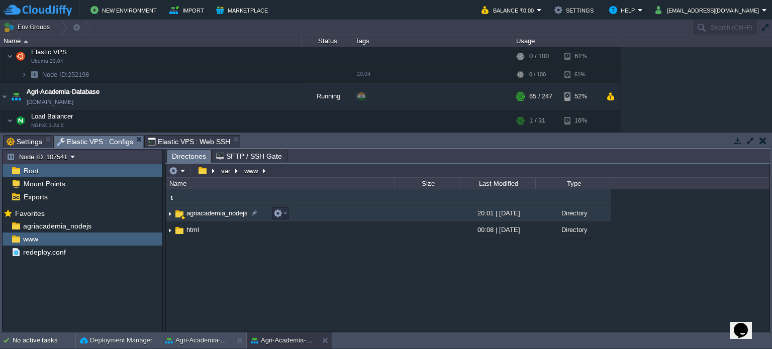
click at [309, 218] on td "agriacademia_nodejs" at bounding box center [280, 214] width 229 height 17
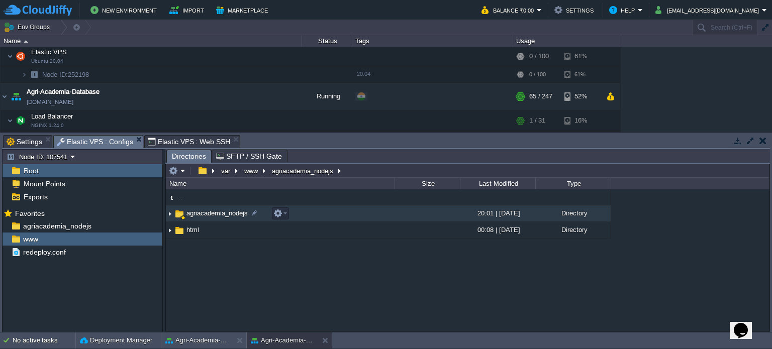
click at [309, 218] on td "agriacademia_nodejs" at bounding box center [280, 214] width 229 height 17
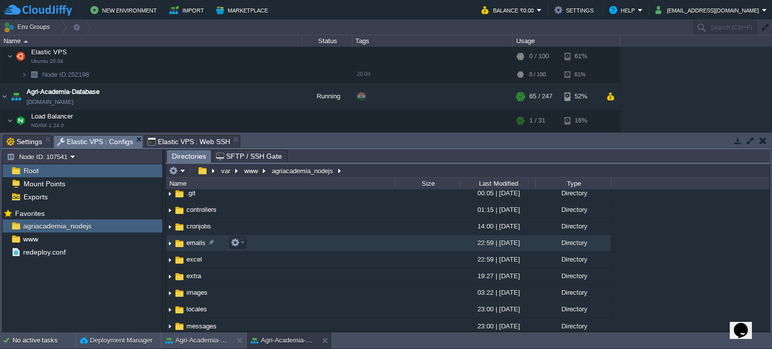
scroll to position [0, 0]
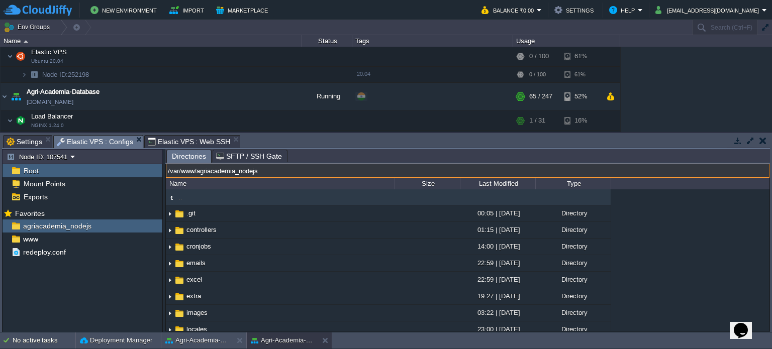
click at [351, 171] on input "/var/www/agriacademia_nodejs" at bounding box center [468, 171] width 604 height 14
type input "/var/www/agriacademia_nodejs/root"
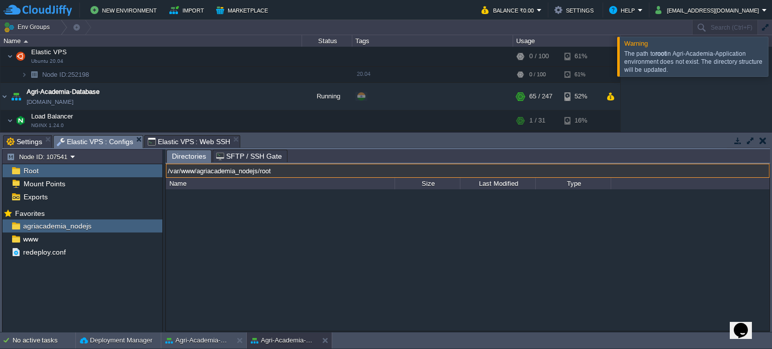
click at [377, 172] on input "/var/www/agriacademia_nodejs/root" at bounding box center [468, 171] width 604 height 14
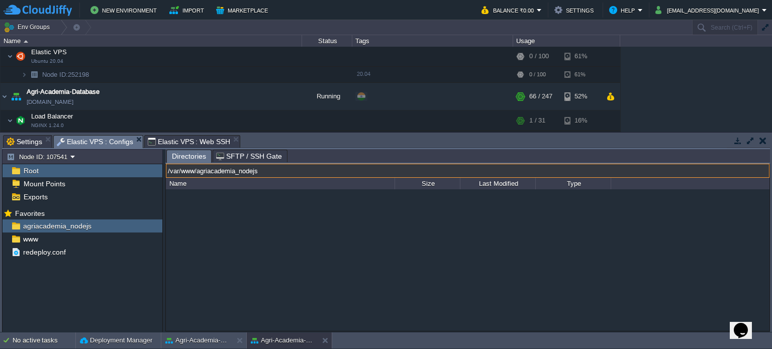
type input "/var/www/agriacademia_nodejs"
type input "/var/www/agriacademia_nodejs/root"
click at [94, 138] on span "Elastic VPS : Configs" at bounding box center [95, 142] width 76 height 13
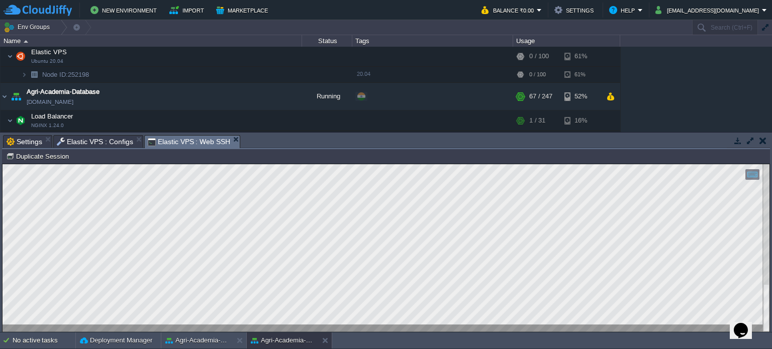
click at [186, 139] on span "Elastic VPS : Web SSH" at bounding box center [189, 142] width 83 height 13
click at [142, 327] on div at bounding box center [386, 248] width 767 height 168
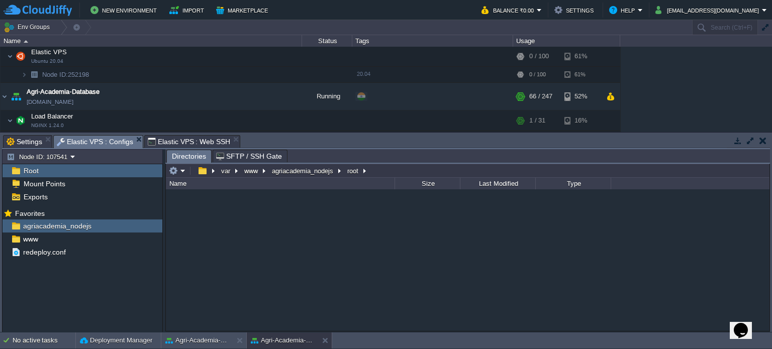
click at [96, 142] on span "Elastic VPS : Configs" at bounding box center [95, 142] width 76 height 13
click at [251, 169] on button "www" at bounding box center [252, 170] width 18 height 9
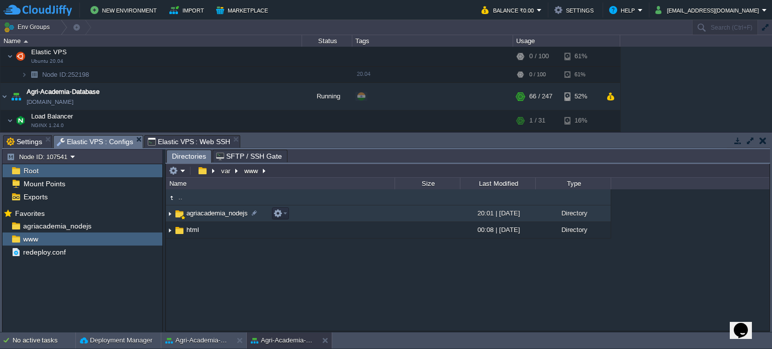
click at [309, 210] on td "agriacademia_nodejs" at bounding box center [280, 214] width 229 height 17
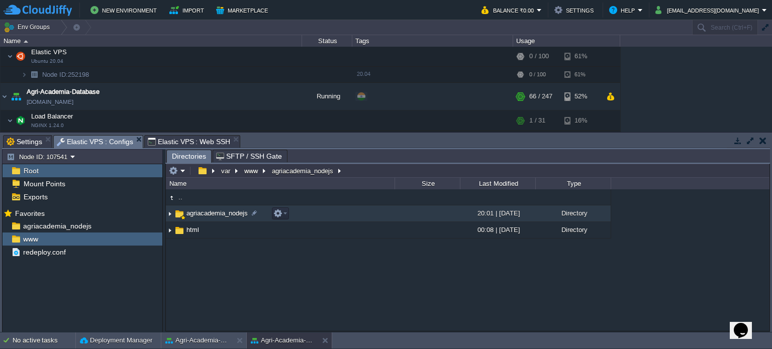
click at [309, 210] on td "agriacademia_nodejs" at bounding box center [280, 214] width 229 height 17
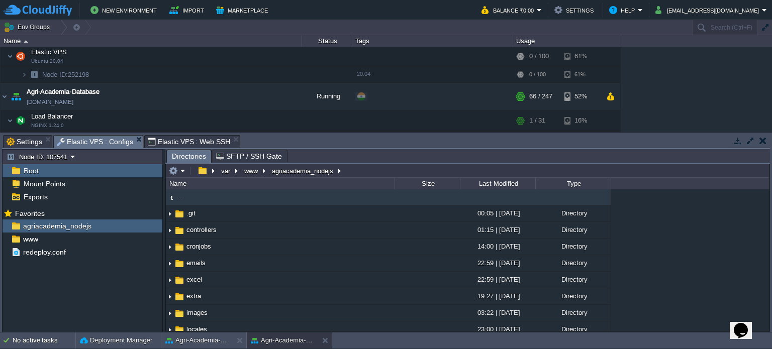
click at [114, 140] on span "Elastic VPS : Configs" at bounding box center [95, 142] width 76 height 13
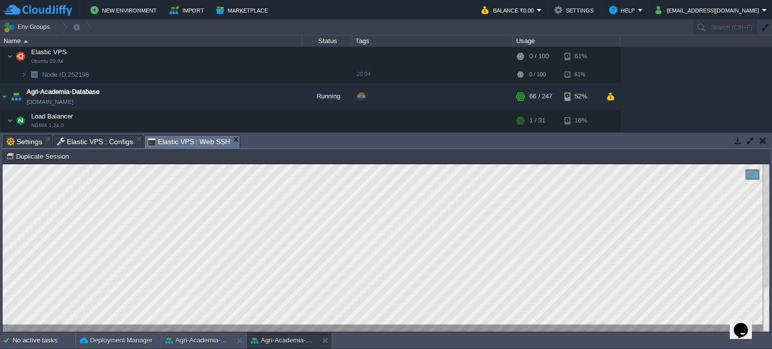
click at [181, 144] on span "Elastic VPS : Web SSH" at bounding box center [189, 142] width 83 height 13
click at [3, 164] on html "Copy: Ctrl + Shift + C Paste: Ctrl + V Settings: Ctrl + Shift + Alt 0" at bounding box center [386, 164] width 767 height 0
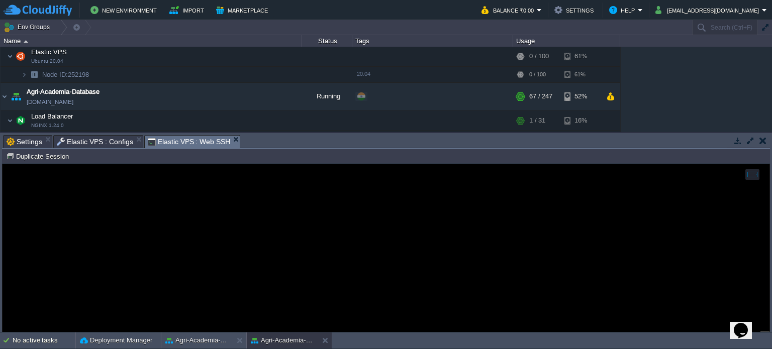
click at [95, 145] on span "Elastic VPS : Configs" at bounding box center [95, 142] width 76 height 12
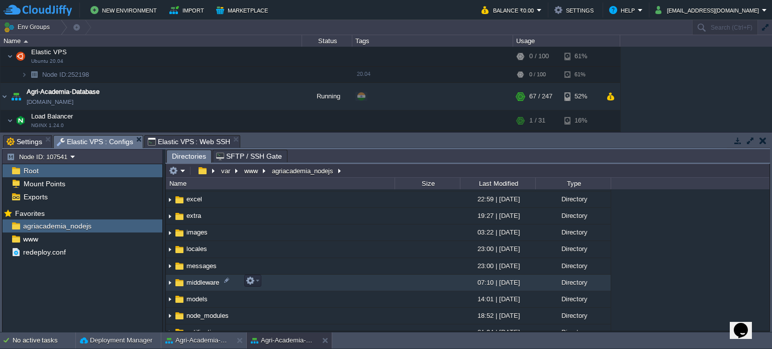
scroll to position [157, 0]
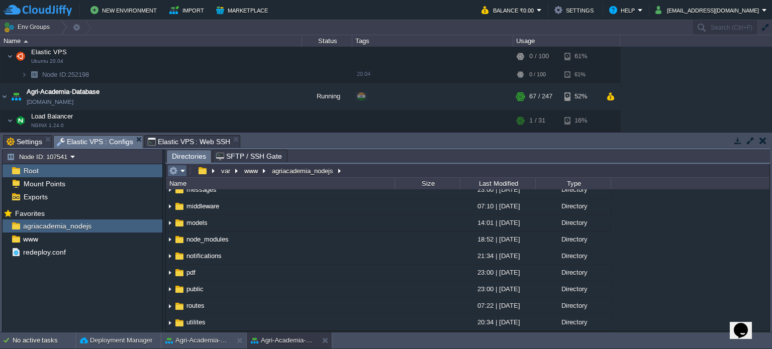
click at [184, 172] on em at bounding box center [177, 170] width 17 height 9
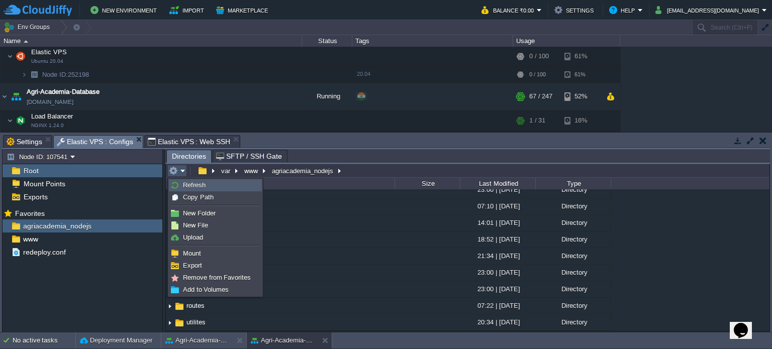
click at [192, 182] on span "Refresh" at bounding box center [194, 185] width 23 height 8
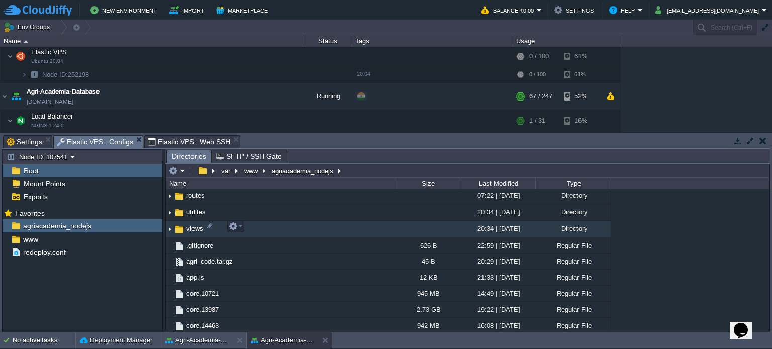
scroll to position [267, 0]
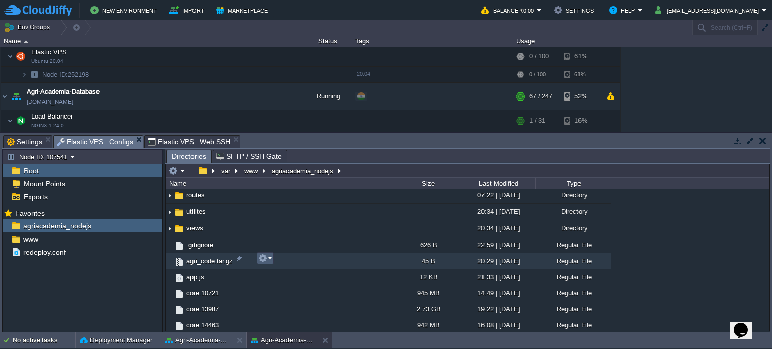
click at [267, 258] on em at bounding box center [265, 258] width 14 height 9
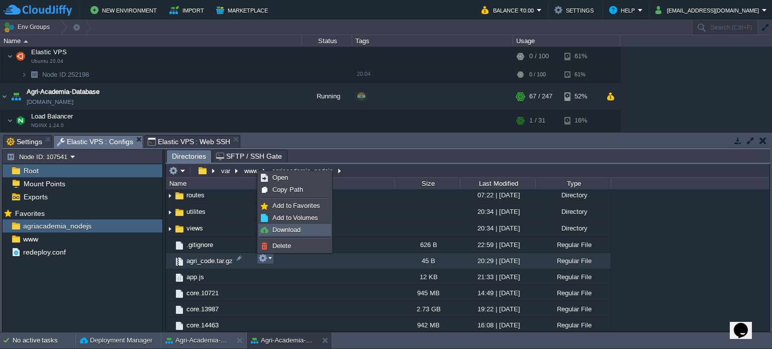
click at [282, 229] on span "Download" at bounding box center [286, 230] width 28 height 8
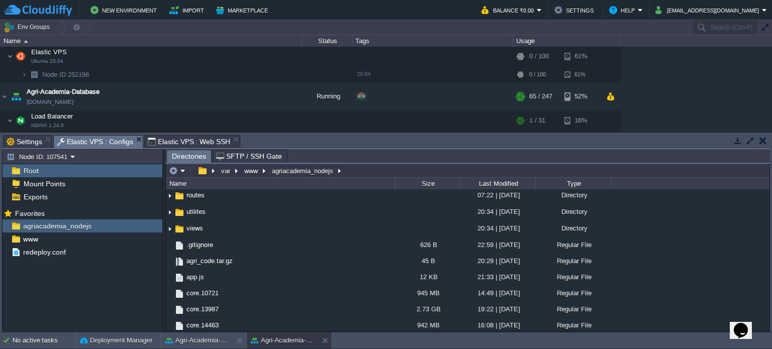
click at [109, 142] on span "Elastic VPS : Configs" at bounding box center [95, 142] width 76 height 13
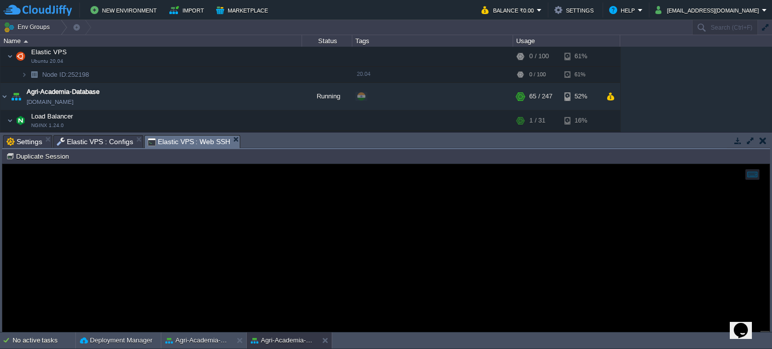
click at [180, 146] on span "Elastic VPS : Web SSH" at bounding box center [189, 142] width 83 height 13
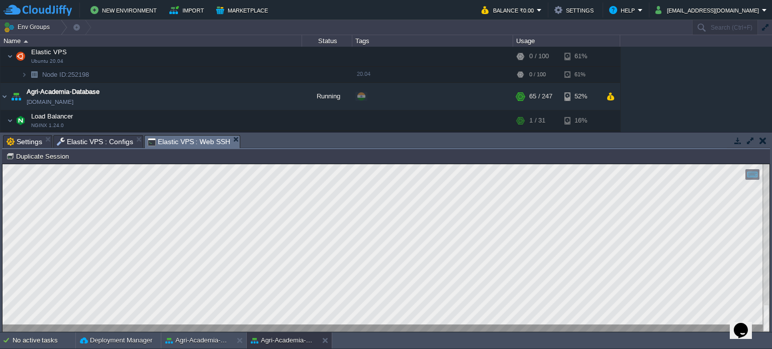
click at [3, 164] on html "Copy: Ctrl + Shift + C Paste: Ctrl + V Settings: Ctrl + Shift + Alt 0" at bounding box center [386, 164] width 767 height 0
